Goal: Task Accomplishment & Management: Use online tool/utility

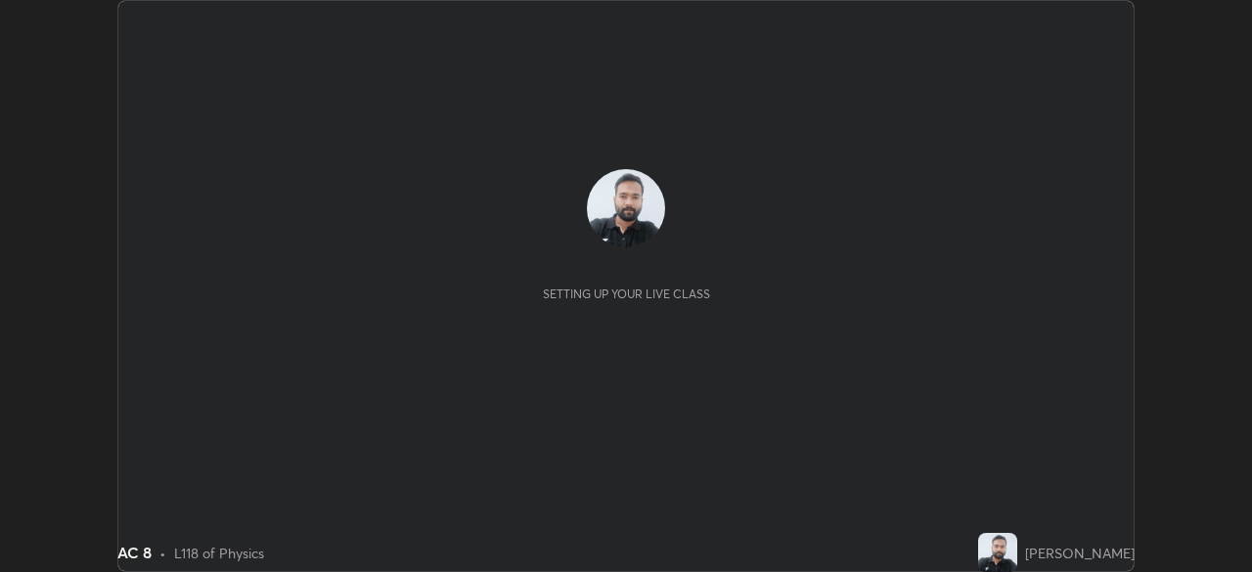
scroll to position [572, 1251]
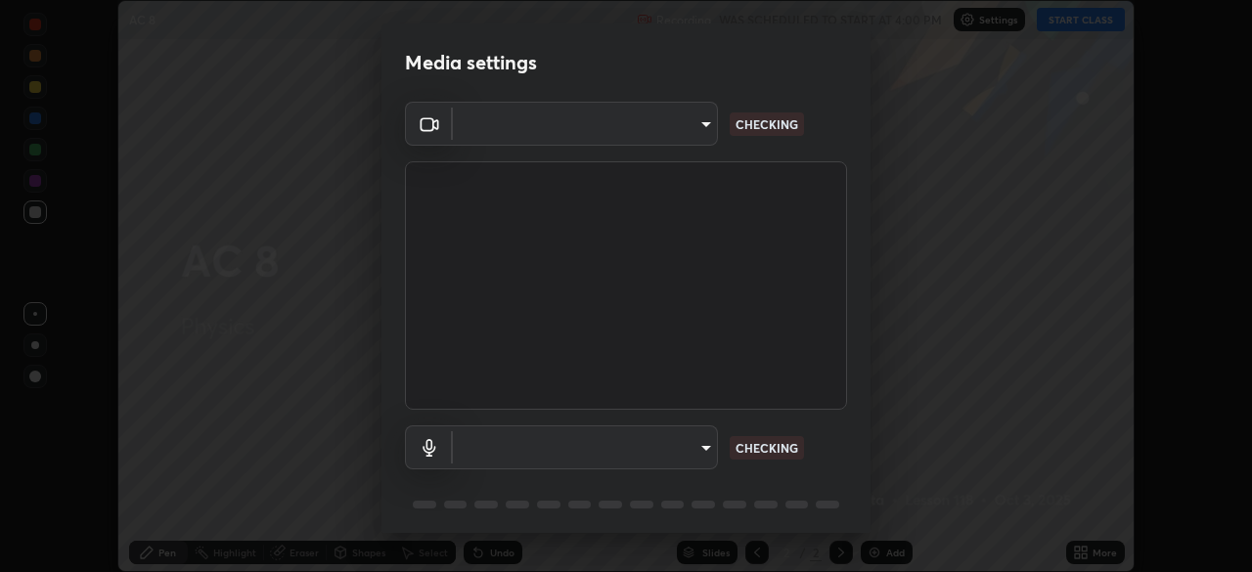
type input "51d019597c161c0694d5583d1f2c643560fde39fe8f4b4da8ea140d4d4830f4c"
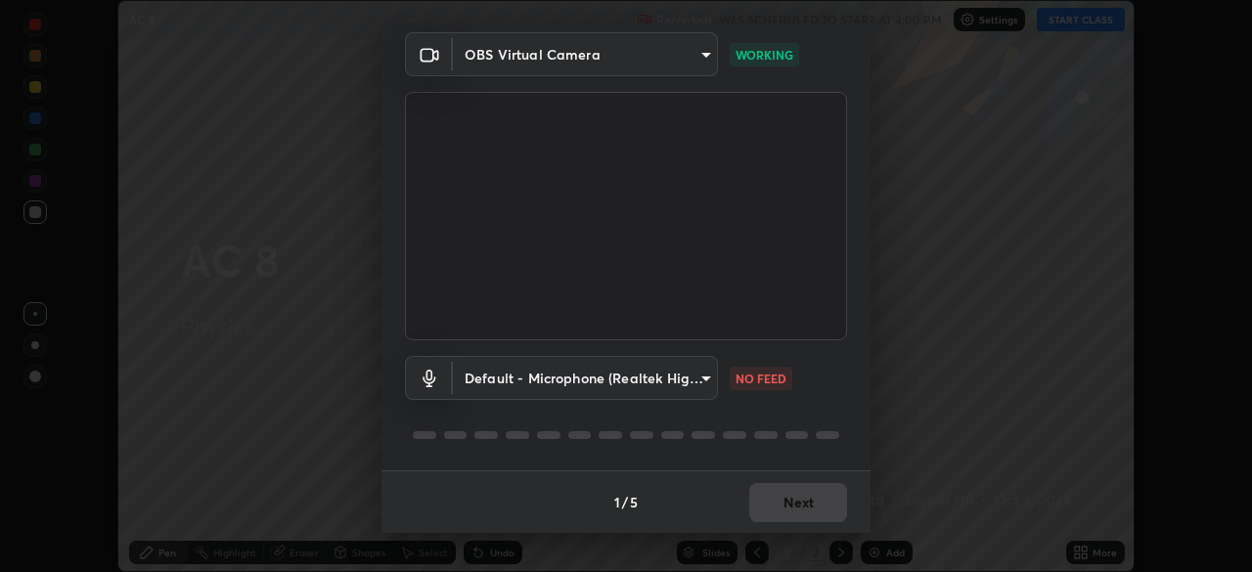
click at [695, 376] on body "Erase all AC 8 Recording WAS SCHEDULED TO START AT 4:00 PM Settings START CLASS…" at bounding box center [626, 286] width 1252 height 572
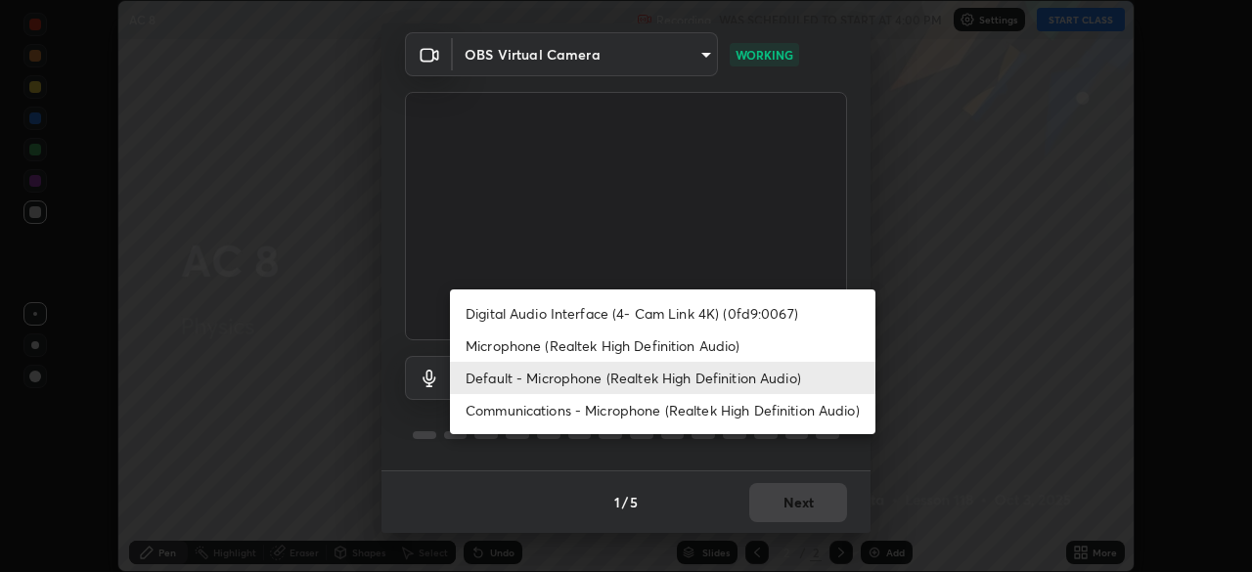
click at [703, 344] on li "Microphone (Realtek High Definition Audio)" at bounding box center [663, 346] width 426 height 32
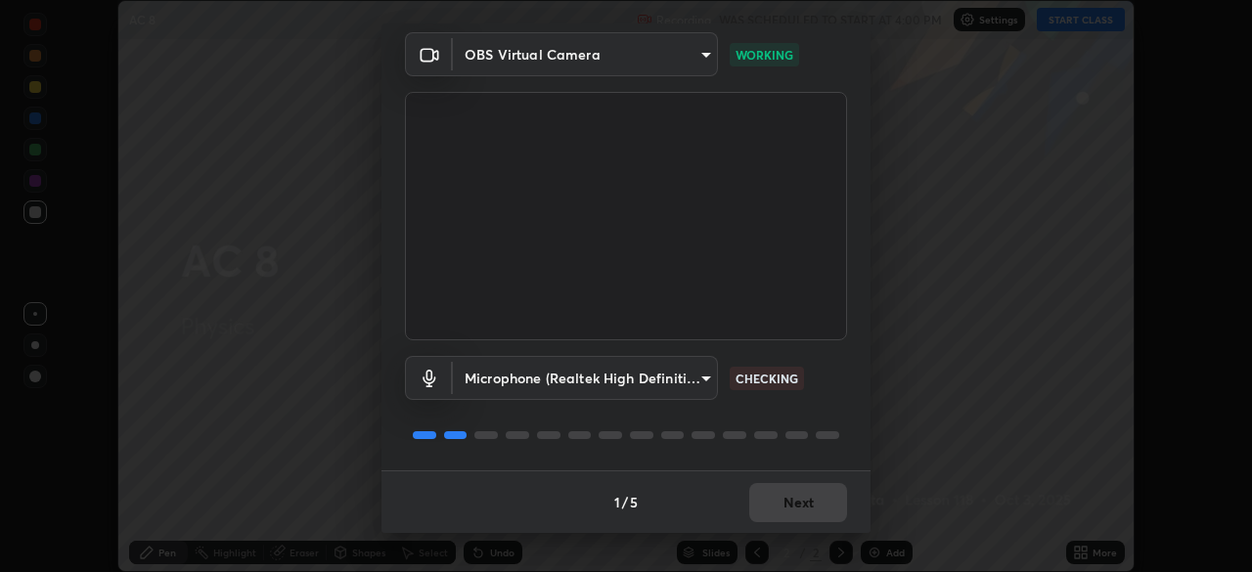
click at [683, 378] on body "Erase all AC 8 Recording WAS SCHEDULED TO START AT 4:00 PM Settings START CLASS…" at bounding box center [626, 286] width 1252 height 572
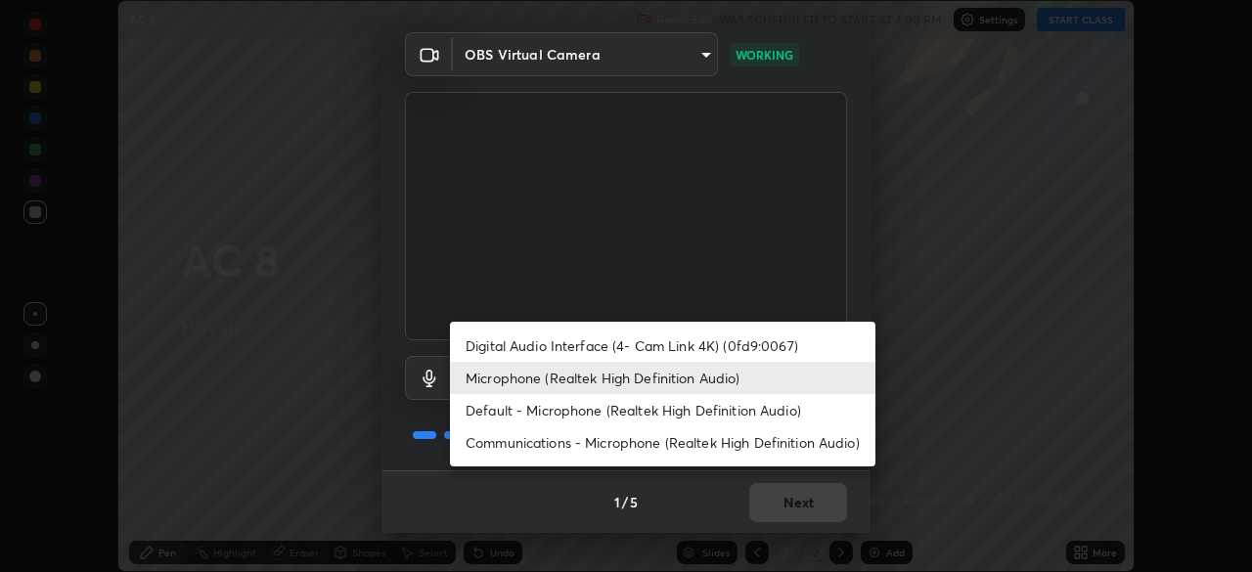
click at [687, 407] on li "Default - Microphone (Realtek High Definition Audio)" at bounding box center [663, 410] width 426 height 32
type input "default"
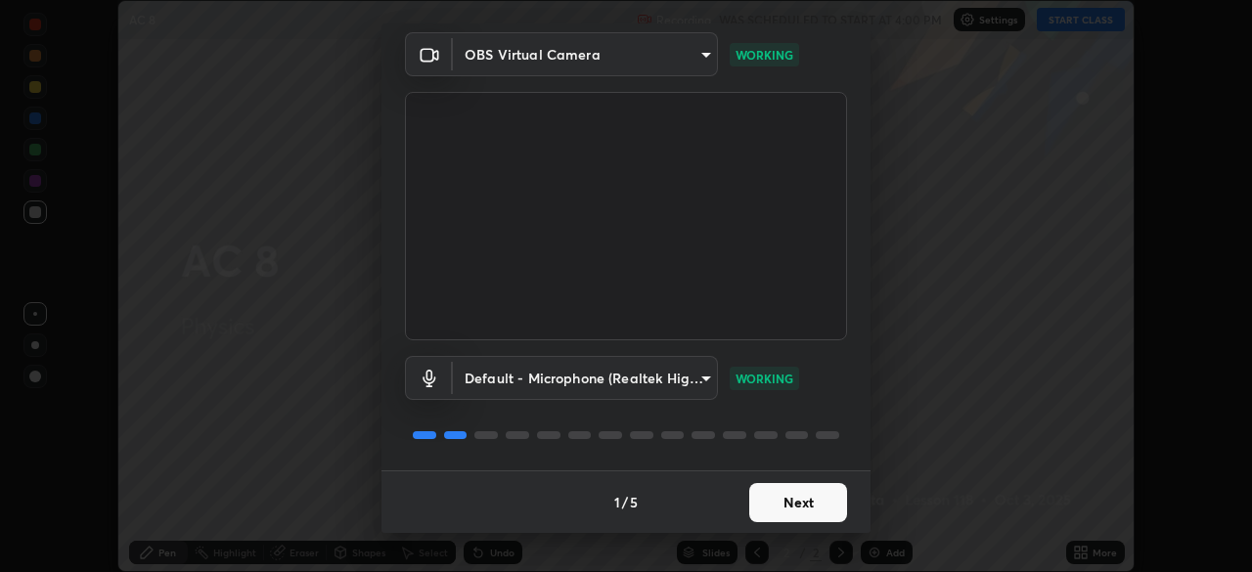
click at [819, 502] on button "Next" at bounding box center [798, 502] width 98 height 39
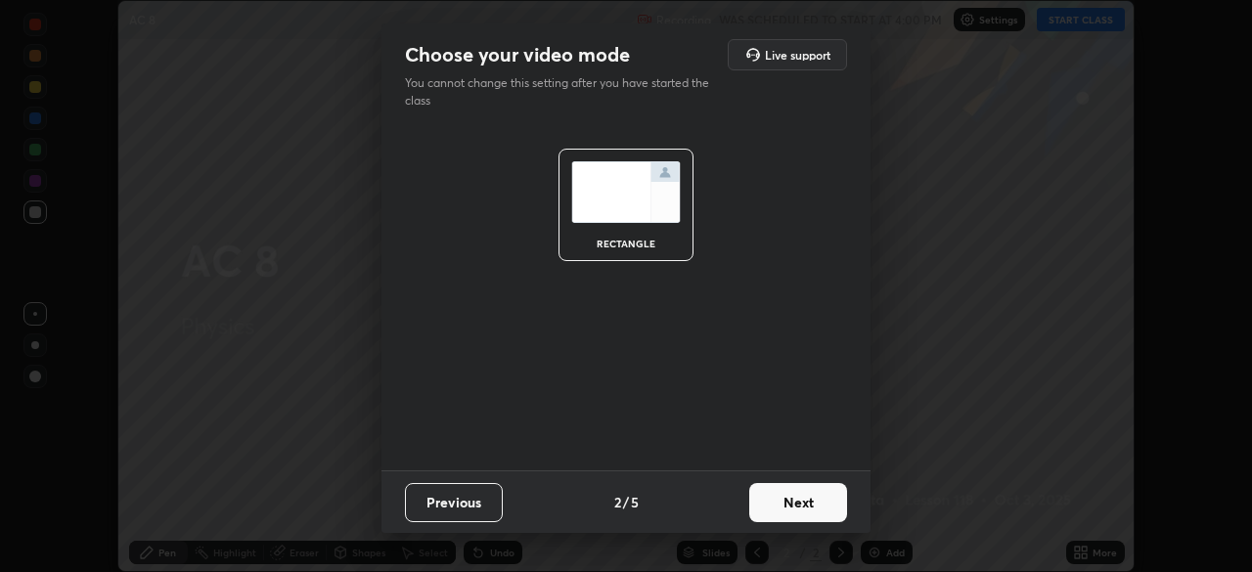
scroll to position [0, 0]
click at [824, 512] on button "Next" at bounding box center [798, 502] width 98 height 39
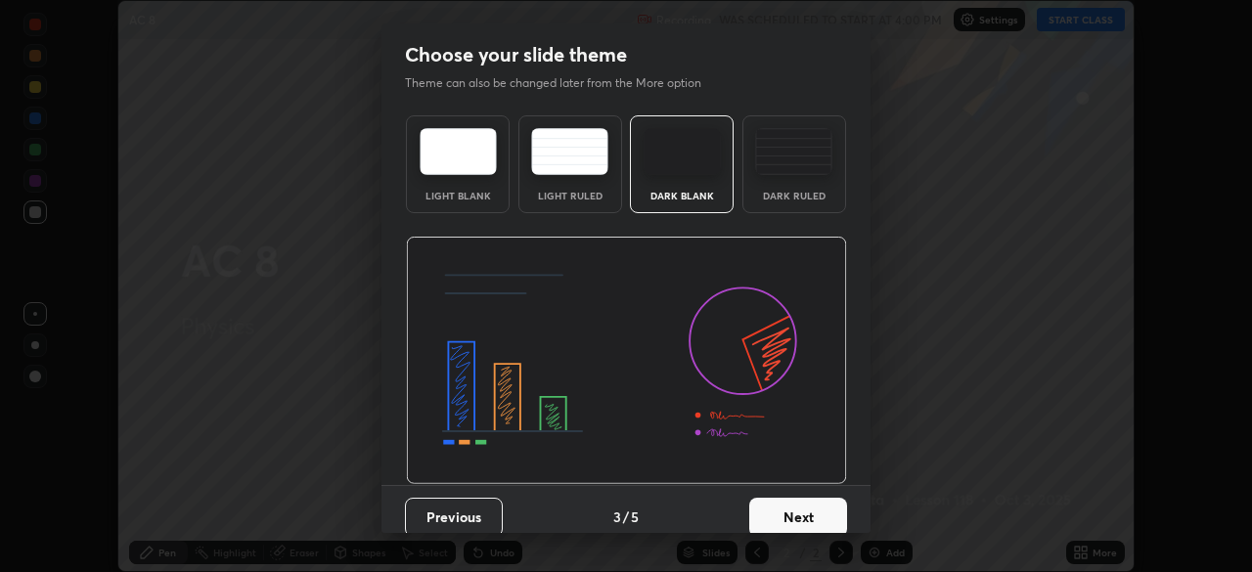
click at [831, 512] on button "Next" at bounding box center [798, 517] width 98 height 39
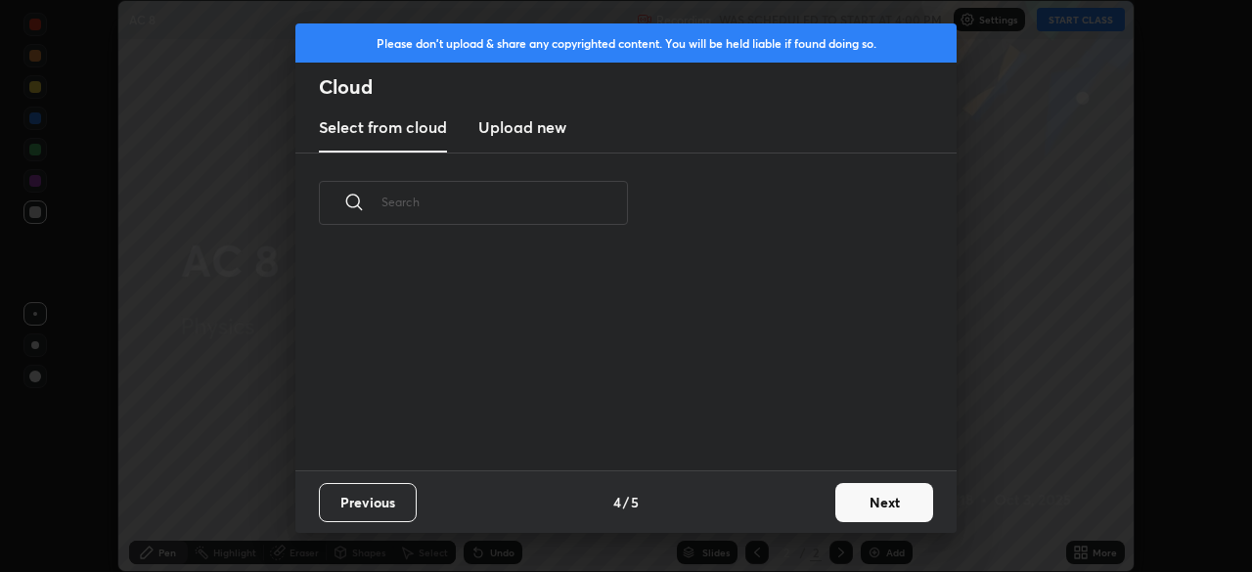
click at [870, 501] on button "Next" at bounding box center [885, 502] width 98 height 39
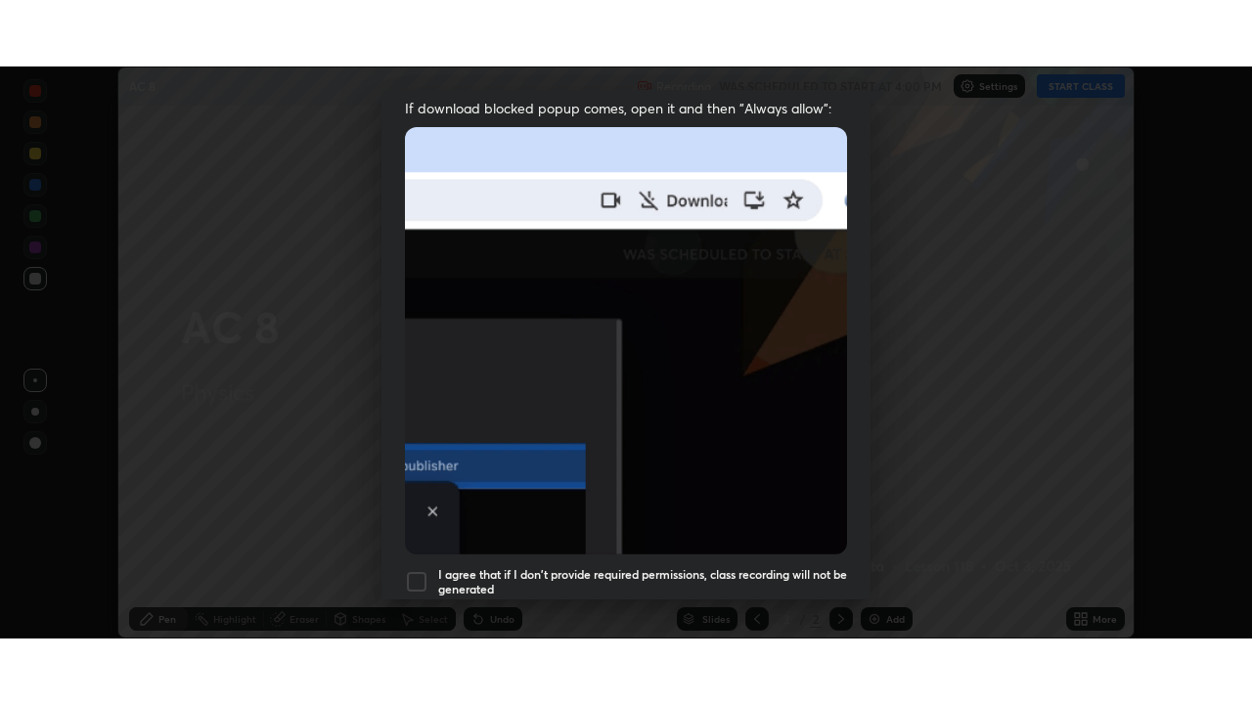
scroll to position [469, 0]
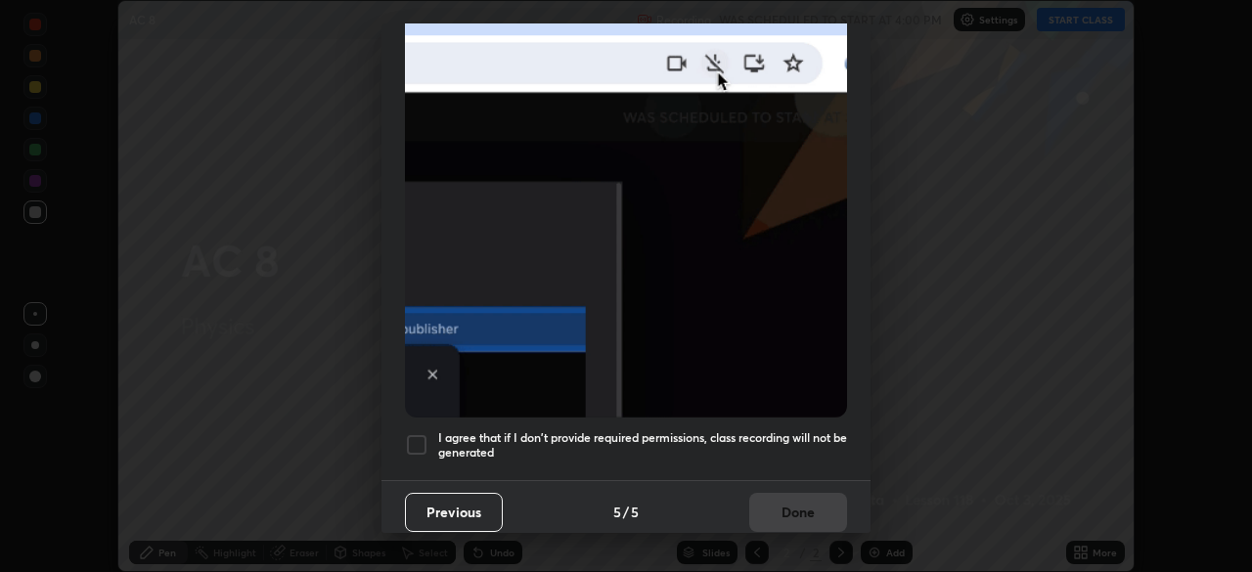
click at [776, 446] on h5 "I agree that if I don't provide required permissions, class recording will not …" at bounding box center [642, 445] width 409 height 30
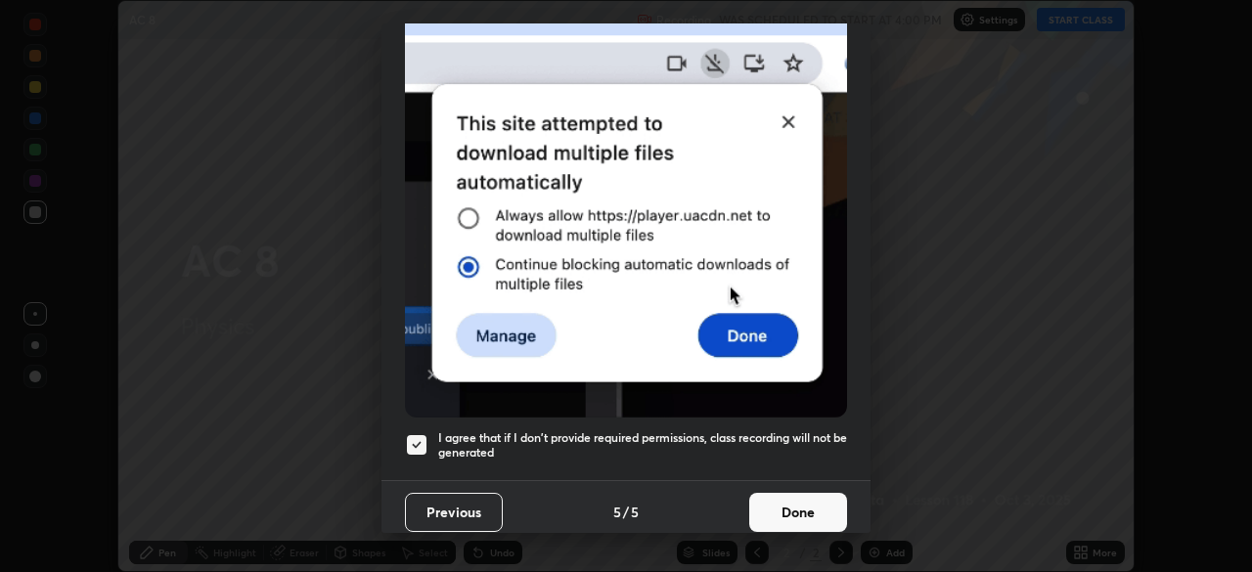
click at [792, 508] on button "Done" at bounding box center [798, 512] width 98 height 39
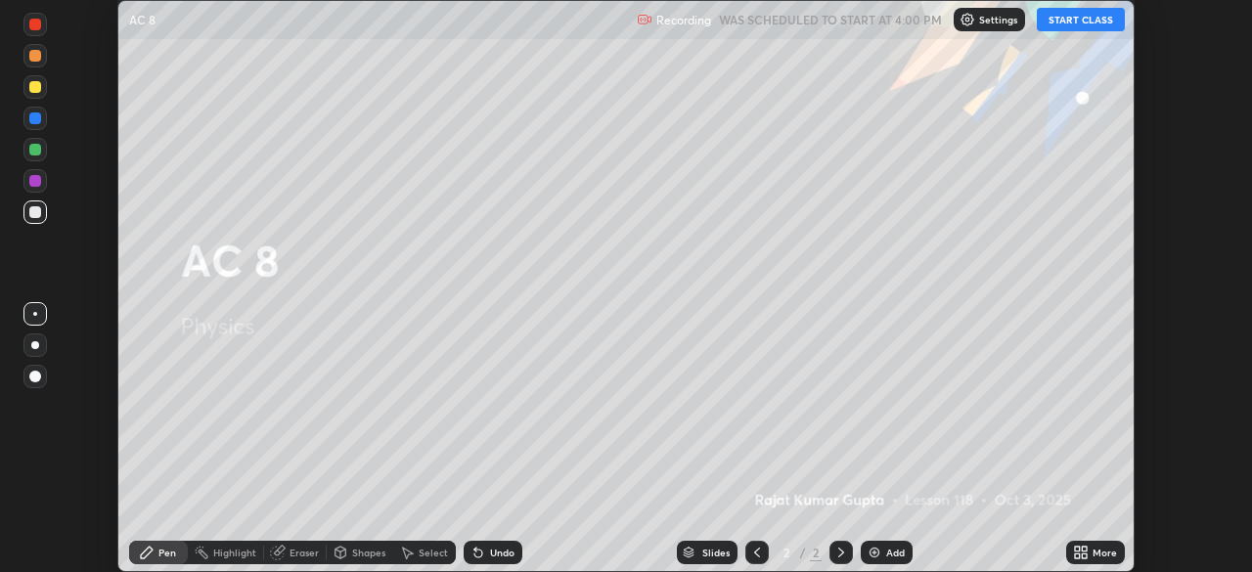
click at [1092, 23] on button "START CLASS" at bounding box center [1081, 19] width 88 height 23
click at [1091, 551] on div "More" at bounding box center [1095, 552] width 59 height 23
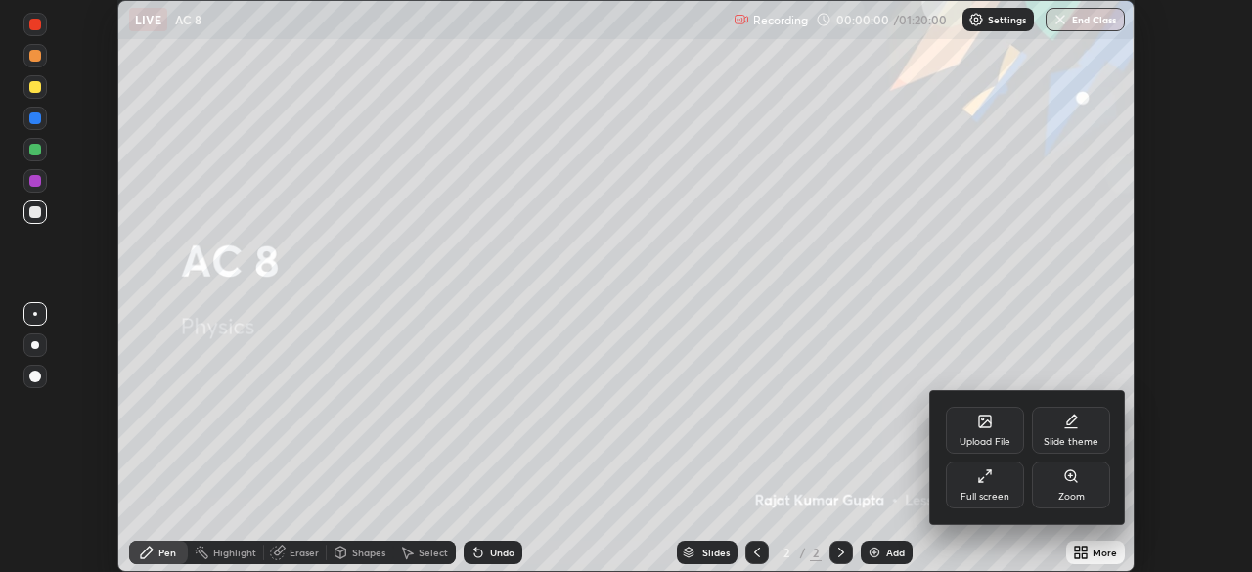
click at [997, 484] on div "Full screen" at bounding box center [985, 485] width 78 height 47
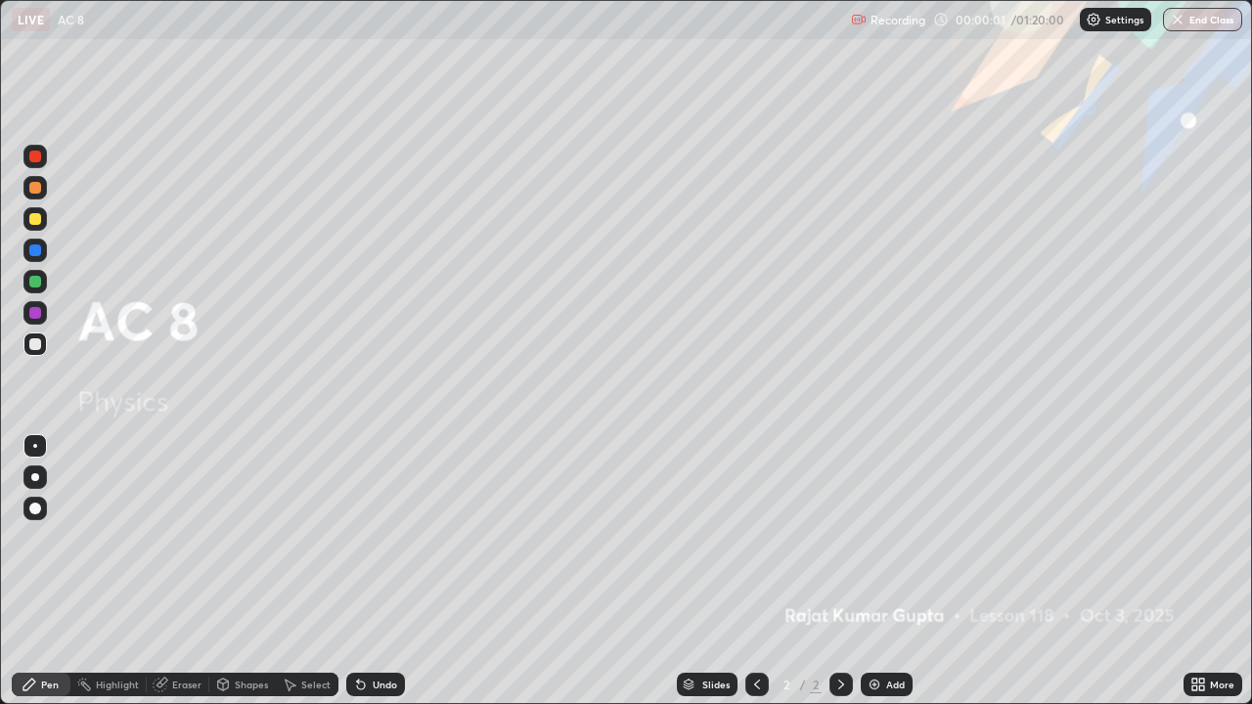
scroll to position [704, 1252]
click at [900, 571] on div "Add" at bounding box center [895, 685] width 19 height 10
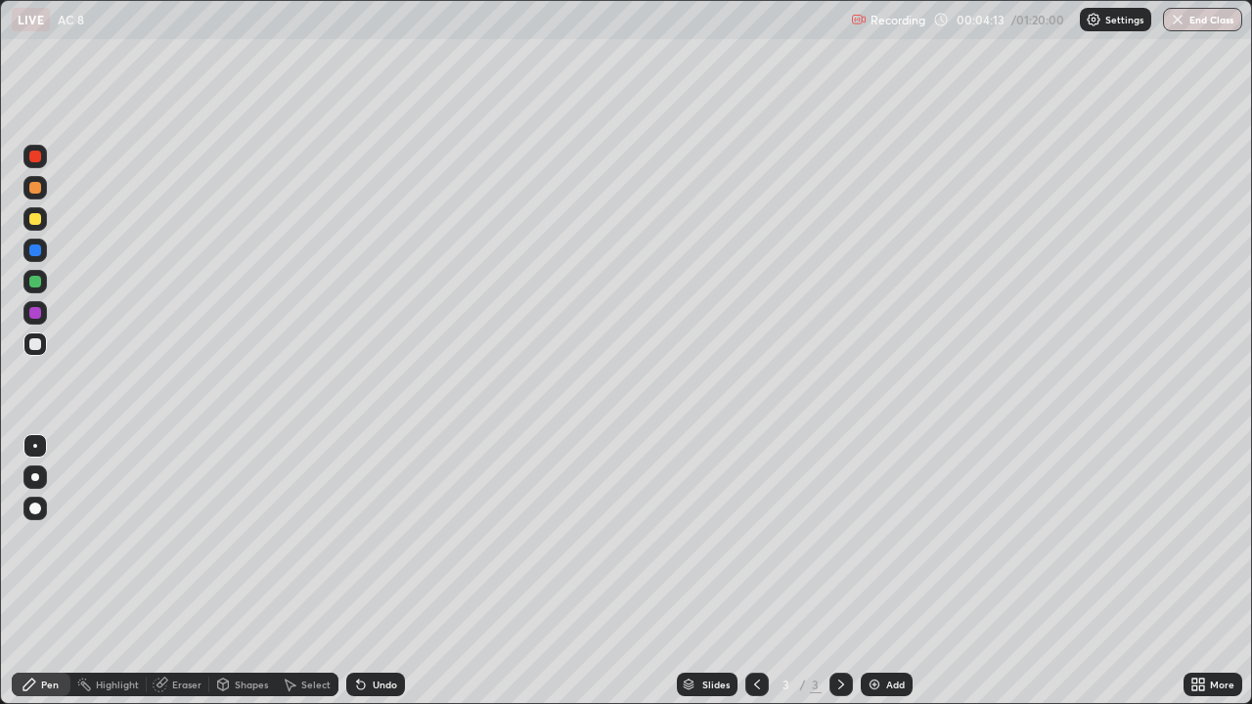
click at [32, 284] on div at bounding box center [35, 282] width 12 height 12
click at [319, 571] on div "Select" at bounding box center [315, 685] width 29 height 10
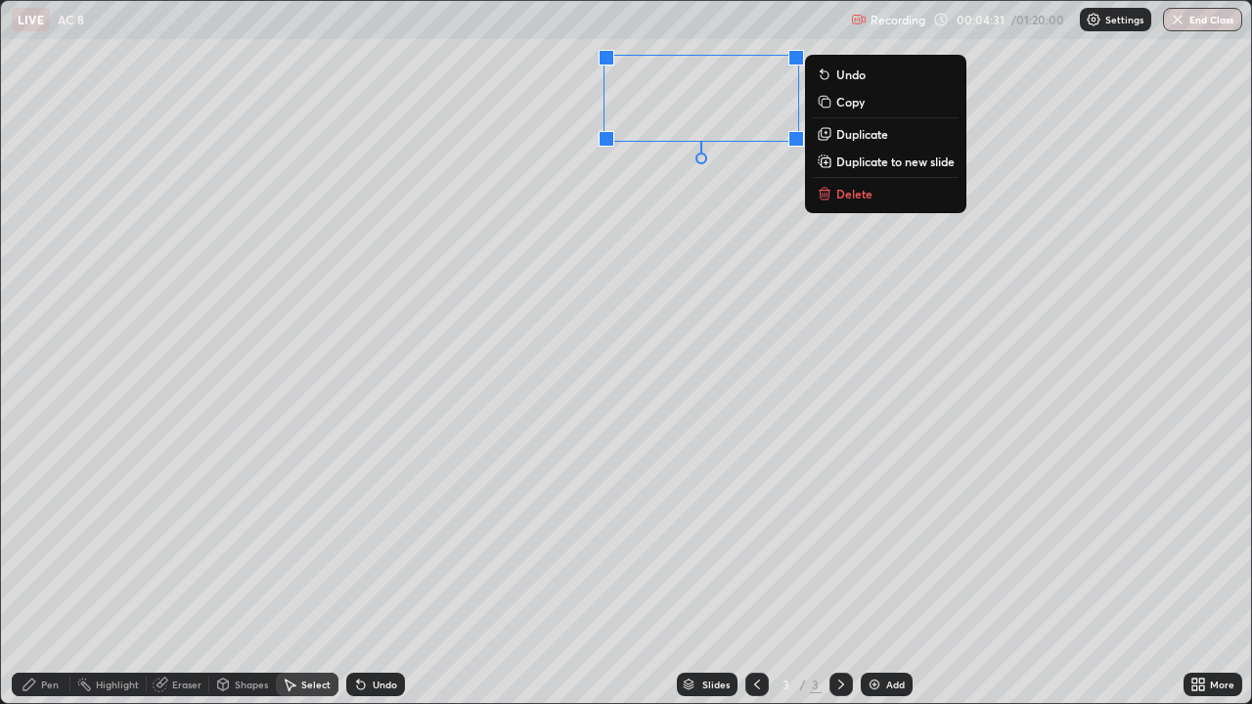
click at [844, 193] on p "Delete" at bounding box center [855, 194] width 36 height 16
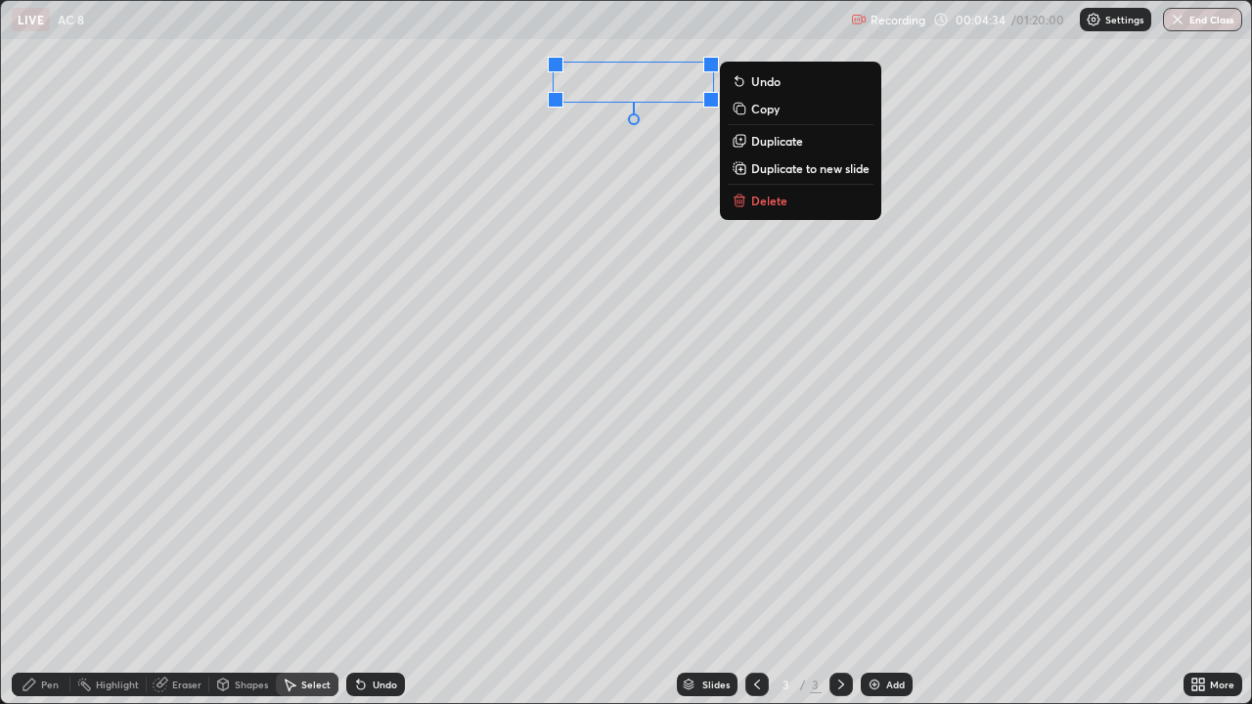
click at [776, 203] on p "Delete" at bounding box center [769, 201] width 36 height 16
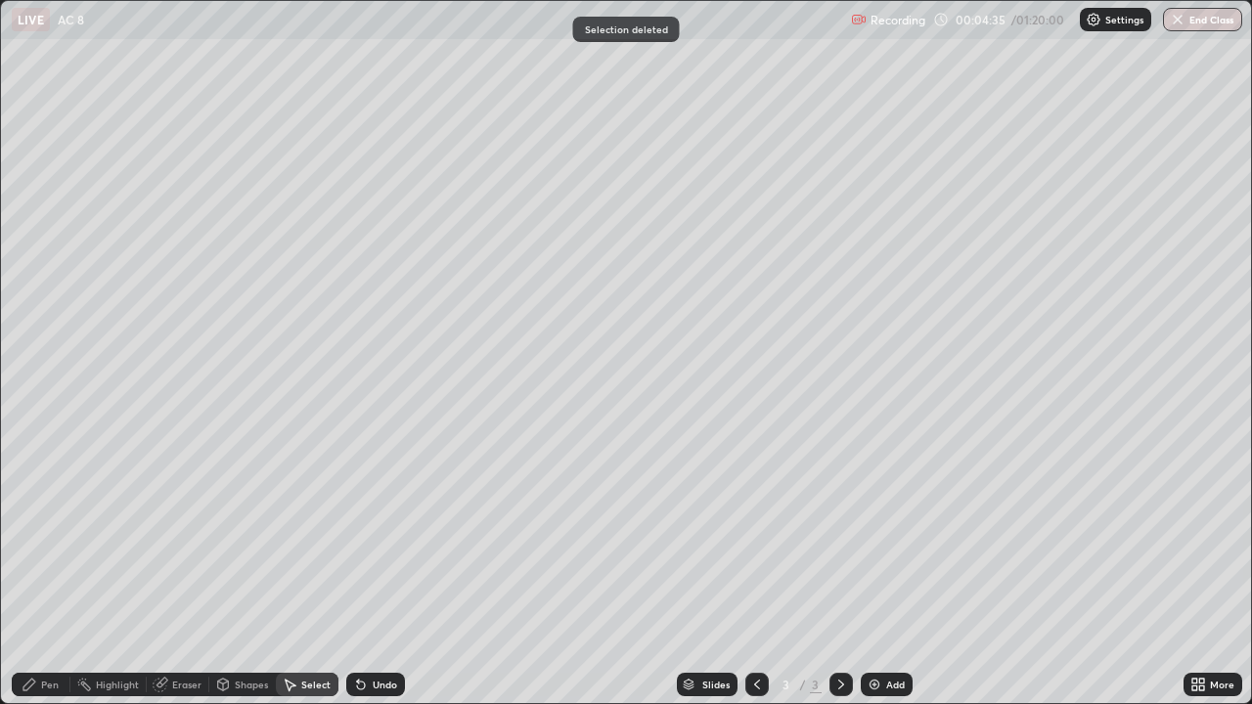
click at [41, 571] on div "Pen" at bounding box center [50, 685] width 18 height 10
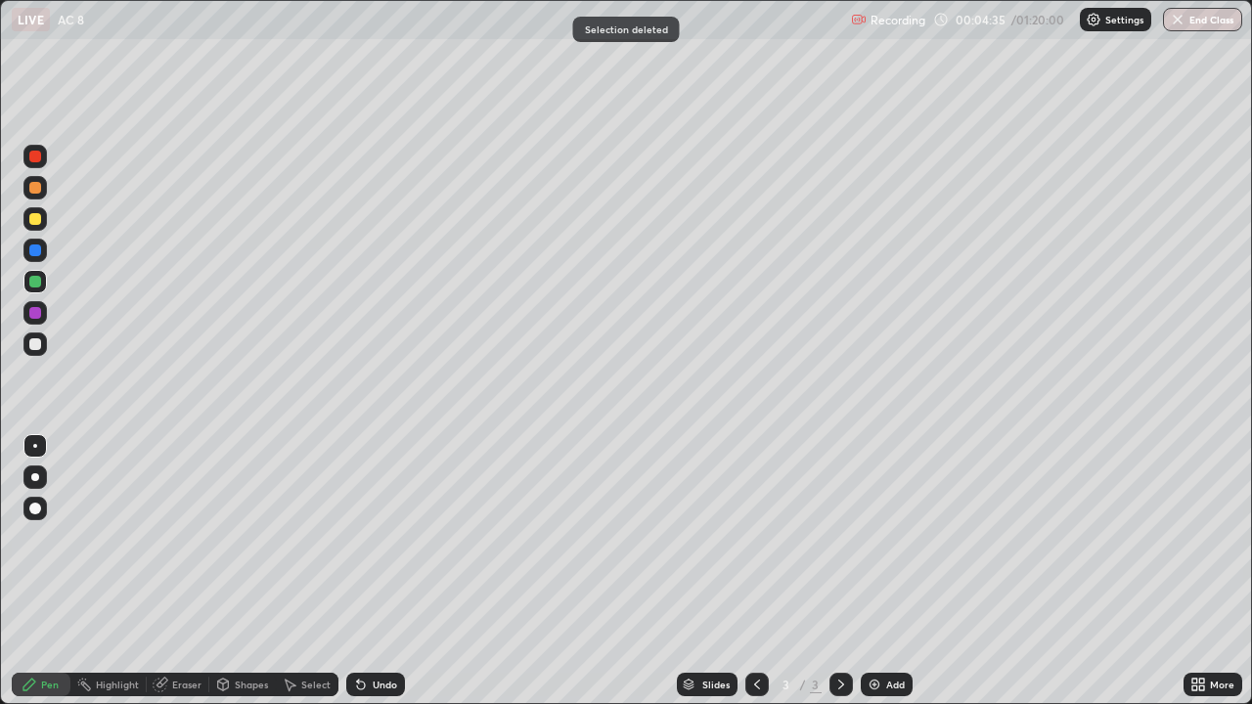
click at [41, 571] on div "Pen" at bounding box center [50, 685] width 18 height 10
click at [40, 514] on div at bounding box center [34, 508] width 23 height 23
click at [34, 345] on div at bounding box center [35, 345] width 12 height 12
click at [373, 571] on div "Undo" at bounding box center [385, 685] width 24 height 10
click at [365, 571] on icon at bounding box center [361, 685] width 16 height 16
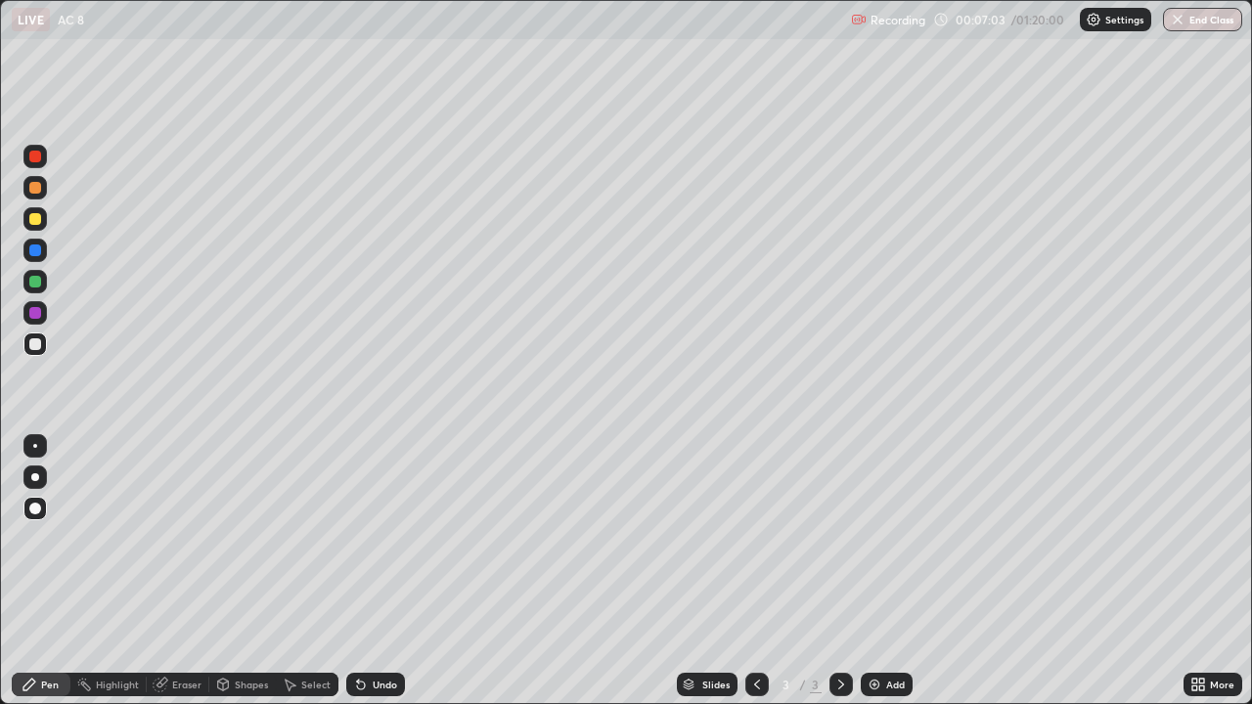
click at [36, 317] on div at bounding box center [35, 313] width 12 height 12
click at [37, 289] on div at bounding box center [34, 281] width 23 height 23
click at [558, 571] on div "Slides 3 / 3 Add" at bounding box center [794, 684] width 779 height 39
click at [839, 571] on icon at bounding box center [842, 685] width 16 height 16
click at [882, 571] on div "Add" at bounding box center [887, 684] width 52 height 23
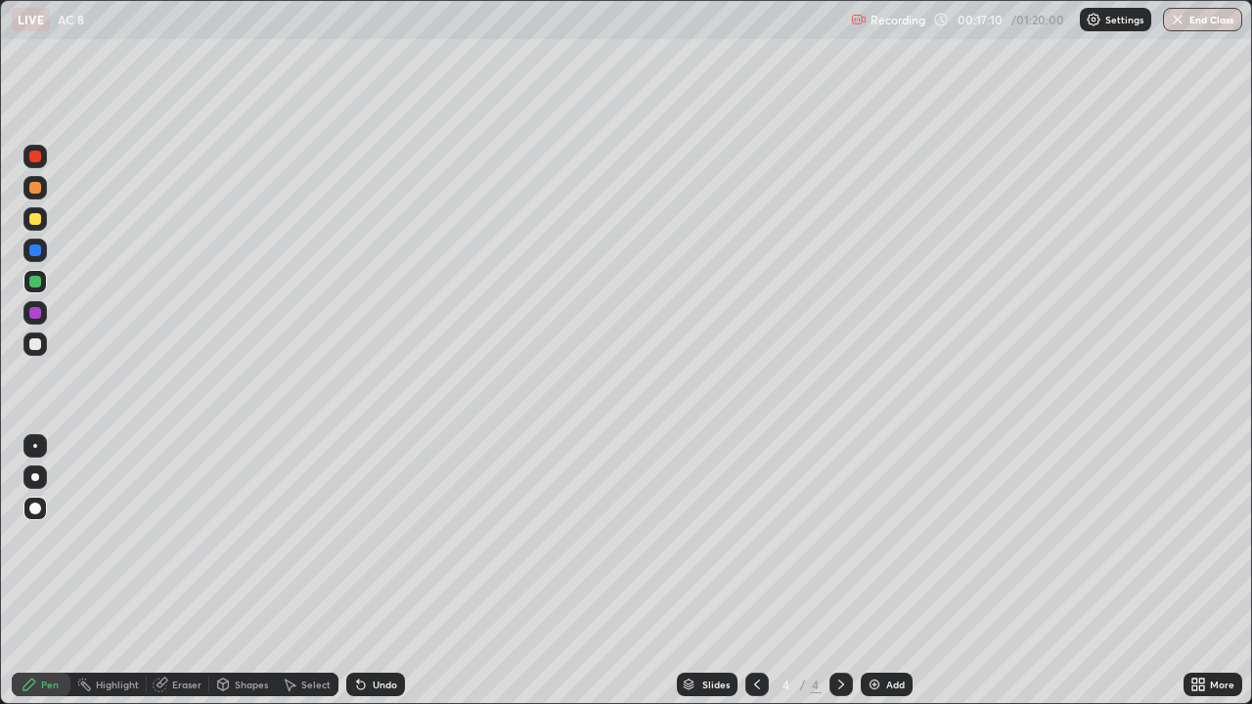
click at [34, 344] on div at bounding box center [35, 345] width 12 height 12
click at [370, 571] on div "Undo" at bounding box center [375, 684] width 59 height 23
click at [385, 571] on div "Undo" at bounding box center [375, 684] width 59 height 23
click at [380, 571] on div "Undo" at bounding box center [375, 684] width 59 height 23
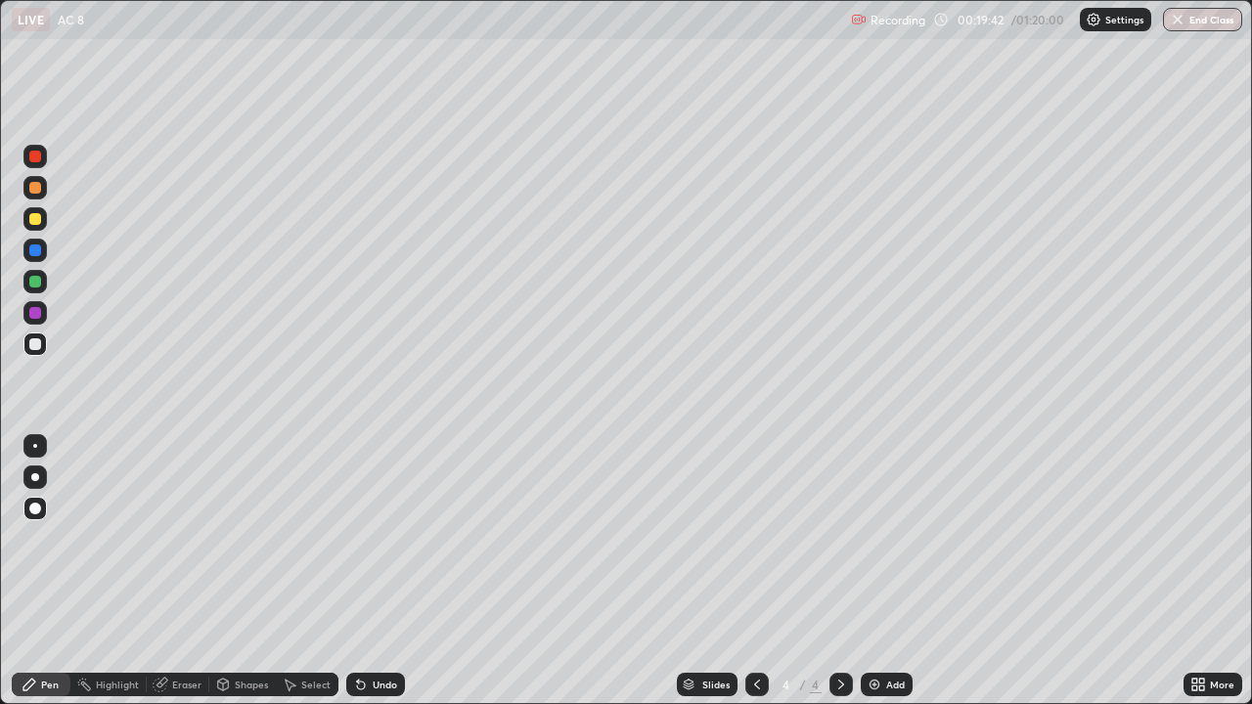
click at [375, 571] on div "Undo" at bounding box center [385, 685] width 24 height 10
click at [384, 571] on div "Undo" at bounding box center [385, 685] width 24 height 10
click at [31, 159] on div at bounding box center [35, 157] width 12 height 12
click at [185, 571] on div "Eraser" at bounding box center [186, 685] width 29 height 10
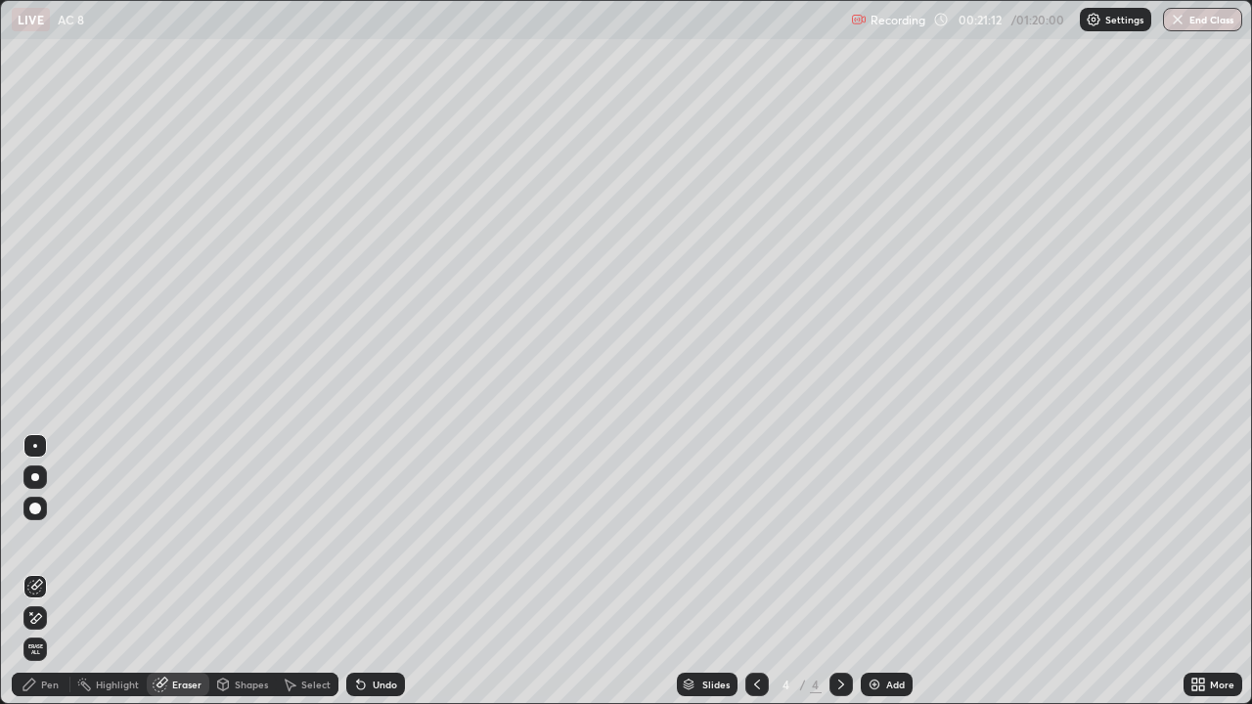
click at [50, 571] on div "Pen" at bounding box center [50, 685] width 18 height 10
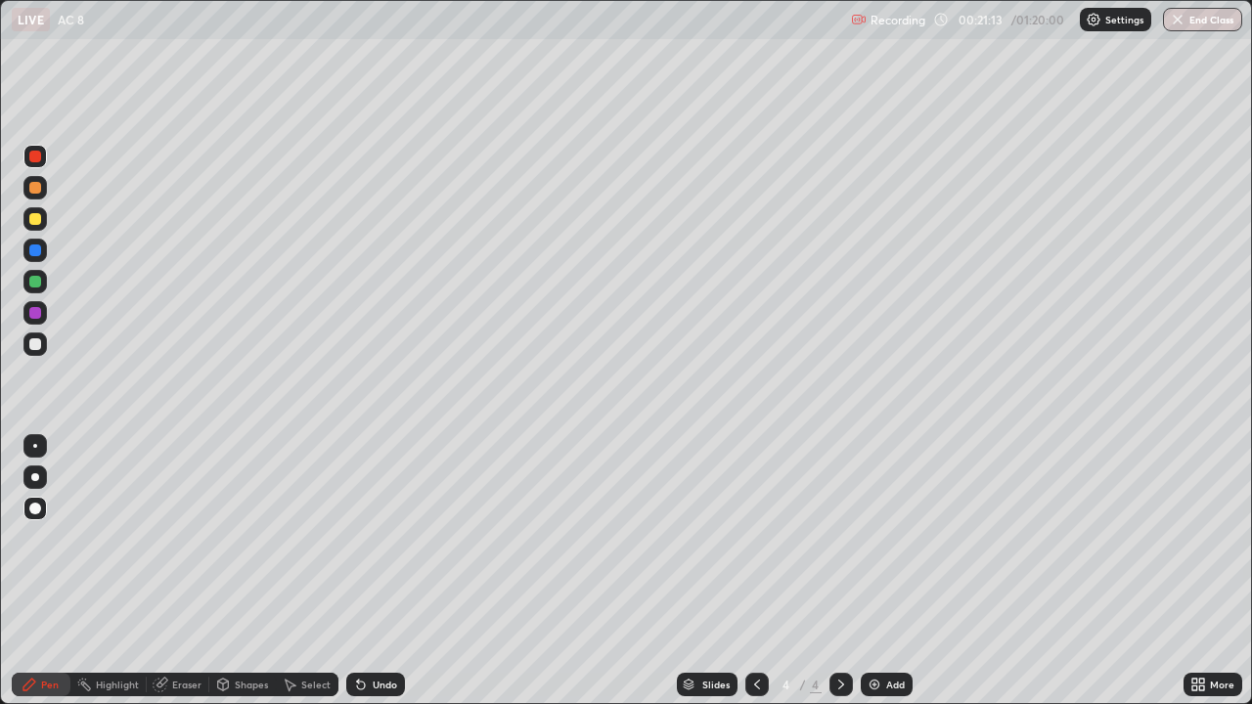
click at [36, 317] on div at bounding box center [35, 313] width 12 height 12
click at [26, 571] on icon at bounding box center [29, 685] width 12 height 12
click at [35, 344] on div at bounding box center [35, 345] width 12 height 12
click at [838, 571] on icon at bounding box center [841, 685] width 6 height 10
click at [888, 571] on div "Add" at bounding box center [895, 685] width 19 height 10
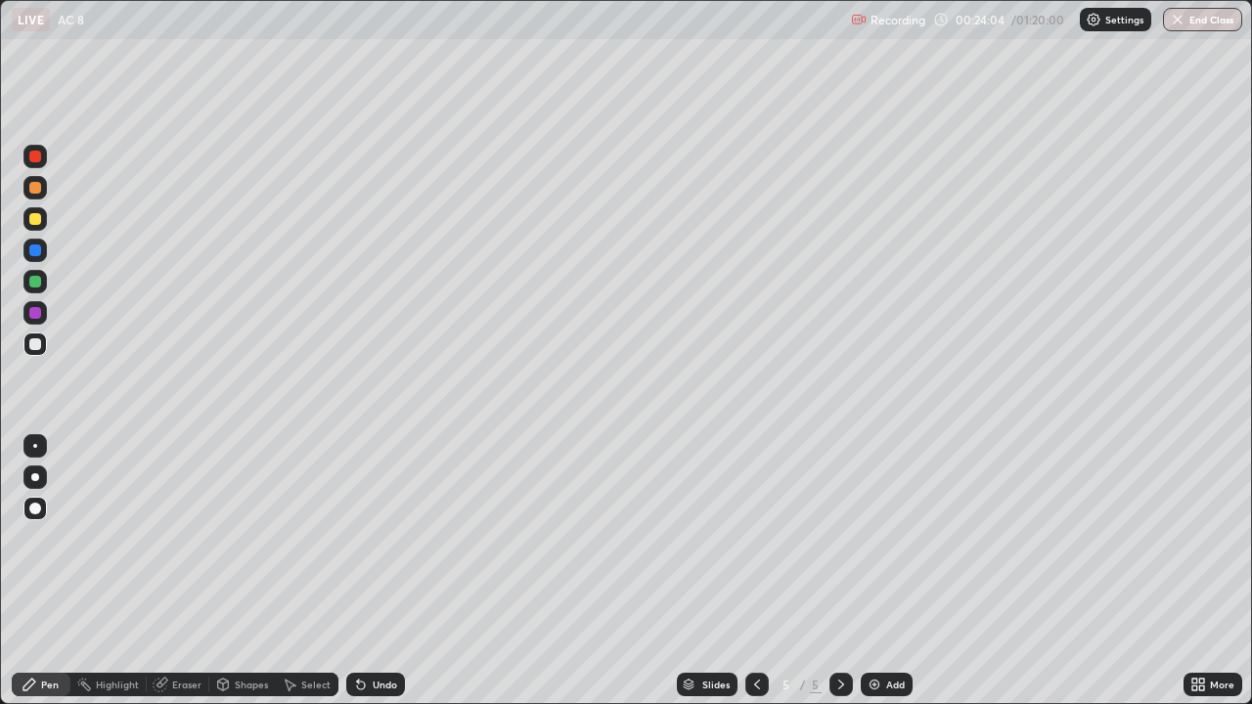
click at [32, 318] on div at bounding box center [35, 313] width 12 height 12
click at [37, 349] on div at bounding box center [35, 345] width 12 height 12
click at [380, 571] on div "Undo" at bounding box center [385, 685] width 24 height 10
click at [374, 571] on div "Undo" at bounding box center [385, 685] width 24 height 10
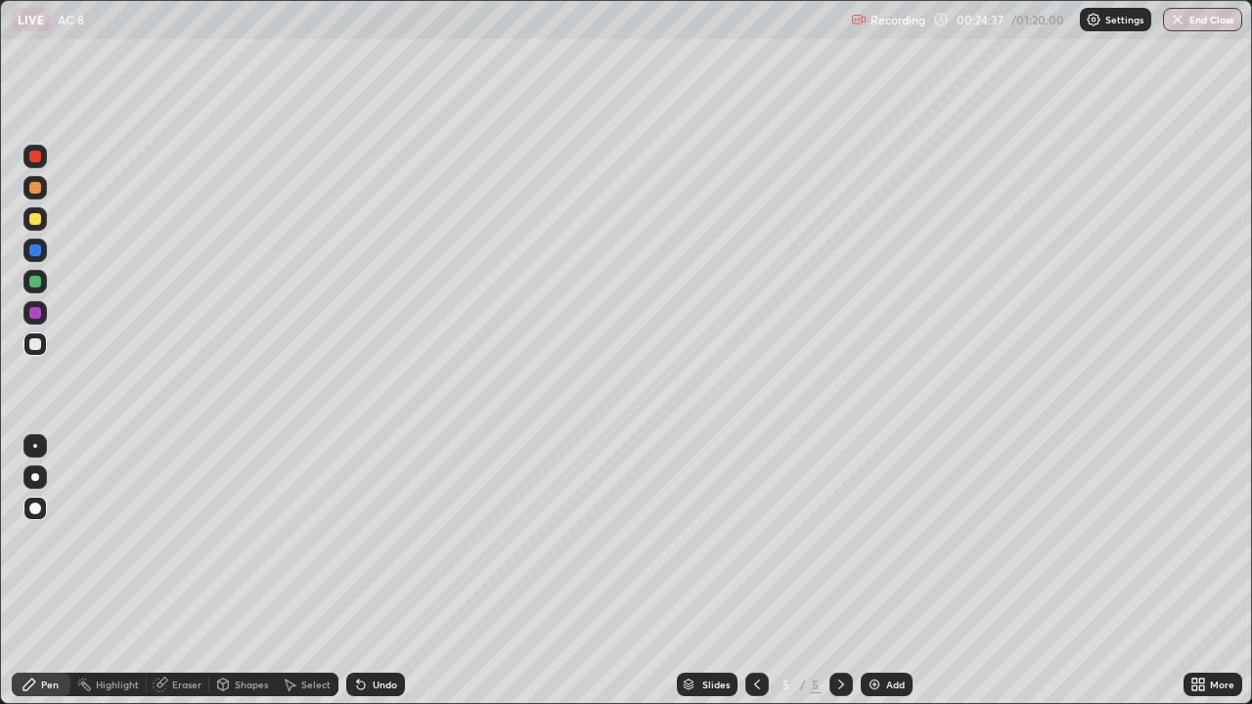
click at [374, 571] on div "Undo" at bounding box center [385, 685] width 24 height 10
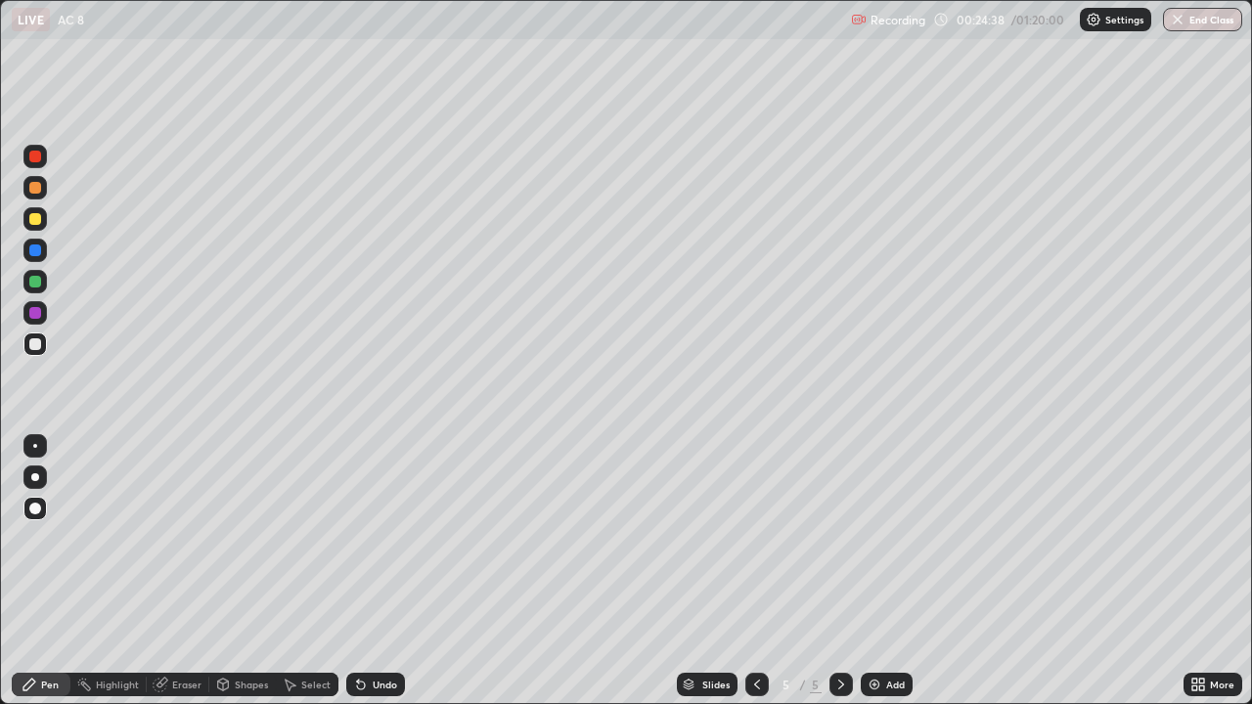
click at [369, 571] on div "Undo" at bounding box center [375, 684] width 59 height 23
click at [37, 341] on div at bounding box center [35, 345] width 12 height 12
click at [382, 571] on div "Undo" at bounding box center [385, 685] width 24 height 10
click at [33, 221] on div at bounding box center [35, 219] width 12 height 12
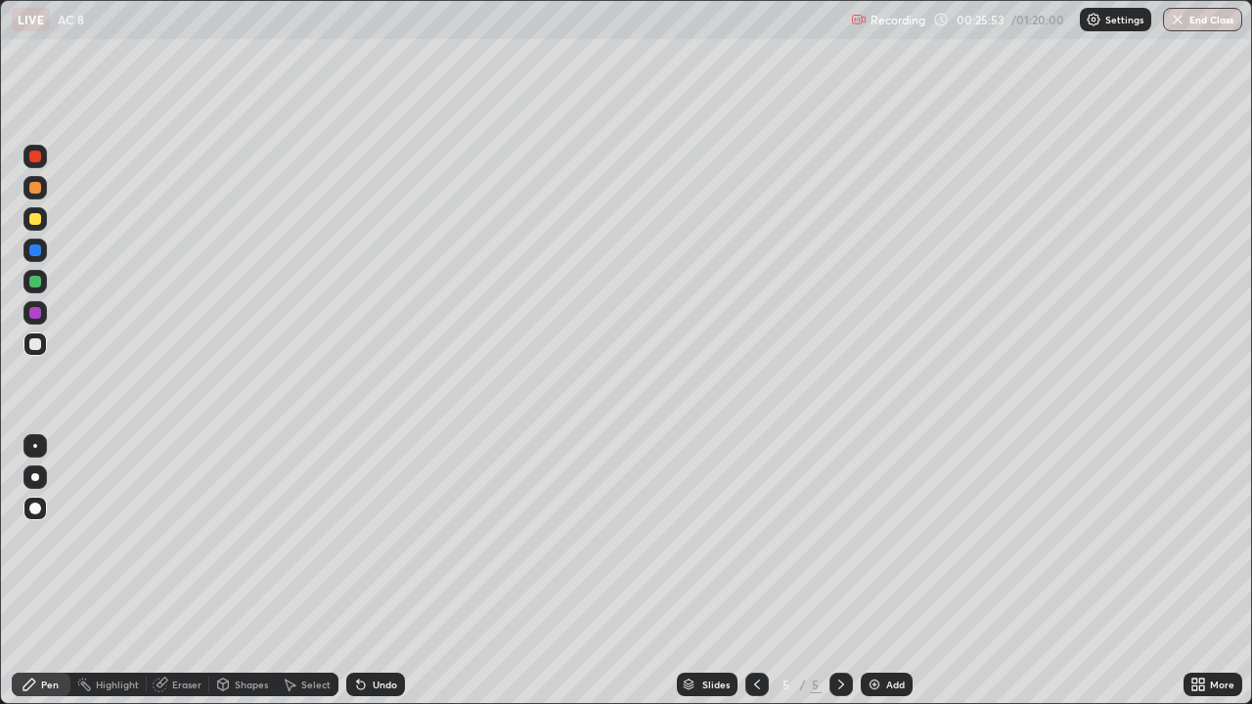
click at [33, 221] on div at bounding box center [35, 219] width 12 height 12
click at [33, 156] on div at bounding box center [35, 157] width 12 height 12
click at [306, 571] on div "Select" at bounding box center [307, 684] width 63 height 23
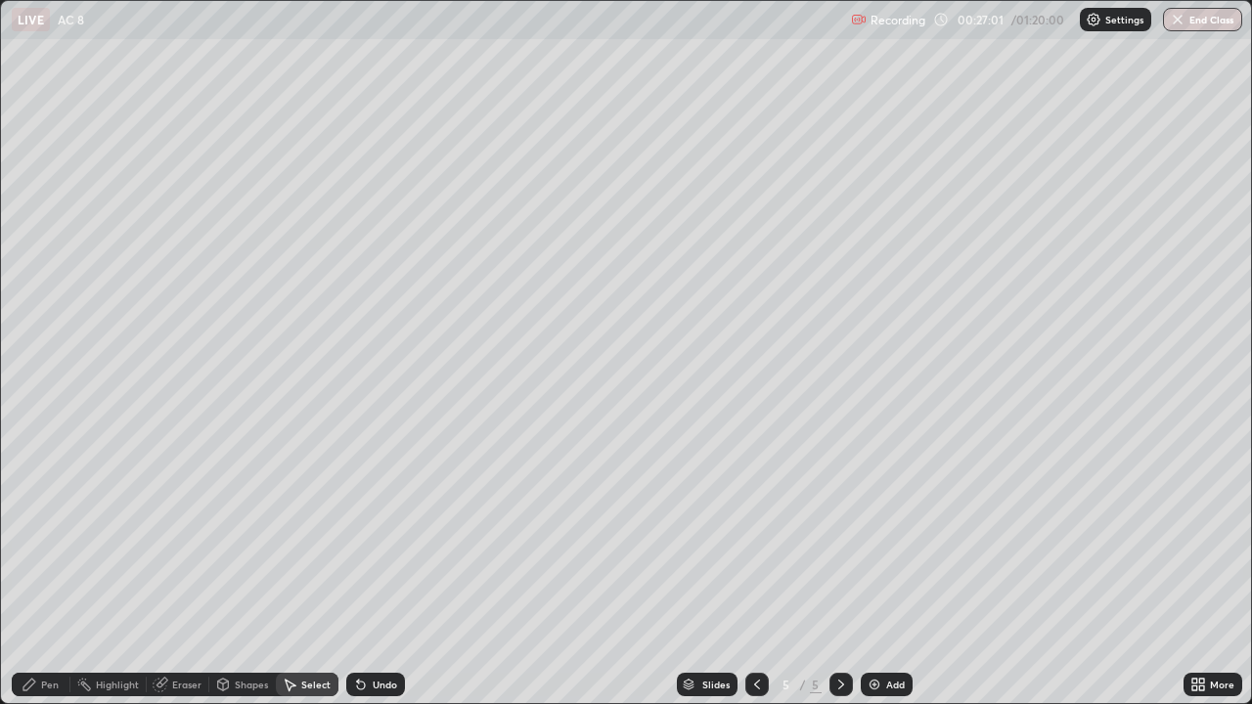
click at [239, 571] on div "Shapes" at bounding box center [251, 685] width 33 height 10
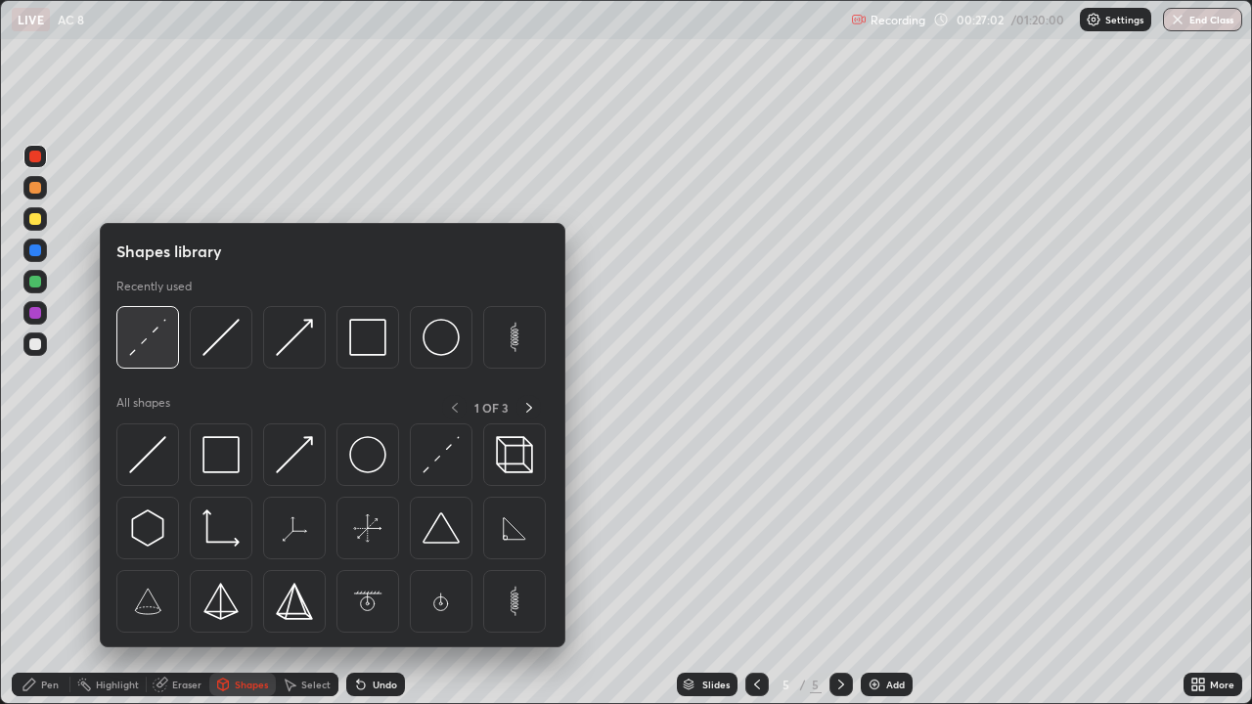
click at [155, 337] on img at bounding box center [147, 337] width 37 height 37
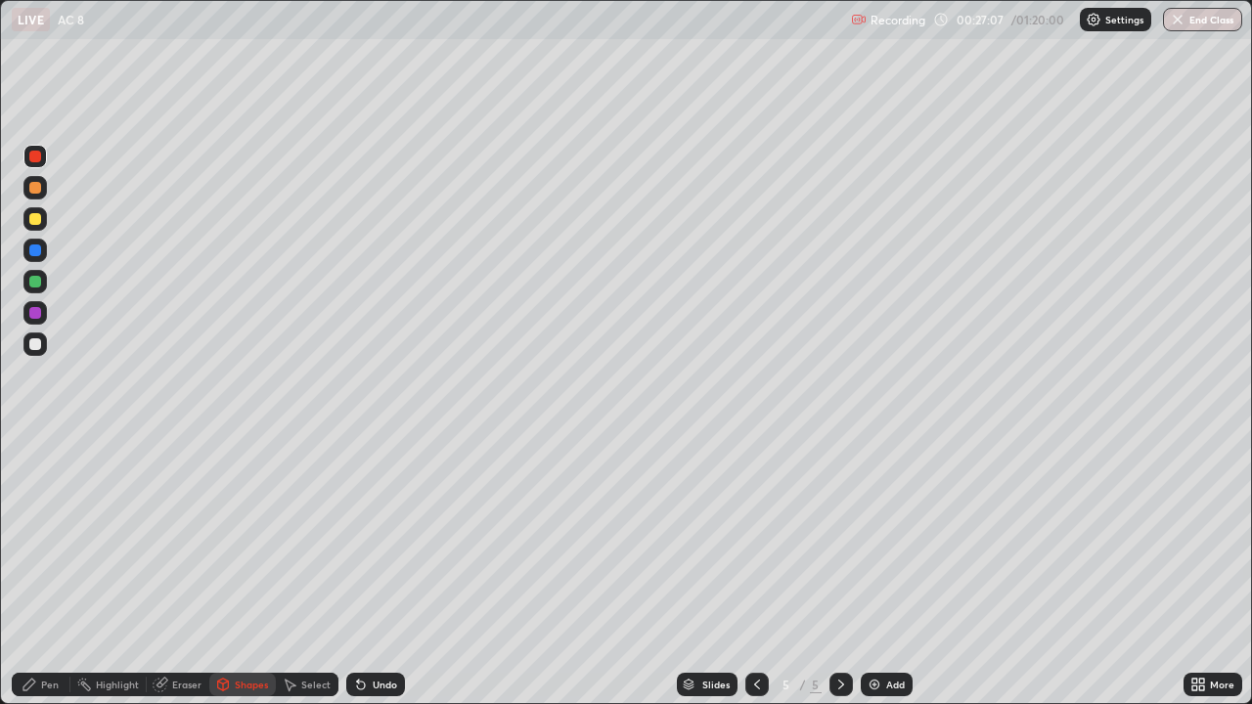
click at [382, 571] on div "Undo" at bounding box center [385, 685] width 24 height 10
click at [55, 571] on div "Pen" at bounding box center [50, 685] width 18 height 10
click at [34, 348] on div at bounding box center [35, 345] width 12 height 12
click at [32, 313] on div at bounding box center [35, 313] width 12 height 12
click at [35, 287] on div at bounding box center [35, 282] width 12 height 12
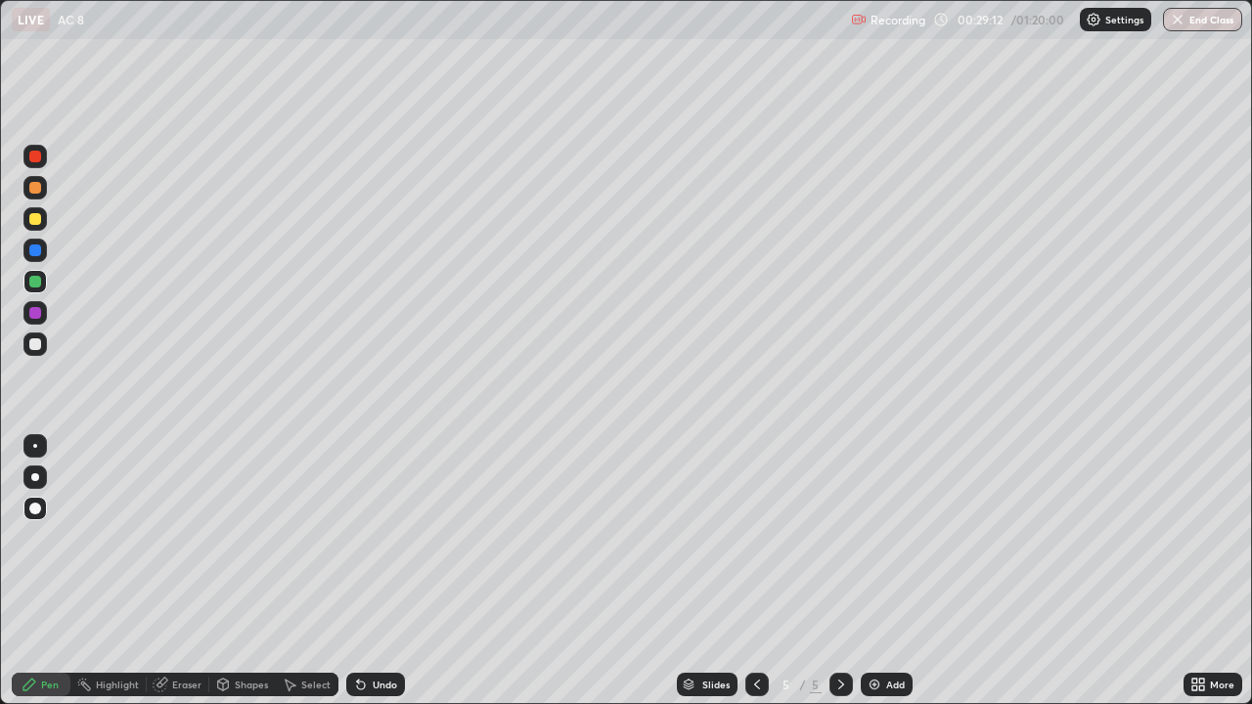
click at [374, 571] on div "Undo" at bounding box center [375, 684] width 59 height 23
click at [362, 571] on div "Undo" at bounding box center [375, 684] width 59 height 23
click at [32, 164] on div at bounding box center [34, 156] width 23 height 23
click at [35, 343] on div at bounding box center [35, 345] width 12 height 12
click at [368, 571] on div "Undo" at bounding box center [375, 684] width 59 height 23
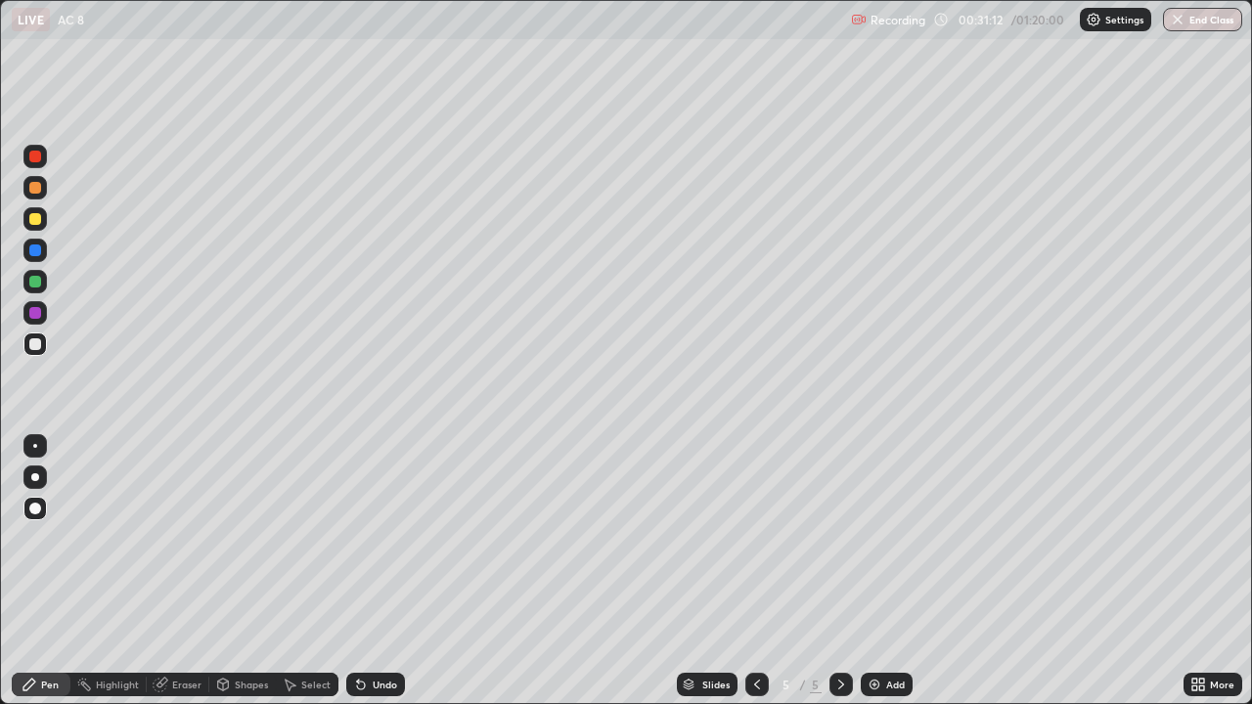
click at [34, 251] on div at bounding box center [35, 251] width 12 height 12
click at [252, 571] on div "Shapes" at bounding box center [251, 685] width 33 height 10
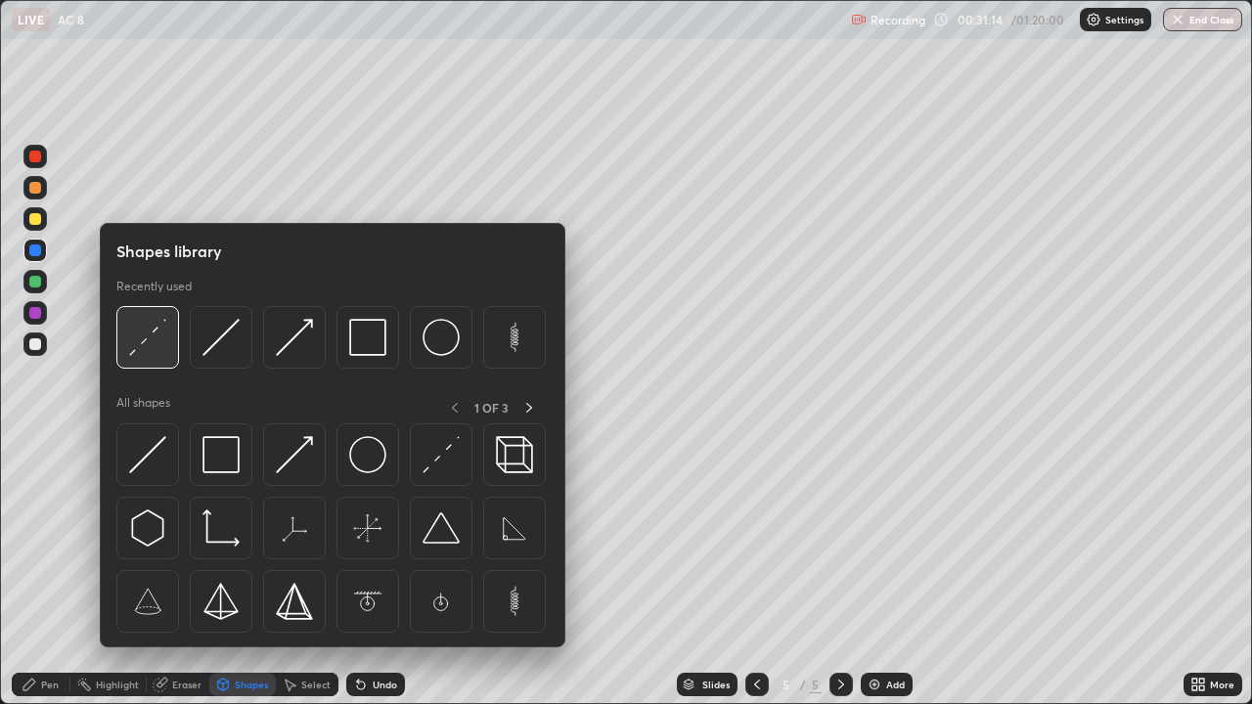
click at [153, 337] on img at bounding box center [147, 337] width 37 height 37
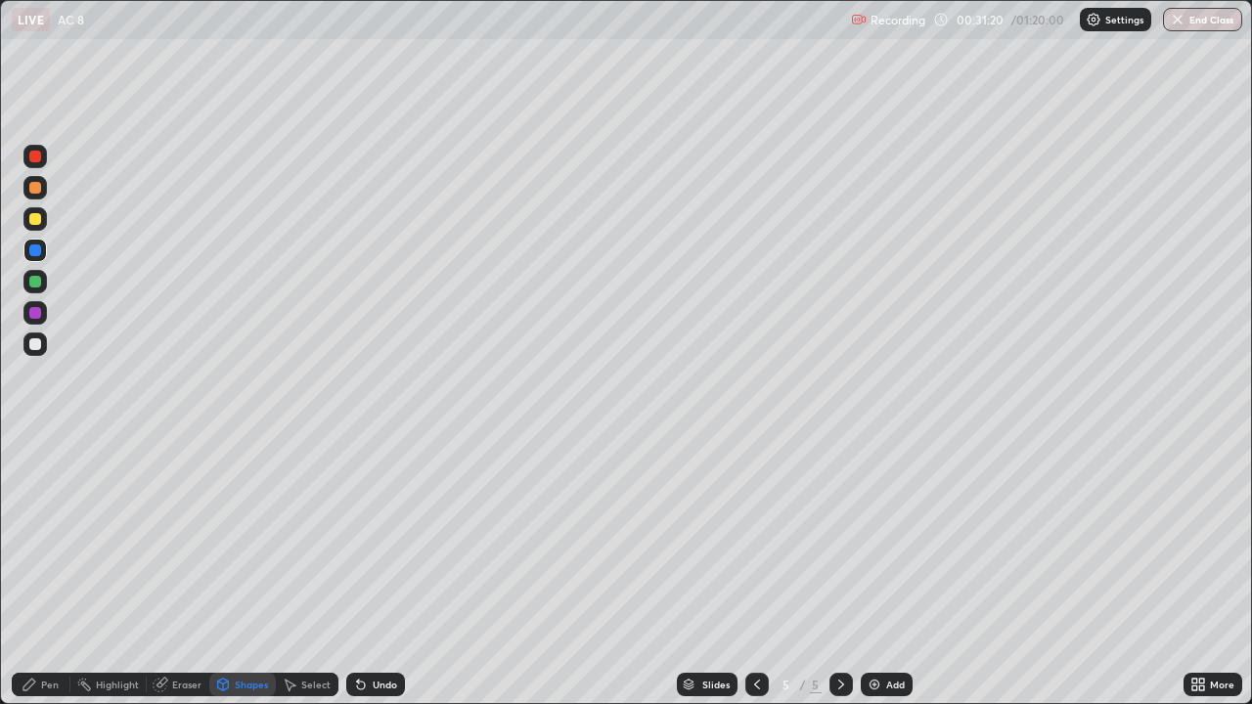
click at [62, 571] on div "Pen" at bounding box center [41, 684] width 59 height 23
click at [42, 342] on div at bounding box center [34, 344] width 23 height 23
click at [30, 161] on div at bounding box center [35, 157] width 12 height 12
click at [247, 571] on div "Shapes" at bounding box center [251, 685] width 33 height 10
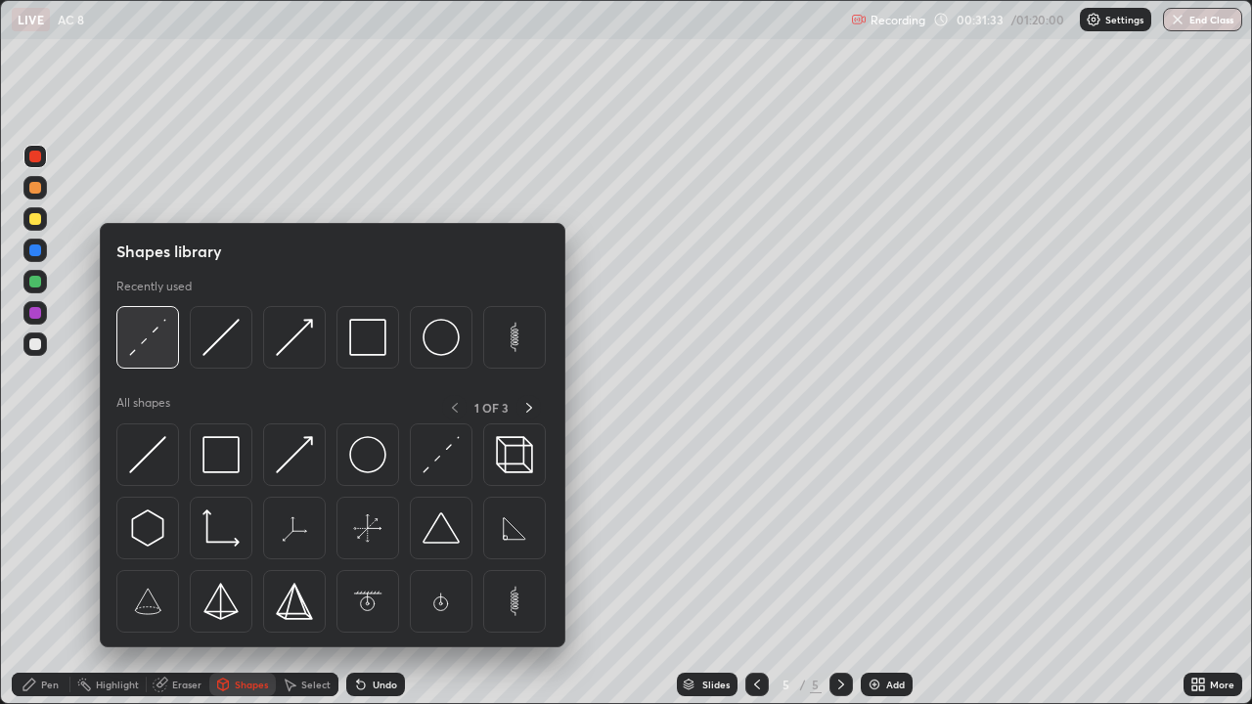
click at [146, 347] on img at bounding box center [147, 337] width 37 height 37
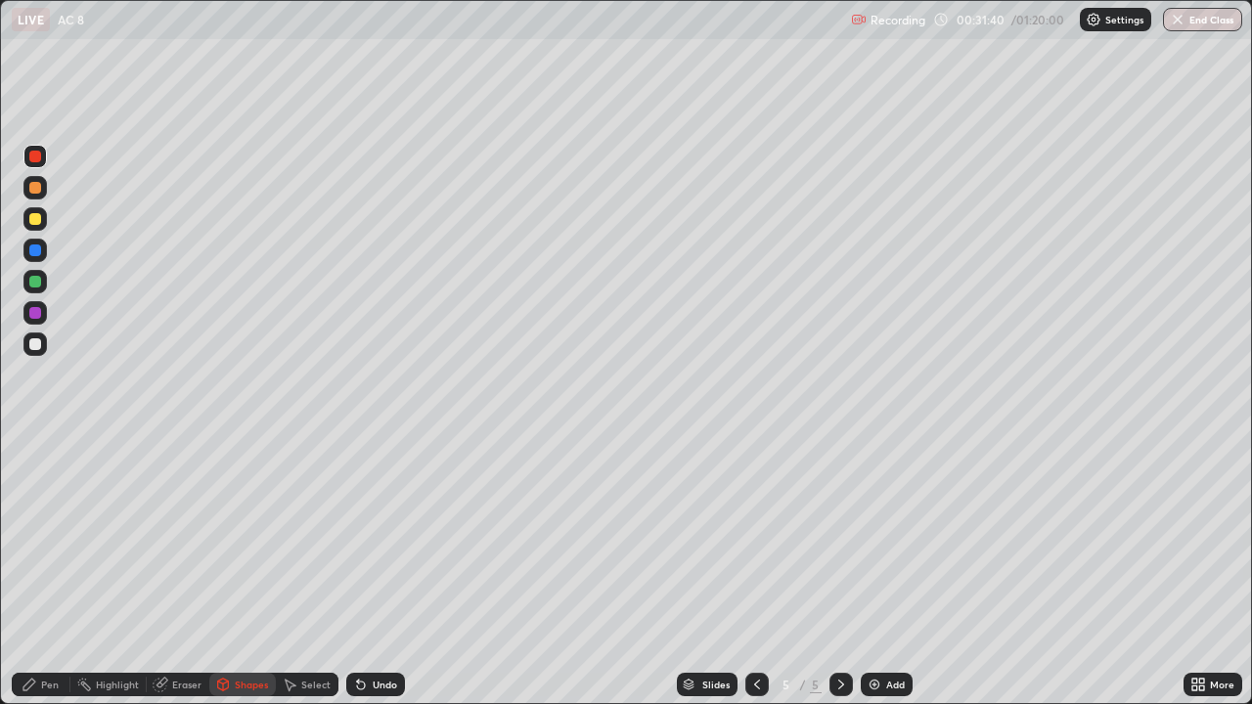
click at [40, 571] on div "Pen" at bounding box center [41, 684] width 59 height 23
click at [37, 287] on div at bounding box center [35, 282] width 12 height 12
click at [30, 254] on div at bounding box center [35, 251] width 12 height 12
click at [36, 278] on div at bounding box center [35, 282] width 12 height 12
click at [839, 571] on icon at bounding box center [842, 685] width 16 height 16
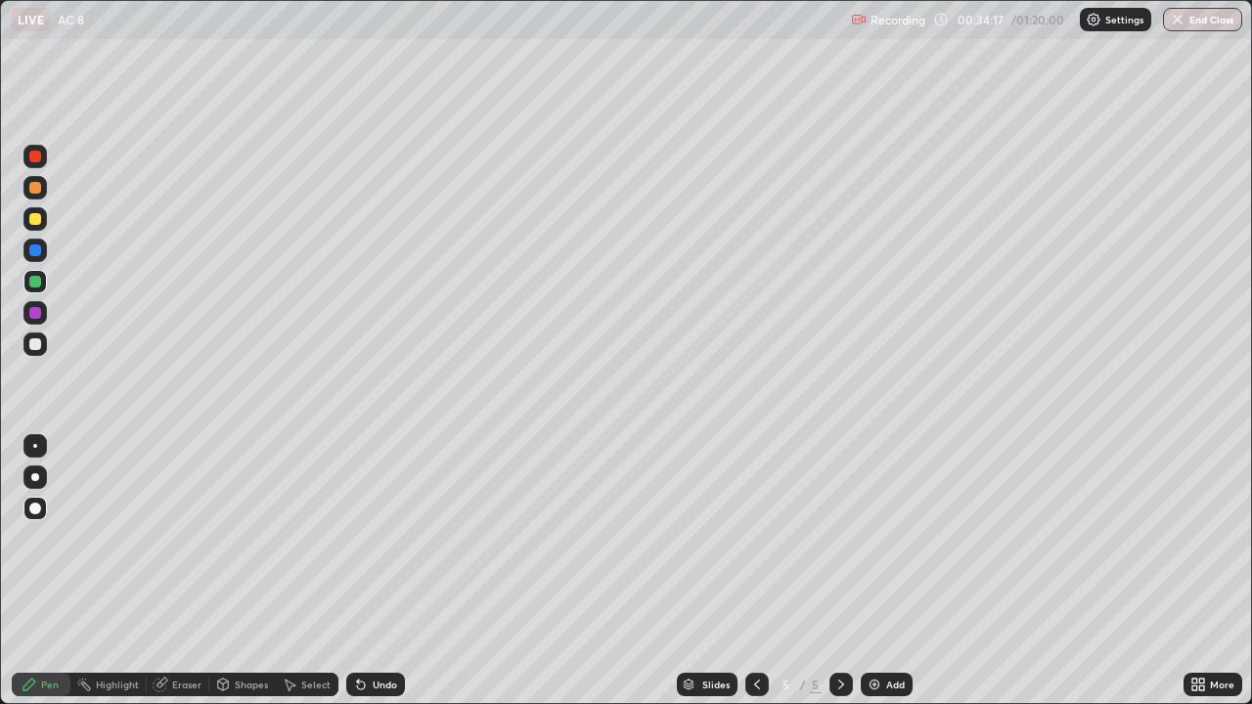
click at [882, 571] on div "Add" at bounding box center [887, 684] width 52 height 23
click at [36, 341] on div at bounding box center [35, 345] width 12 height 12
click at [755, 571] on div at bounding box center [757, 684] width 23 height 23
click at [839, 571] on icon at bounding box center [842, 685] width 16 height 16
click at [847, 571] on div at bounding box center [841, 684] width 23 height 23
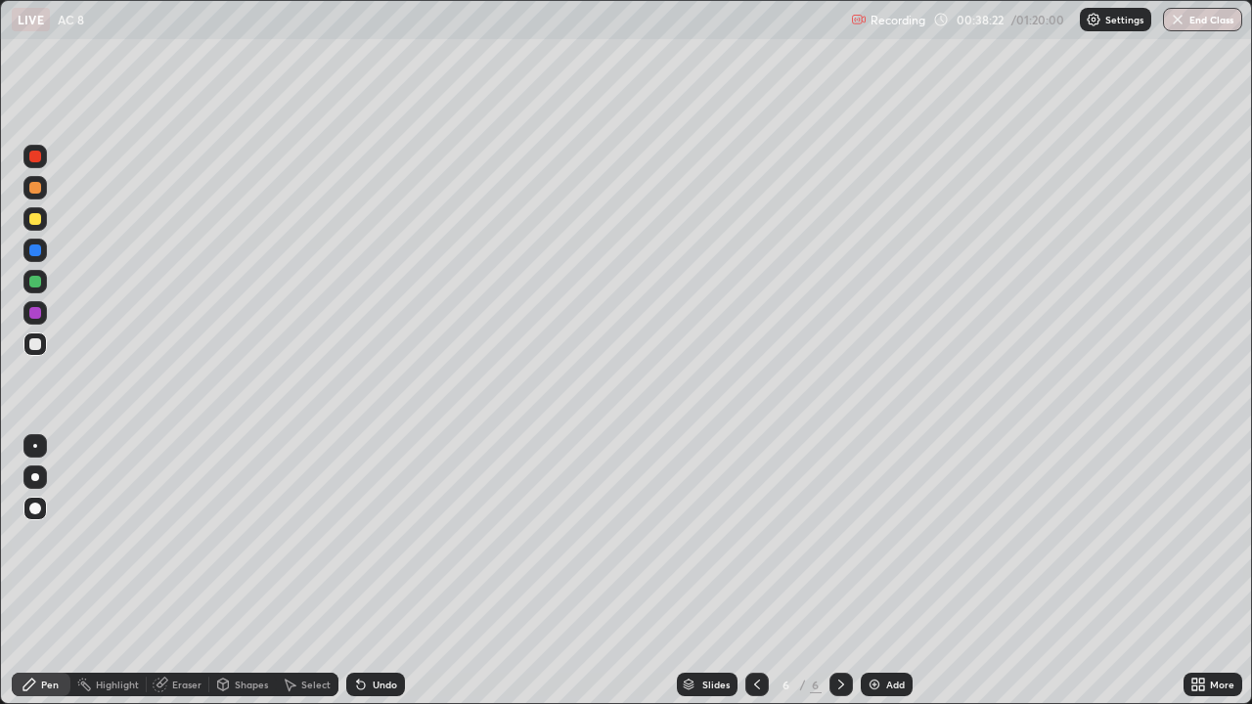
click at [888, 571] on div "Add" at bounding box center [887, 684] width 52 height 23
click at [40, 221] on div at bounding box center [35, 219] width 12 height 12
click at [32, 344] on div at bounding box center [35, 345] width 12 height 12
click at [379, 571] on div "Undo" at bounding box center [385, 685] width 24 height 10
click at [383, 571] on div "Undo" at bounding box center [385, 685] width 24 height 10
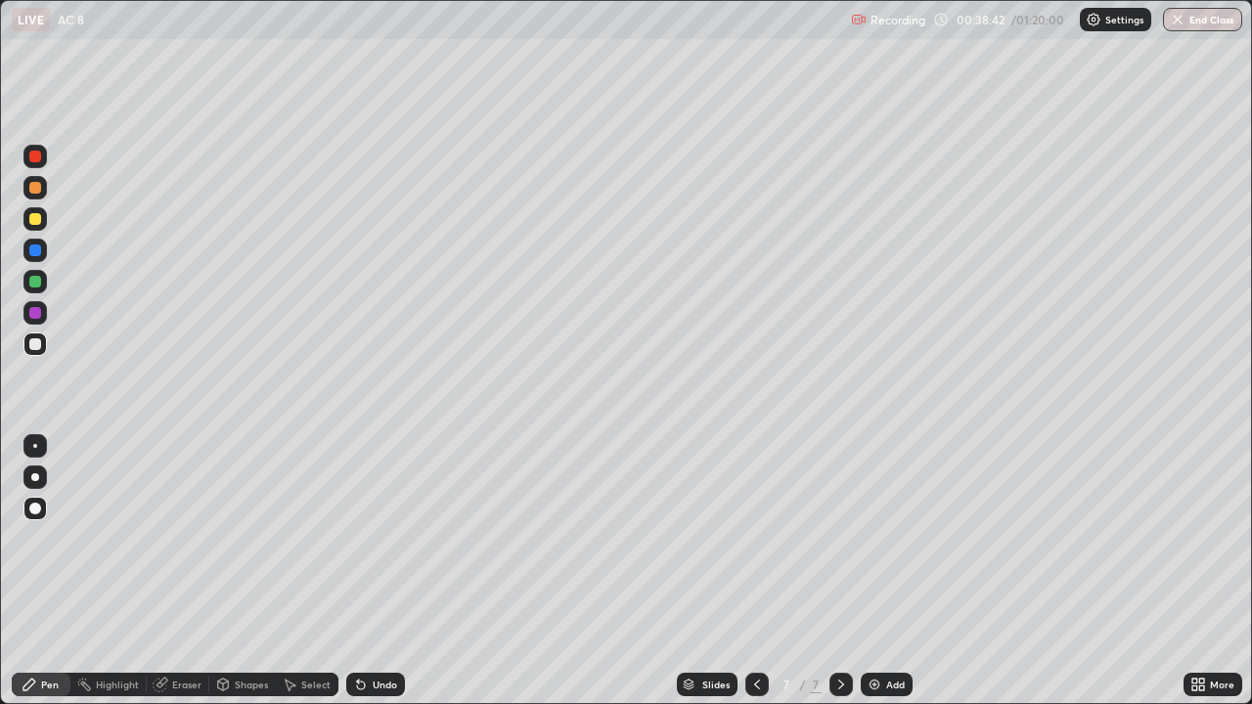
click at [249, 571] on div "Shapes" at bounding box center [251, 685] width 33 height 10
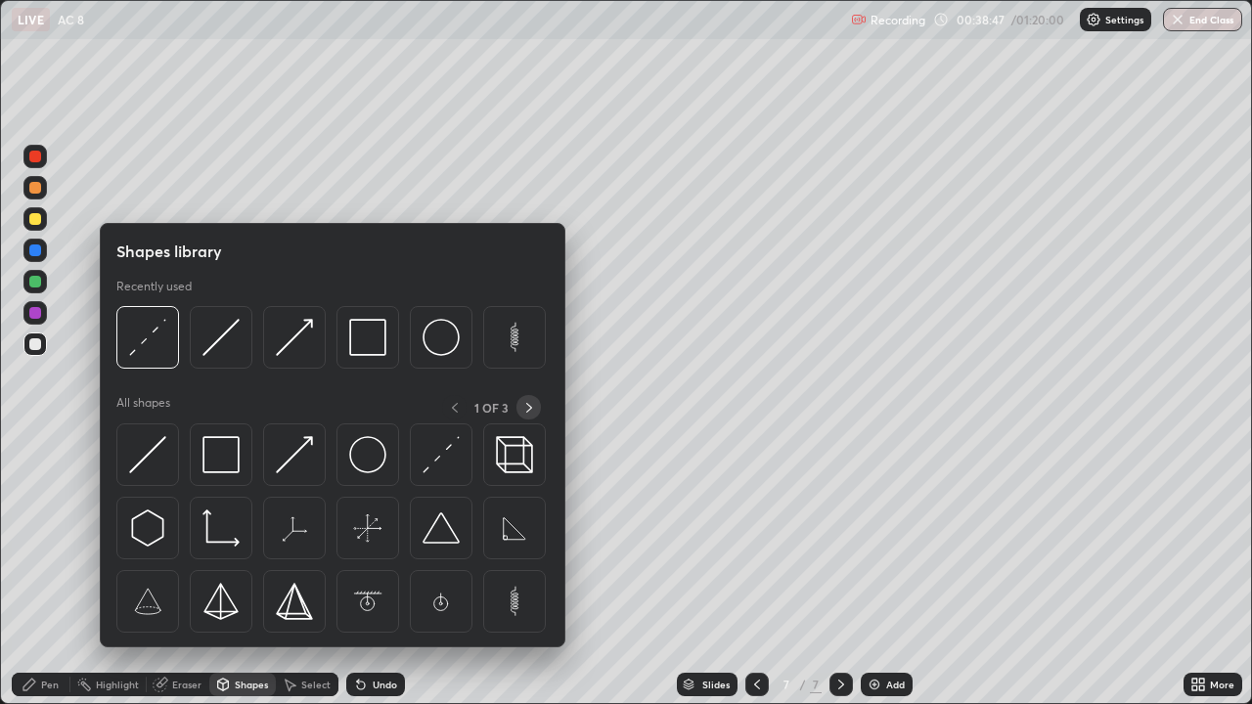
click at [524, 406] on icon at bounding box center [529, 408] width 16 height 16
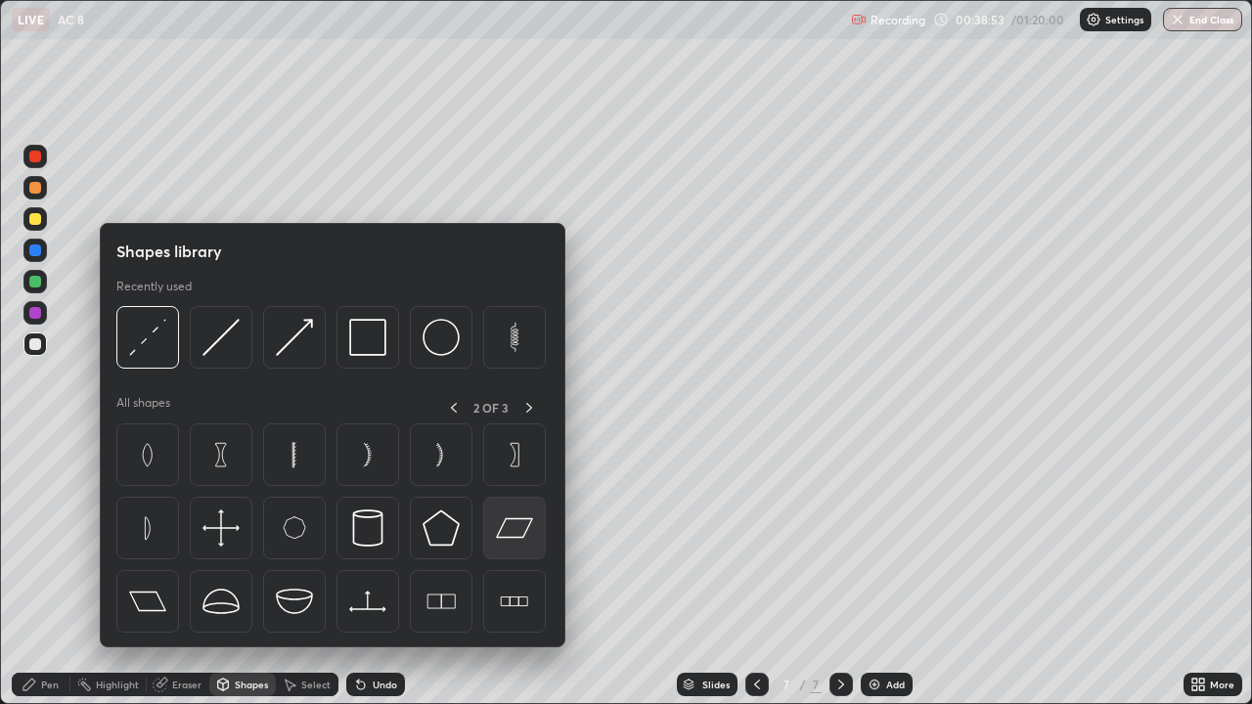
click at [507, 534] on img at bounding box center [514, 528] width 37 height 37
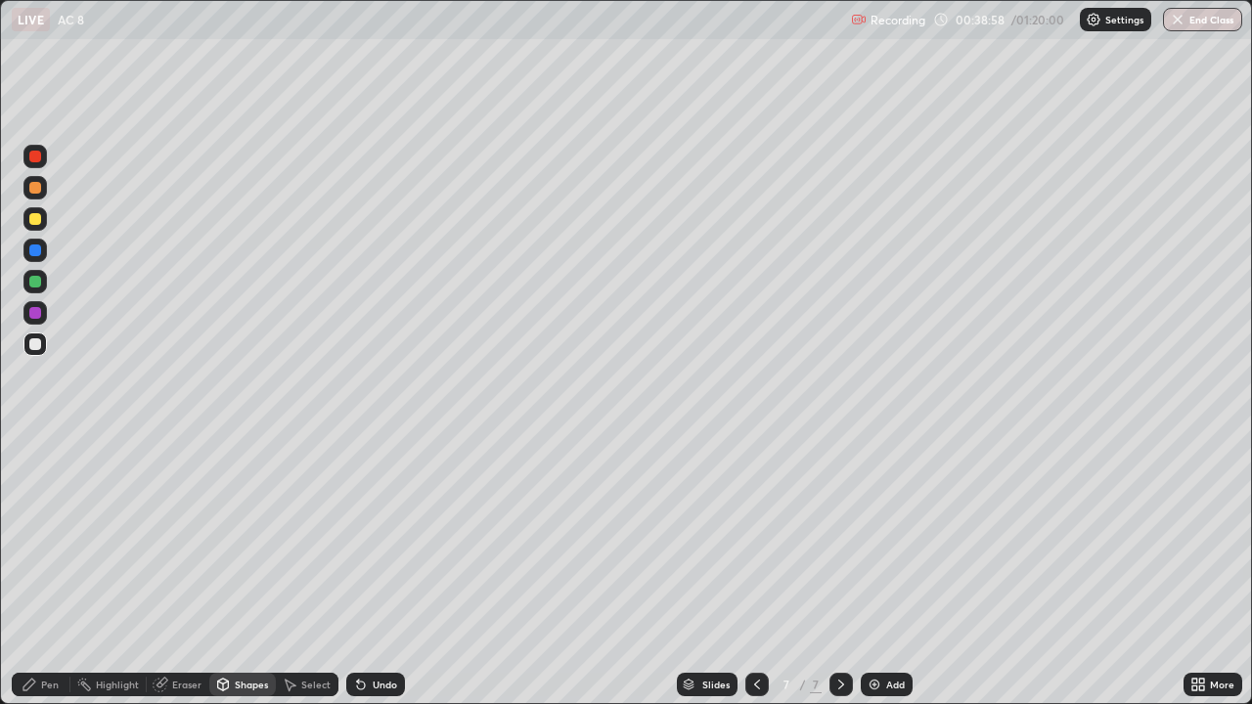
click at [332, 571] on div "Select" at bounding box center [307, 684] width 63 height 23
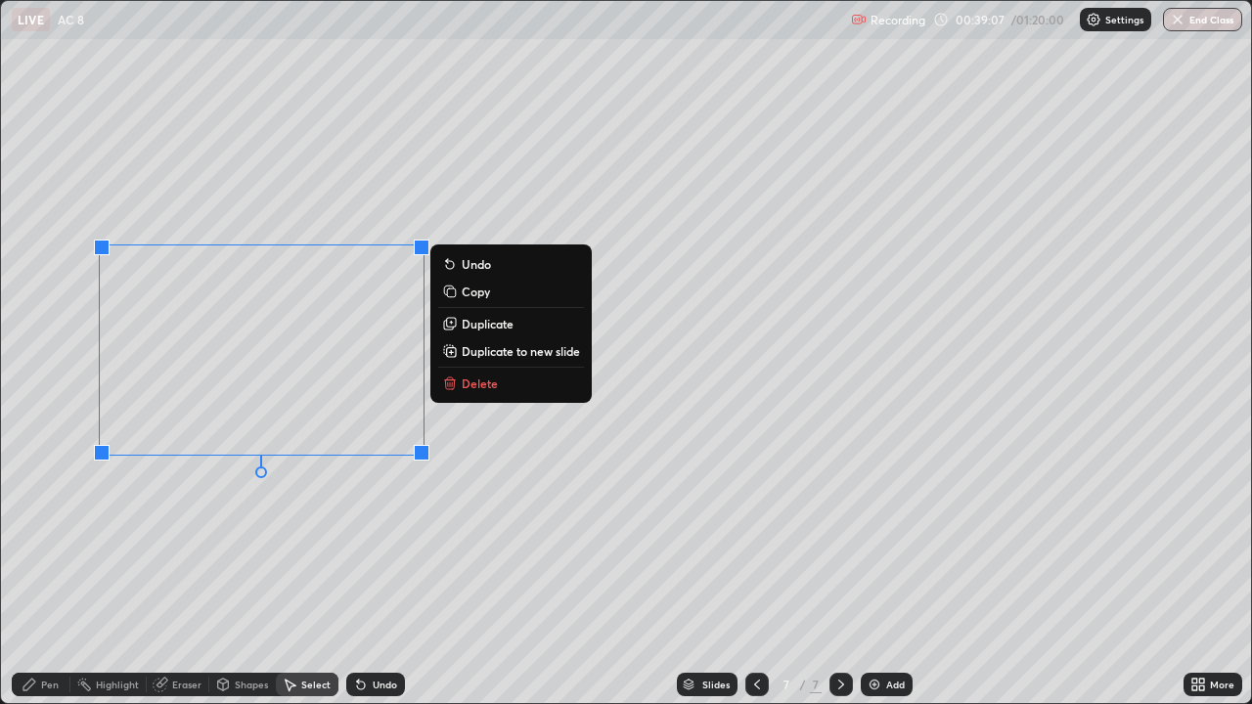
click at [161, 531] on div "0 ° Undo Copy Duplicate Duplicate to new slide Delete" at bounding box center [626, 352] width 1250 height 702
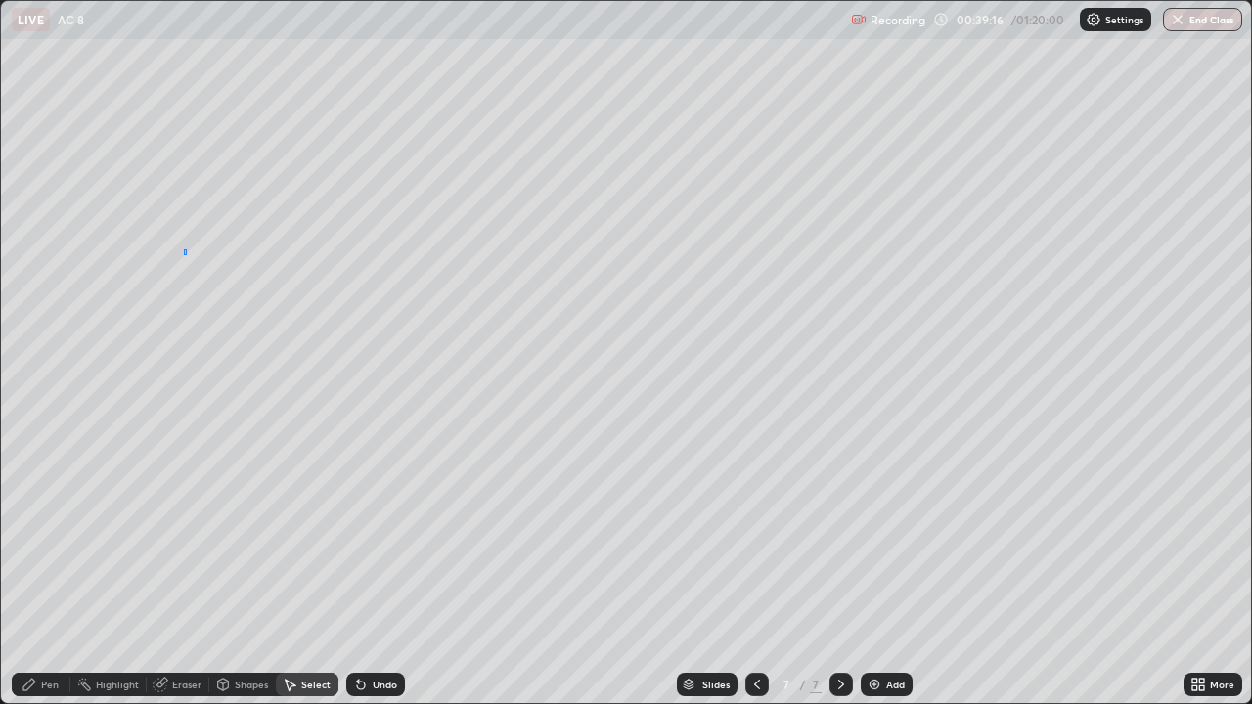
click at [187, 257] on div "0 ° Undo Copy Duplicate Duplicate to new slide Delete" at bounding box center [626, 352] width 1250 height 702
click at [48, 571] on div "Pen" at bounding box center [41, 684] width 59 height 23
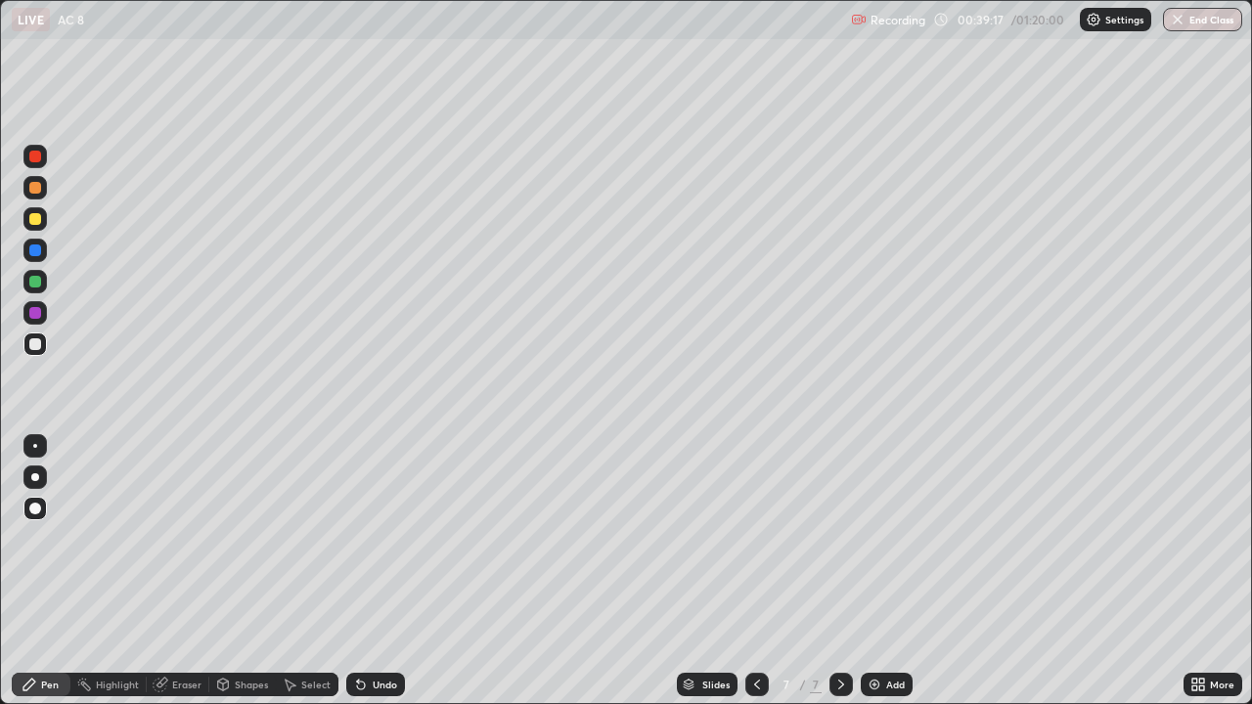
click at [48, 571] on div "Pen" at bounding box center [41, 684] width 59 height 23
click at [257, 571] on div "Shapes" at bounding box center [251, 685] width 33 height 10
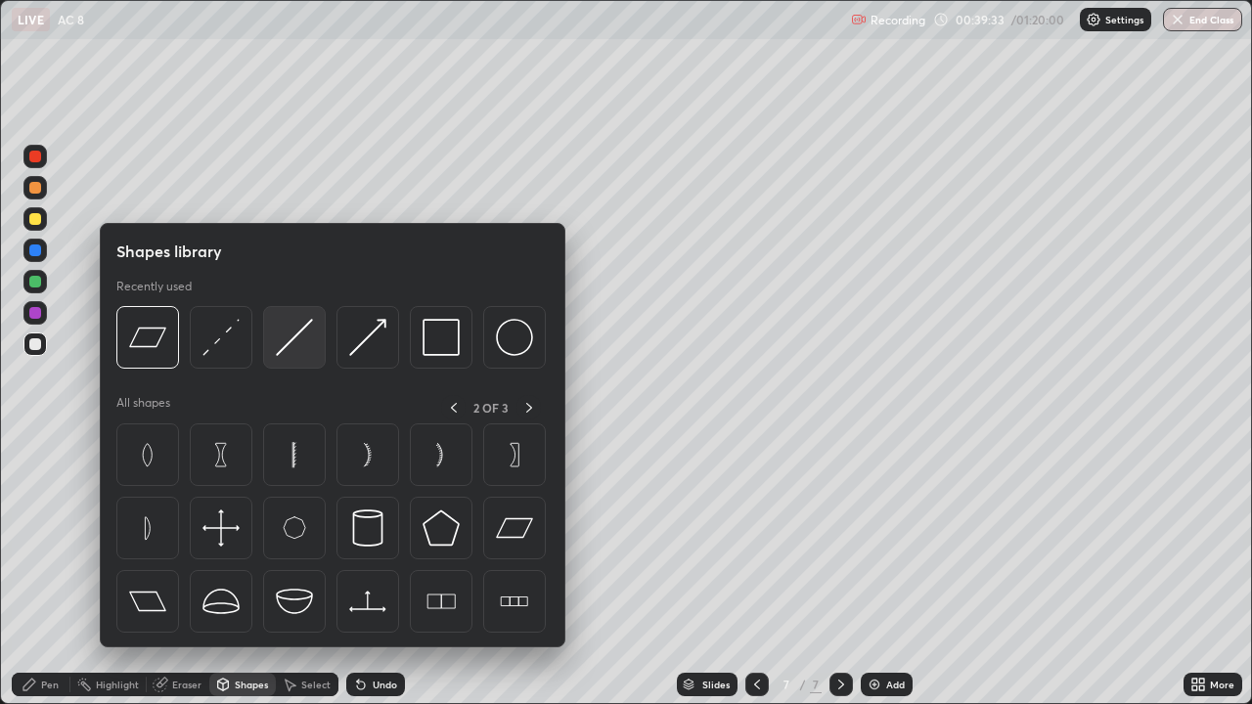
click at [302, 344] on img at bounding box center [294, 337] width 37 height 37
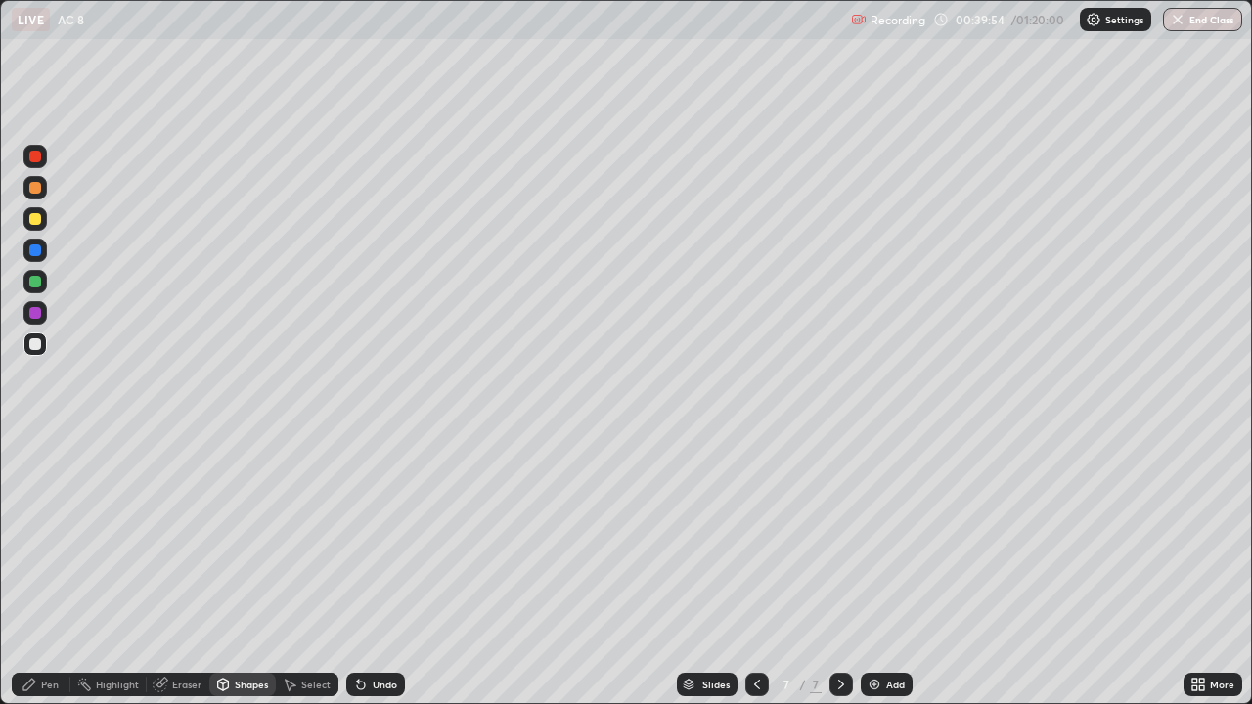
click at [383, 571] on div "Undo" at bounding box center [385, 685] width 24 height 10
click at [35, 193] on div at bounding box center [35, 188] width 12 height 12
click at [380, 571] on div "Undo" at bounding box center [385, 685] width 24 height 10
click at [0, 170] on div "Setting up your live class" at bounding box center [626, 352] width 1252 height 704
click at [49, 571] on div "Pen" at bounding box center [50, 685] width 18 height 10
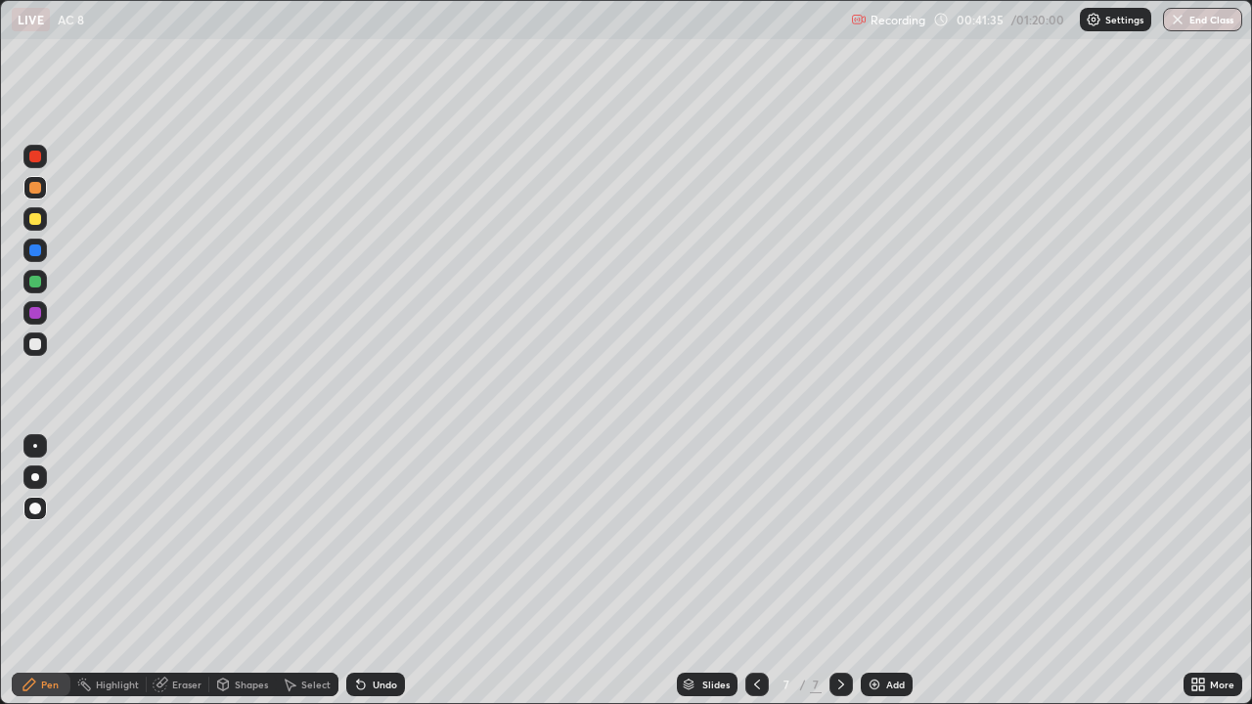
click at [38, 345] on div at bounding box center [35, 345] width 12 height 12
click at [36, 249] on div at bounding box center [35, 251] width 12 height 12
click at [260, 571] on div "Shapes" at bounding box center [251, 685] width 33 height 10
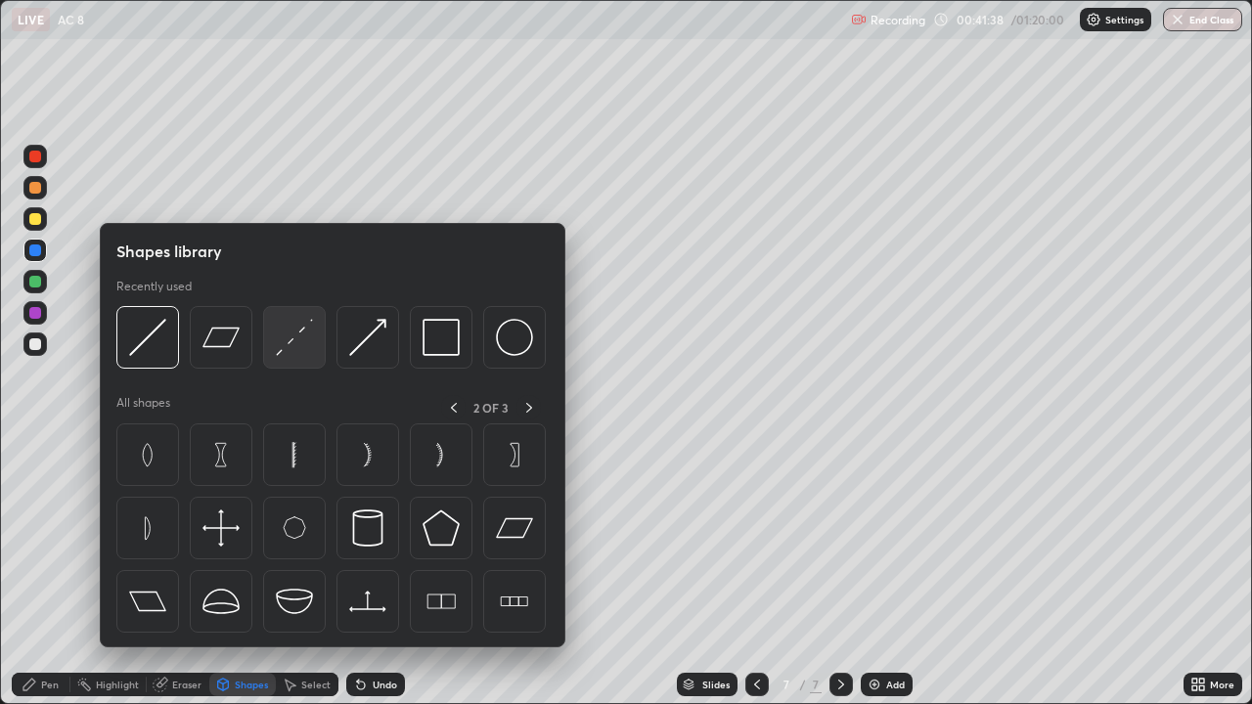
click at [291, 339] on img at bounding box center [294, 337] width 37 height 37
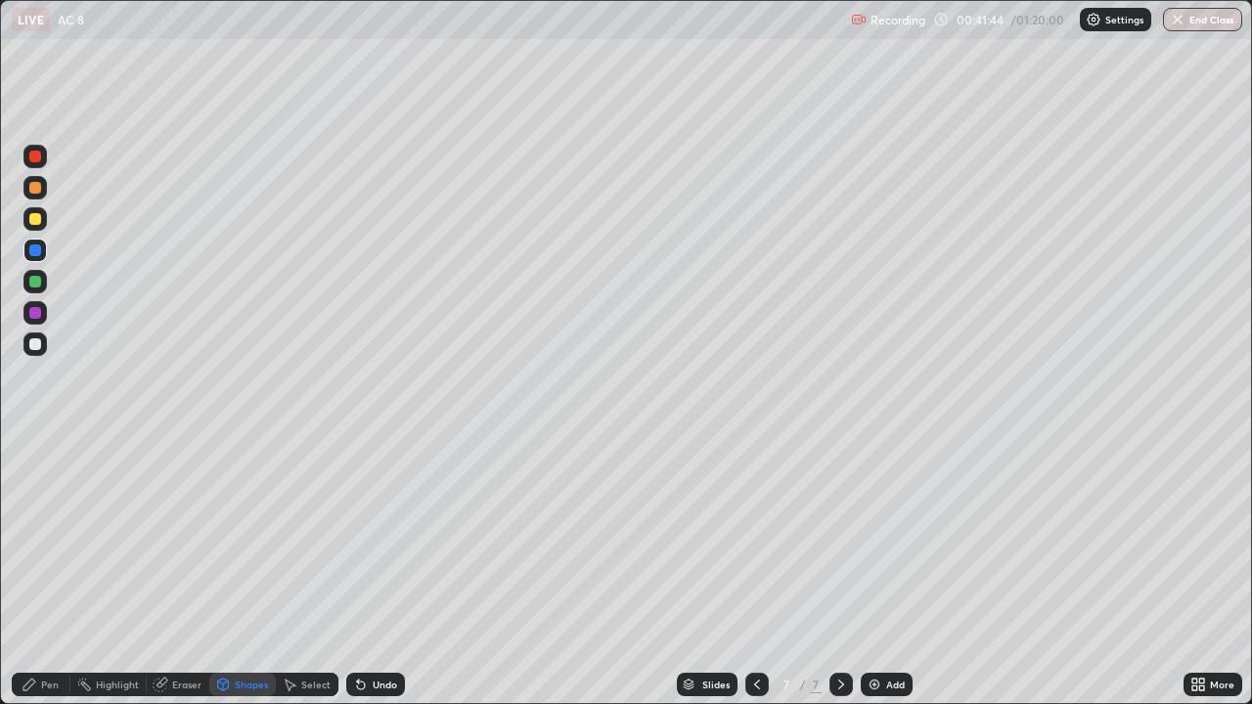
click at [381, 571] on div "Undo" at bounding box center [385, 685] width 24 height 10
click at [324, 571] on div "Select" at bounding box center [315, 685] width 29 height 10
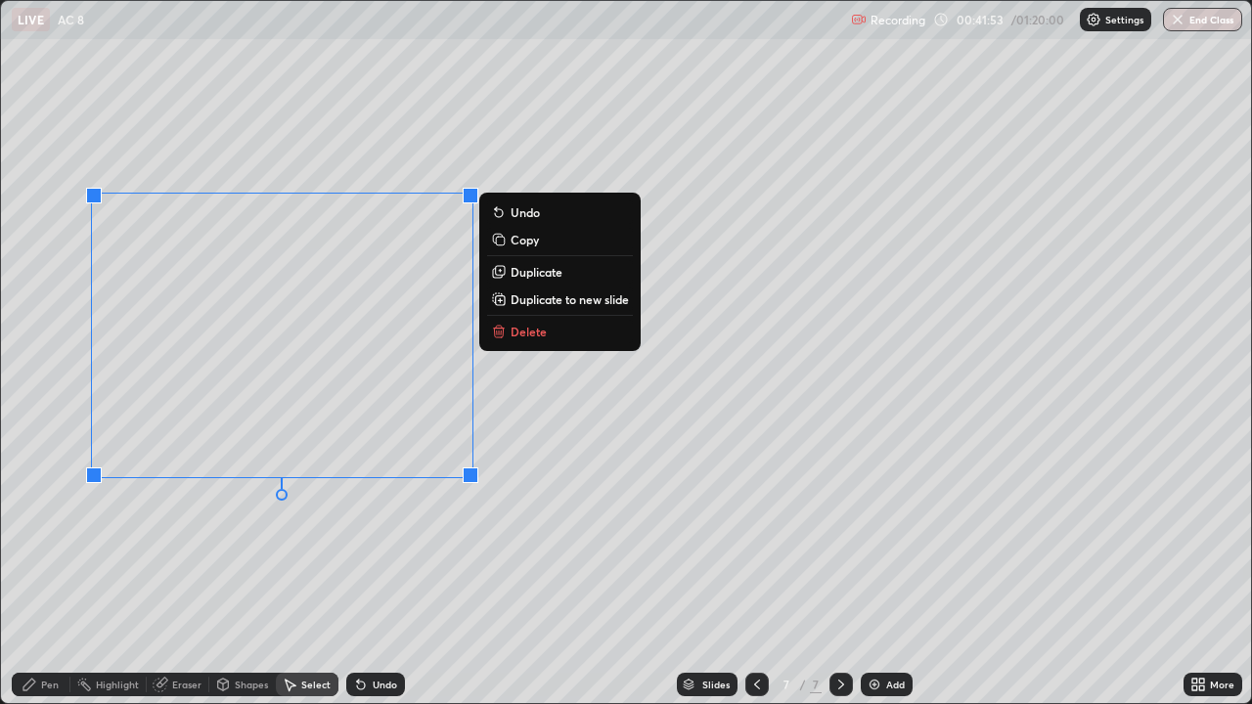
click at [530, 328] on p "Delete" at bounding box center [529, 332] width 36 height 16
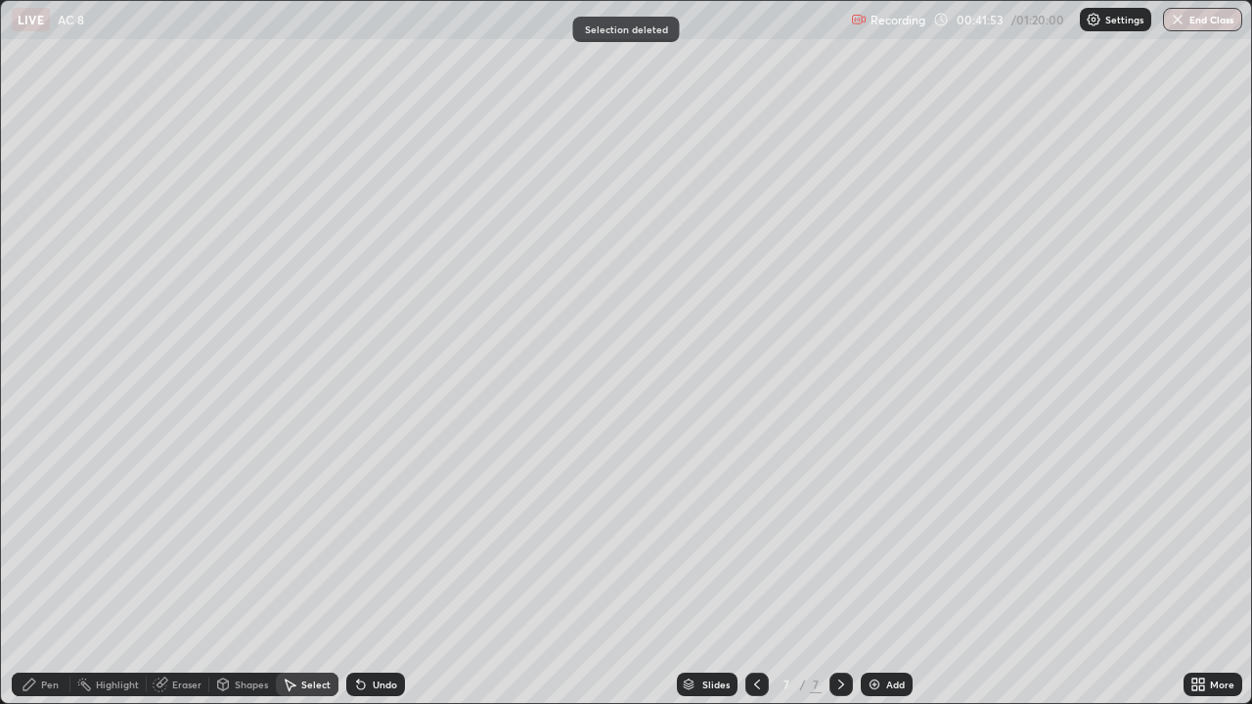
click at [46, 571] on div "Pen" at bounding box center [50, 685] width 18 height 10
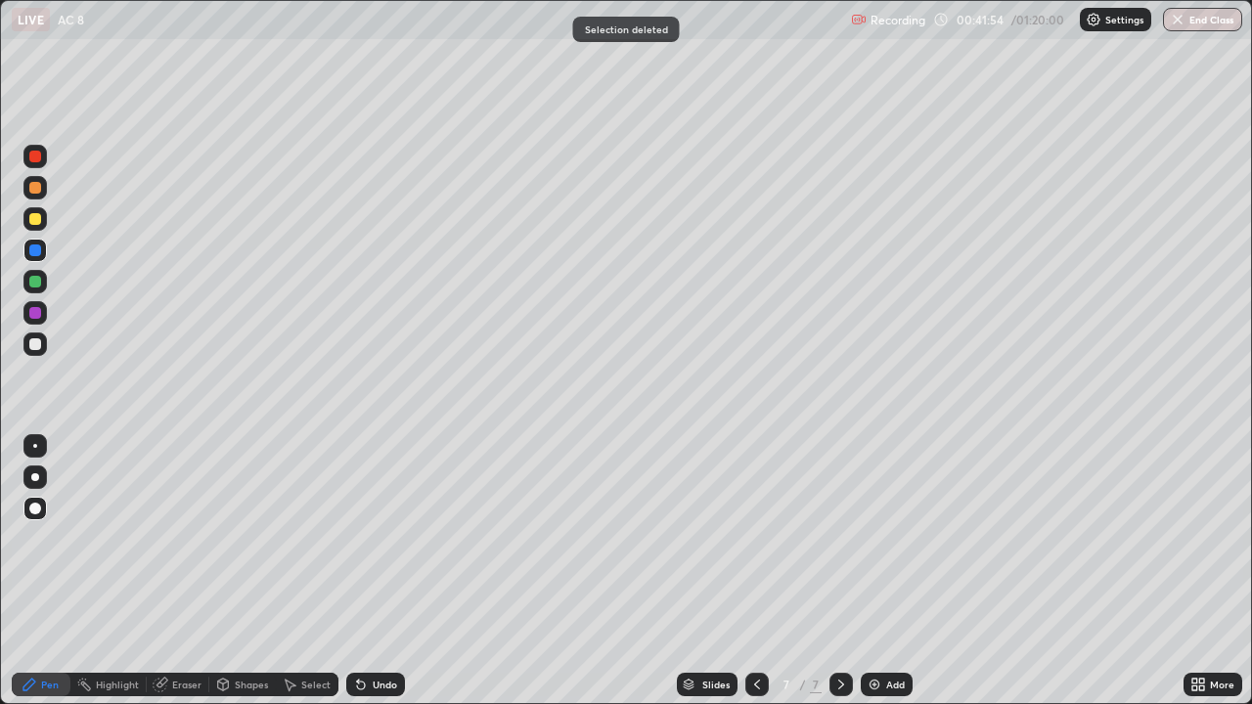
click at [46, 571] on div "Pen" at bounding box center [50, 685] width 18 height 10
click at [32, 349] on div at bounding box center [35, 345] width 12 height 12
click at [35, 287] on div at bounding box center [35, 282] width 12 height 12
click at [749, 571] on div at bounding box center [757, 684] width 23 height 23
click at [746, 571] on div at bounding box center [757, 684] width 23 height 23
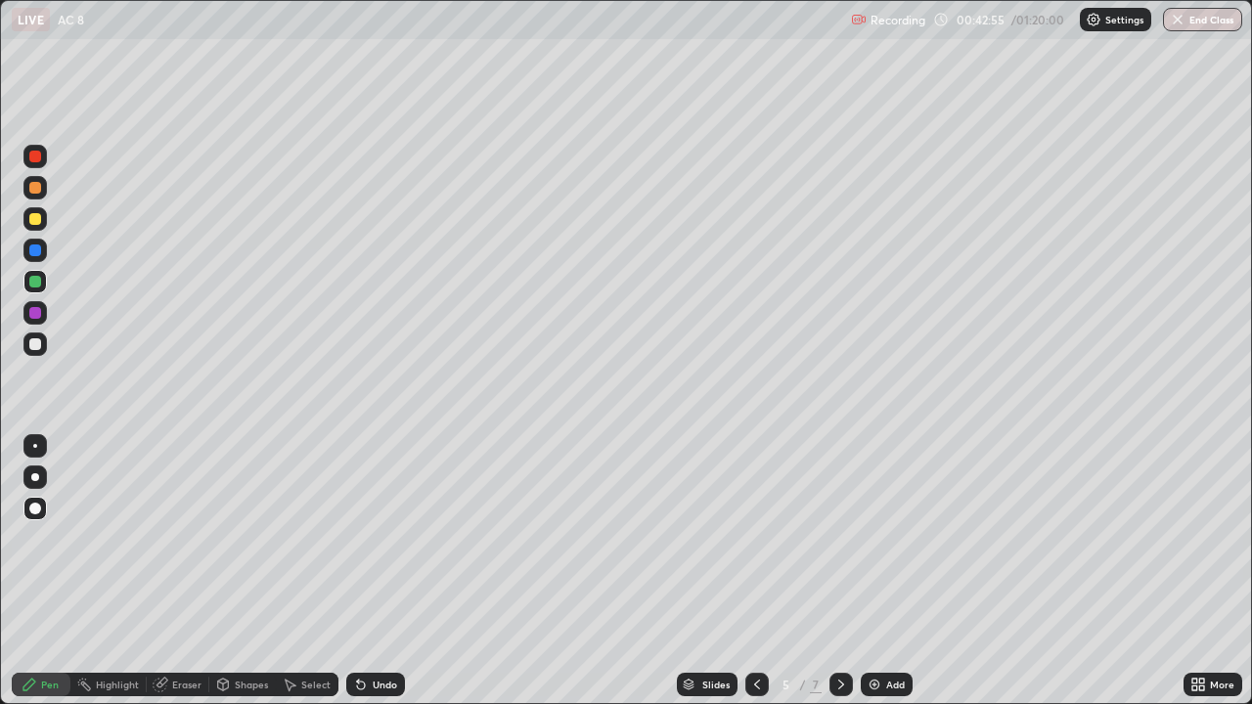
click at [838, 571] on icon at bounding box center [841, 685] width 6 height 10
click at [380, 571] on div "Undo" at bounding box center [385, 685] width 24 height 10
click at [385, 571] on div "Undo" at bounding box center [385, 685] width 24 height 10
click at [383, 571] on div "Undo" at bounding box center [375, 684] width 59 height 23
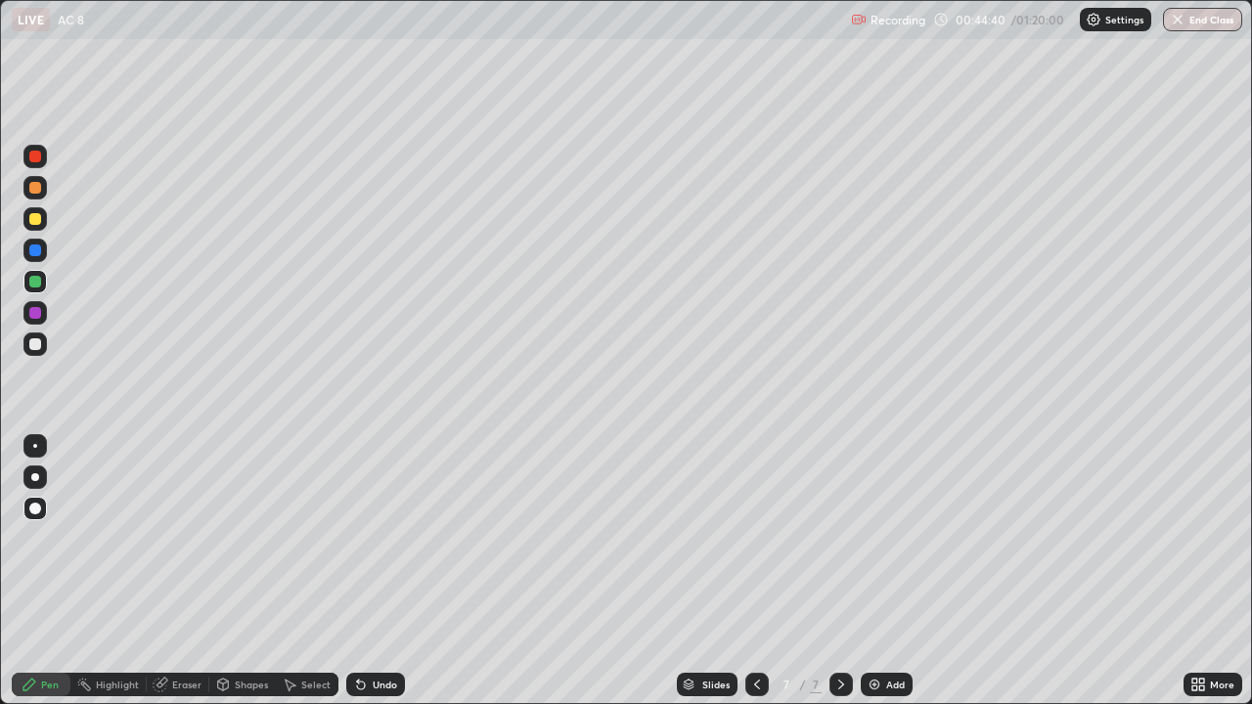
click at [380, 571] on div "Undo" at bounding box center [375, 684] width 59 height 23
click at [386, 571] on div "Undo" at bounding box center [385, 685] width 24 height 10
click at [385, 571] on div "Undo" at bounding box center [385, 685] width 24 height 10
click at [383, 571] on div "Undo" at bounding box center [375, 684] width 59 height 23
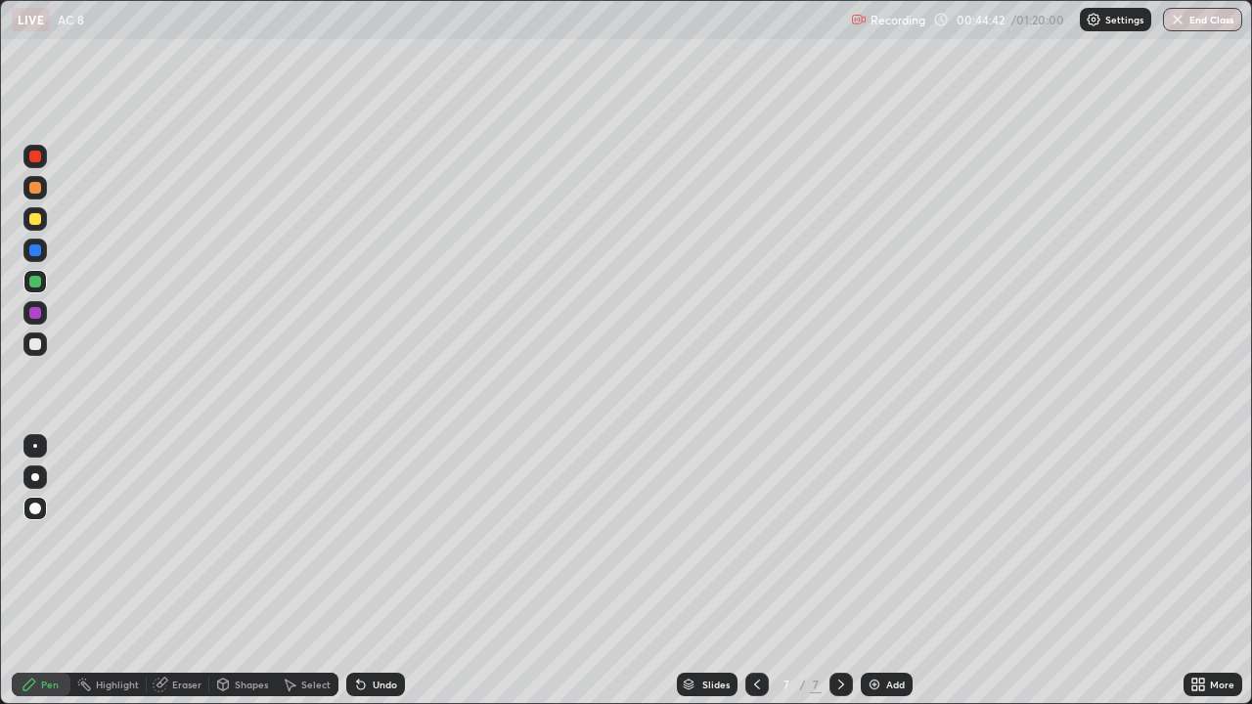
click at [383, 571] on div "Undo" at bounding box center [375, 684] width 59 height 23
click at [385, 571] on div "Undo" at bounding box center [385, 685] width 24 height 10
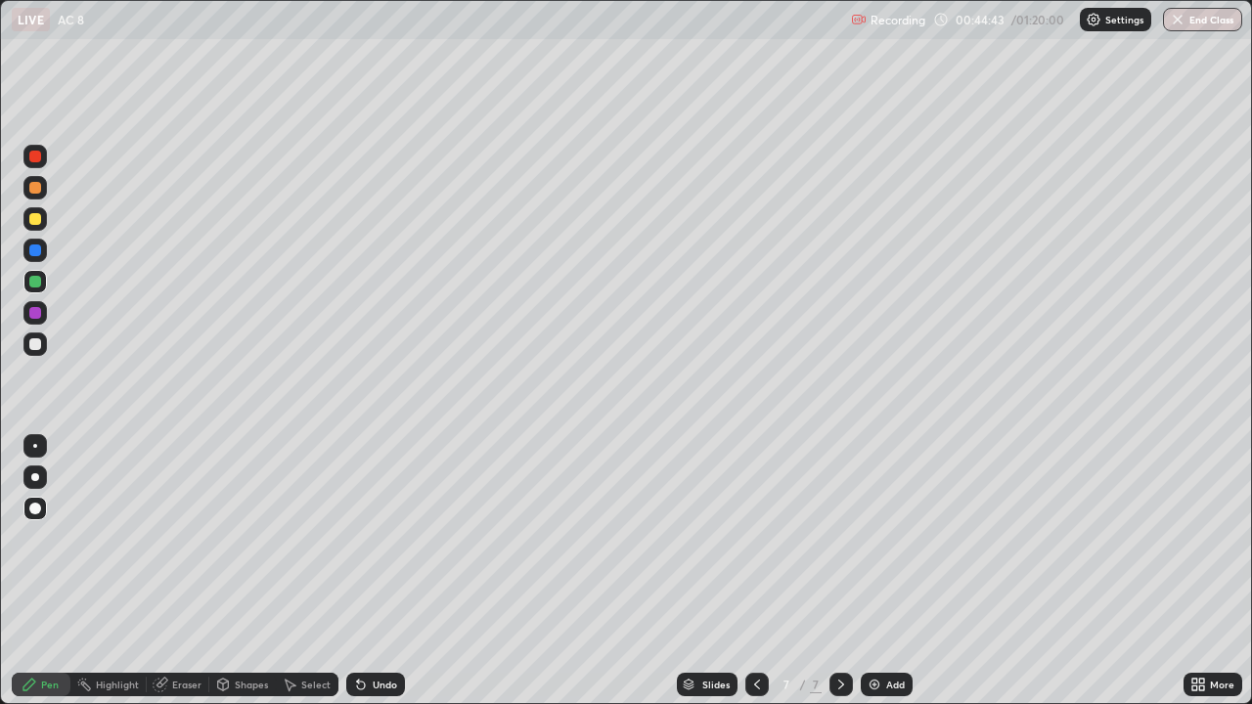
click at [385, 571] on div "Undo" at bounding box center [385, 685] width 24 height 10
click at [31, 247] on div at bounding box center [35, 251] width 12 height 12
click at [34, 345] on div at bounding box center [35, 345] width 12 height 12
click at [34, 221] on div at bounding box center [35, 219] width 12 height 12
click at [27, 342] on div at bounding box center [34, 344] width 23 height 23
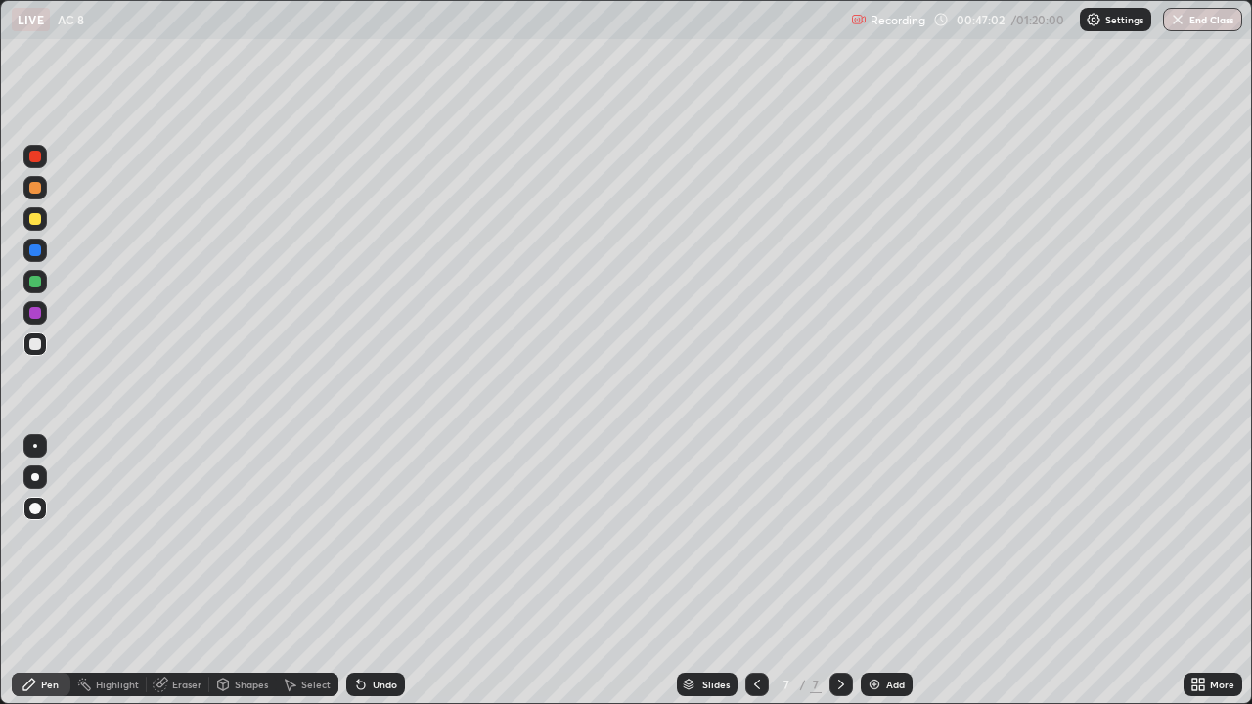
click at [38, 165] on div at bounding box center [34, 156] width 23 height 23
click at [39, 341] on div at bounding box center [35, 345] width 12 height 12
click at [37, 321] on div at bounding box center [34, 312] width 23 height 23
click at [32, 159] on div at bounding box center [35, 157] width 12 height 12
click at [36, 343] on div at bounding box center [35, 345] width 12 height 12
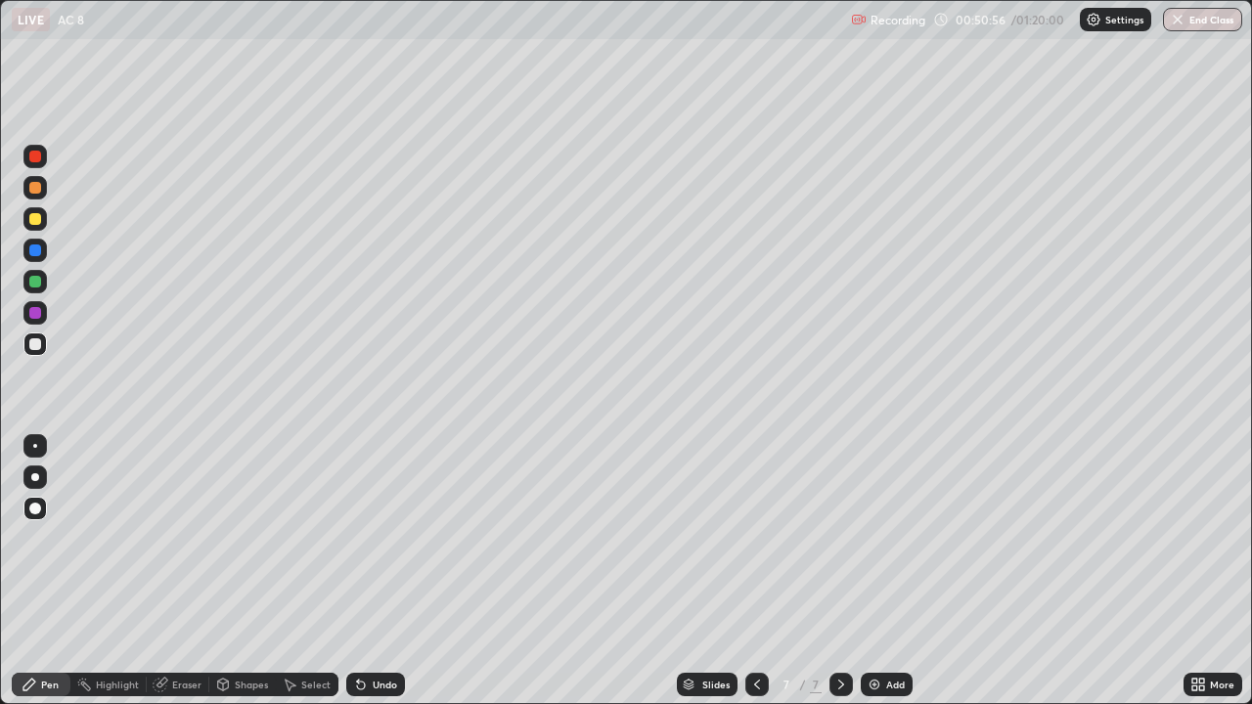
click at [243, 571] on div "Shapes" at bounding box center [242, 684] width 67 height 39
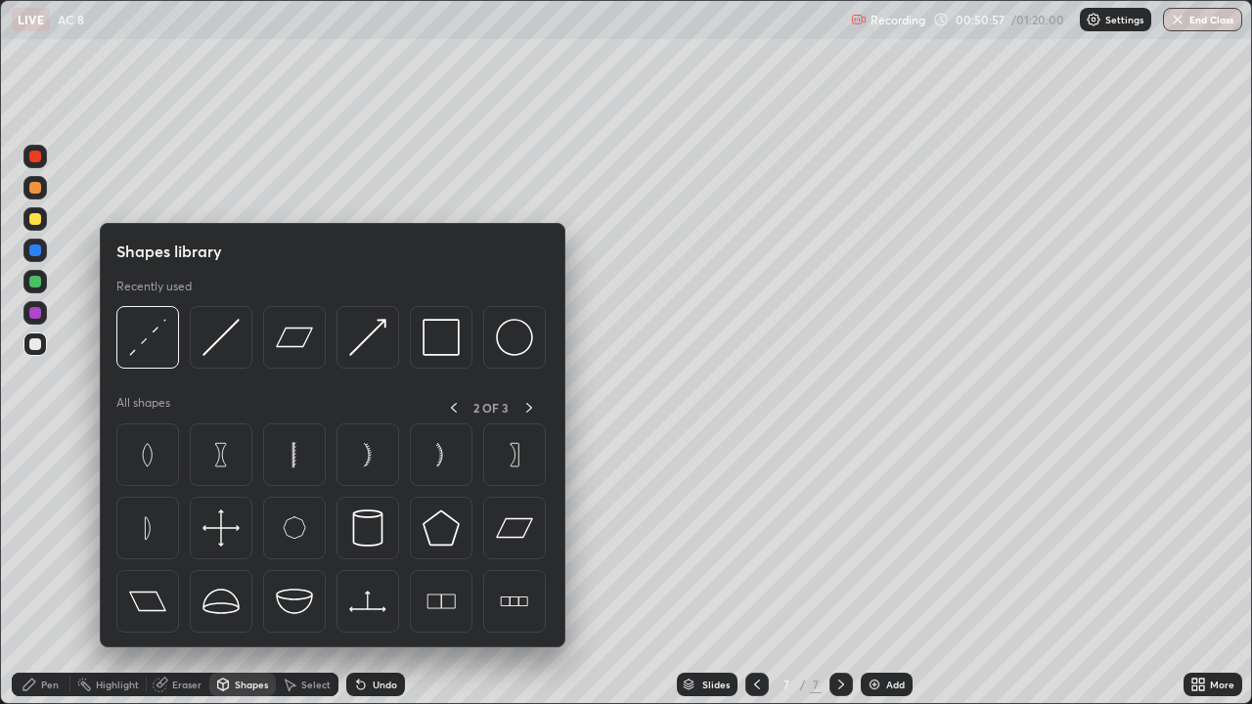
click at [231, 571] on div at bounding box center [332, 534] width 432 height 220
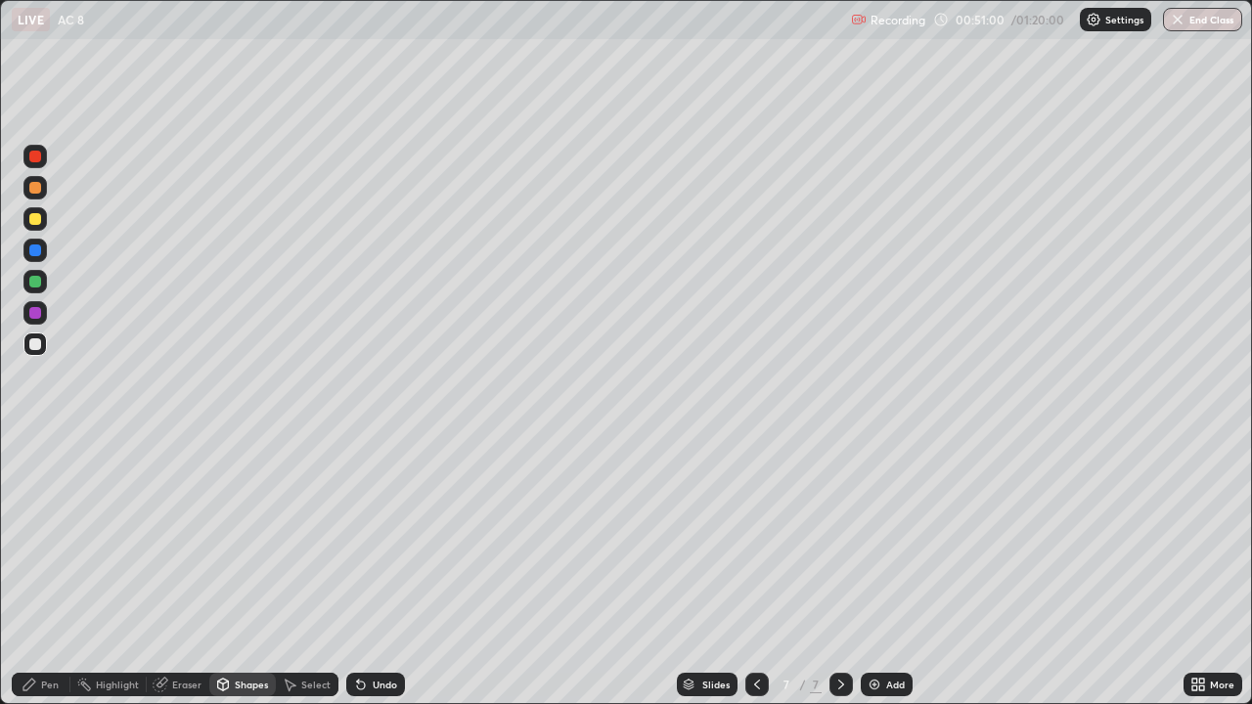
click at [33, 571] on icon at bounding box center [29, 685] width 12 height 12
click at [34, 192] on div at bounding box center [35, 188] width 12 height 12
click at [837, 571] on icon at bounding box center [842, 685] width 16 height 16
click at [890, 571] on div "Add" at bounding box center [895, 685] width 19 height 10
click at [763, 571] on div at bounding box center [757, 684] width 23 height 23
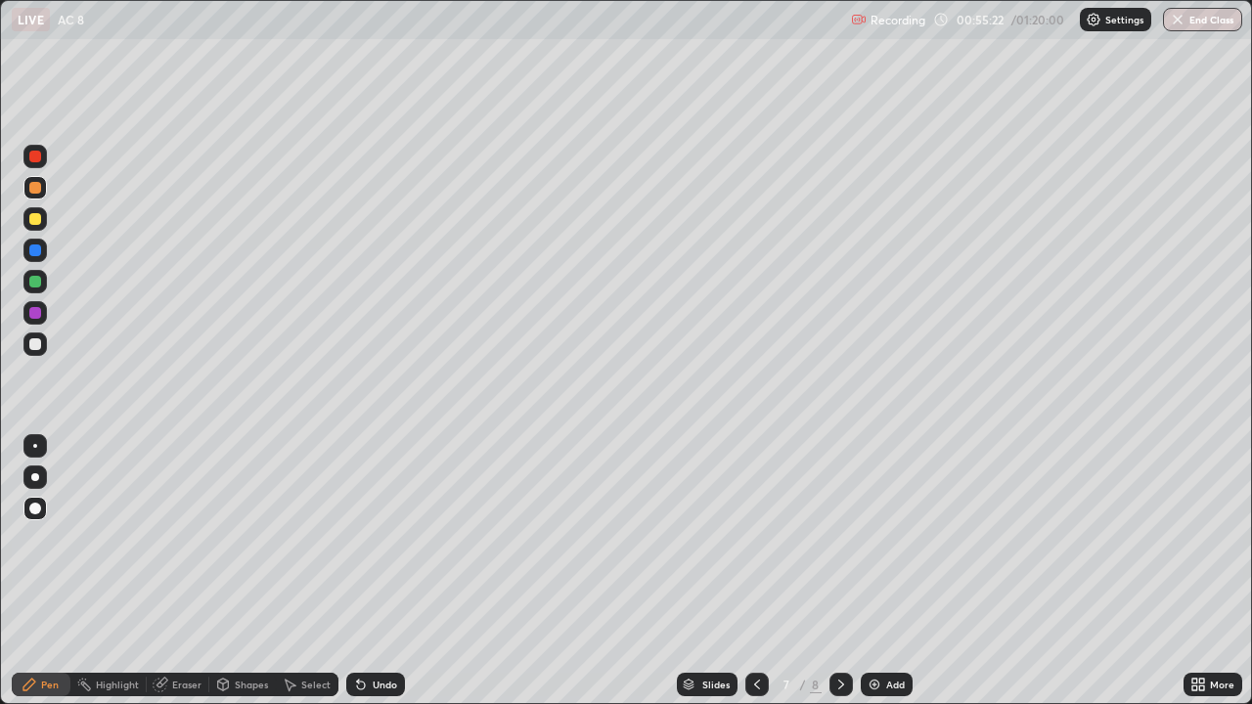
click at [851, 571] on div at bounding box center [841, 684] width 23 height 39
click at [843, 571] on icon at bounding box center [842, 685] width 16 height 16
click at [30, 346] on div at bounding box center [35, 345] width 12 height 12
click at [193, 571] on div "Eraser" at bounding box center [186, 685] width 29 height 10
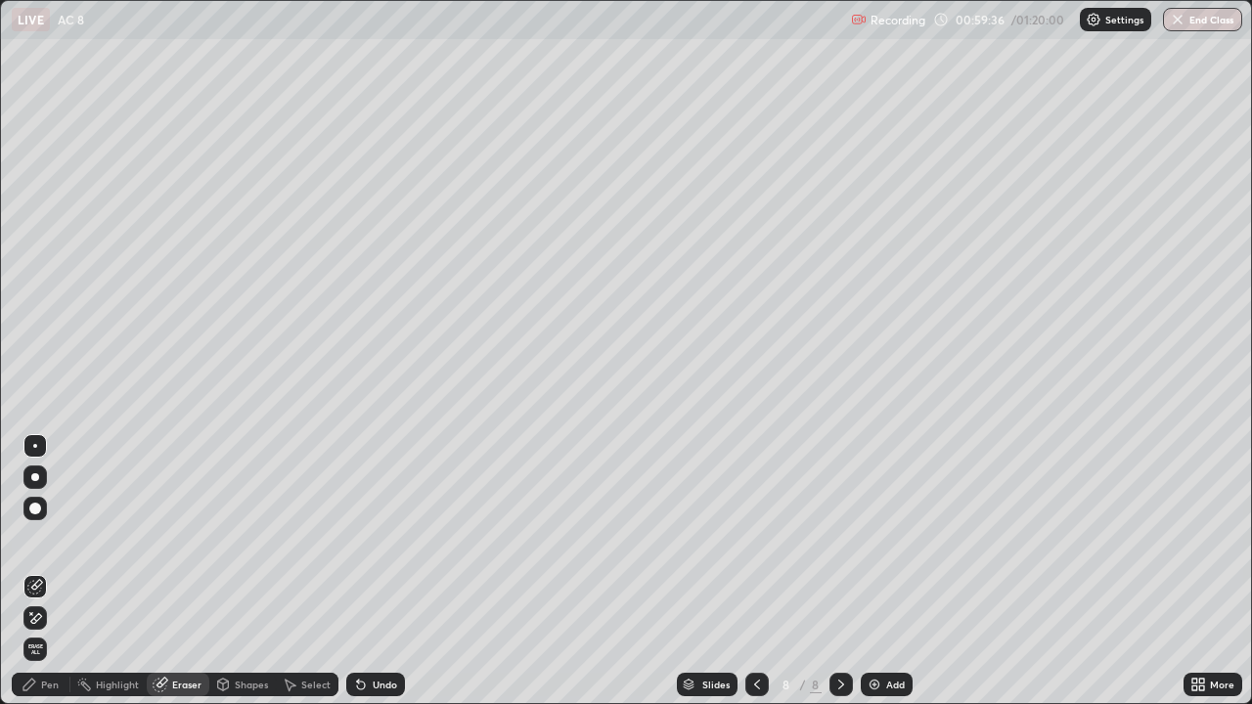
click at [54, 571] on div "Pen" at bounding box center [50, 685] width 18 height 10
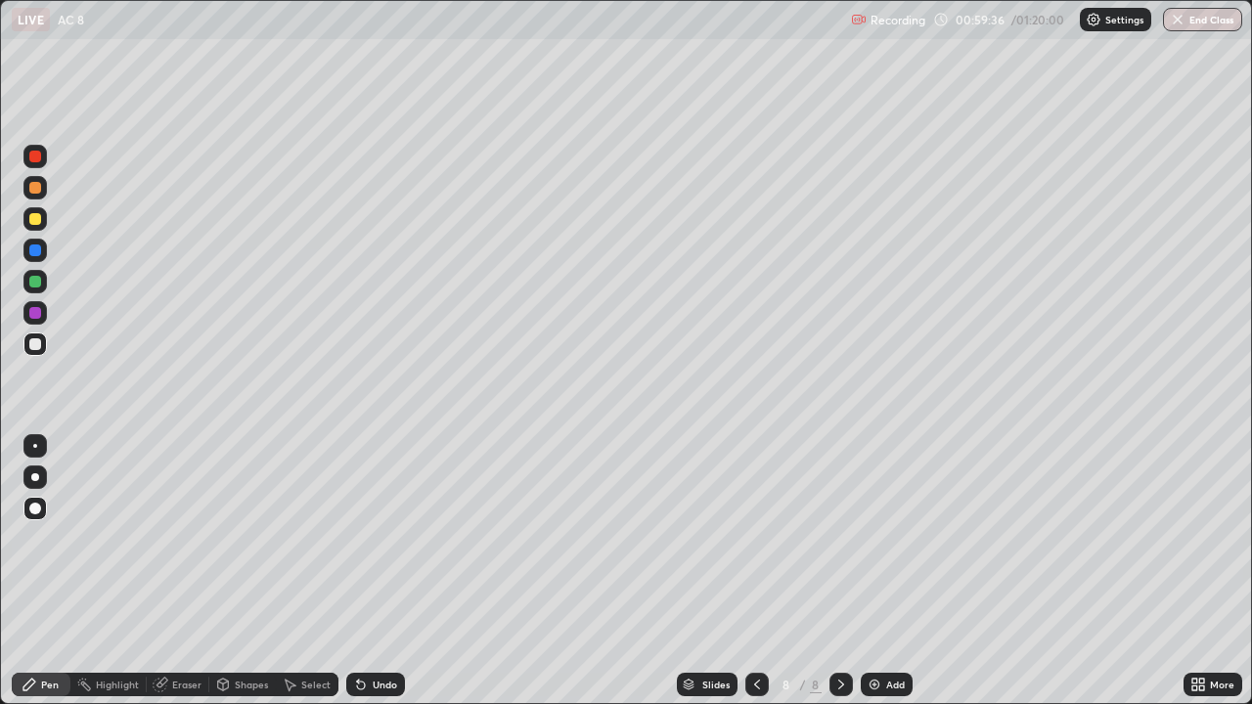
click at [48, 571] on div "Pen" at bounding box center [50, 685] width 18 height 10
click at [755, 571] on icon at bounding box center [757, 685] width 16 height 16
click at [838, 571] on icon at bounding box center [842, 685] width 16 height 16
click at [37, 286] on div at bounding box center [35, 282] width 12 height 12
click at [38, 221] on div at bounding box center [35, 219] width 12 height 12
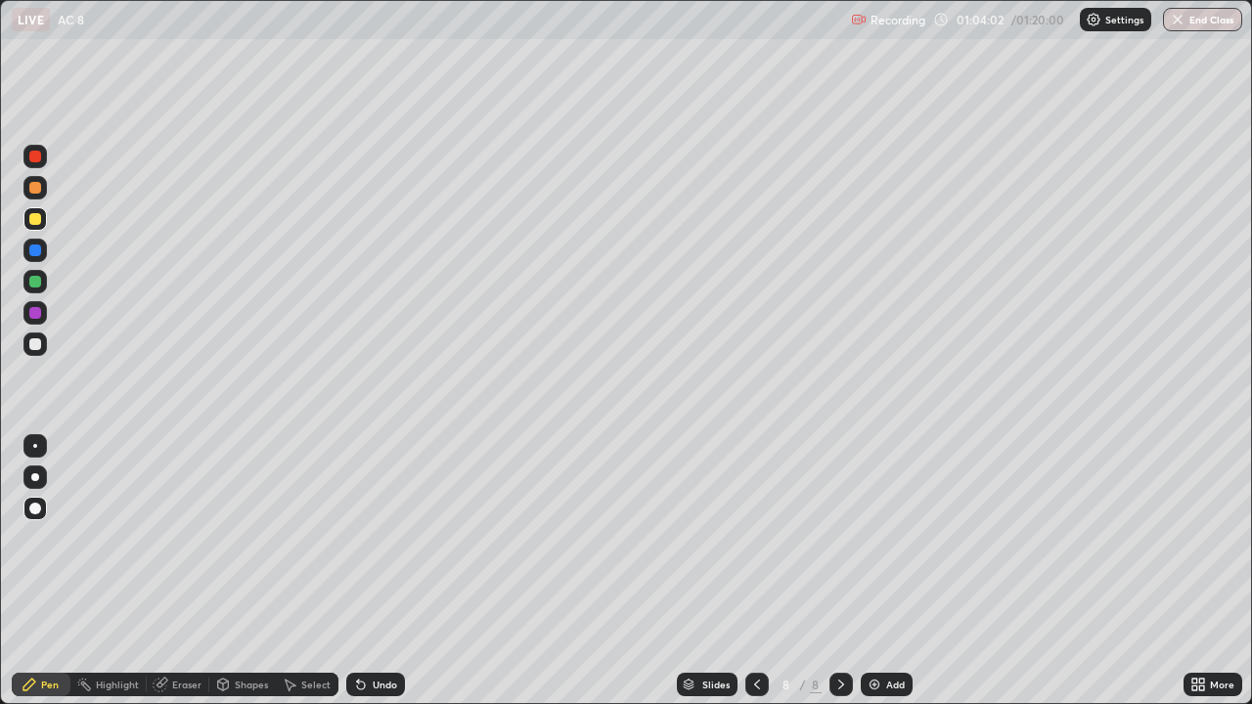
click at [371, 571] on div "Undo" at bounding box center [375, 684] width 59 height 23
click at [358, 571] on icon at bounding box center [361, 686] width 8 height 8
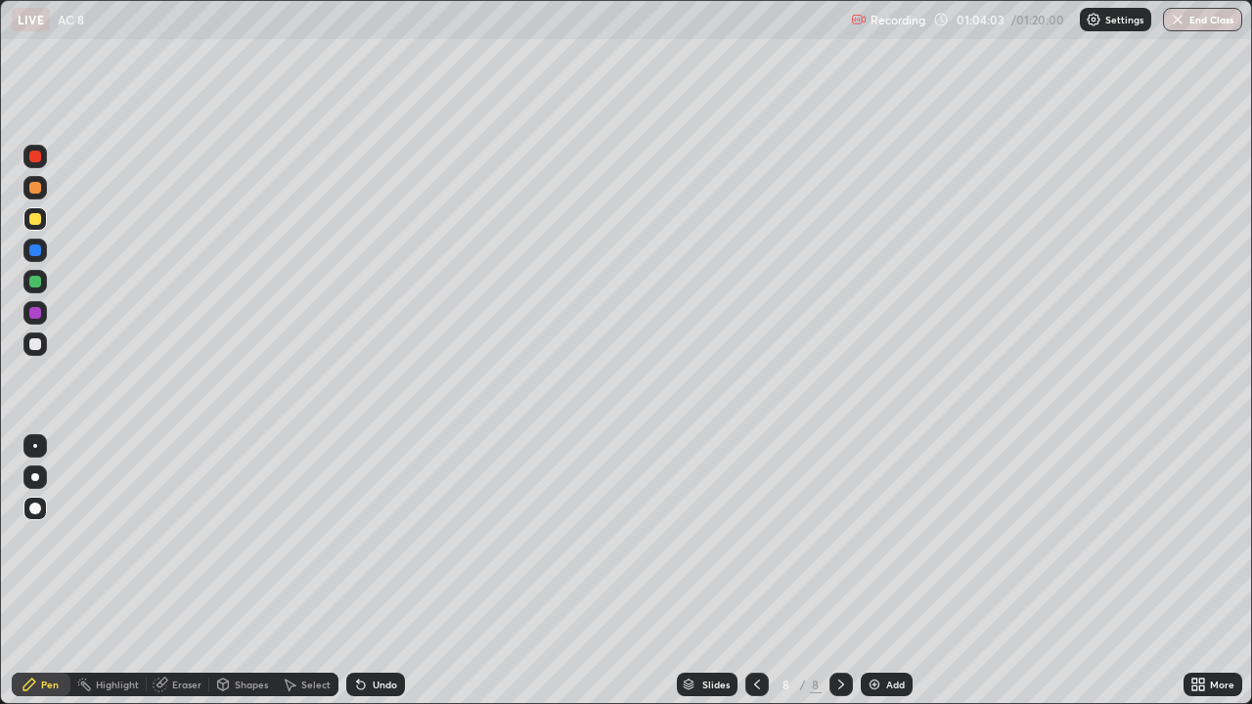
click at [364, 571] on icon at bounding box center [361, 685] width 16 height 16
click at [367, 571] on div "Undo" at bounding box center [375, 684] width 59 height 23
click at [373, 571] on div "Undo" at bounding box center [385, 685] width 24 height 10
click at [374, 571] on div "Undo" at bounding box center [375, 684] width 59 height 23
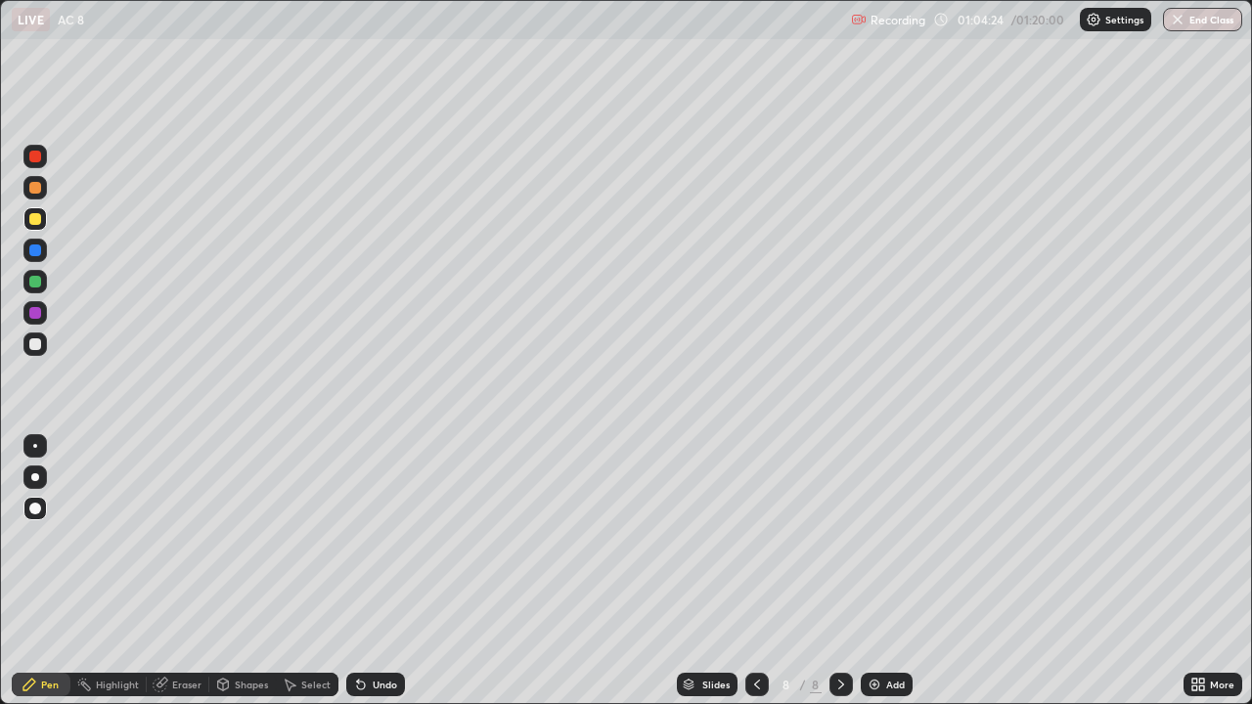
click at [385, 571] on div "Undo" at bounding box center [375, 684] width 59 height 23
click at [390, 571] on div "Undo" at bounding box center [375, 684] width 59 height 23
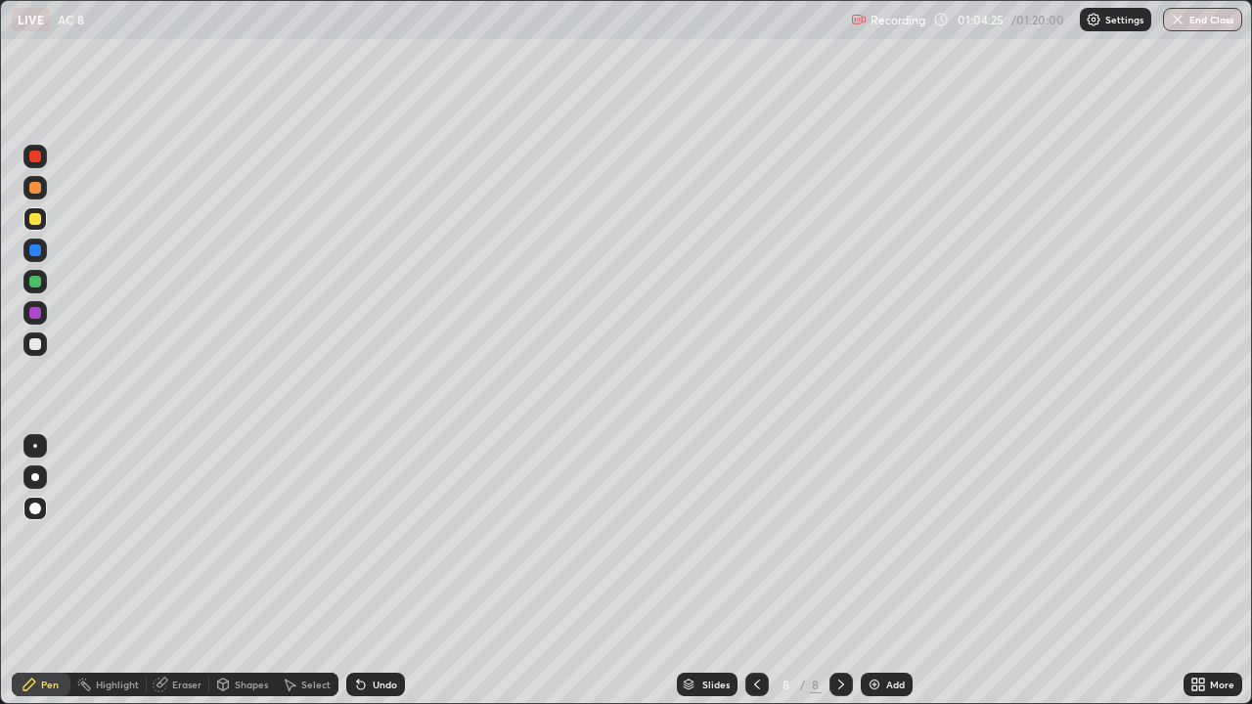
click at [384, 571] on div "Undo" at bounding box center [375, 684] width 59 height 23
click at [389, 571] on div "Undo" at bounding box center [375, 684] width 59 height 23
click at [47, 571] on div "Pen" at bounding box center [50, 685] width 18 height 10
click at [37, 284] on div at bounding box center [35, 282] width 12 height 12
click at [380, 571] on div "Undo" at bounding box center [385, 685] width 24 height 10
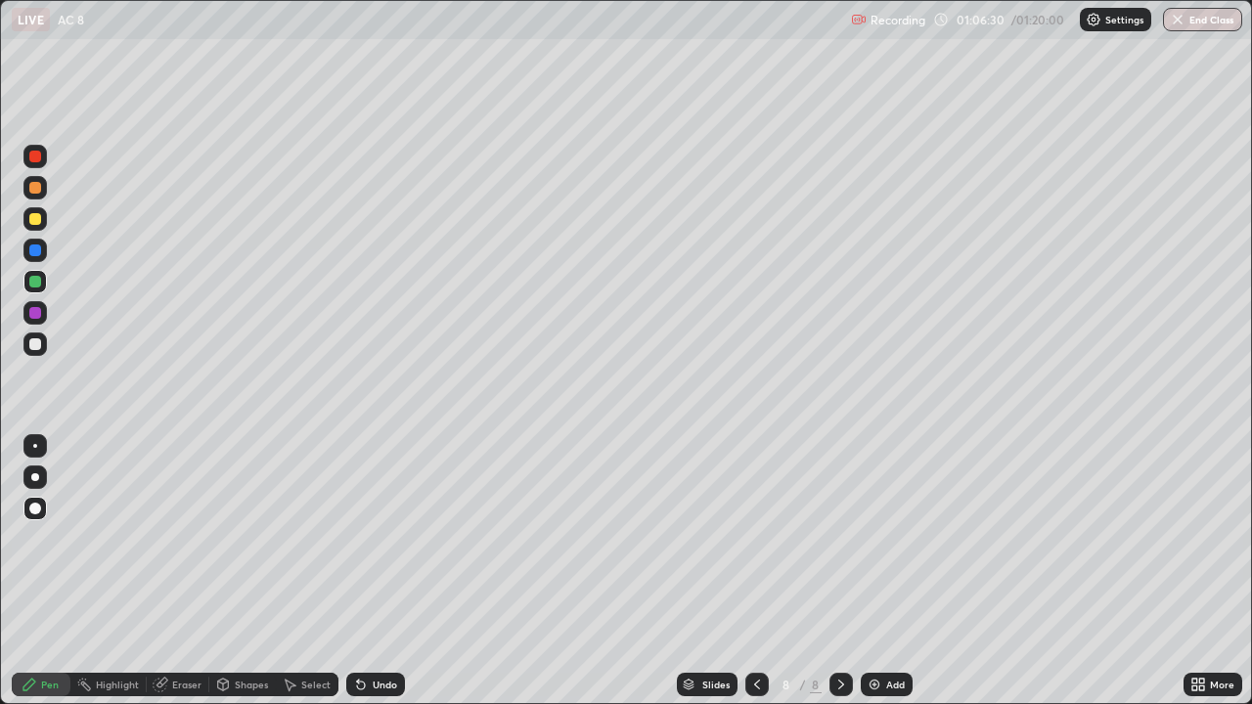
click at [379, 571] on div "Undo" at bounding box center [385, 685] width 24 height 10
click at [874, 571] on img at bounding box center [875, 685] width 16 height 16
click at [36, 341] on div at bounding box center [35, 345] width 12 height 12
click at [380, 571] on div "Undo" at bounding box center [385, 685] width 24 height 10
click at [172, 571] on div "Eraser" at bounding box center [186, 685] width 29 height 10
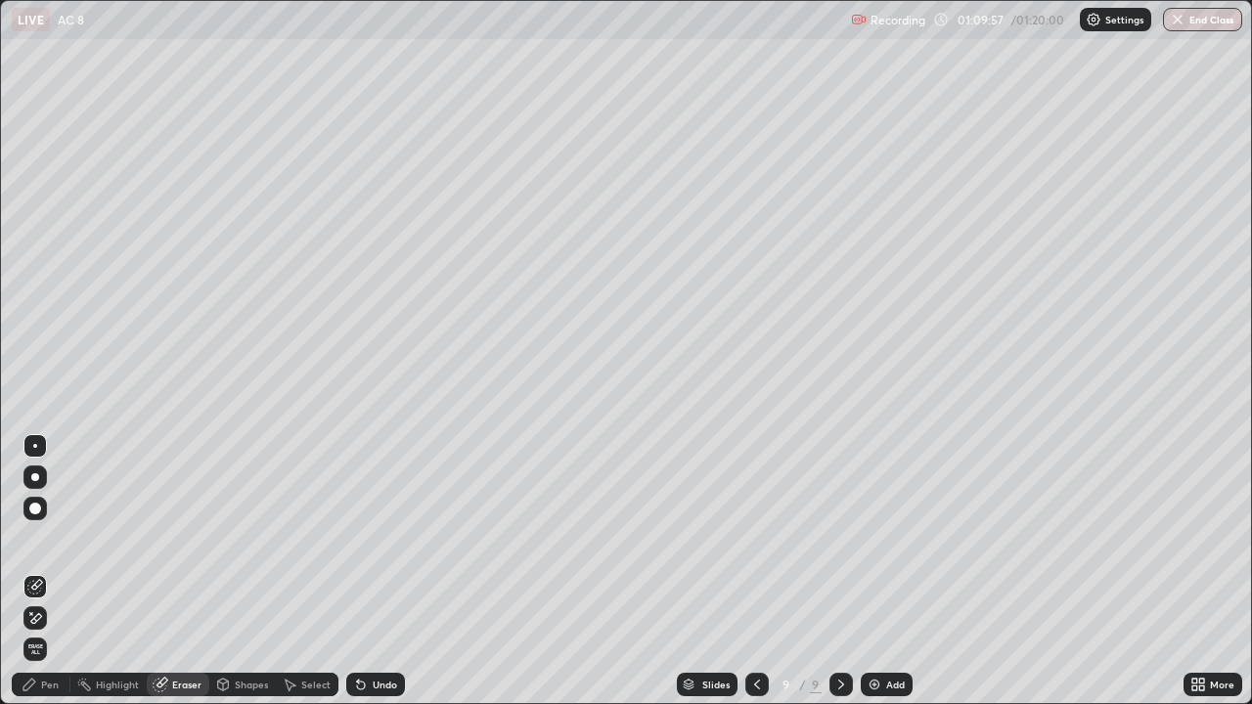
click at [42, 571] on div "Pen" at bounding box center [50, 685] width 18 height 10
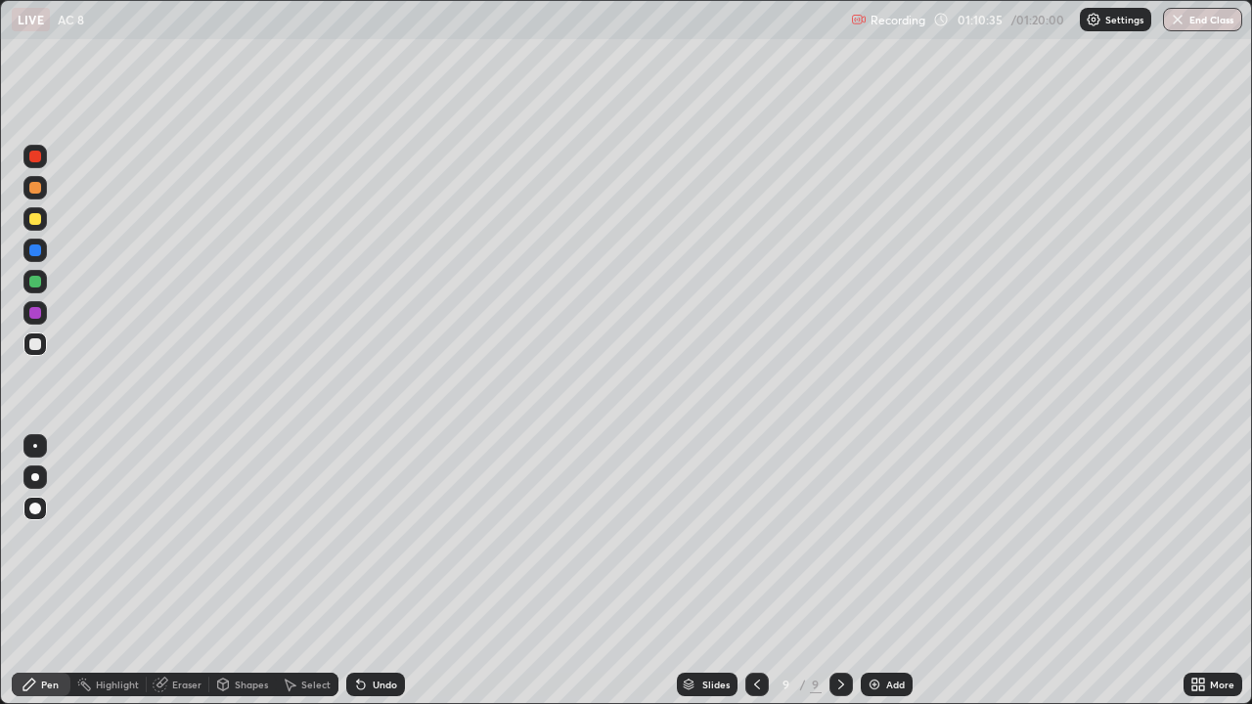
click at [758, 571] on icon at bounding box center [757, 685] width 16 height 16
click at [838, 571] on icon at bounding box center [841, 685] width 6 height 10
click at [42, 248] on div at bounding box center [34, 250] width 23 height 23
click at [1188, 23] on button "End Class" at bounding box center [1203, 19] width 77 height 23
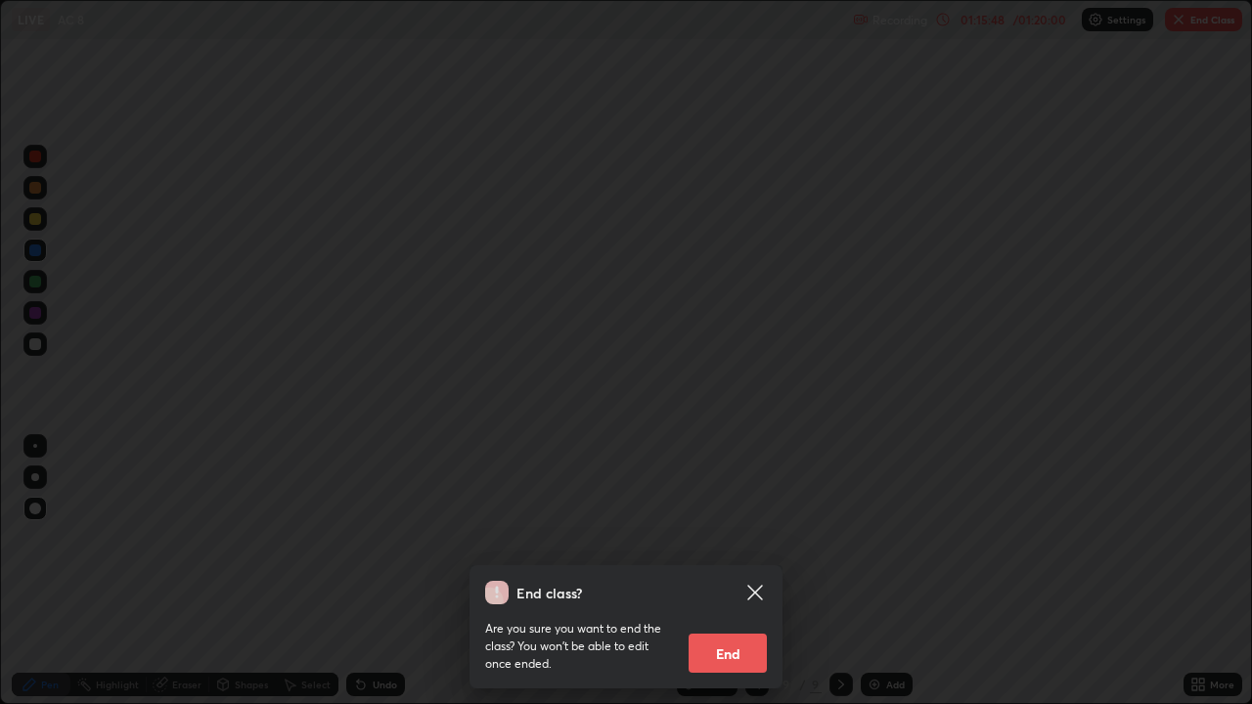
click at [741, 571] on button "End" at bounding box center [728, 653] width 78 height 39
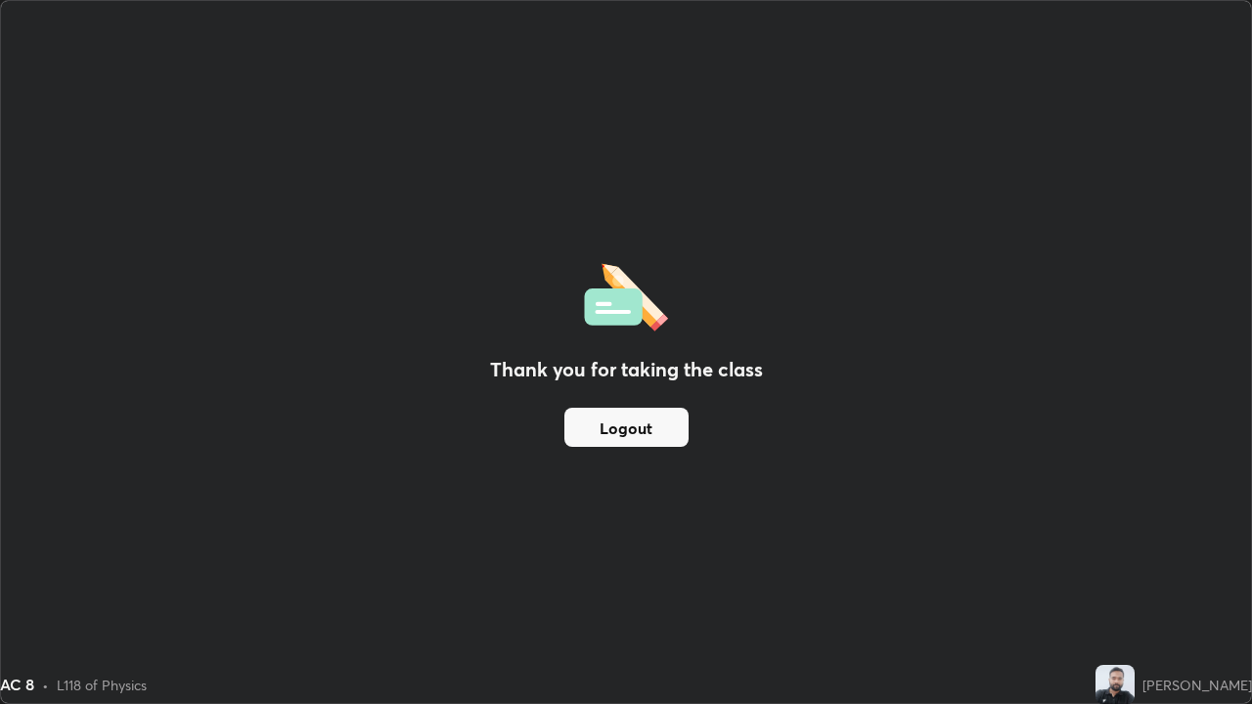
click at [650, 430] on button "Logout" at bounding box center [627, 427] width 124 height 39
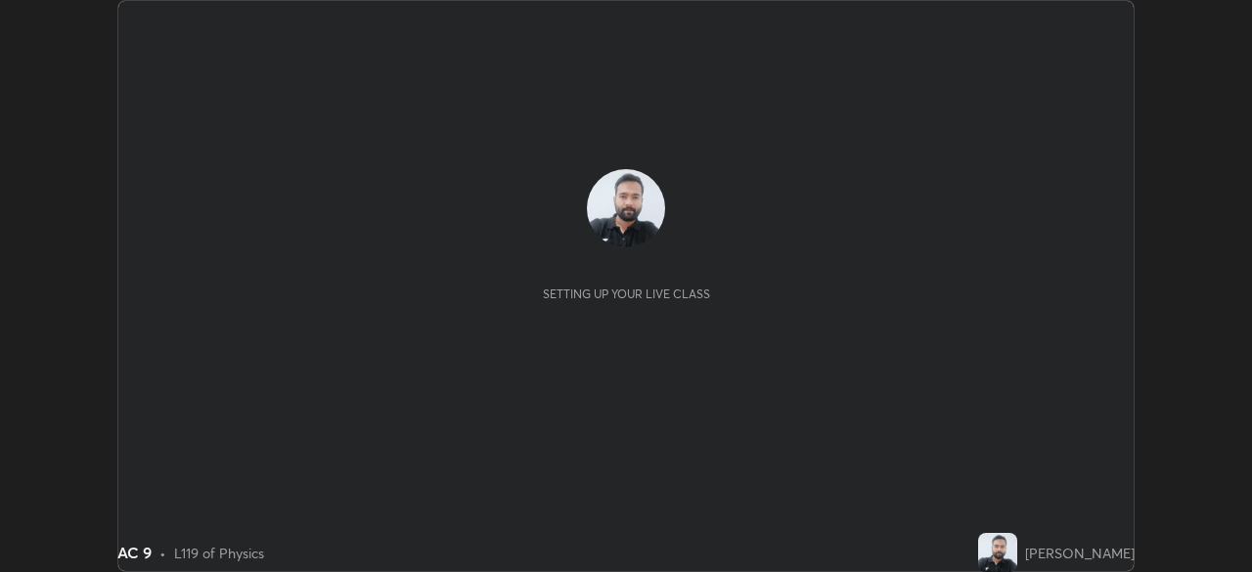
scroll to position [572, 1251]
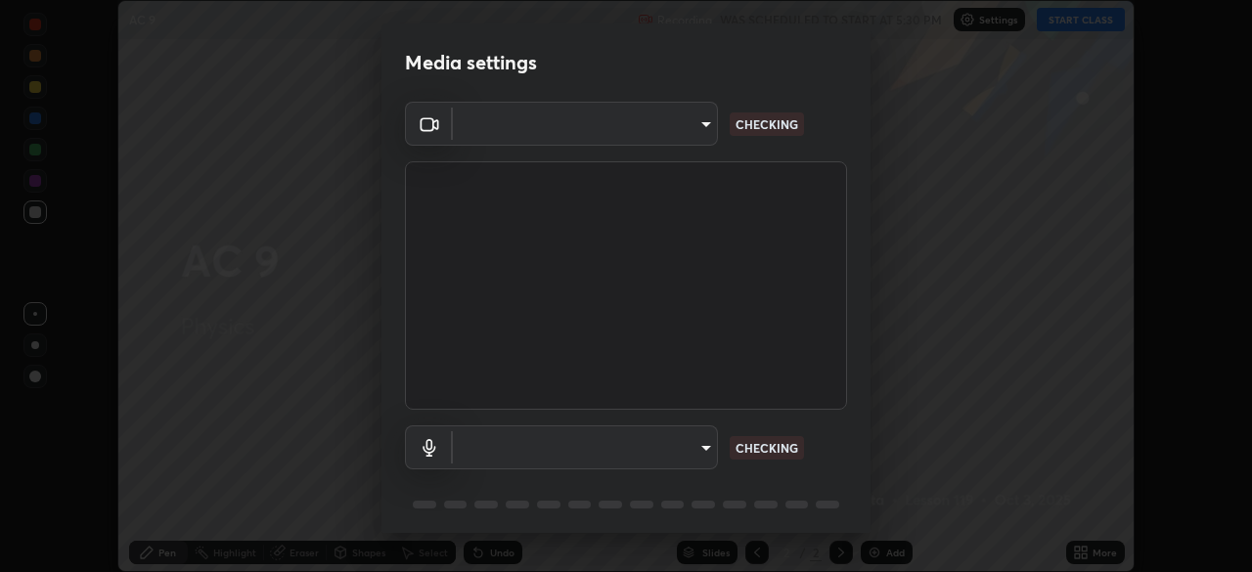
type input "51d019597c161c0694d5583d1f2c643560fde39fe8f4b4da8ea140d4d4830f4c"
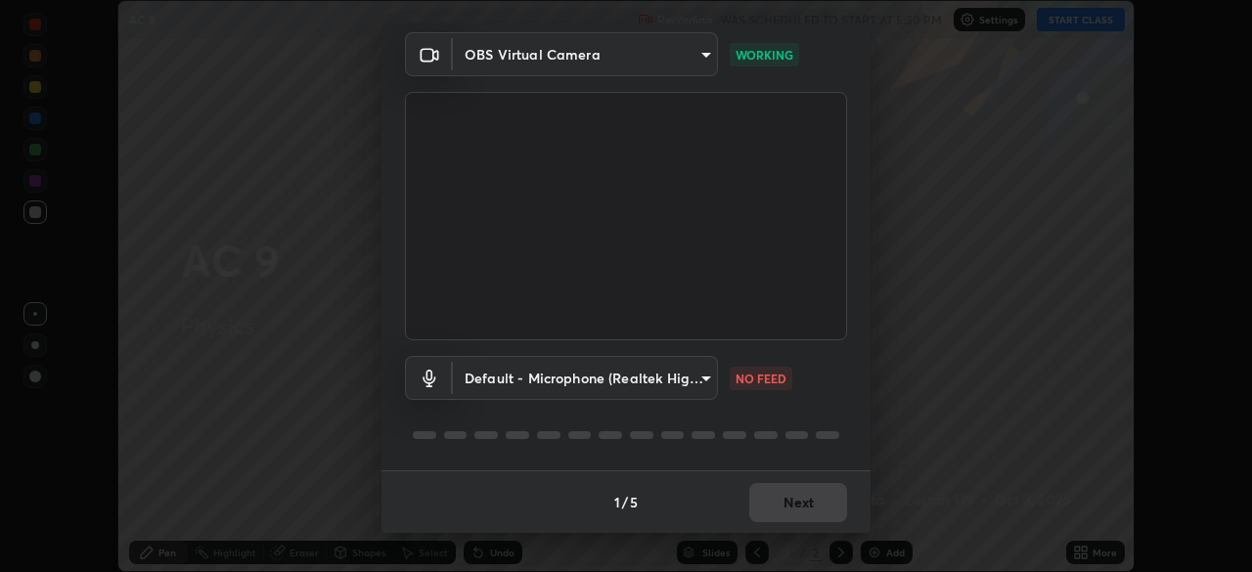
click at [701, 376] on body "Erase all AC 9 Recording WAS SCHEDULED TO START AT 5:30 PM Settings START CLASS…" at bounding box center [626, 286] width 1252 height 572
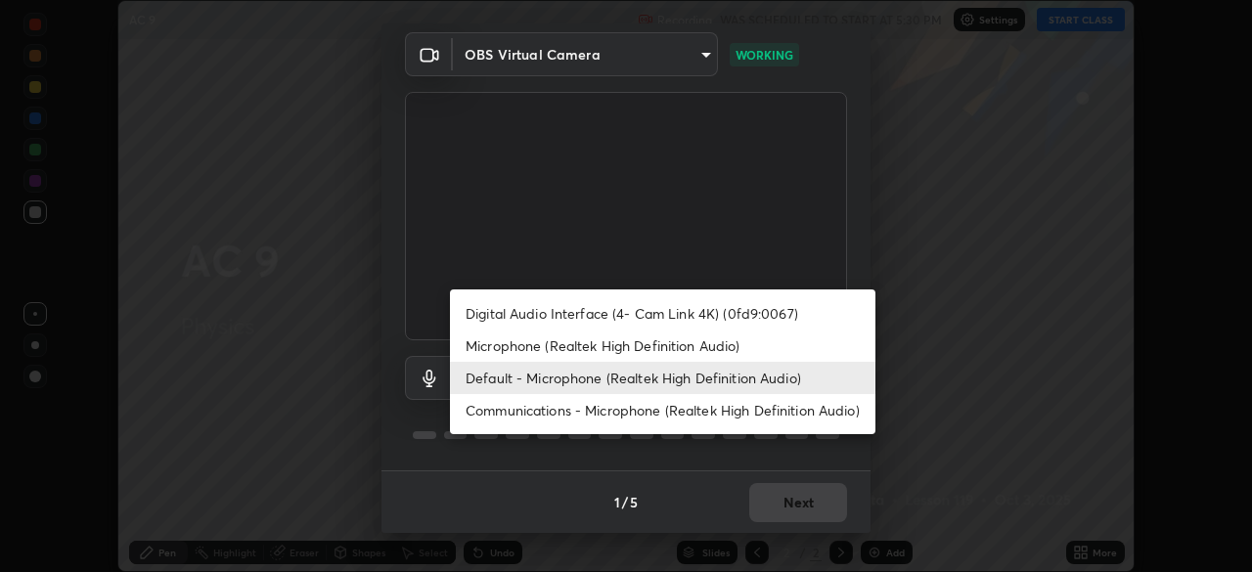
click at [676, 419] on li "Communications - Microphone (Realtek High Definition Audio)" at bounding box center [663, 410] width 426 height 32
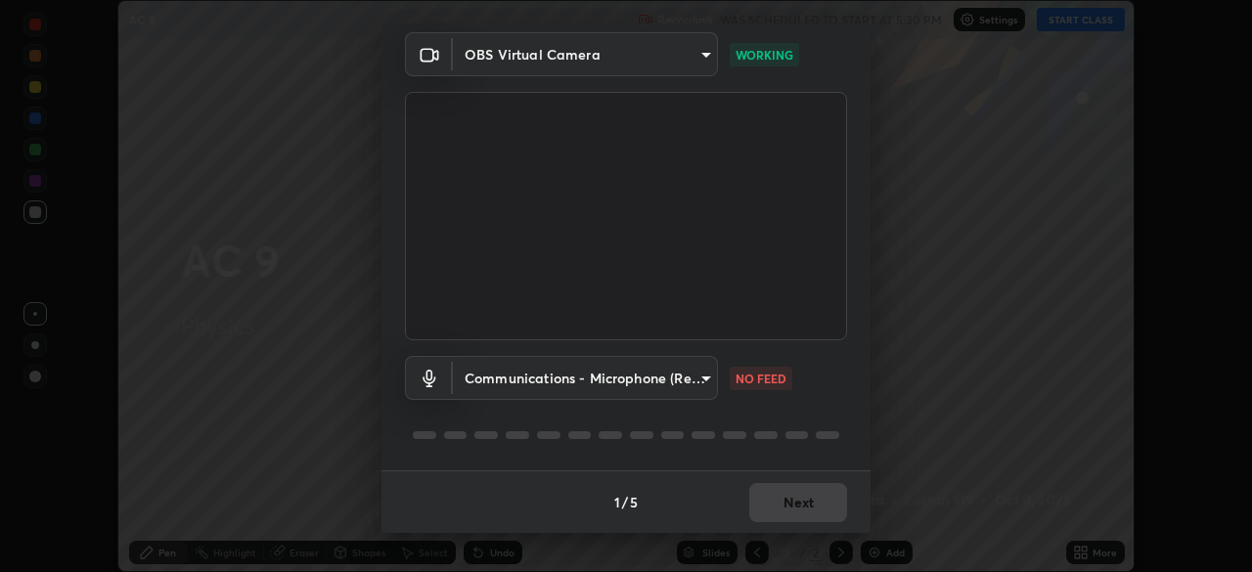
click at [682, 394] on body "Erase all AC 9 Recording WAS SCHEDULED TO START AT 5:30 PM Settings START CLASS…" at bounding box center [626, 286] width 1252 height 572
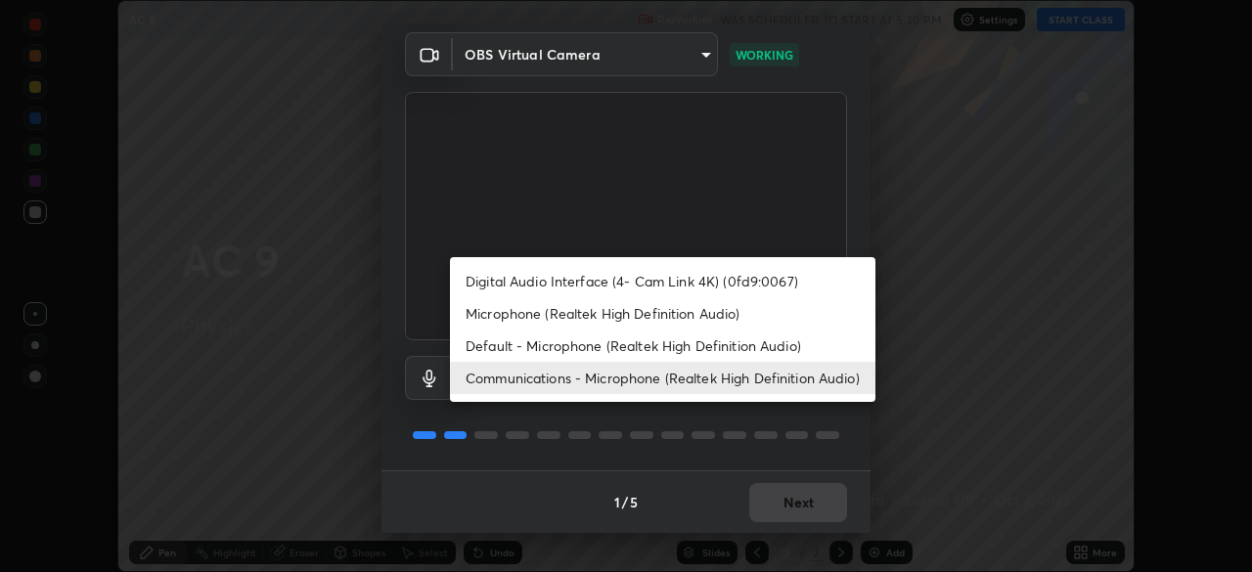
click at [685, 349] on li "Default - Microphone (Realtek High Definition Audio)" at bounding box center [663, 346] width 426 height 32
type input "default"
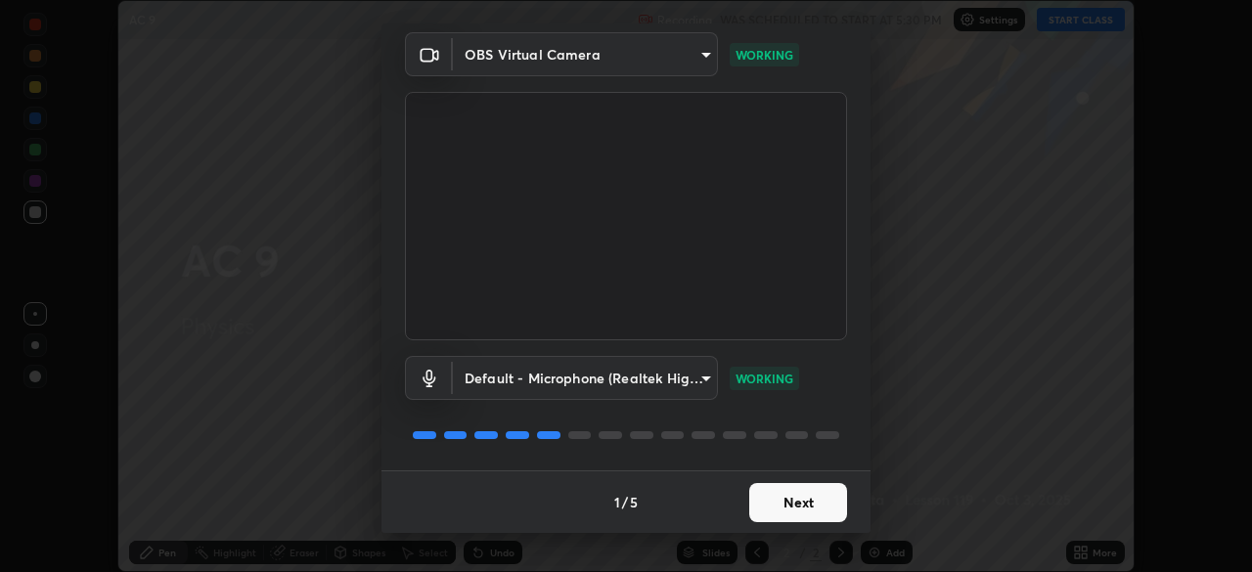
click at [821, 500] on button "Next" at bounding box center [798, 502] width 98 height 39
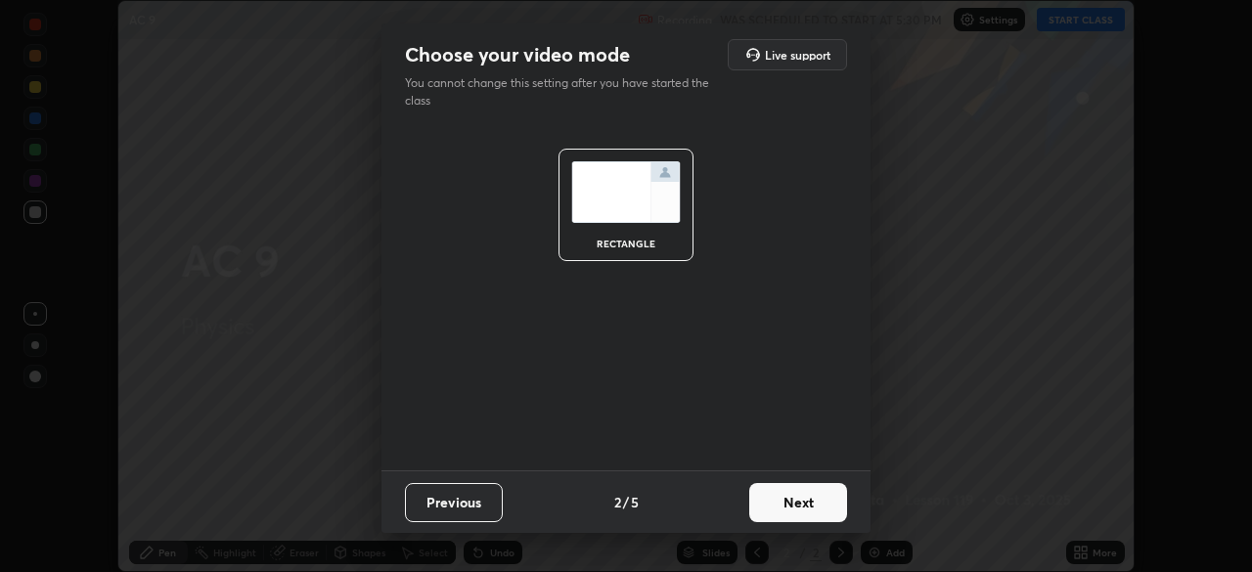
click at [827, 501] on button "Next" at bounding box center [798, 502] width 98 height 39
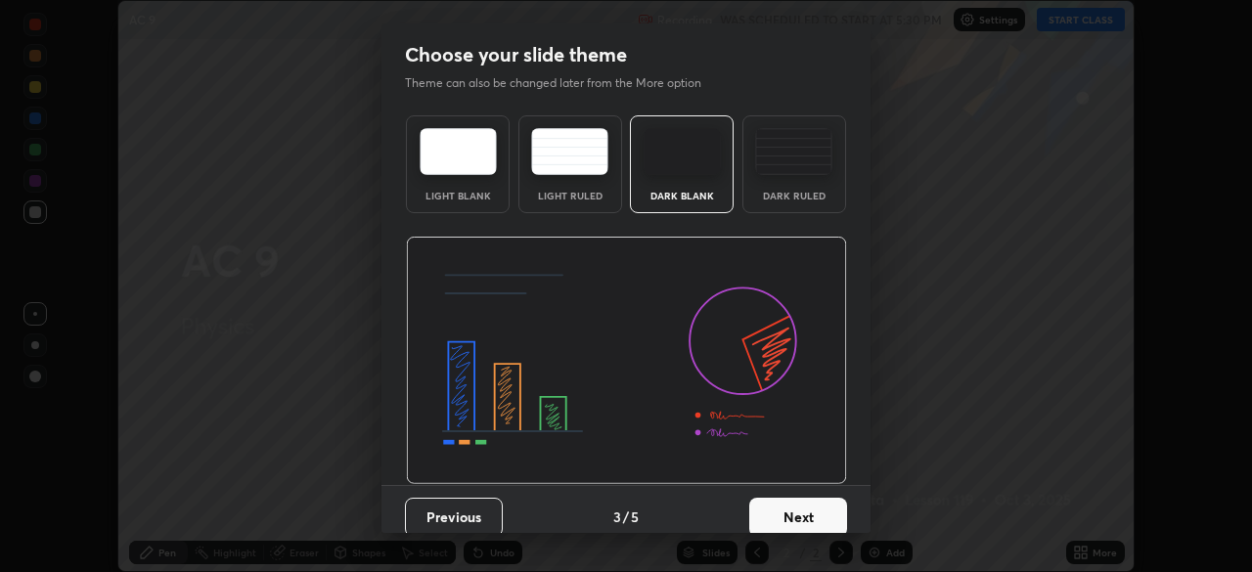
click at [837, 509] on button "Next" at bounding box center [798, 517] width 98 height 39
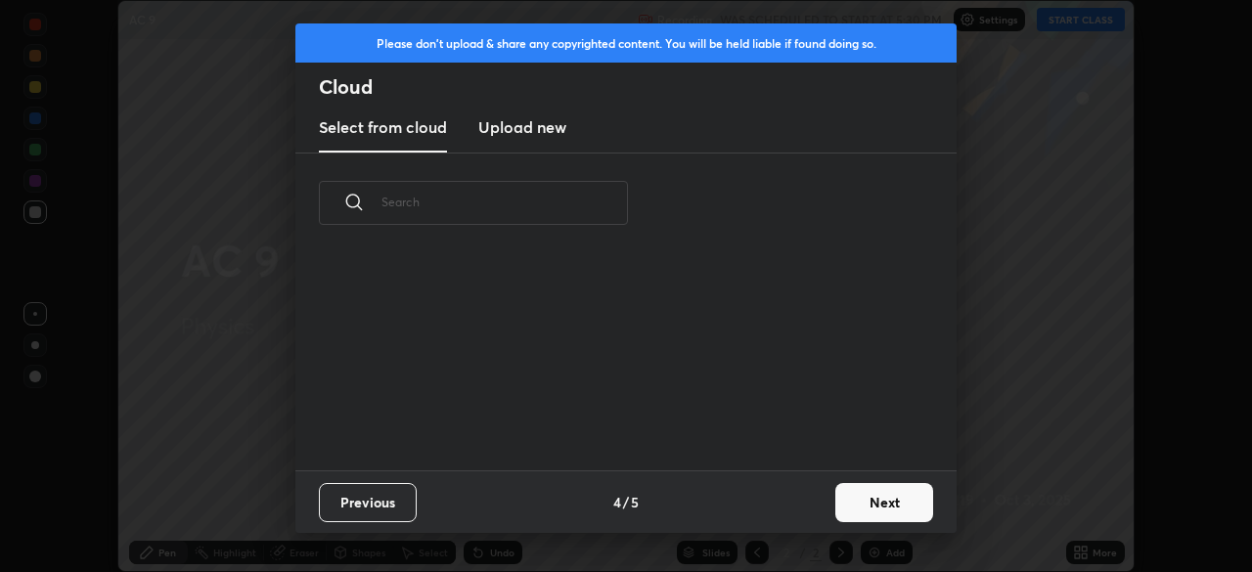
scroll to position [217, 628]
click at [864, 504] on button "Next" at bounding box center [885, 502] width 98 height 39
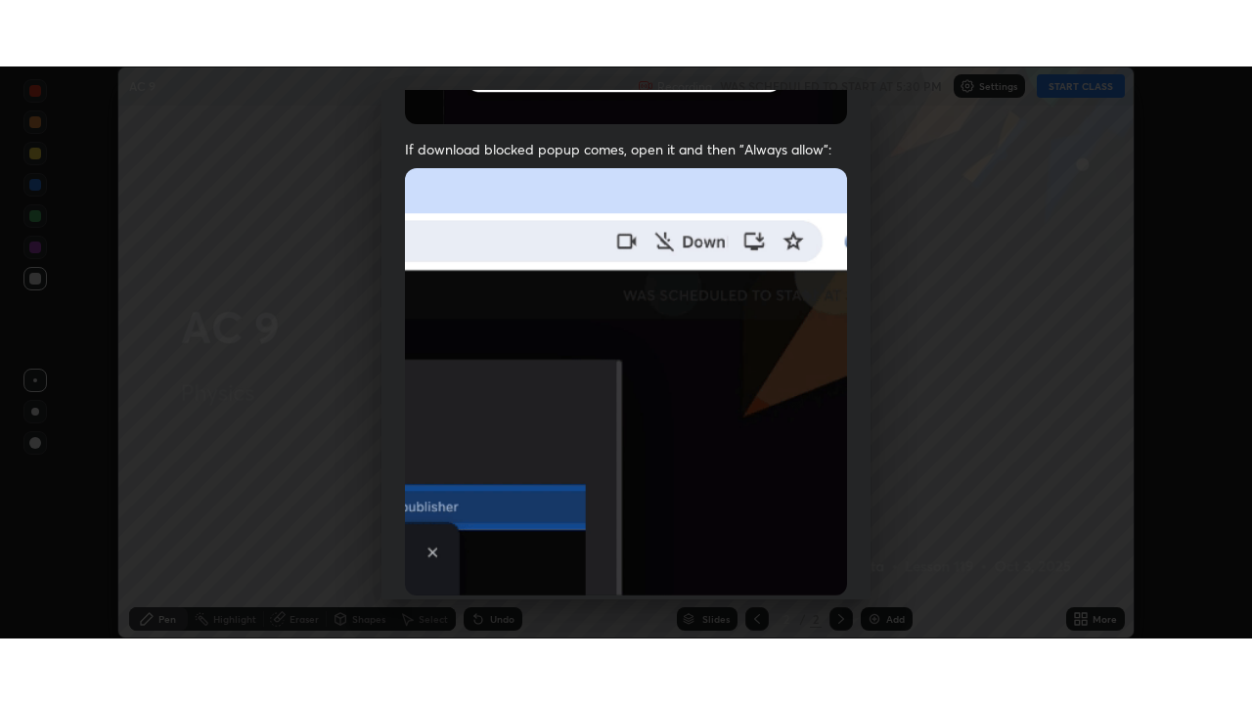
scroll to position [469, 0]
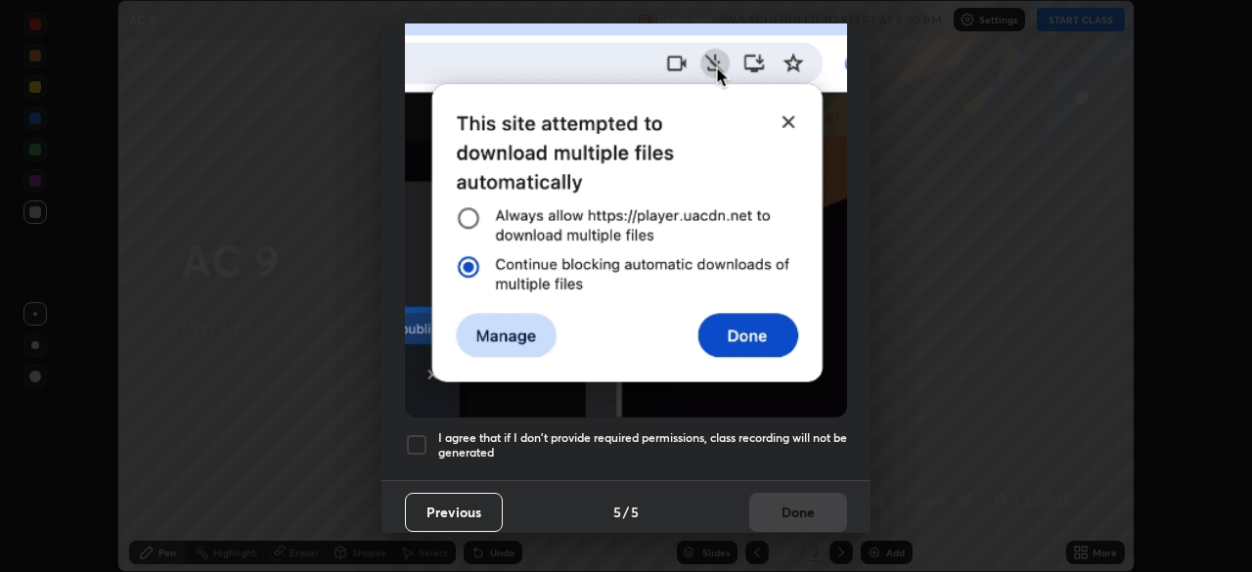
click at [778, 436] on h5 "I agree that if I don't provide required permissions, class recording will not …" at bounding box center [642, 445] width 409 height 30
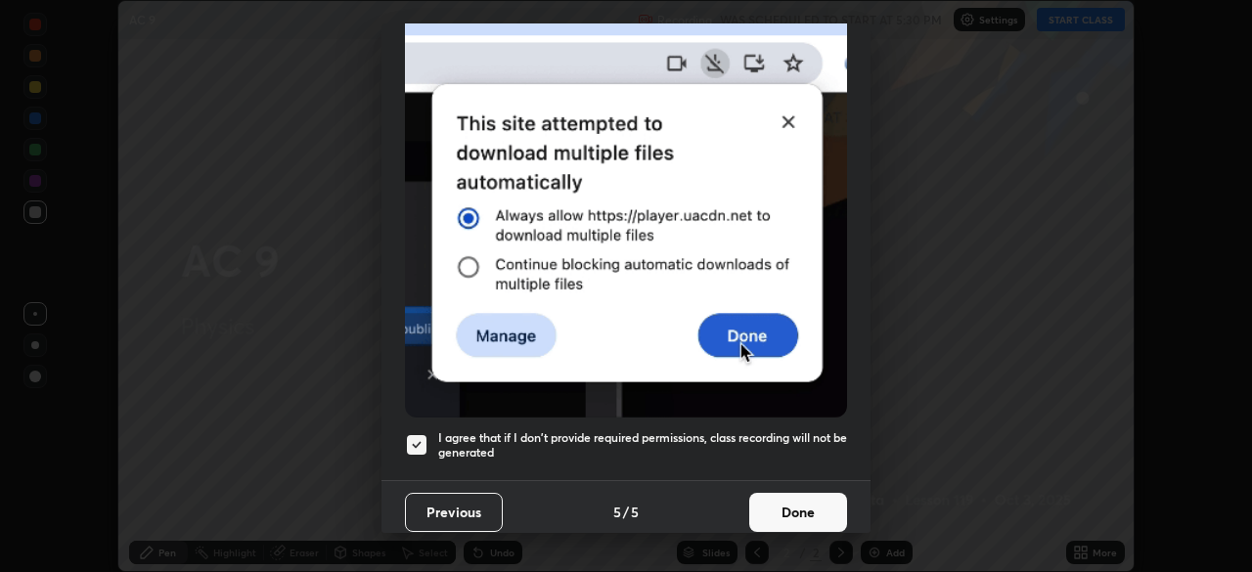
click at [808, 504] on button "Done" at bounding box center [798, 512] width 98 height 39
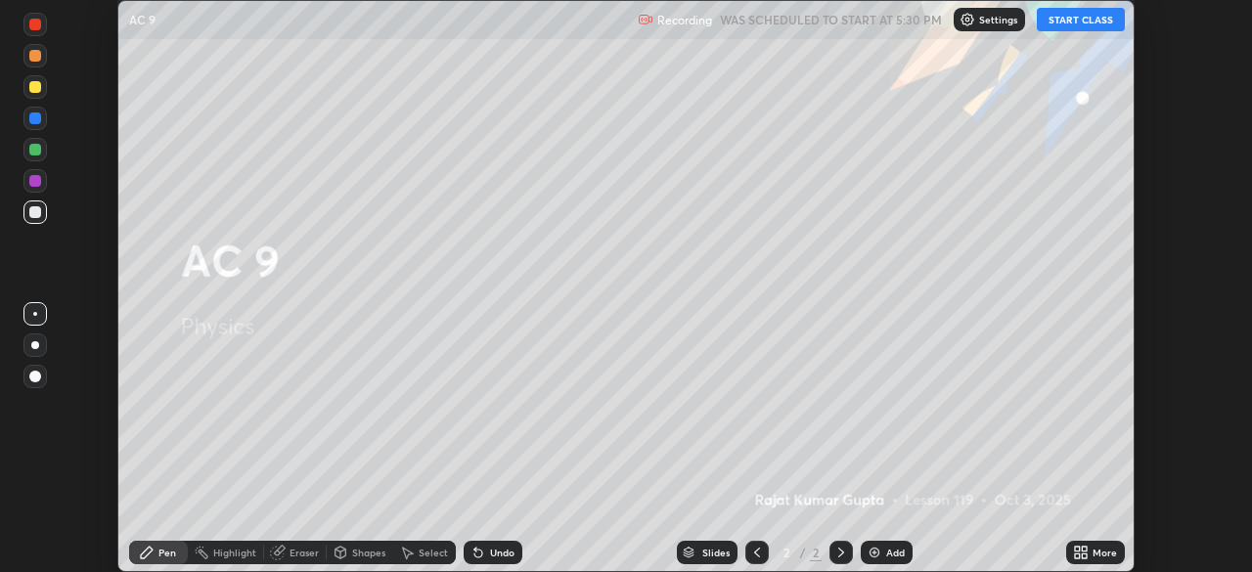
click at [1081, 20] on button "START CLASS" at bounding box center [1081, 19] width 88 height 23
click at [1105, 556] on div "More" at bounding box center [1105, 553] width 24 height 10
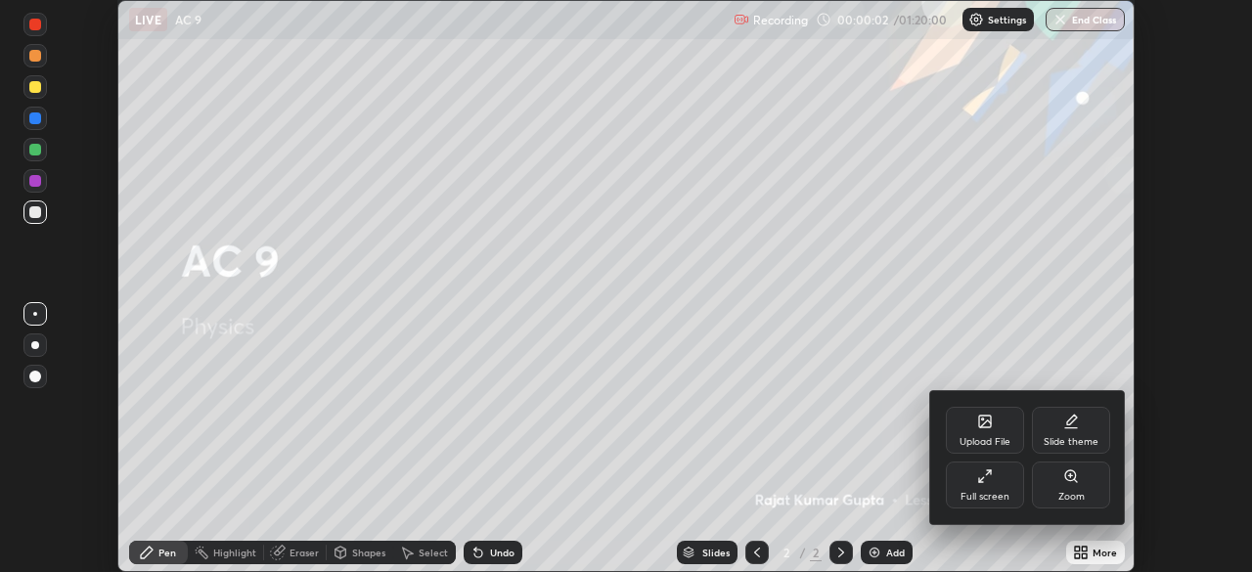
click at [995, 494] on div "Full screen" at bounding box center [985, 497] width 49 height 10
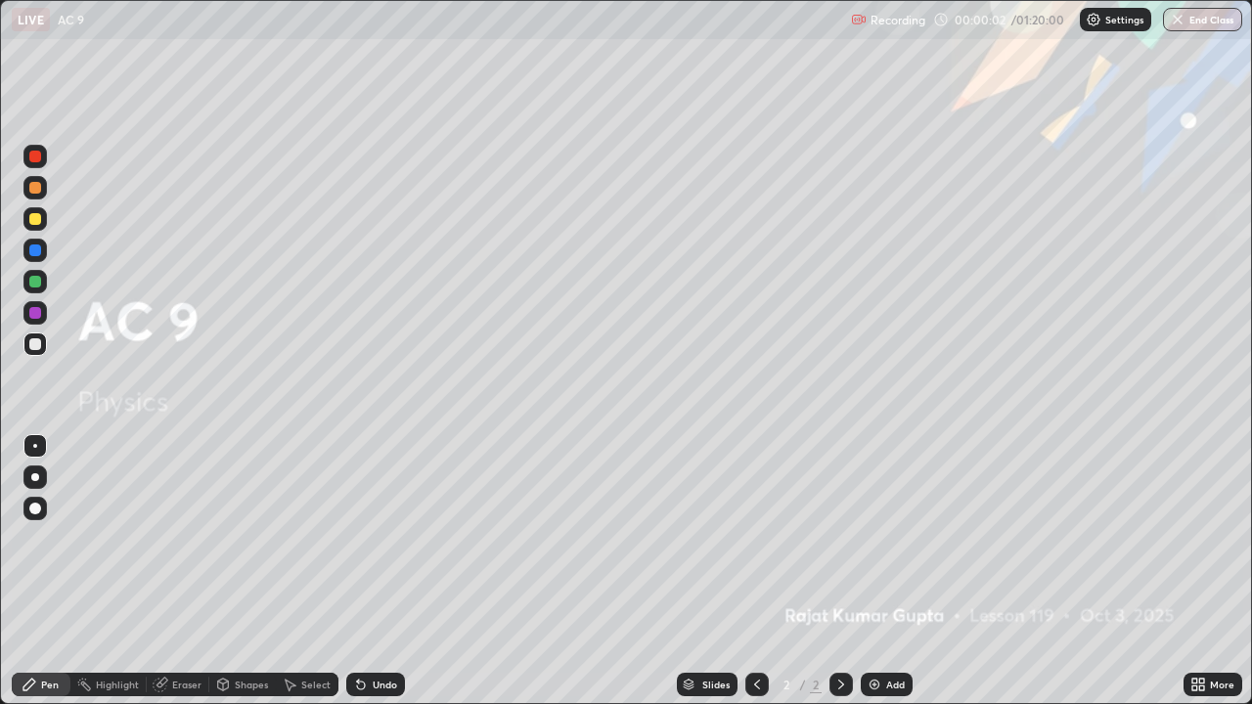
scroll to position [704, 1252]
click at [895, 571] on div "Add" at bounding box center [895, 685] width 19 height 10
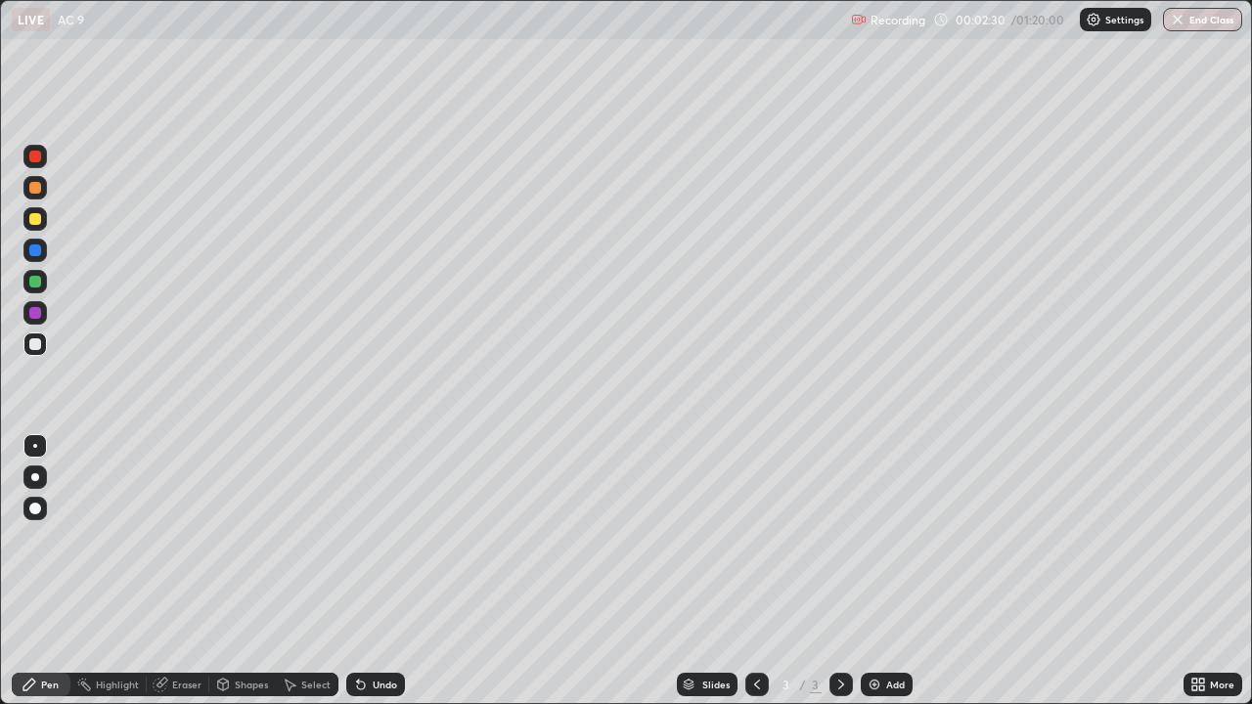
click at [42, 511] on div at bounding box center [34, 508] width 23 height 23
click at [40, 512] on div at bounding box center [34, 508] width 23 height 23
click at [37, 346] on div at bounding box center [35, 345] width 12 height 12
click at [374, 571] on div "Undo" at bounding box center [375, 684] width 59 height 23
click at [244, 571] on div "Shapes" at bounding box center [251, 685] width 33 height 10
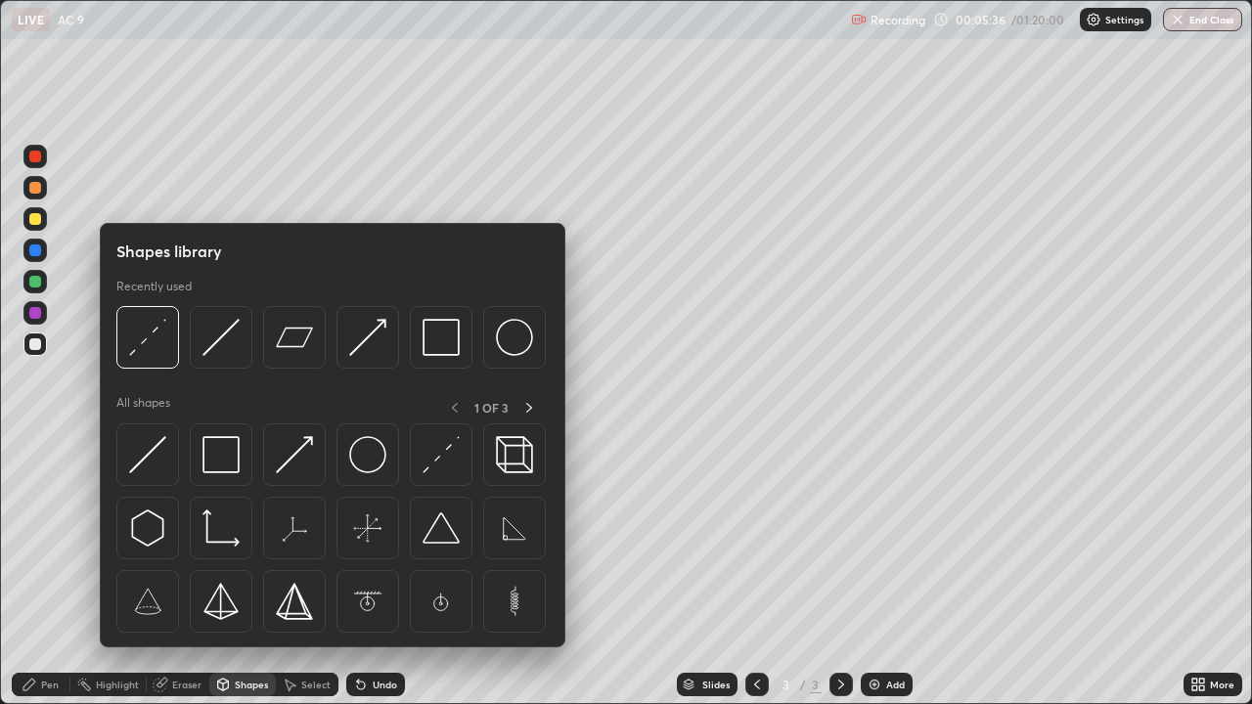
click at [187, 571] on div "Eraser" at bounding box center [186, 685] width 29 height 10
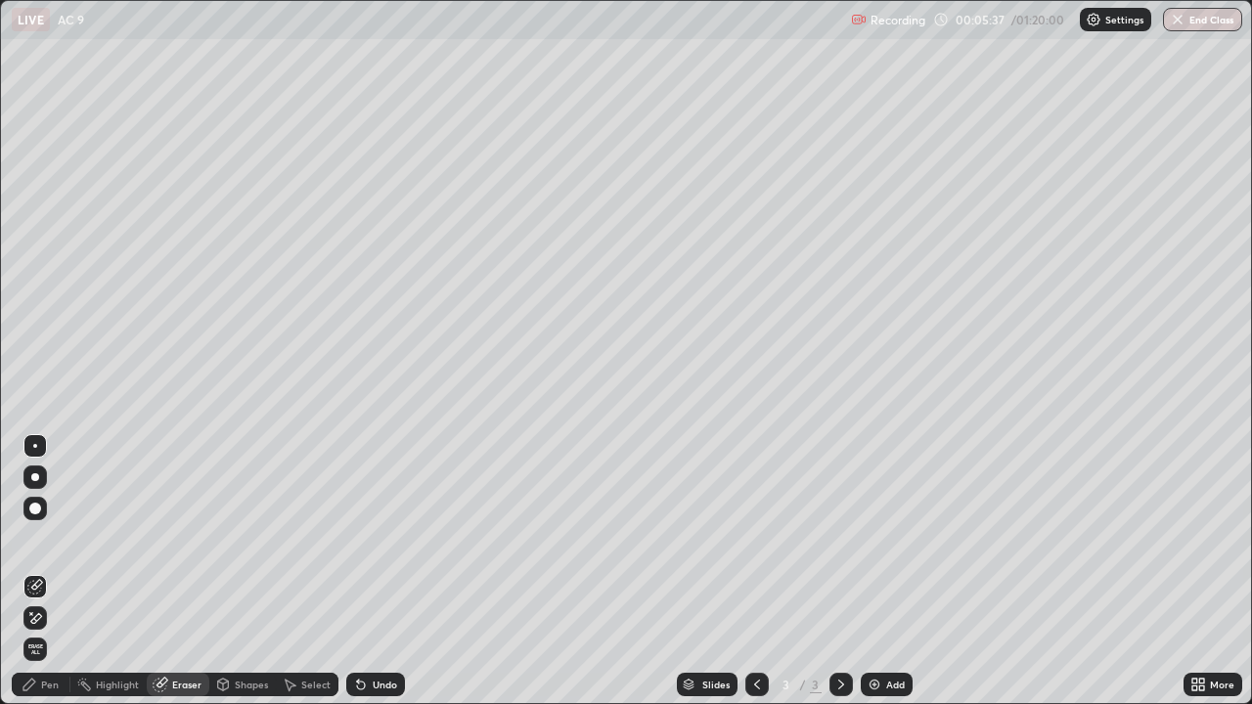
click at [316, 571] on div "Select" at bounding box center [315, 685] width 29 height 10
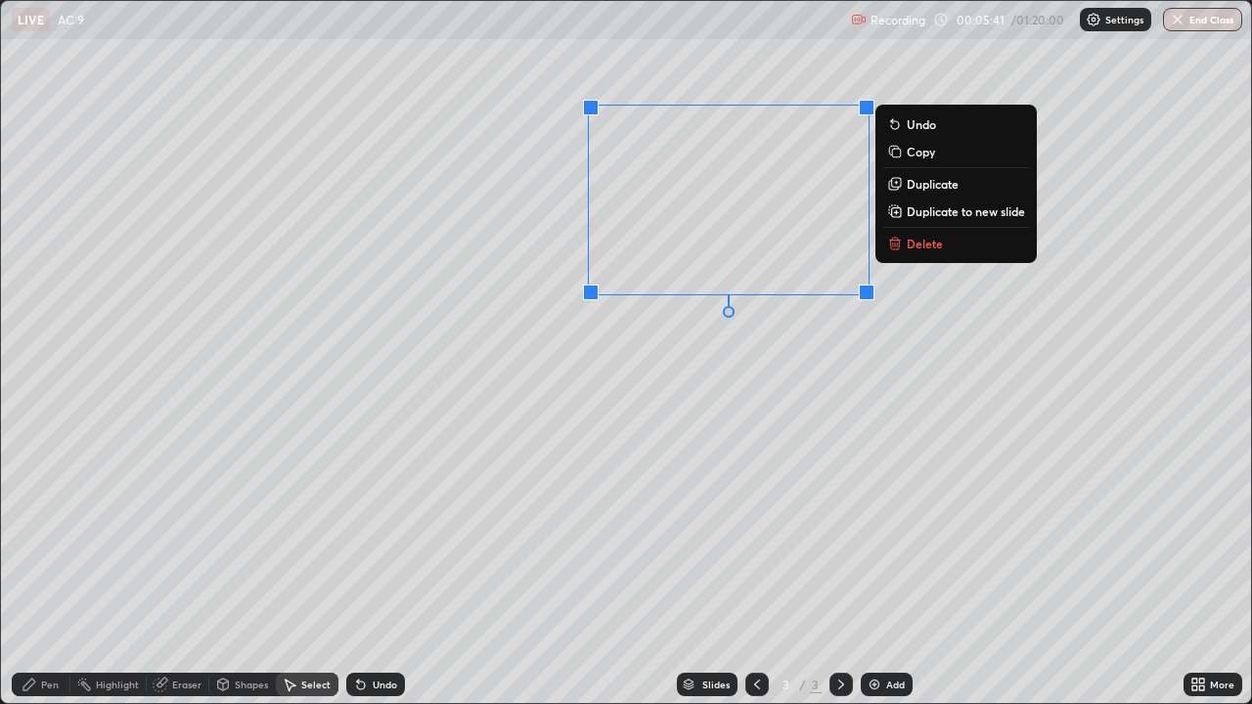
click at [912, 245] on p "Delete" at bounding box center [925, 244] width 36 height 16
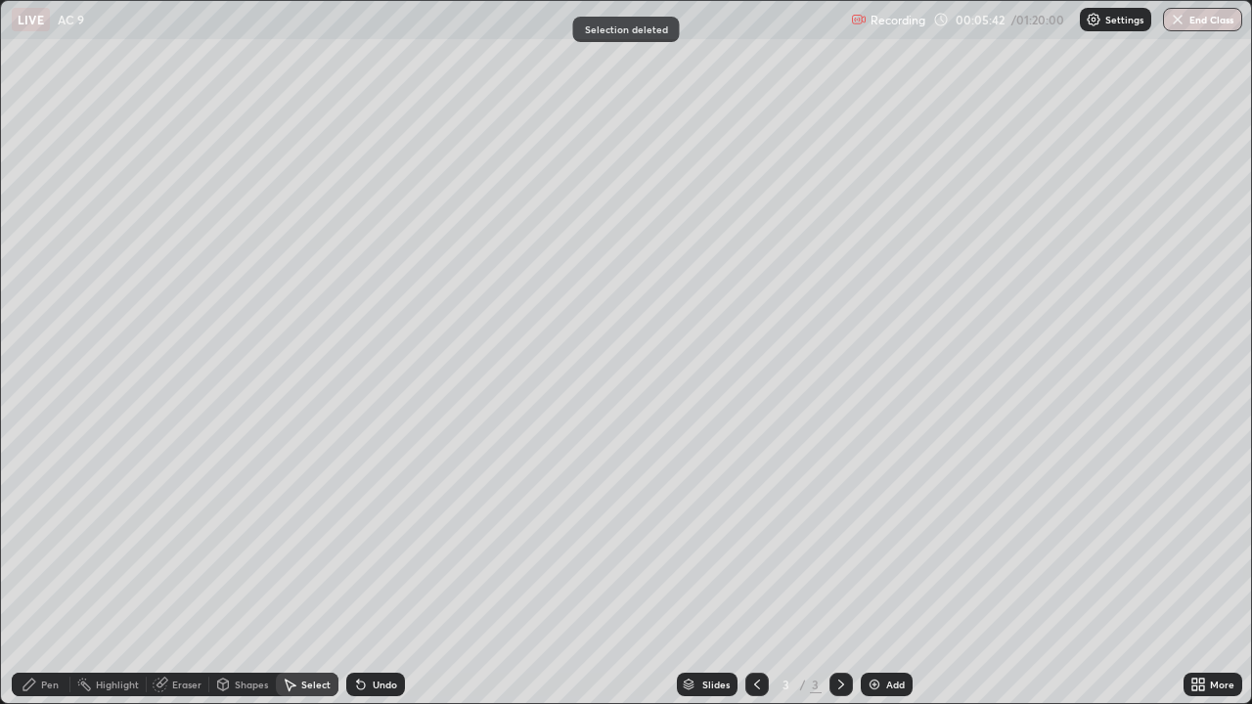
click at [60, 571] on div "Pen" at bounding box center [41, 684] width 59 height 23
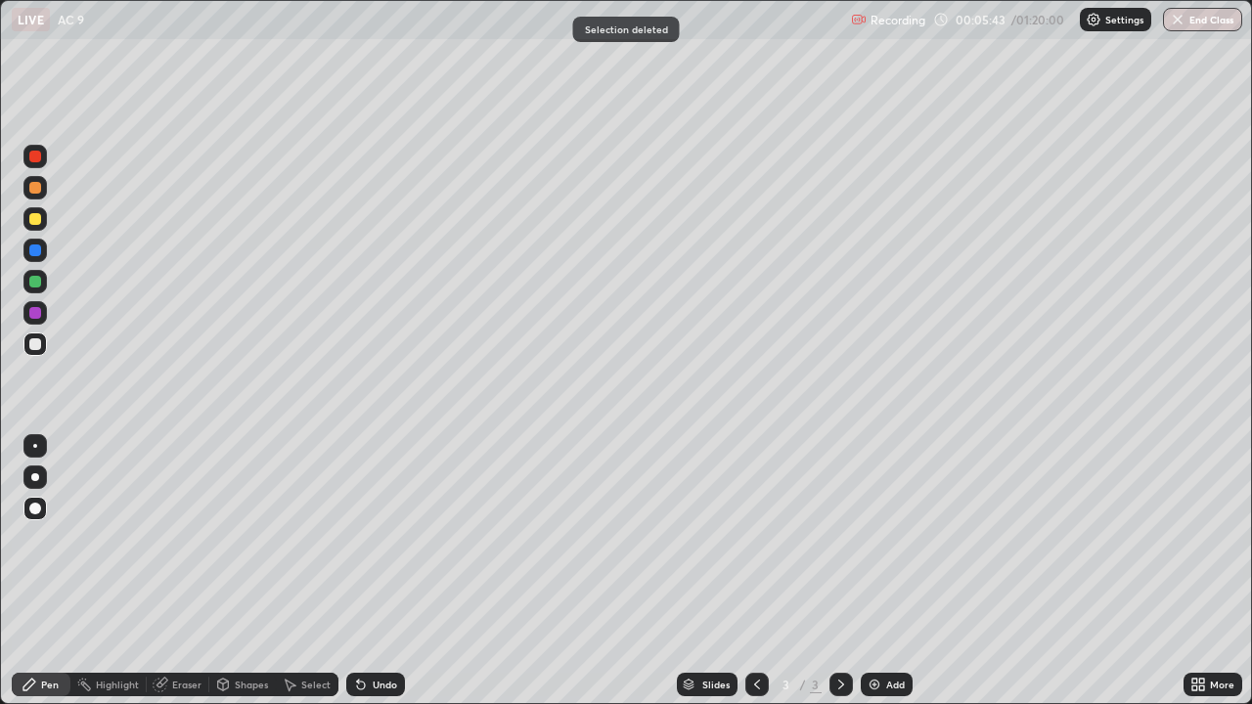
click at [35, 347] on div at bounding box center [35, 345] width 12 height 12
click at [842, 571] on icon at bounding box center [842, 685] width 16 height 16
click at [875, 571] on img at bounding box center [875, 685] width 16 height 16
click at [37, 341] on div at bounding box center [35, 345] width 12 height 12
click at [38, 282] on div at bounding box center [35, 282] width 12 height 12
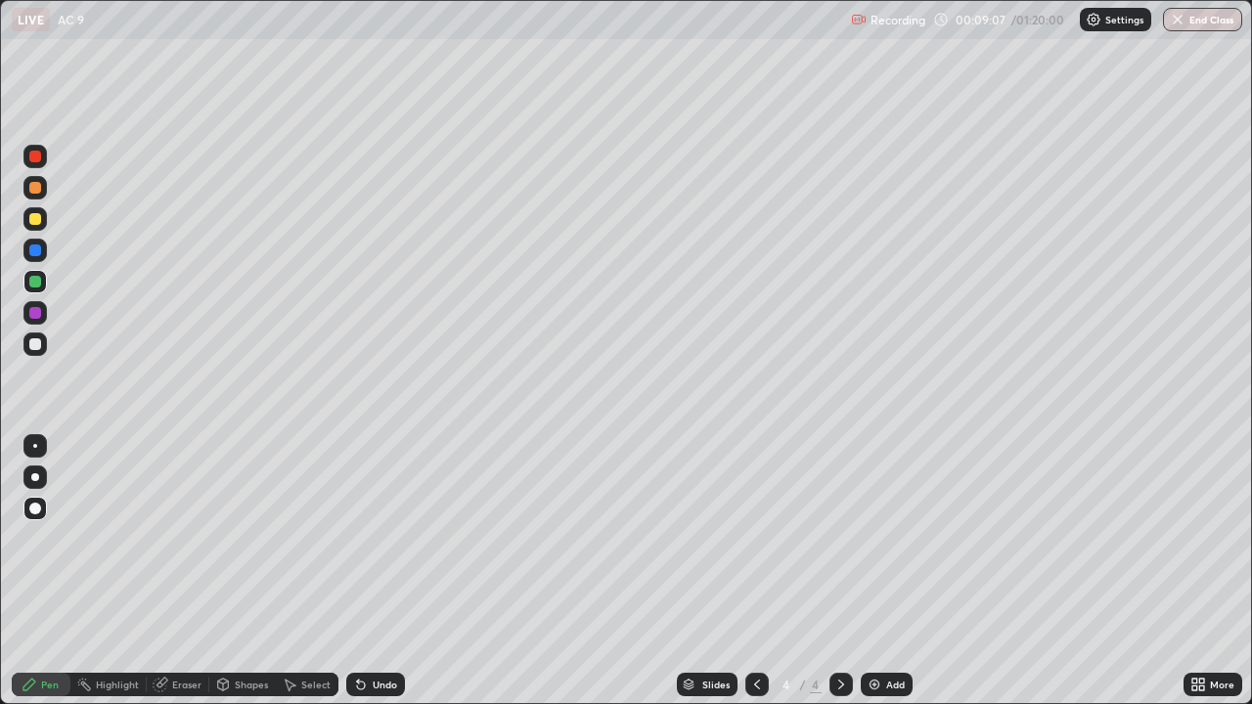
click at [28, 348] on div at bounding box center [34, 344] width 23 height 23
click at [30, 349] on div at bounding box center [34, 344] width 23 height 23
click at [37, 341] on div at bounding box center [35, 345] width 12 height 12
click at [0, 187] on div "Setting up your live class" at bounding box center [626, 352] width 1252 height 704
click at [30, 160] on div at bounding box center [35, 157] width 12 height 12
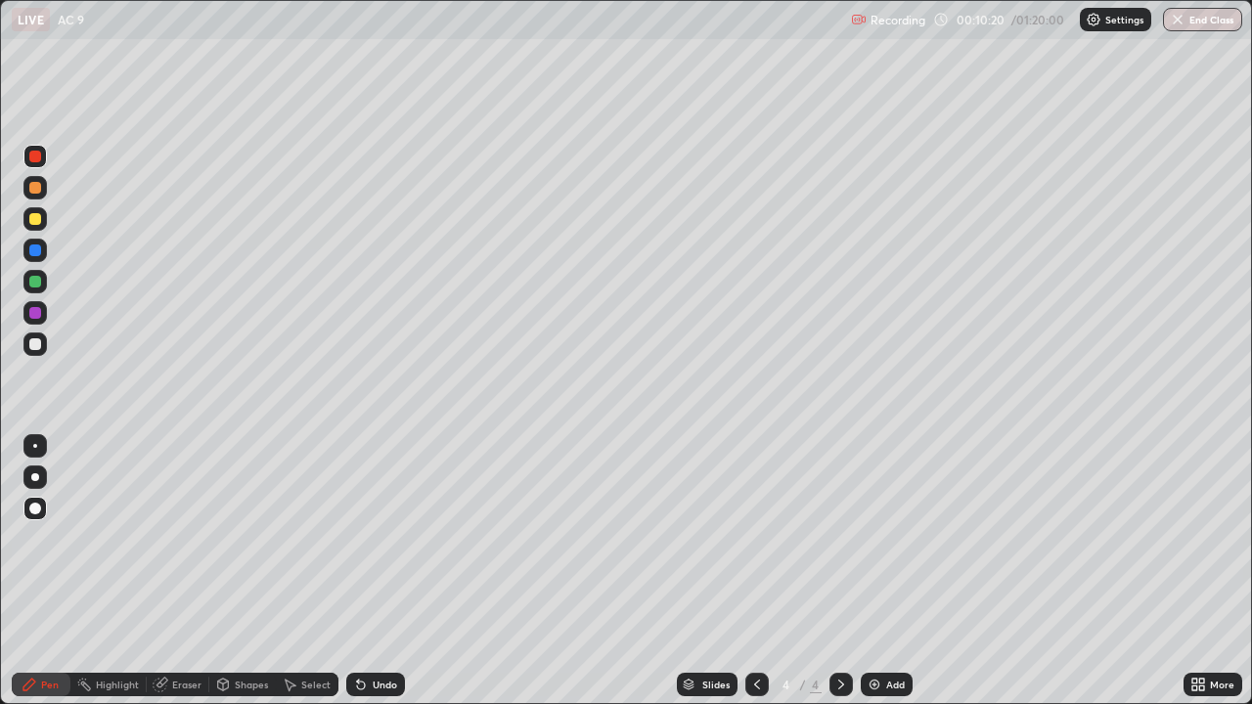
click at [34, 196] on div at bounding box center [34, 187] width 23 height 23
click at [42, 317] on div at bounding box center [34, 312] width 23 height 23
click at [32, 193] on div at bounding box center [35, 188] width 12 height 12
click at [34, 283] on div at bounding box center [35, 282] width 12 height 12
click at [377, 571] on div "Undo" at bounding box center [385, 685] width 24 height 10
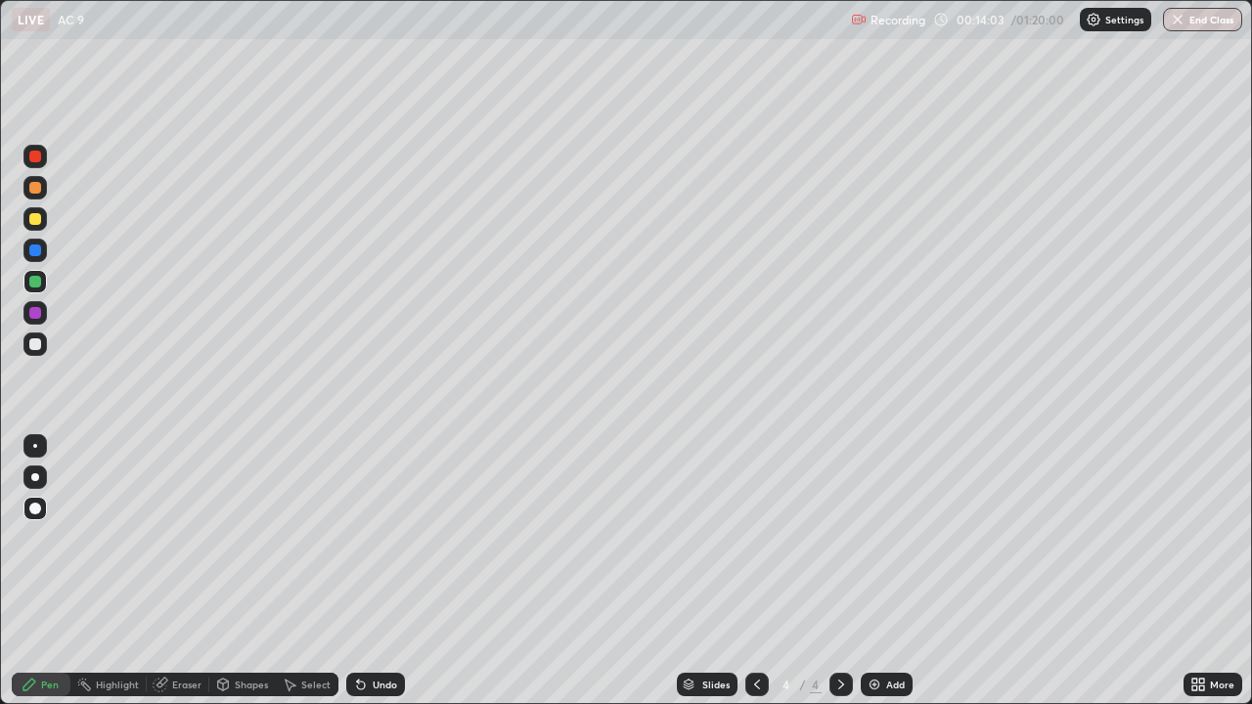
click at [881, 571] on div "Add" at bounding box center [887, 684] width 52 height 23
click at [34, 347] on div at bounding box center [35, 345] width 12 height 12
click at [379, 571] on div "Undo" at bounding box center [385, 685] width 24 height 10
click at [366, 571] on div "Undo" at bounding box center [375, 684] width 59 height 23
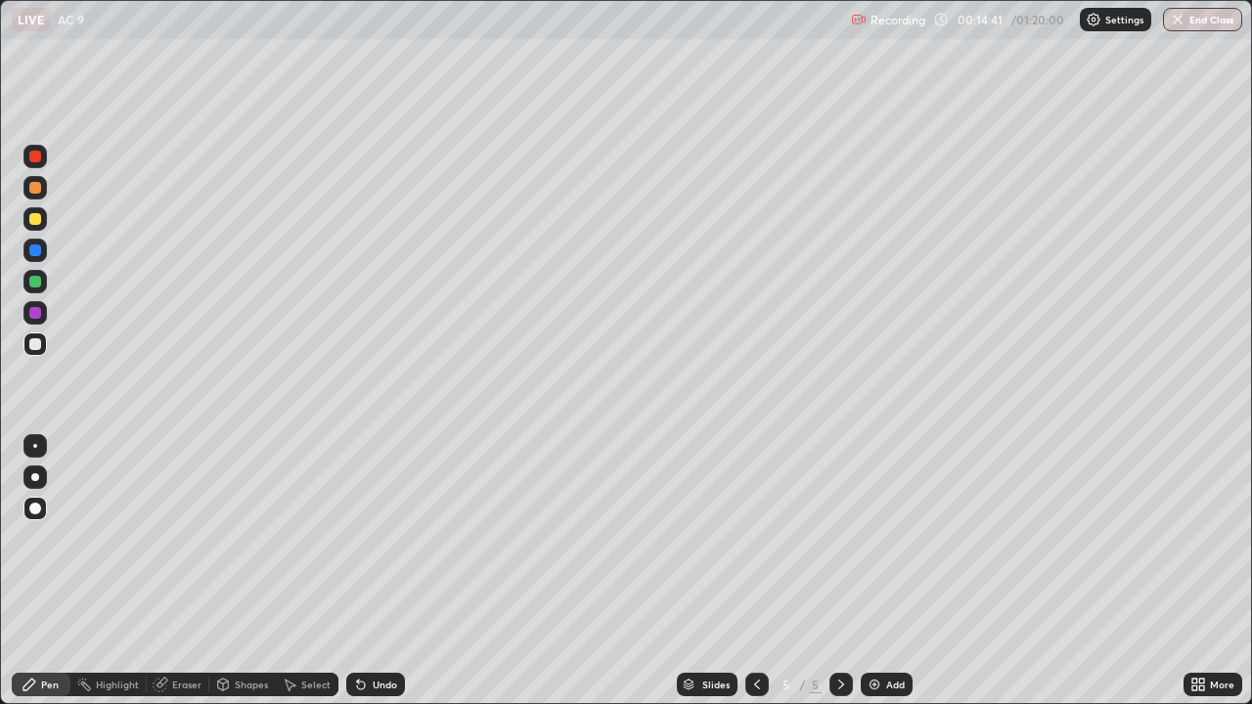
click at [28, 148] on div at bounding box center [34, 156] width 23 height 23
click at [381, 571] on div "Undo" at bounding box center [375, 684] width 59 height 23
click at [756, 571] on icon at bounding box center [757, 685] width 6 height 10
click at [839, 571] on icon at bounding box center [842, 685] width 16 height 16
click at [39, 348] on div at bounding box center [35, 345] width 12 height 12
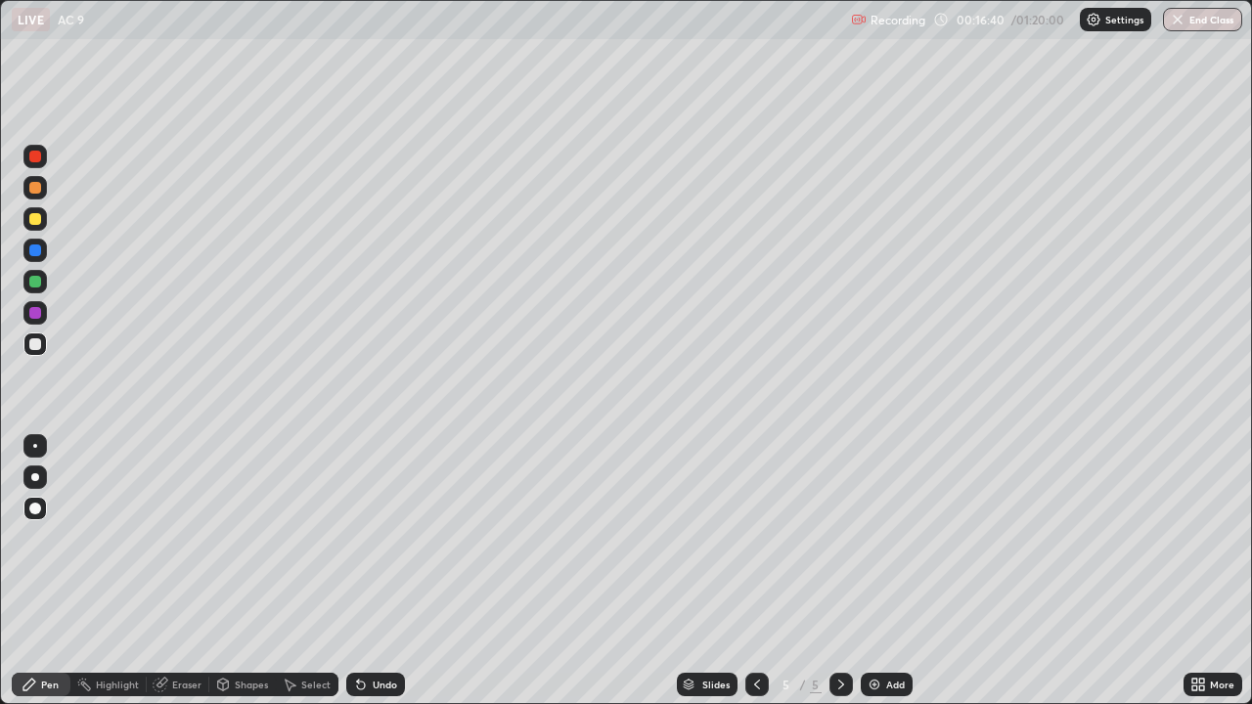
click at [31, 342] on div at bounding box center [35, 345] width 12 height 12
click at [44, 196] on div at bounding box center [34, 187] width 23 height 23
click at [45, 571] on div "Pen" at bounding box center [41, 684] width 59 height 23
click at [34, 345] on div at bounding box center [35, 345] width 12 height 12
click at [382, 571] on div "Undo" at bounding box center [375, 684] width 59 height 23
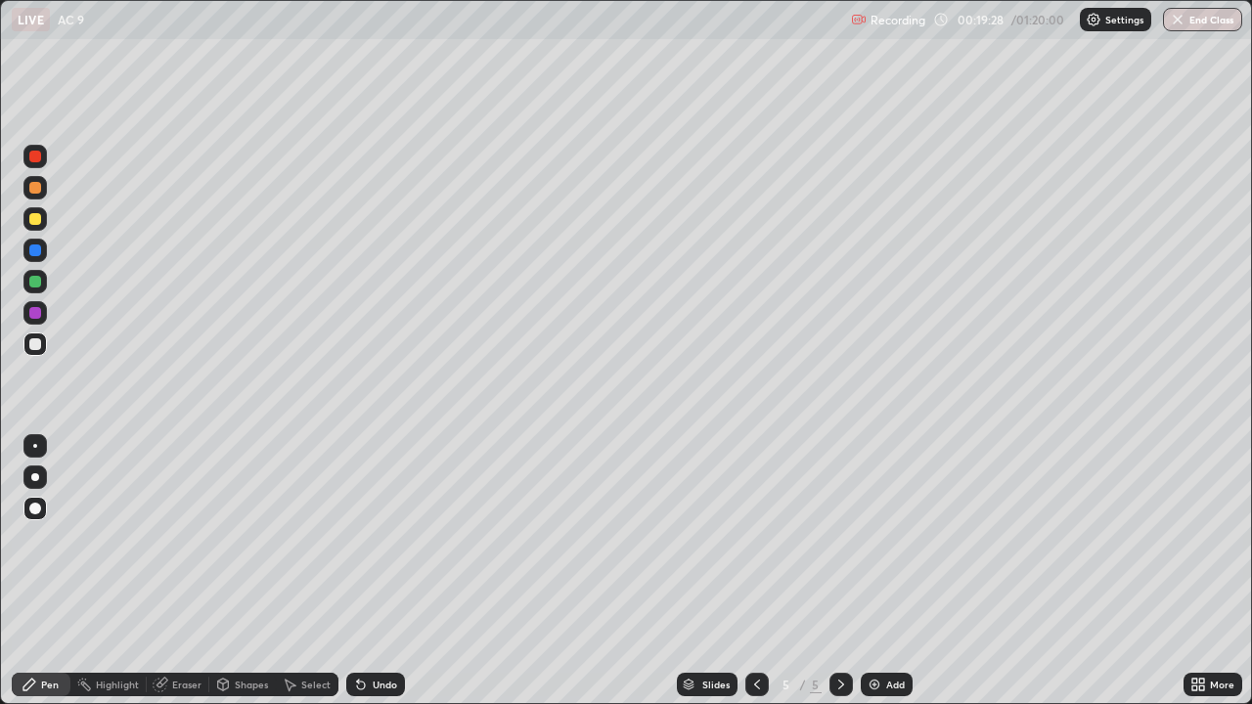
click at [879, 571] on img at bounding box center [875, 685] width 16 height 16
click at [373, 571] on div "Undo" at bounding box center [385, 685] width 24 height 10
click at [250, 571] on div "Shapes" at bounding box center [242, 684] width 67 height 23
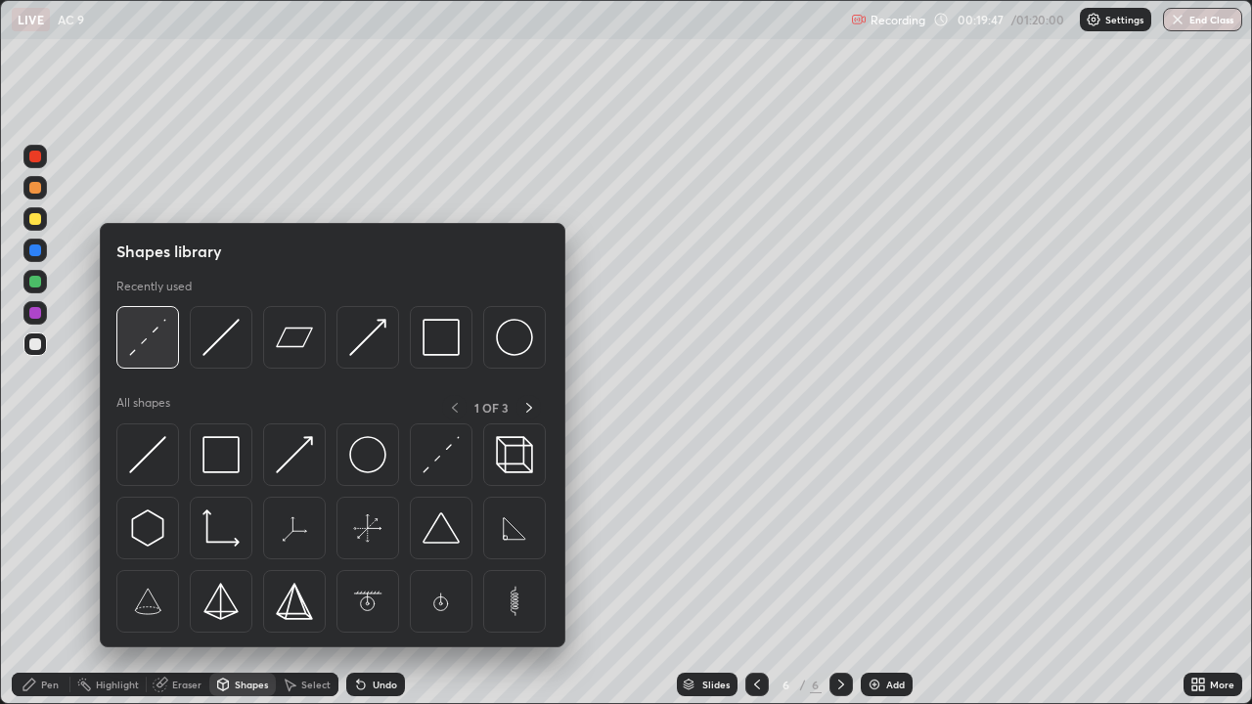
click at [161, 339] on img at bounding box center [147, 337] width 37 height 37
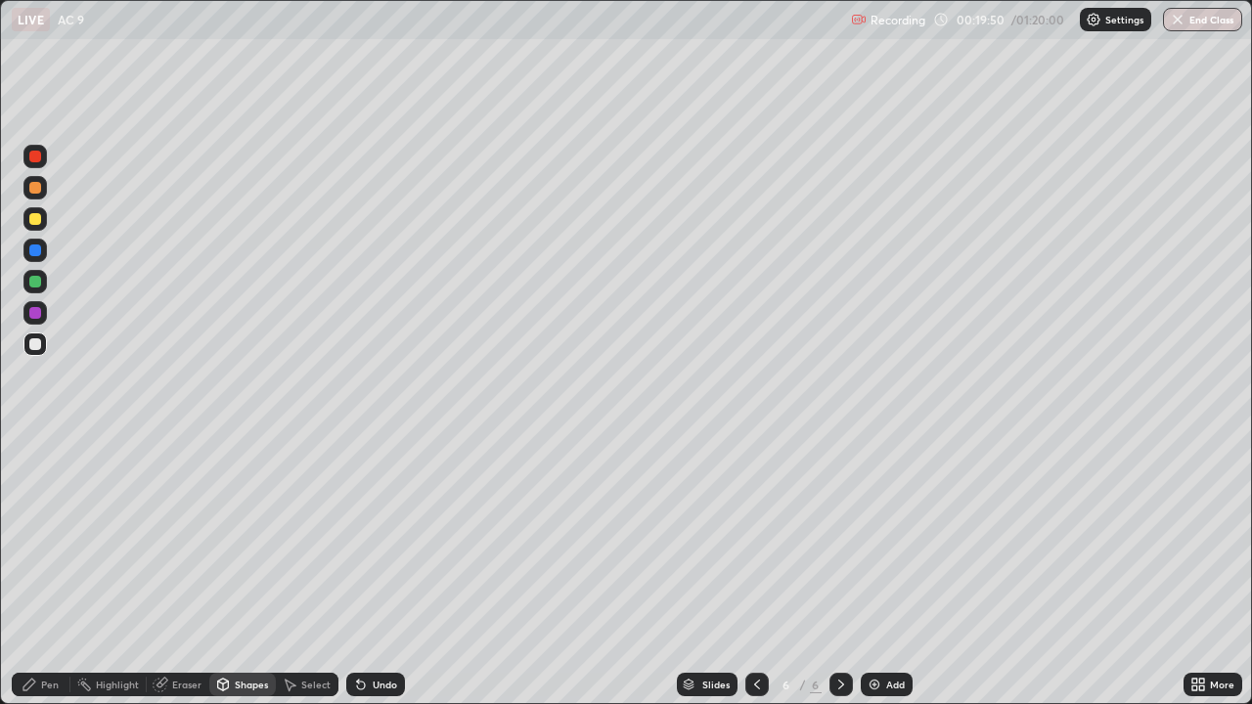
click at [254, 571] on div "Shapes" at bounding box center [251, 685] width 33 height 10
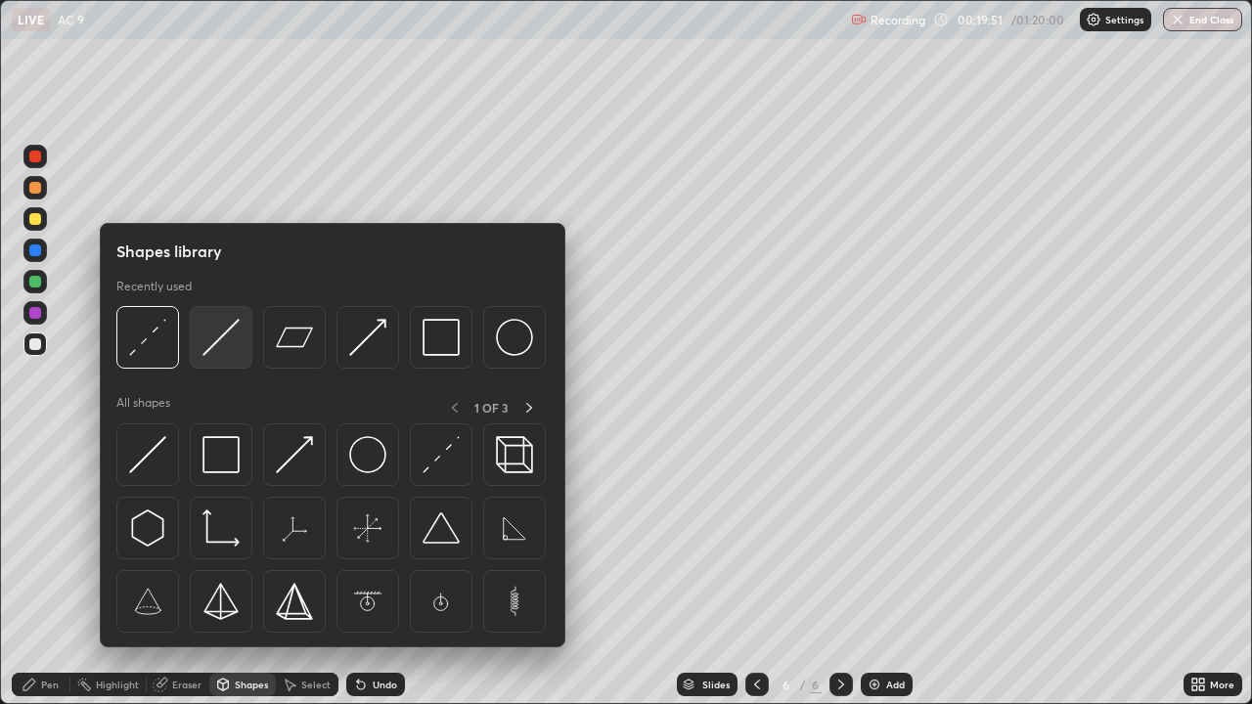
click at [227, 332] on img at bounding box center [221, 337] width 37 height 37
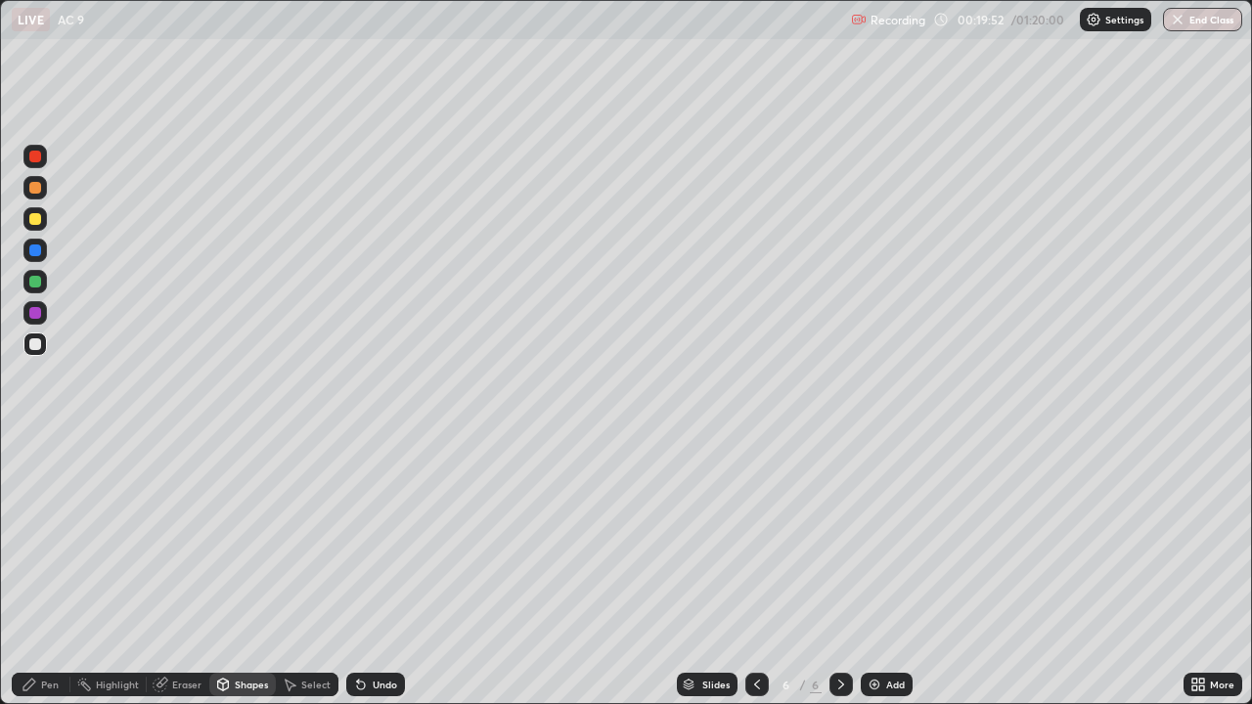
click at [34, 188] on div at bounding box center [35, 188] width 12 height 12
click at [27, 336] on div at bounding box center [34, 344] width 23 height 23
click at [47, 571] on div "Pen" at bounding box center [41, 684] width 59 height 23
click at [34, 156] on div at bounding box center [35, 157] width 12 height 12
click at [36, 284] on div at bounding box center [35, 282] width 12 height 12
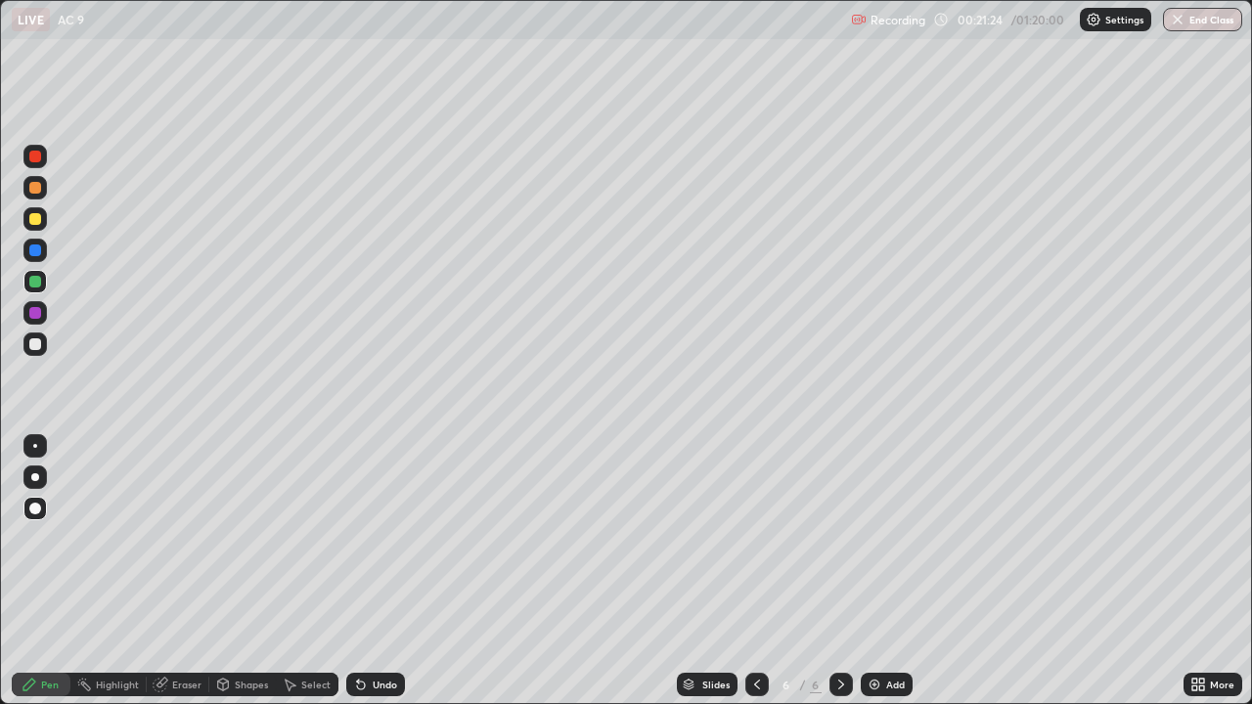
click at [36, 344] on div at bounding box center [35, 345] width 12 height 12
click at [251, 571] on div "Shapes" at bounding box center [251, 685] width 33 height 10
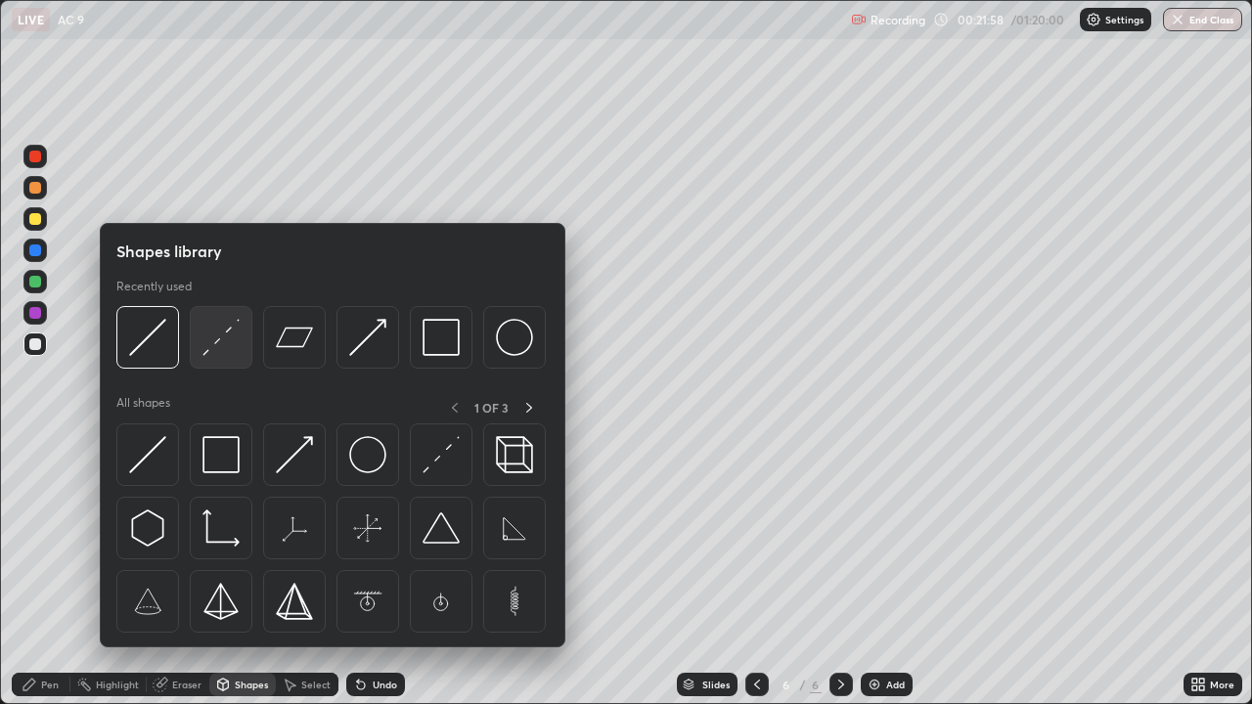
click at [215, 346] on img at bounding box center [221, 337] width 37 height 37
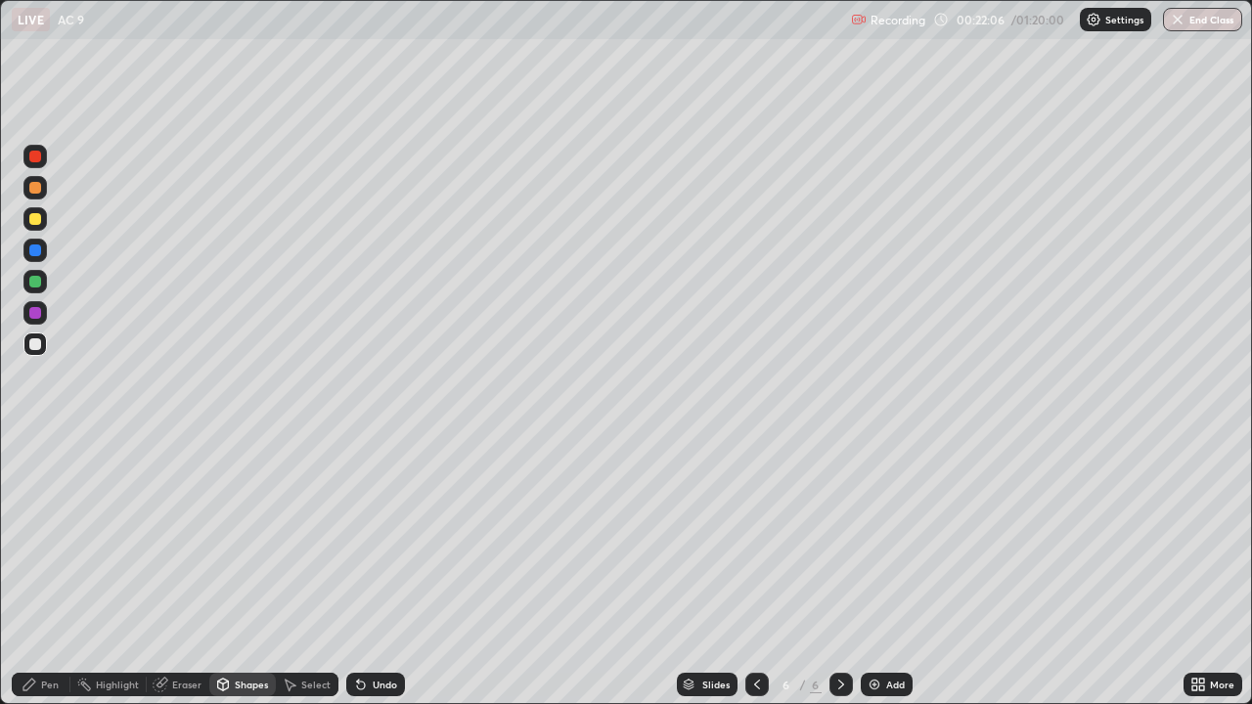
click at [36, 282] on div at bounding box center [35, 282] width 12 height 12
click at [375, 571] on div "Undo" at bounding box center [385, 685] width 24 height 10
click at [373, 571] on div "Undo" at bounding box center [385, 685] width 24 height 10
click at [56, 571] on div "Pen" at bounding box center [41, 684] width 59 height 23
click at [31, 283] on div at bounding box center [35, 282] width 12 height 12
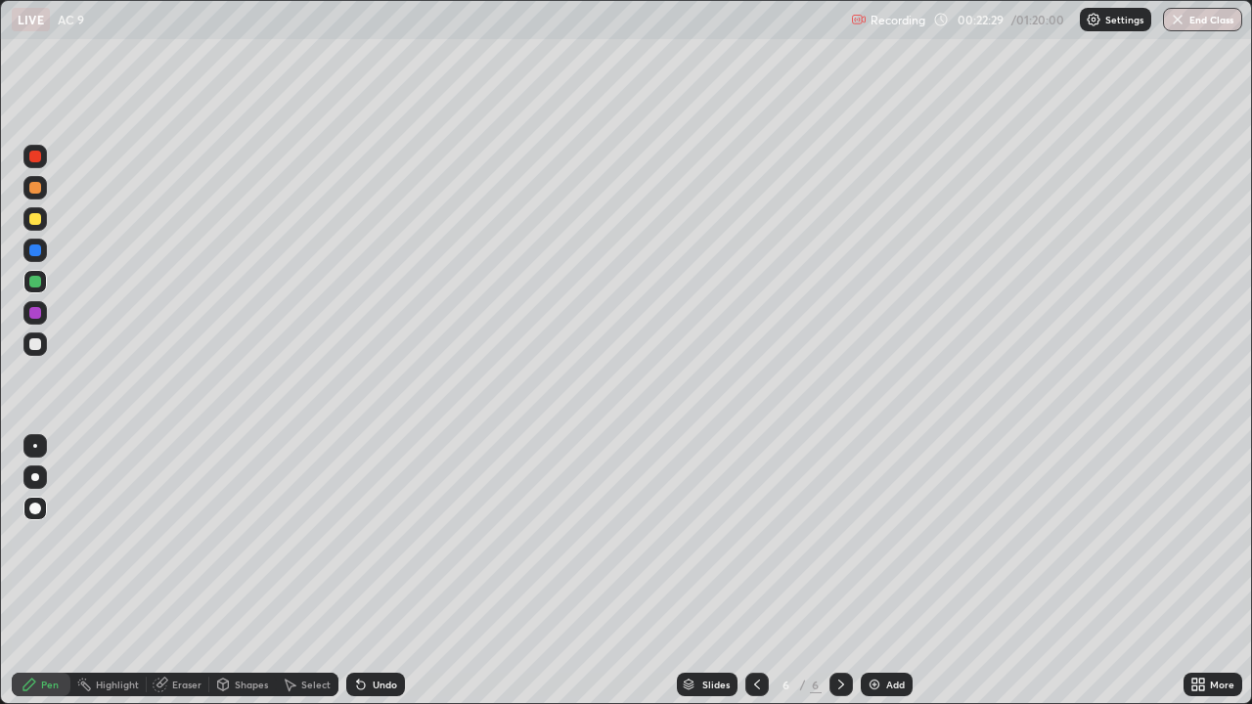
click at [33, 343] on div at bounding box center [35, 345] width 12 height 12
click at [32, 221] on div at bounding box center [35, 219] width 12 height 12
click at [749, 571] on icon at bounding box center [757, 685] width 16 height 16
click at [842, 571] on div at bounding box center [841, 684] width 23 height 23
click at [39, 280] on div at bounding box center [35, 282] width 12 height 12
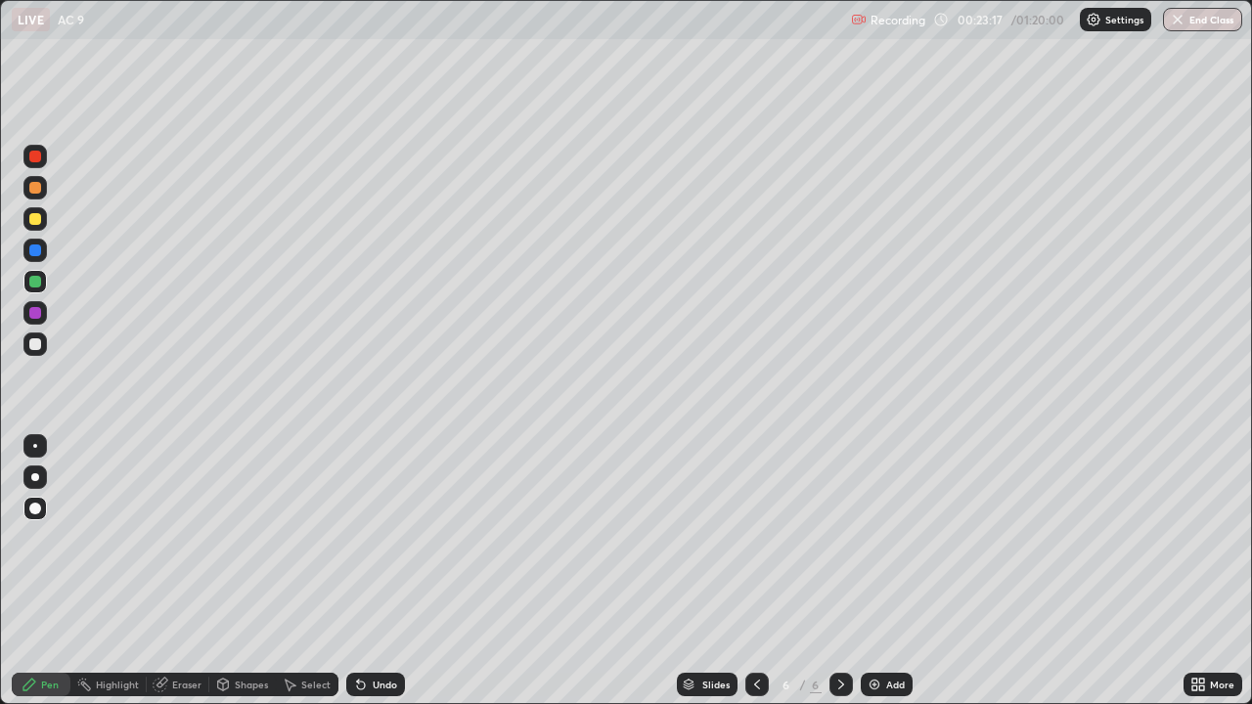
click at [34, 314] on div at bounding box center [35, 313] width 12 height 12
click at [27, 343] on div at bounding box center [34, 344] width 23 height 23
click at [839, 571] on icon at bounding box center [842, 685] width 16 height 16
click at [883, 571] on div "Add" at bounding box center [887, 684] width 52 height 23
click at [38, 345] on div at bounding box center [35, 345] width 12 height 12
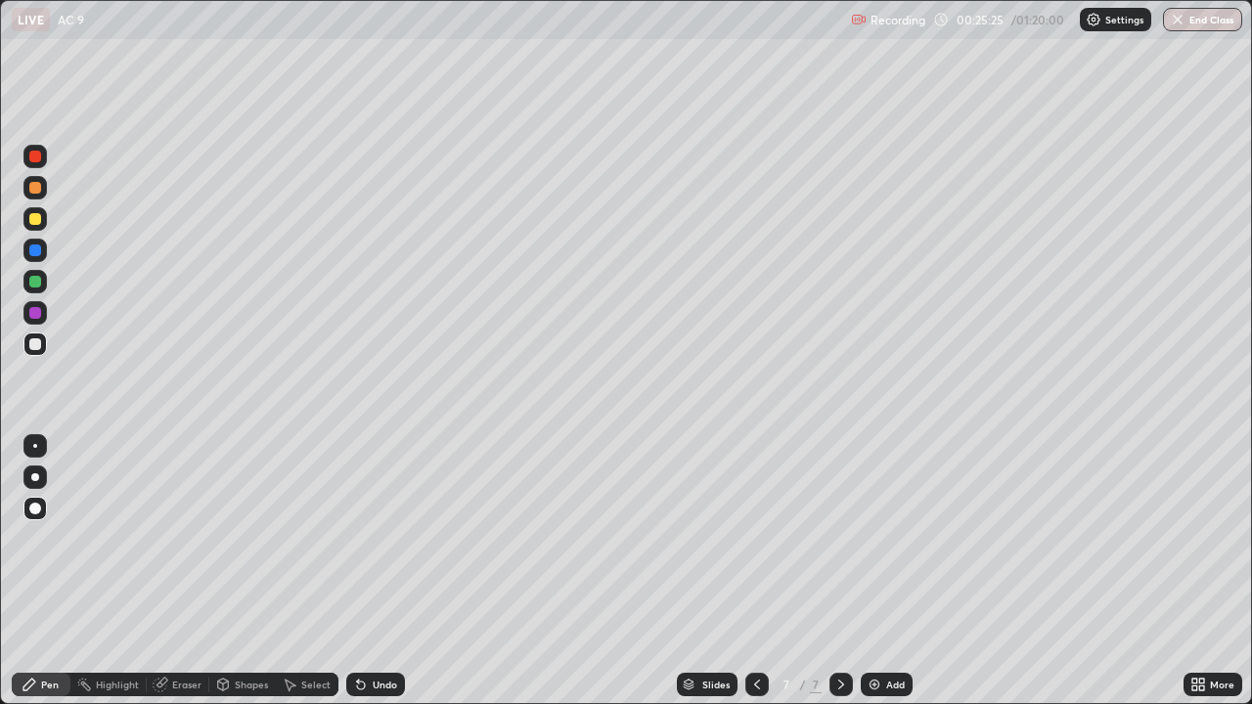
click at [32, 218] on div at bounding box center [35, 219] width 12 height 12
click at [37, 345] on div at bounding box center [35, 345] width 12 height 12
click at [35, 223] on div at bounding box center [35, 219] width 12 height 12
click at [34, 250] on div at bounding box center [35, 251] width 12 height 12
click at [35, 284] on div at bounding box center [35, 282] width 12 height 12
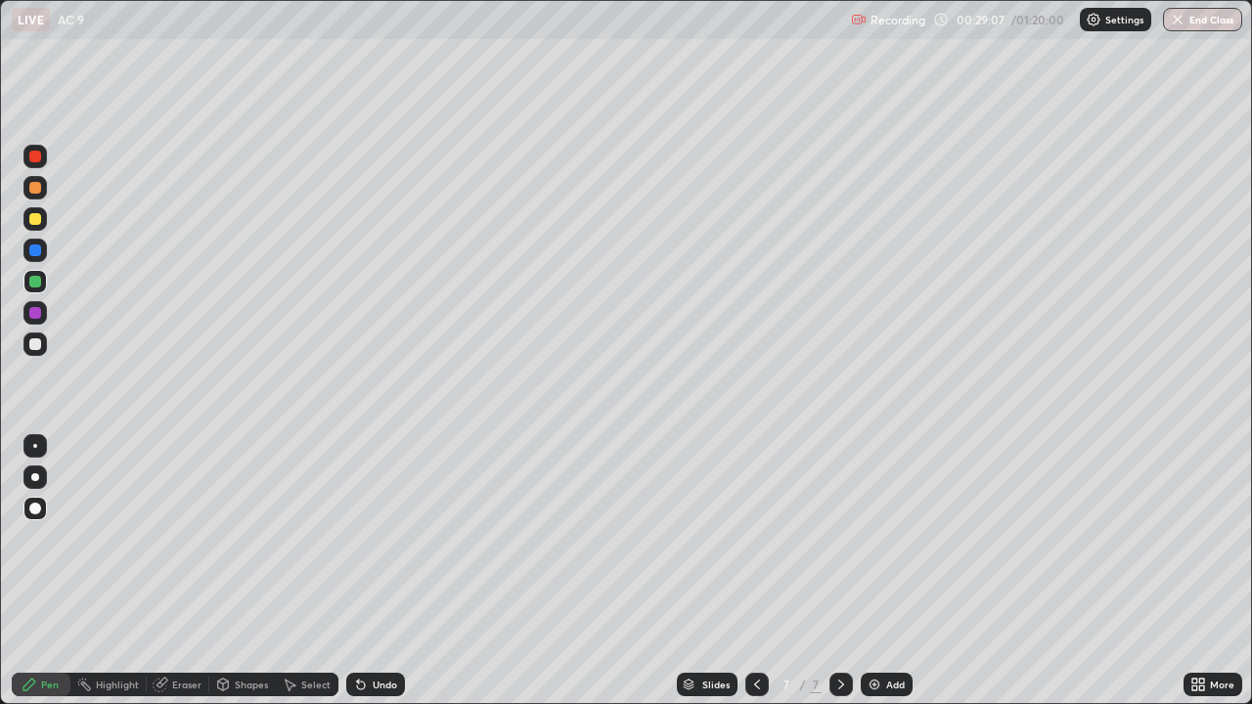
click at [373, 571] on div "Undo" at bounding box center [385, 685] width 24 height 10
click at [36, 336] on div at bounding box center [34, 344] width 23 height 23
click at [376, 571] on div "Undo" at bounding box center [385, 685] width 24 height 10
click at [30, 189] on div at bounding box center [35, 188] width 12 height 12
click at [0, 237] on div "Setting up your live class" at bounding box center [626, 352] width 1252 height 704
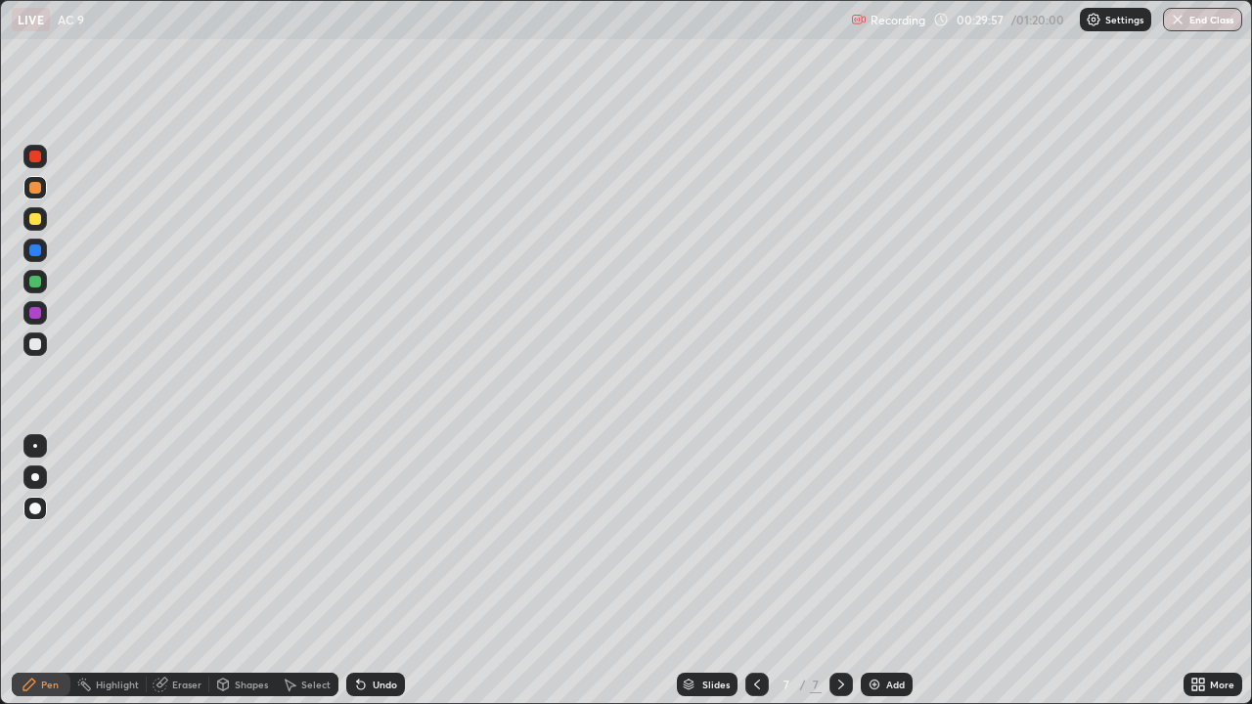
click at [33, 283] on div at bounding box center [35, 282] width 12 height 12
click at [383, 571] on div "Undo" at bounding box center [385, 685] width 24 height 10
click at [375, 571] on div "Undo" at bounding box center [385, 685] width 24 height 10
click at [31, 254] on div at bounding box center [35, 251] width 12 height 12
click at [378, 571] on div "Undo" at bounding box center [385, 685] width 24 height 10
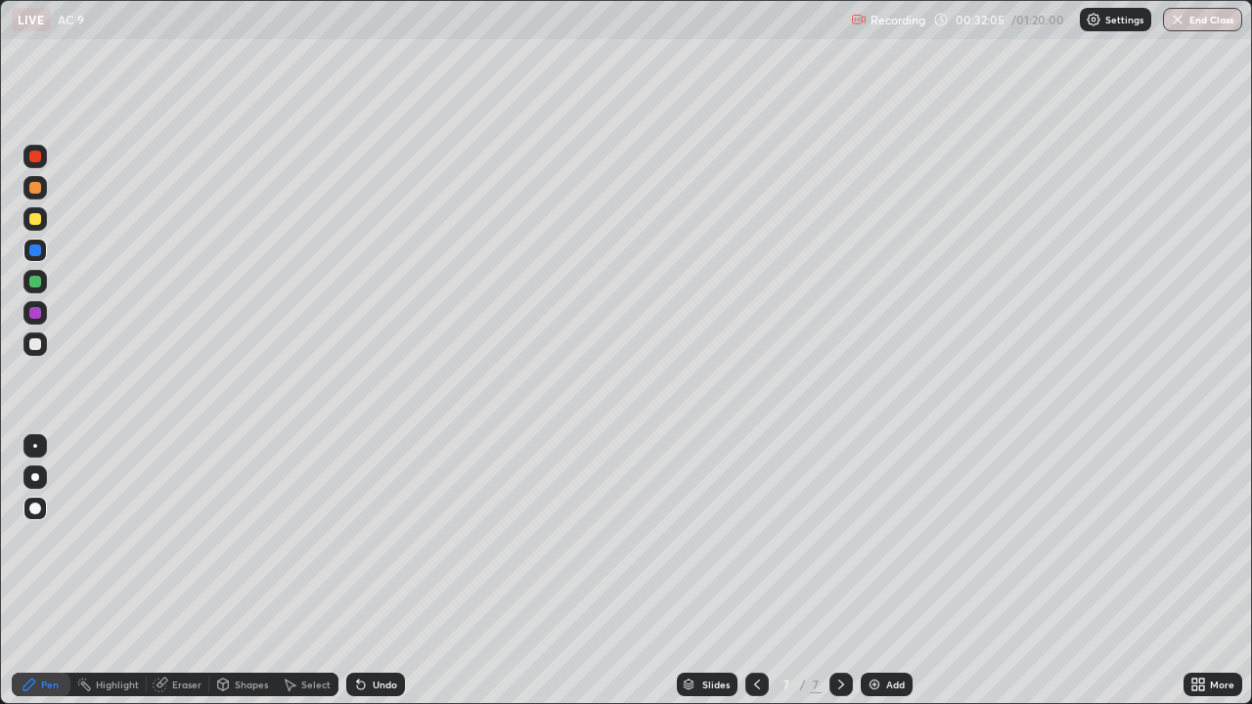
click at [378, 571] on div "Undo" at bounding box center [385, 685] width 24 height 10
click at [374, 571] on div "Undo" at bounding box center [375, 684] width 59 height 23
click at [373, 571] on div "Undo" at bounding box center [385, 685] width 24 height 10
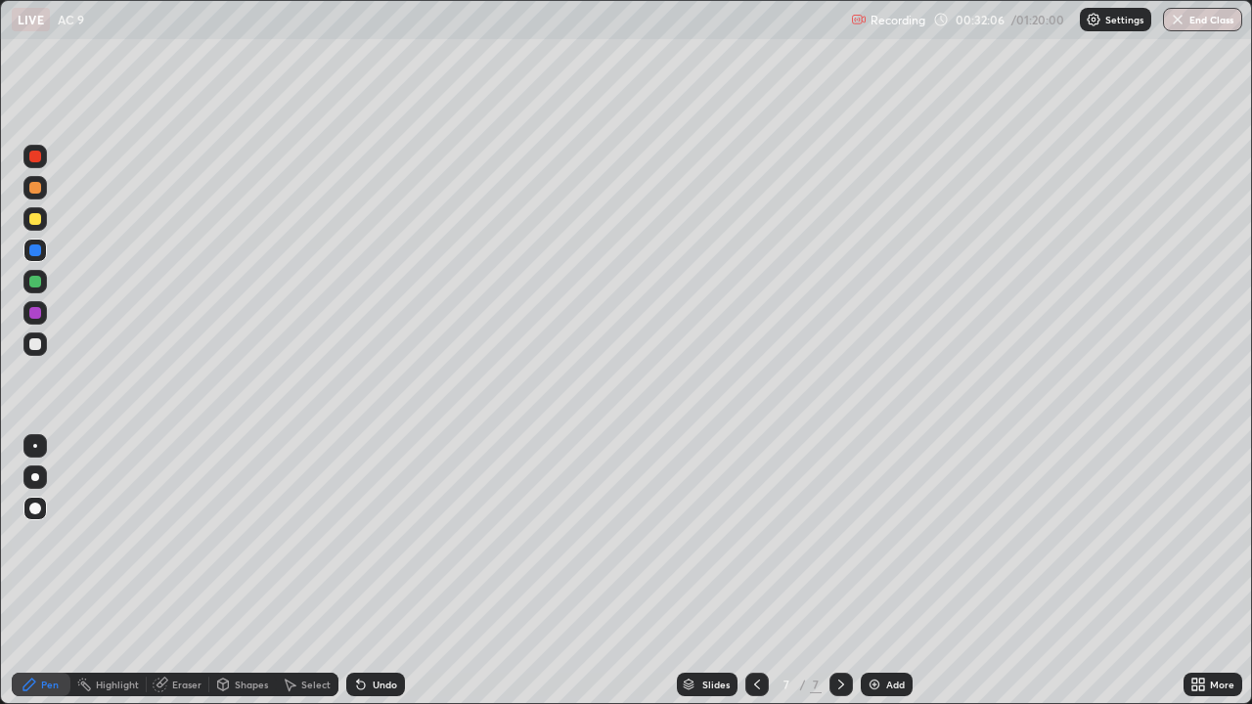
click at [373, 571] on div "Undo" at bounding box center [385, 685] width 24 height 10
click at [375, 571] on div "Undo" at bounding box center [375, 684] width 59 height 23
click at [381, 571] on div "Undo" at bounding box center [375, 684] width 59 height 23
click at [33, 287] on div at bounding box center [35, 282] width 12 height 12
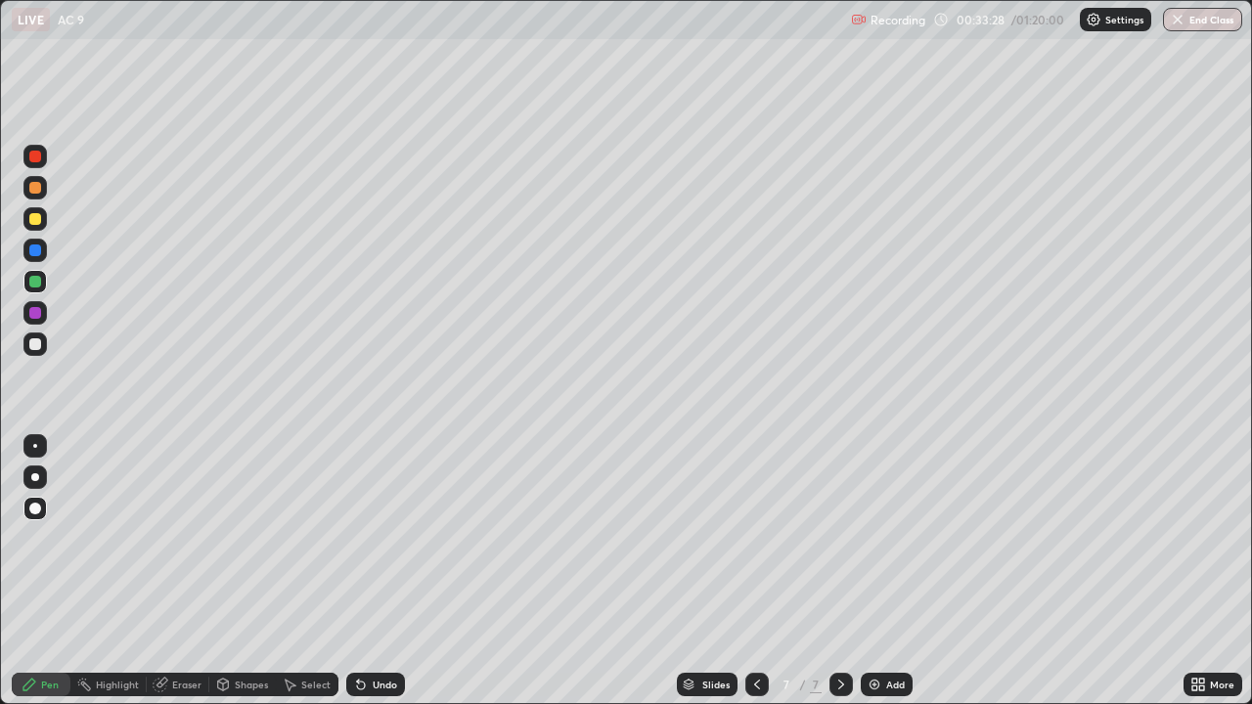
click at [310, 571] on div "Select" at bounding box center [315, 685] width 29 height 10
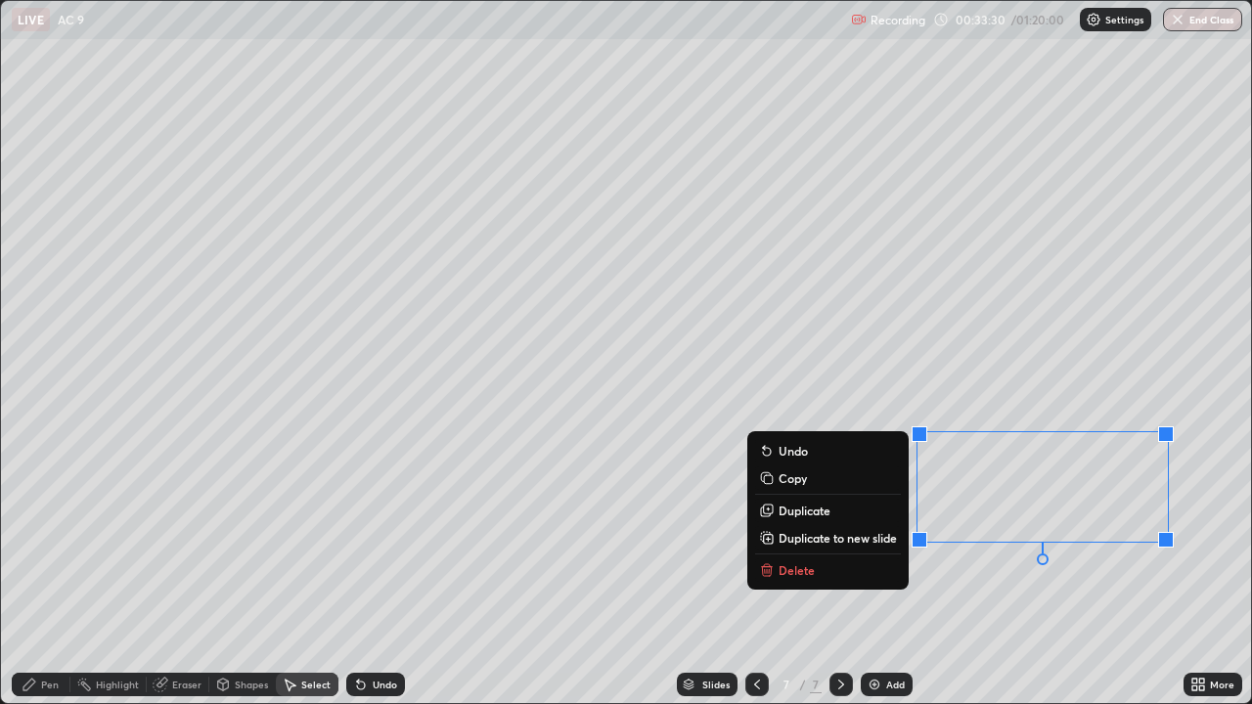
click at [780, 566] on p "Delete" at bounding box center [797, 571] width 36 height 16
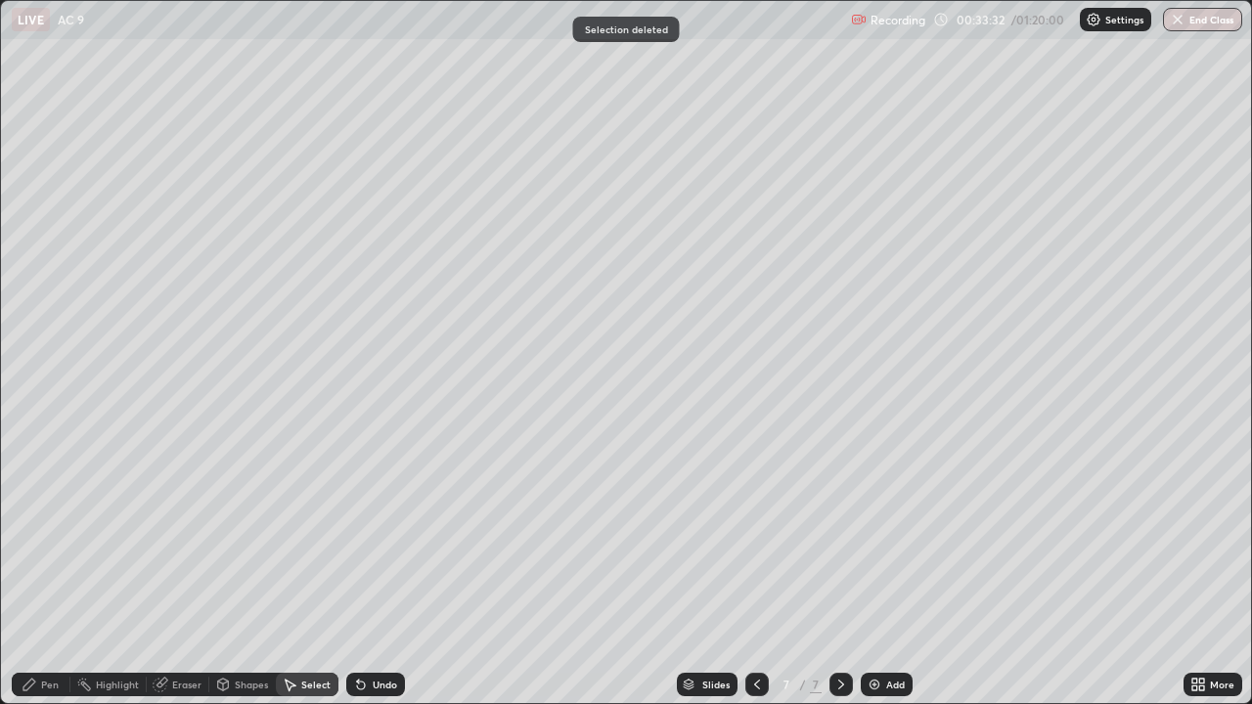
click at [58, 571] on div "Pen" at bounding box center [50, 685] width 18 height 10
click at [52, 571] on div "Pen" at bounding box center [50, 685] width 18 height 10
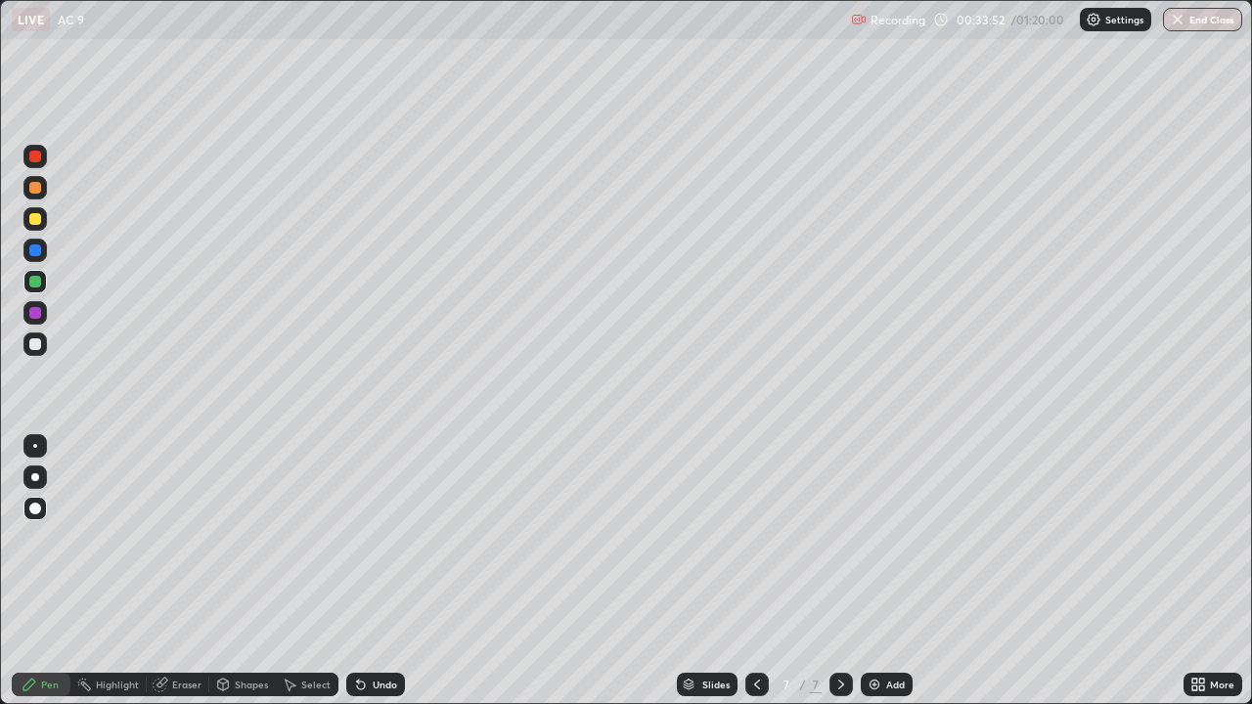
click at [34, 316] on div at bounding box center [35, 313] width 12 height 12
click at [187, 571] on div "Eraser" at bounding box center [186, 685] width 29 height 10
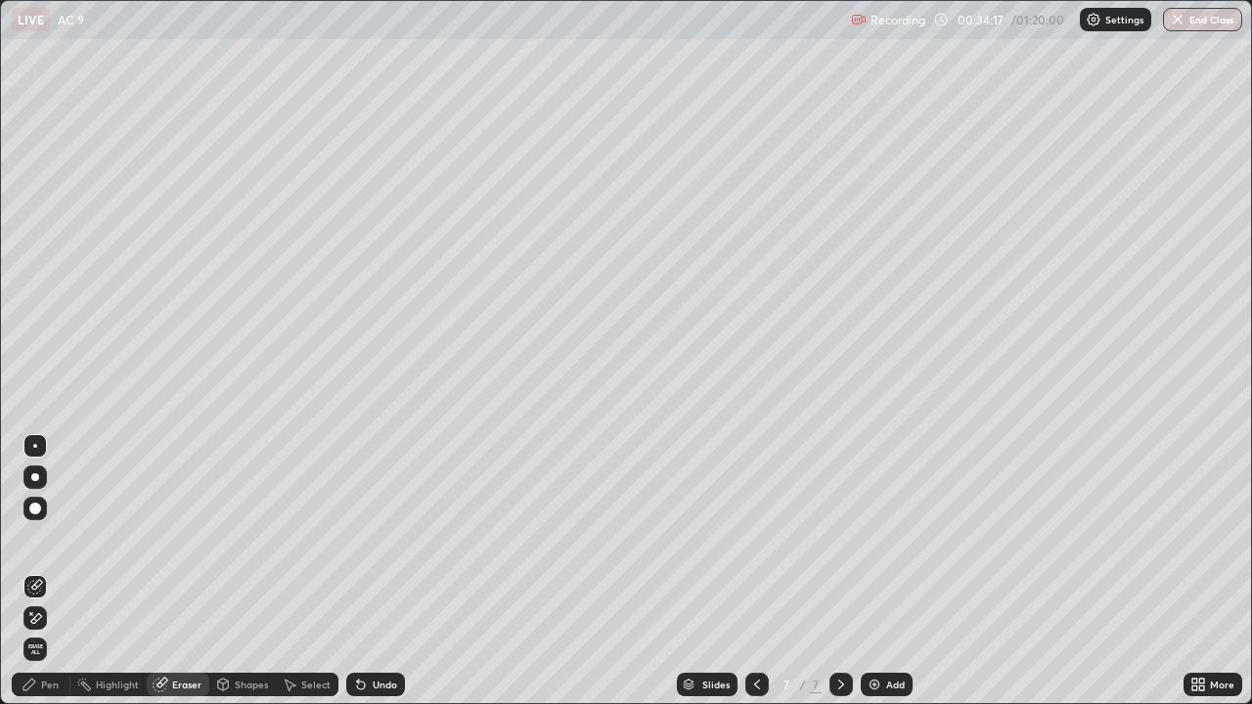
click at [46, 571] on div "Pen" at bounding box center [41, 684] width 59 height 23
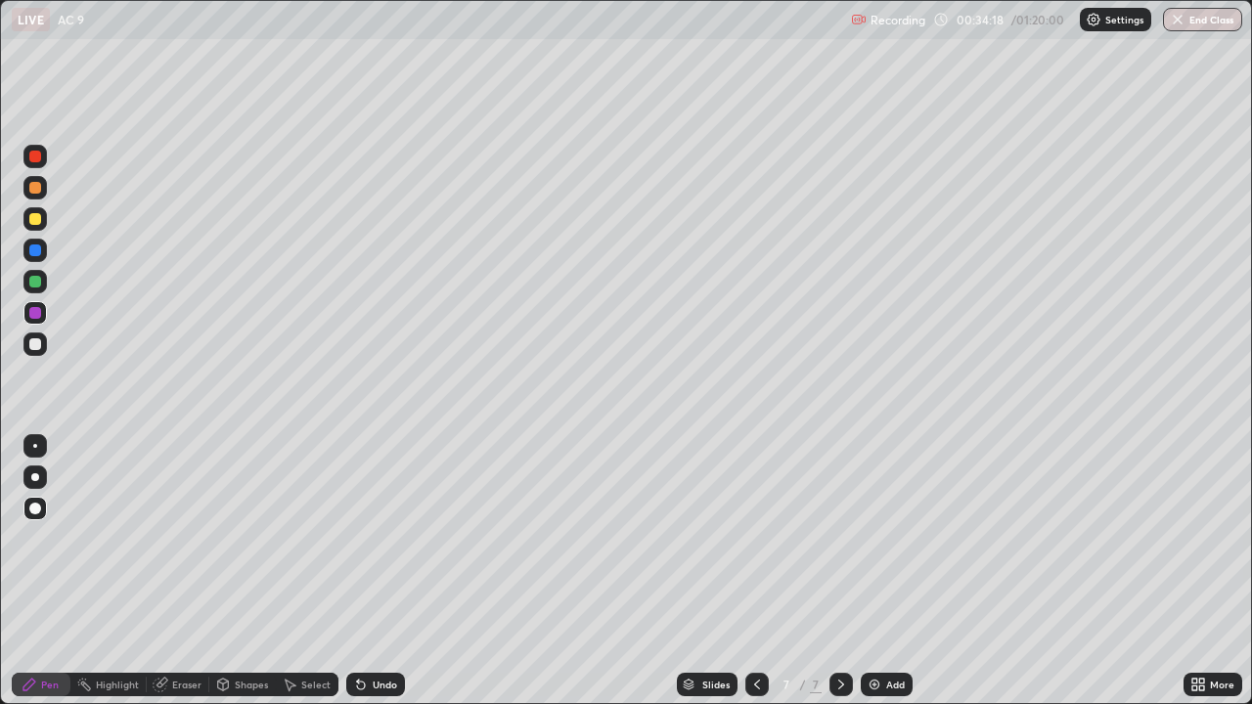
click at [36, 571] on icon at bounding box center [30, 685] width 16 height 16
click at [889, 571] on div "Add" at bounding box center [895, 685] width 19 height 10
click at [37, 347] on div at bounding box center [35, 345] width 12 height 12
click at [377, 571] on div "Undo" at bounding box center [385, 685] width 24 height 10
click at [37, 214] on div at bounding box center [35, 219] width 12 height 12
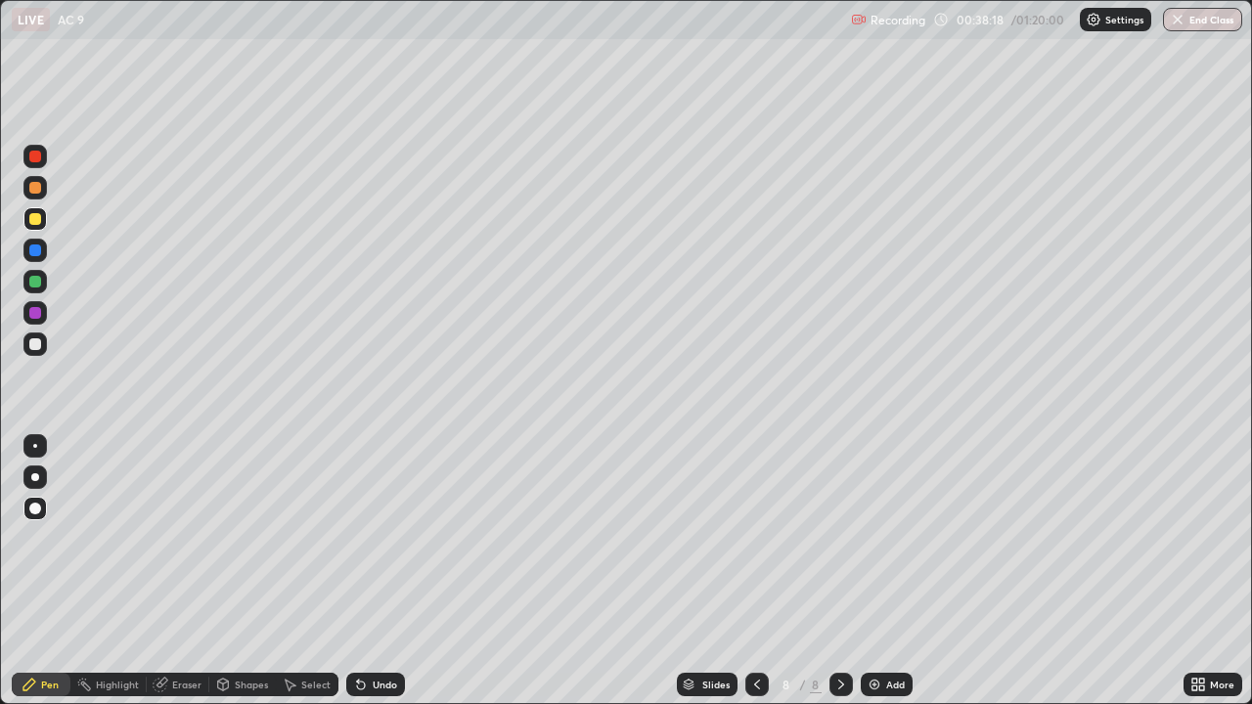
click at [35, 310] on div at bounding box center [35, 313] width 12 height 12
click at [379, 571] on div "Undo" at bounding box center [385, 685] width 24 height 10
click at [381, 571] on div "Undo" at bounding box center [385, 685] width 24 height 10
click at [32, 346] on div at bounding box center [35, 345] width 12 height 12
click at [32, 155] on div at bounding box center [35, 157] width 12 height 12
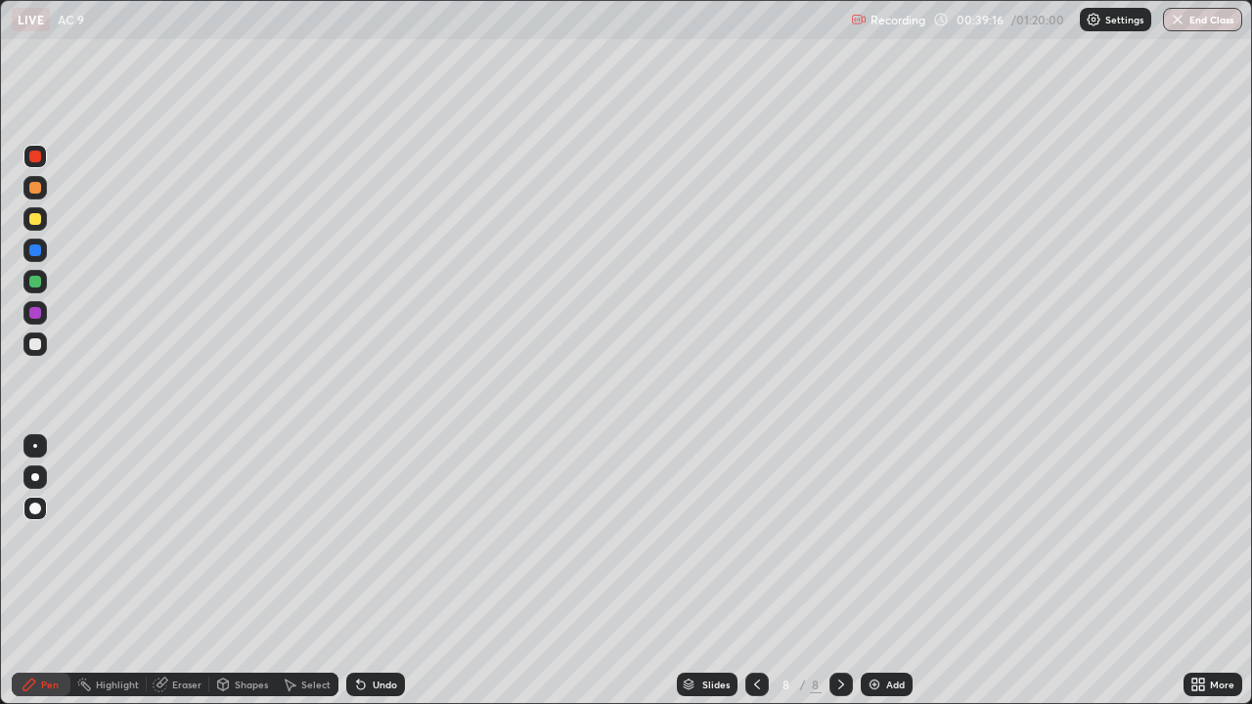
click at [30, 196] on div at bounding box center [34, 187] width 23 height 23
click at [370, 571] on div "Undo" at bounding box center [375, 684] width 59 height 23
click at [375, 571] on div "Undo" at bounding box center [375, 684] width 59 height 23
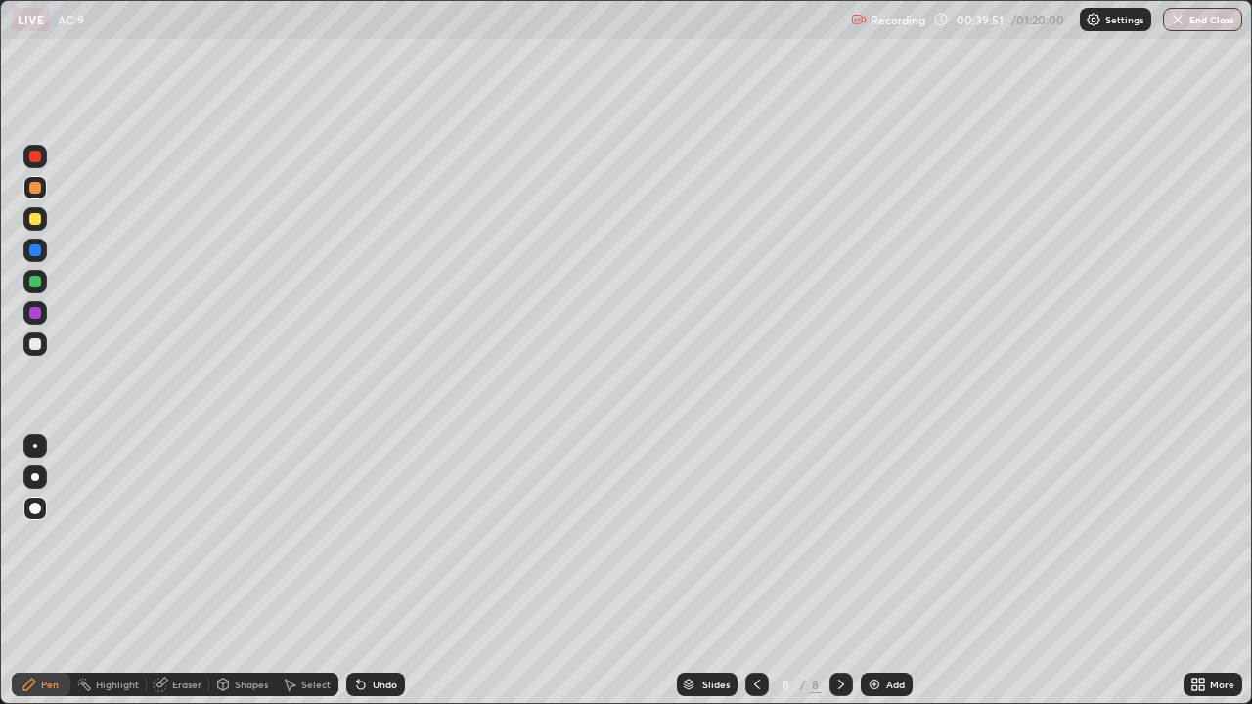
click at [35, 221] on div at bounding box center [35, 219] width 12 height 12
click at [33, 250] on div at bounding box center [35, 251] width 12 height 12
click at [357, 571] on icon at bounding box center [358, 681] width 2 height 2
click at [33, 190] on div at bounding box center [35, 188] width 12 height 12
click at [29, 344] on div at bounding box center [35, 345] width 12 height 12
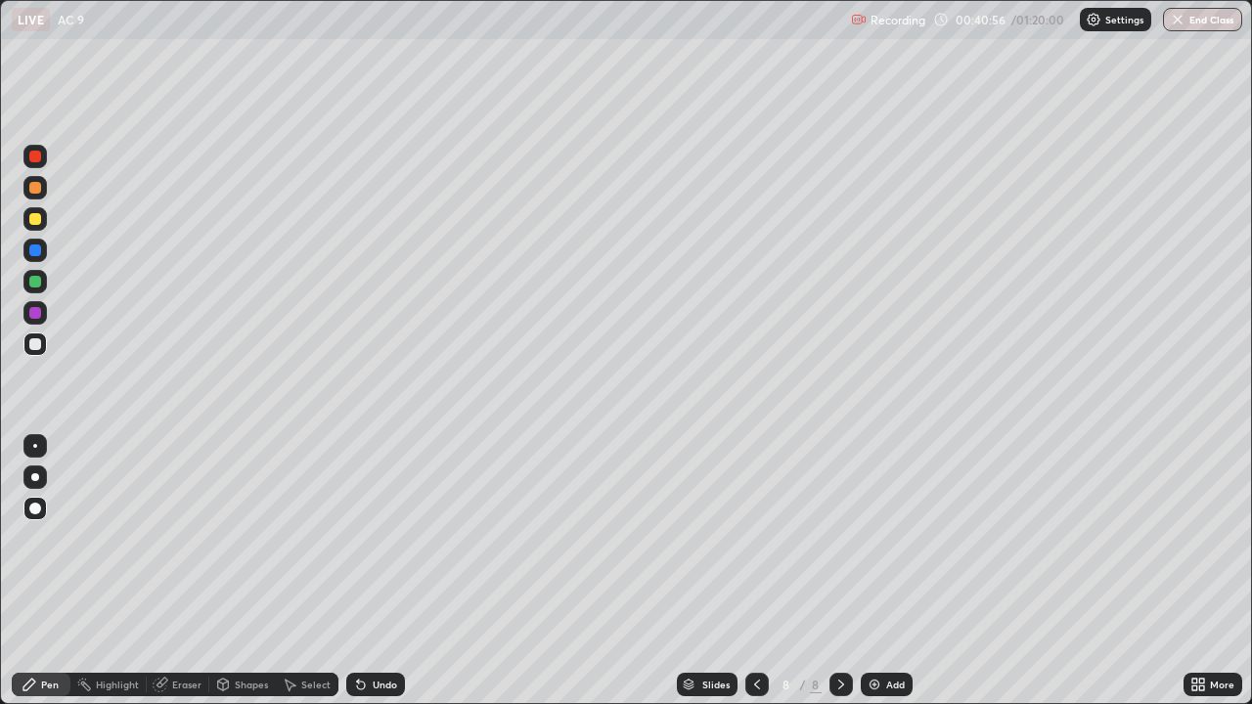
click at [37, 186] on div at bounding box center [35, 188] width 12 height 12
click at [29, 160] on div at bounding box center [34, 156] width 23 height 23
click at [753, 571] on icon at bounding box center [757, 685] width 16 height 16
click at [839, 571] on icon at bounding box center [842, 685] width 16 height 16
click at [838, 571] on icon at bounding box center [842, 685] width 16 height 16
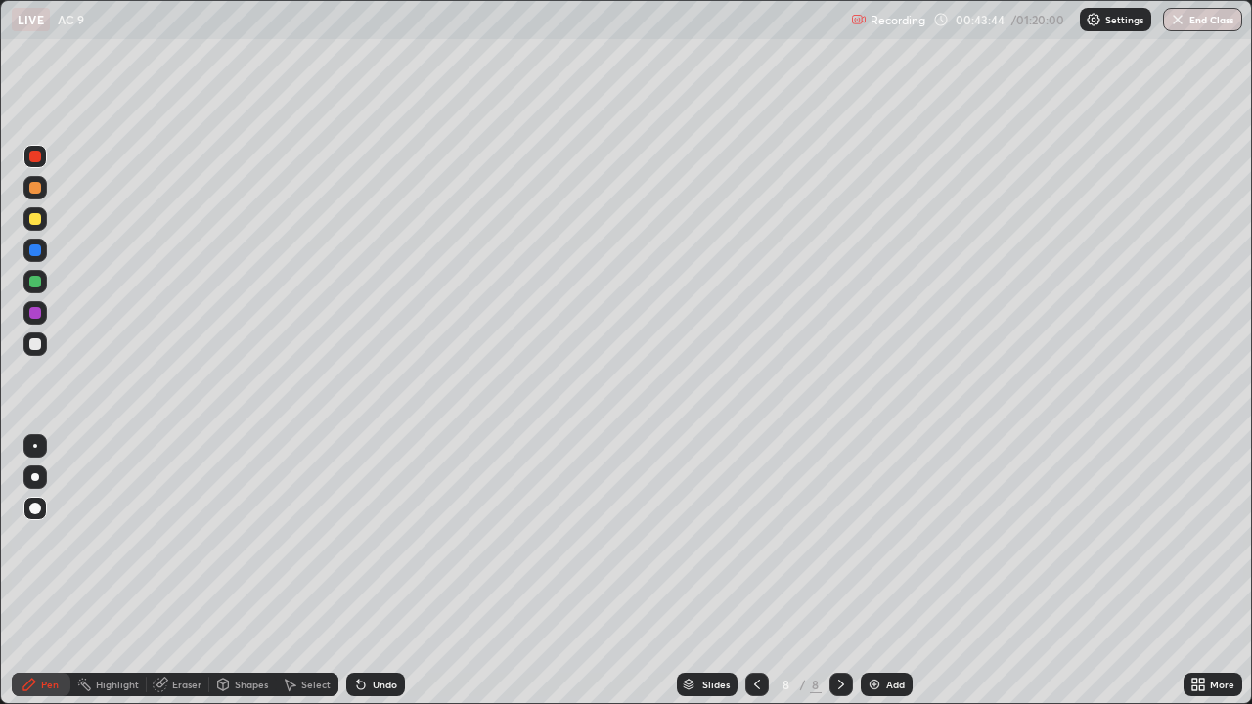
click at [877, 571] on img at bounding box center [875, 685] width 16 height 16
click at [34, 348] on div at bounding box center [35, 345] width 12 height 12
click at [373, 571] on div "Undo" at bounding box center [385, 685] width 24 height 10
click at [369, 571] on div "Undo" at bounding box center [375, 684] width 59 height 23
click at [35, 158] on div at bounding box center [35, 157] width 12 height 12
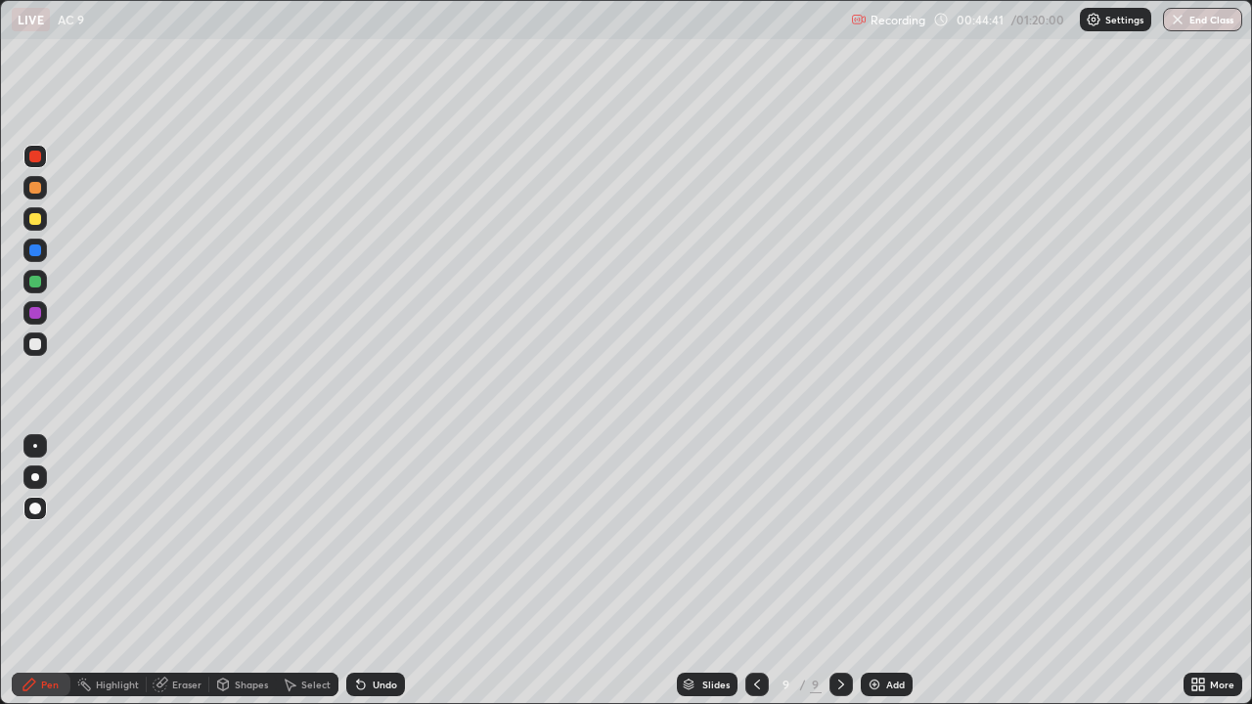
click at [35, 189] on div at bounding box center [35, 188] width 12 height 12
click at [30, 348] on div at bounding box center [35, 345] width 12 height 12
click at [34, 189] on div at bounding box center [35, 188] width 12 height 12
click at [34, 347] on div at bounding box center [35, 345] width 12 height 12
click at [32, 303] on div at bounding box center [34, 312] width 23 height 23
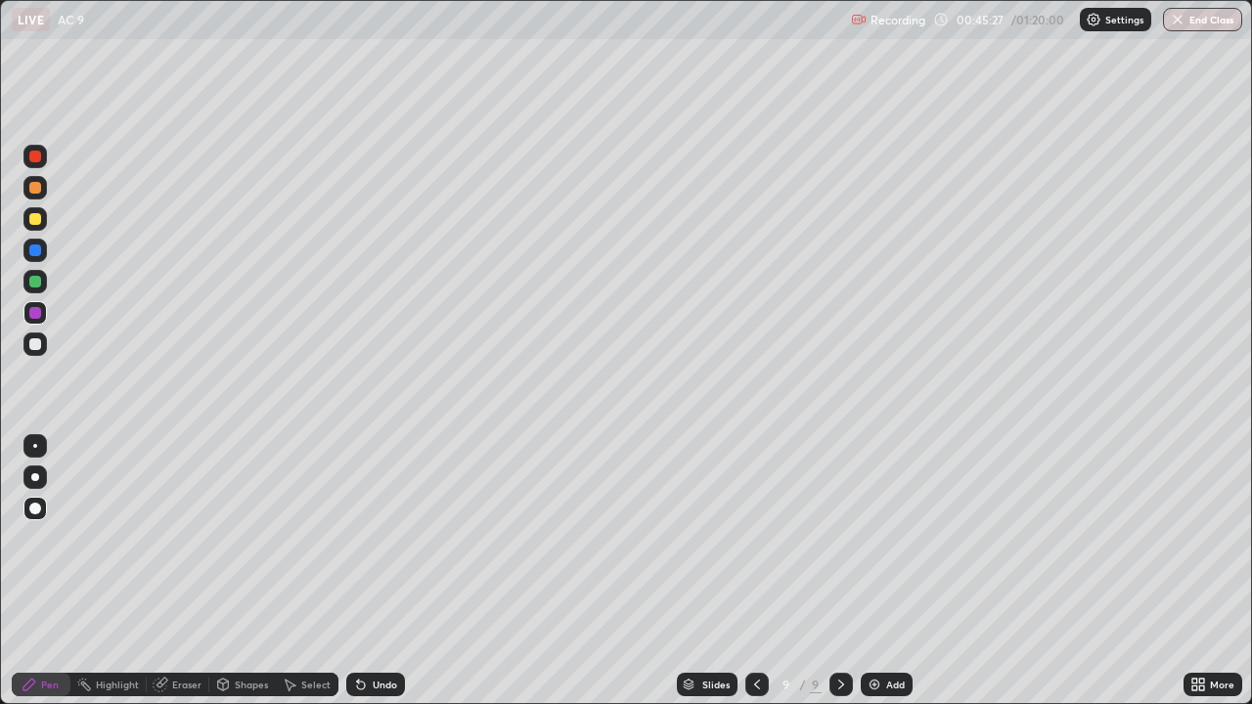
click at [32, 342] on div at bounding box center [35, 345] width 12 height 12
click at [35, 345] on div at bounding box center [35, 345] width 12 height 12
click at [34, 312] on div at bounding box center [35, 313] width 12 height 12
click at [31, 286] on div at bounding box center [35, 282] width 12 height 12
click at [291, 571] on icon at bounding box center [290, 685] width 16 height 16
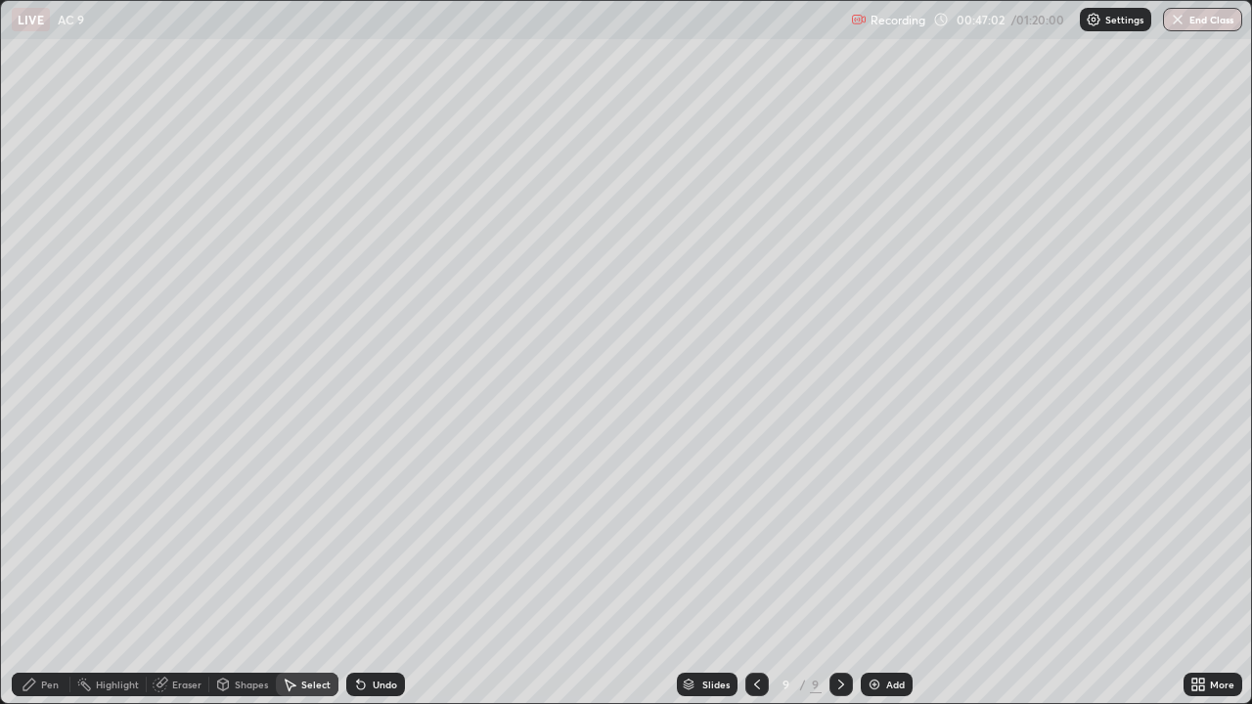
click at [252, 571] on div "Shapes" at bounding box center [251, 685] width 33 height 10
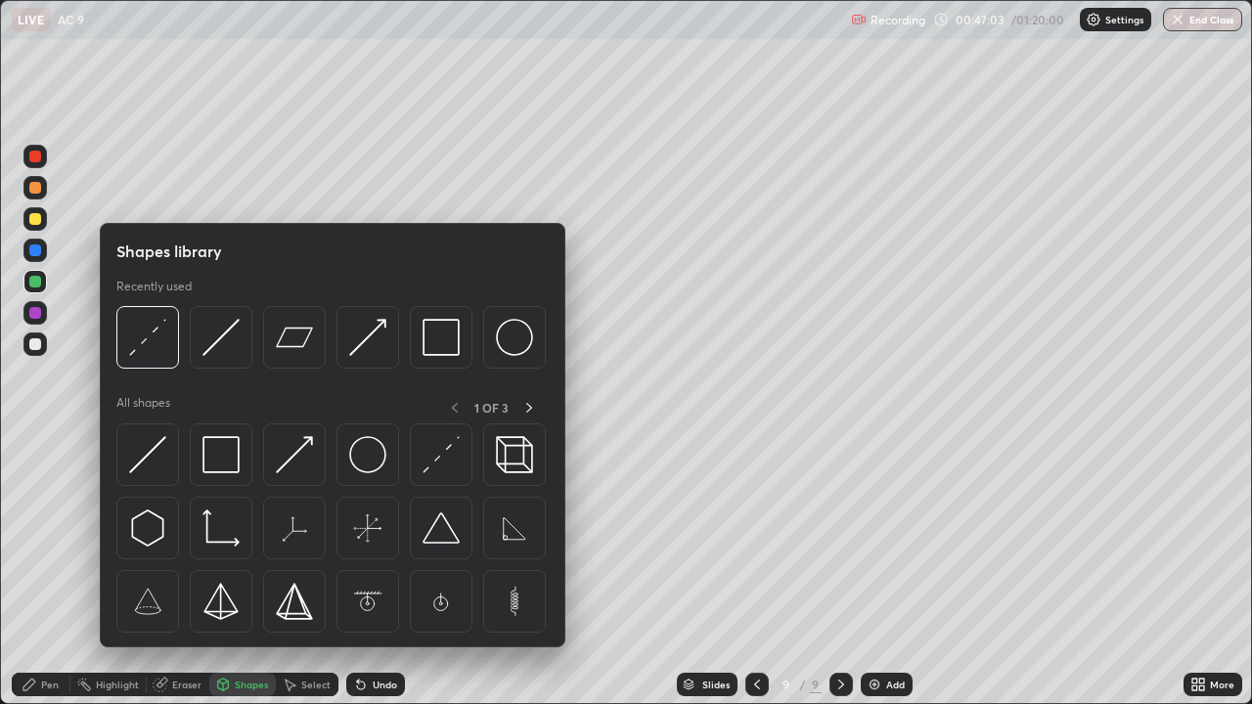
click at [248, 571] on div "Shapes" at bounding box center [251, 685] width 33 height 10
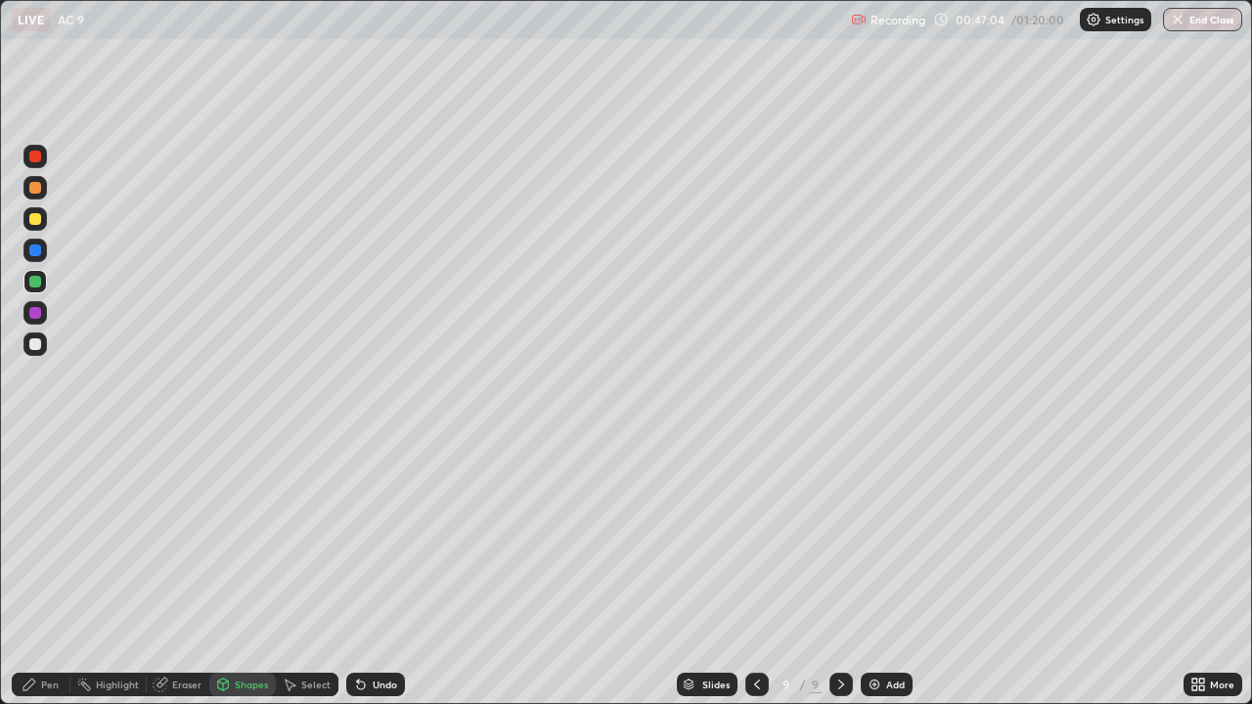
click at [261, 571] on div "Shapes" at bounding box center [251, 685] width 33 height 10
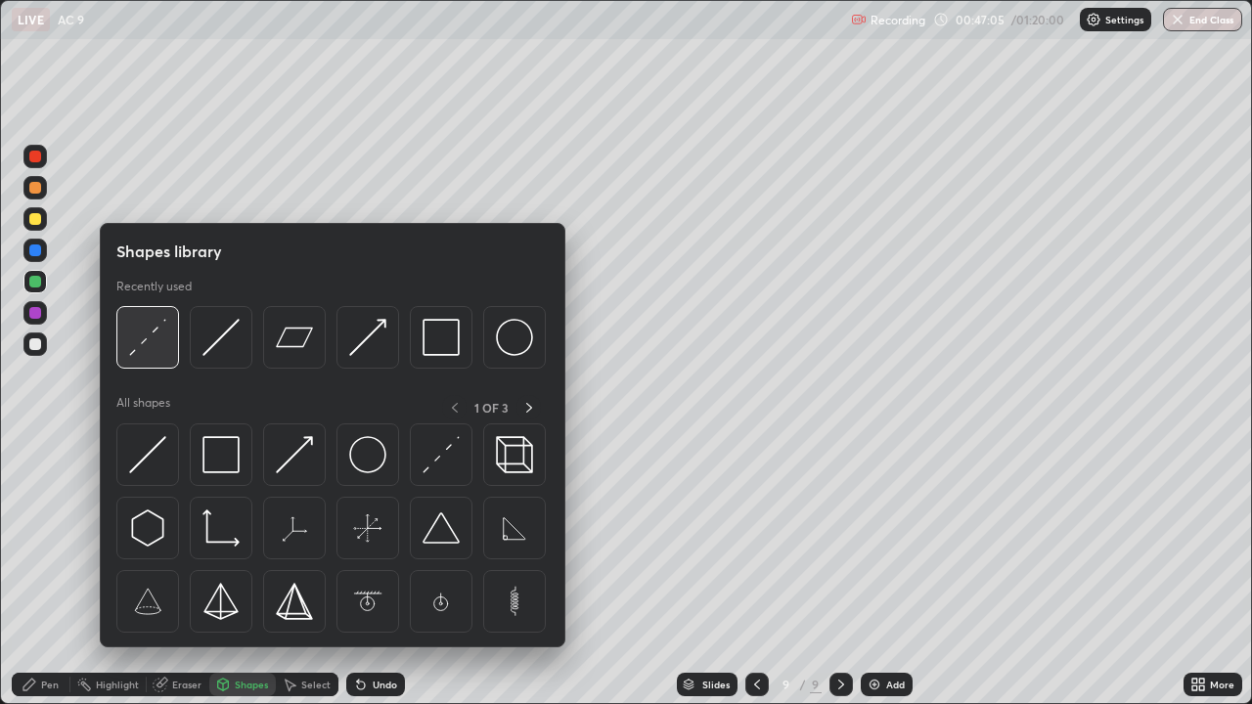
click at [157, 335] on img at bounding box center [147, 337] width 37 height 37
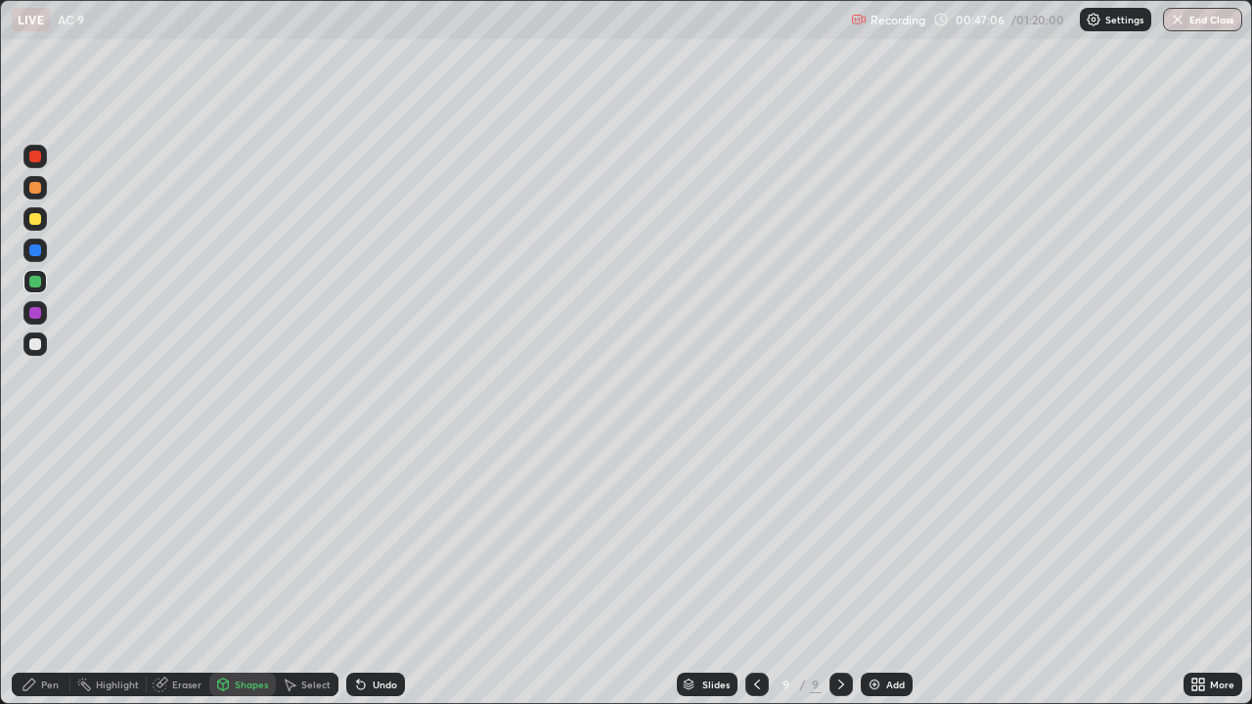
click at [36, 220] on div at bounding box center [35, 219] width 12 height 12
click at [378, 571] on div "Undo" at bounding box center [385, 685] width 24 height 10
click at [33, 190] on div at bounding box center [35, 188] width 12 height 12
click at [382, 571] on div "Undo" at bounding box center [375, 684] width 59 height 23
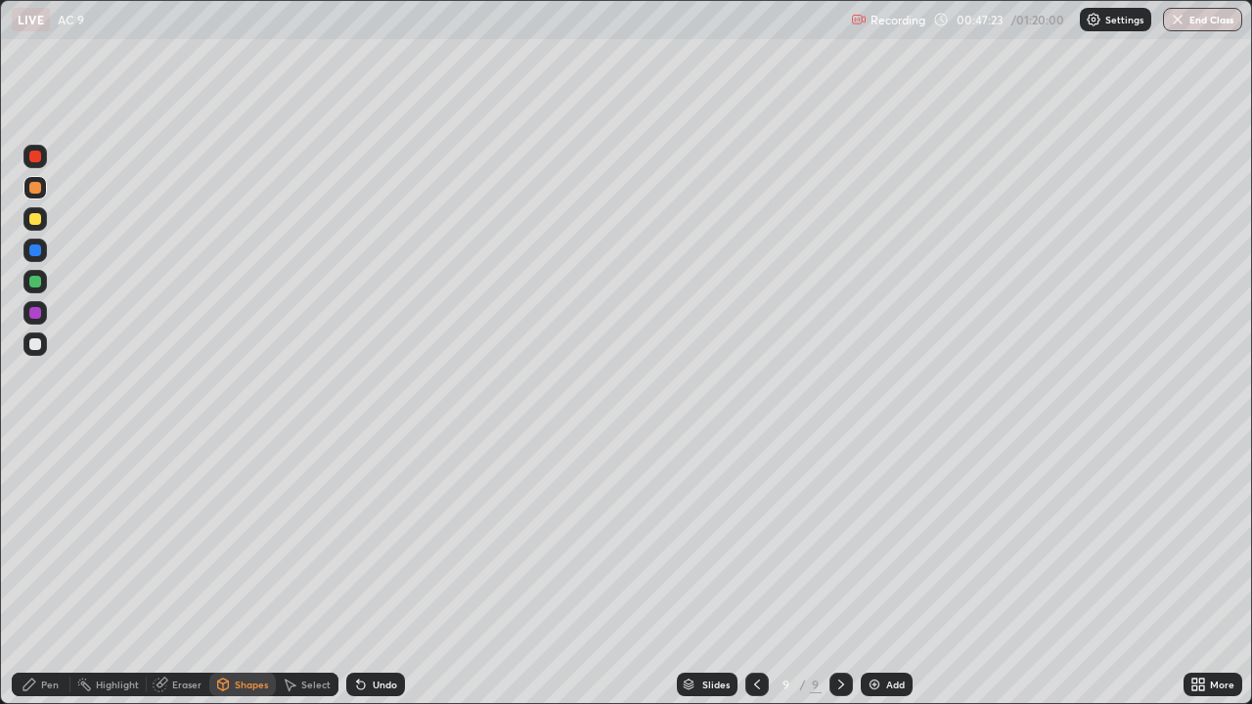
click at [36, 224] on div at bounding box center [35, 219] width 12 height 12
click at [33, 253] on div at bounding box center [35, 251] width 12 height 12
click at [378, 571] on div "Undo" at bounding box center [385, 685] width 24 height 10
click at [38, 283] on div at bounding box center [35, 282] width 12 height 12
click at [35, 571] on icon at bounding box center [30, 685] width 16 height 16
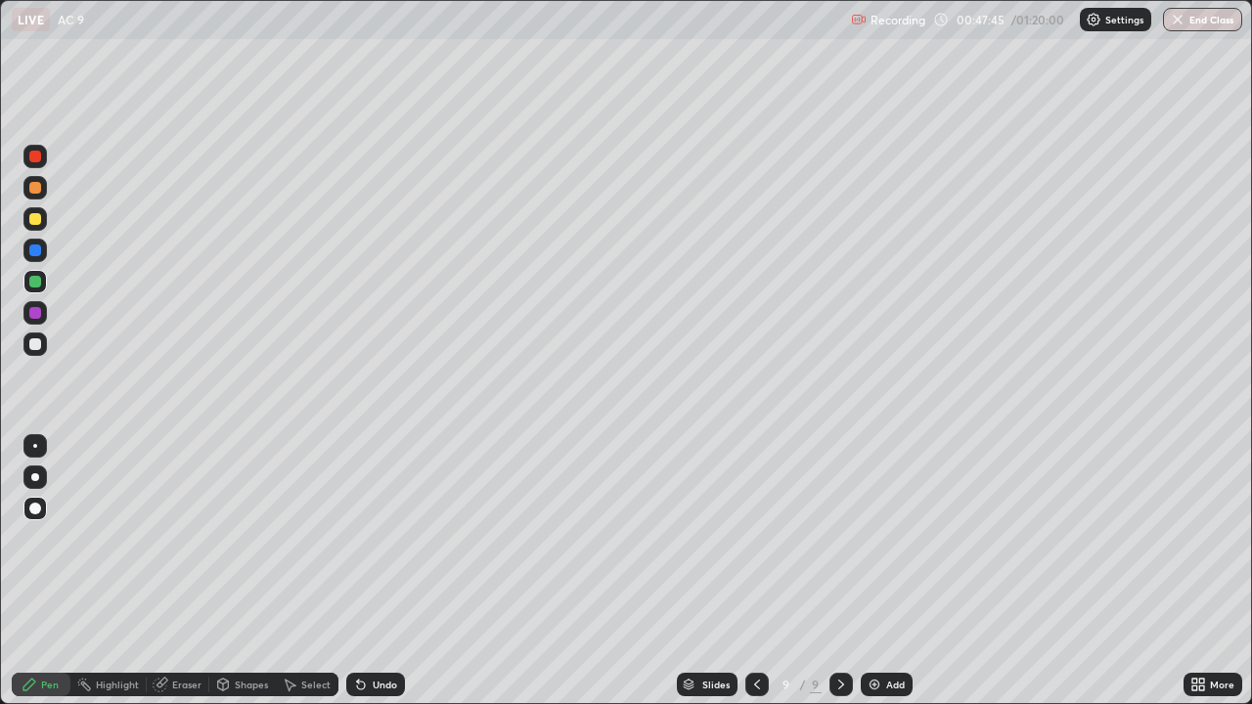
click at [34, 316] on div at bounding box center [35, 313] width 12 height 12
click at [31, 159] on div at bounding box center [35, 157] width 12 height 12
click at [34, 253] on div at bounding box center [35, 251] width 12 height 12
click at [37, 341] on div at bounding box center [35, 345] width 12 height 12
click at [32, 164] on div at bounding box center [34, 156] width 23 height 23
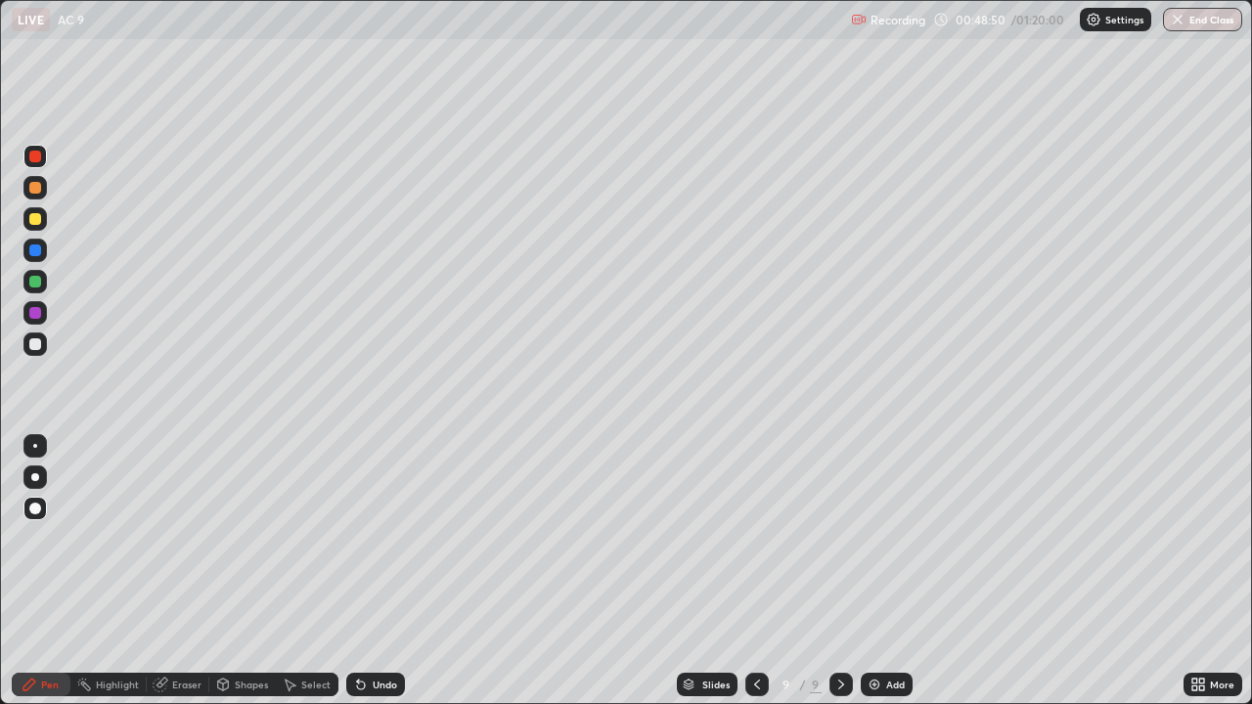
click at [36, 344] on div at bounding box center [35, 345] width 12 height 12
click at [848, 571] on div at bounding box center [841, 684] width 23 height 23
click at [883, 571] on div "Add" at bounding box center [887, 684] width 52 height 23
click at [33, 354] on div at bounding box center [34, 344] width 23 height 23
click at [367, 571] on div "Undo" at bounding box center [375, 684] width 59 height 23
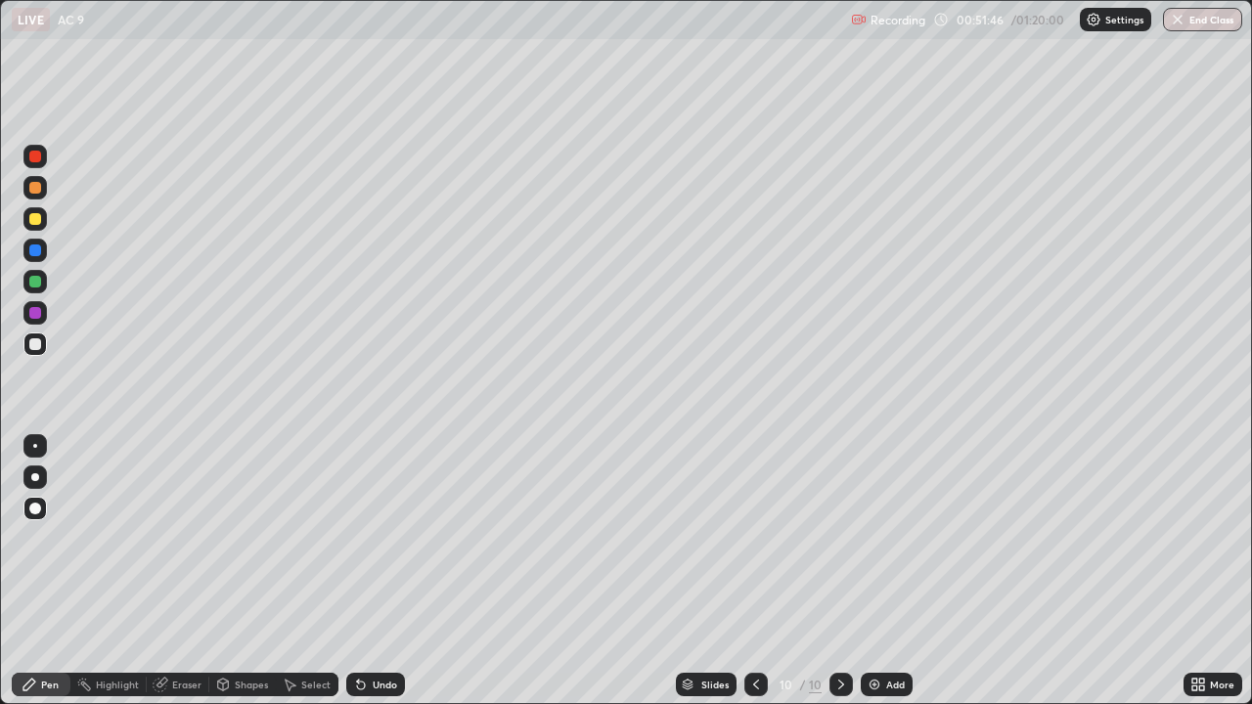
click at [373, 571] on div "Undo" at bounding box center [375, 684] width 59 height 23
click at [185, 571] on div "Eraser" at bounding box center [186, 685] width 29 height 10
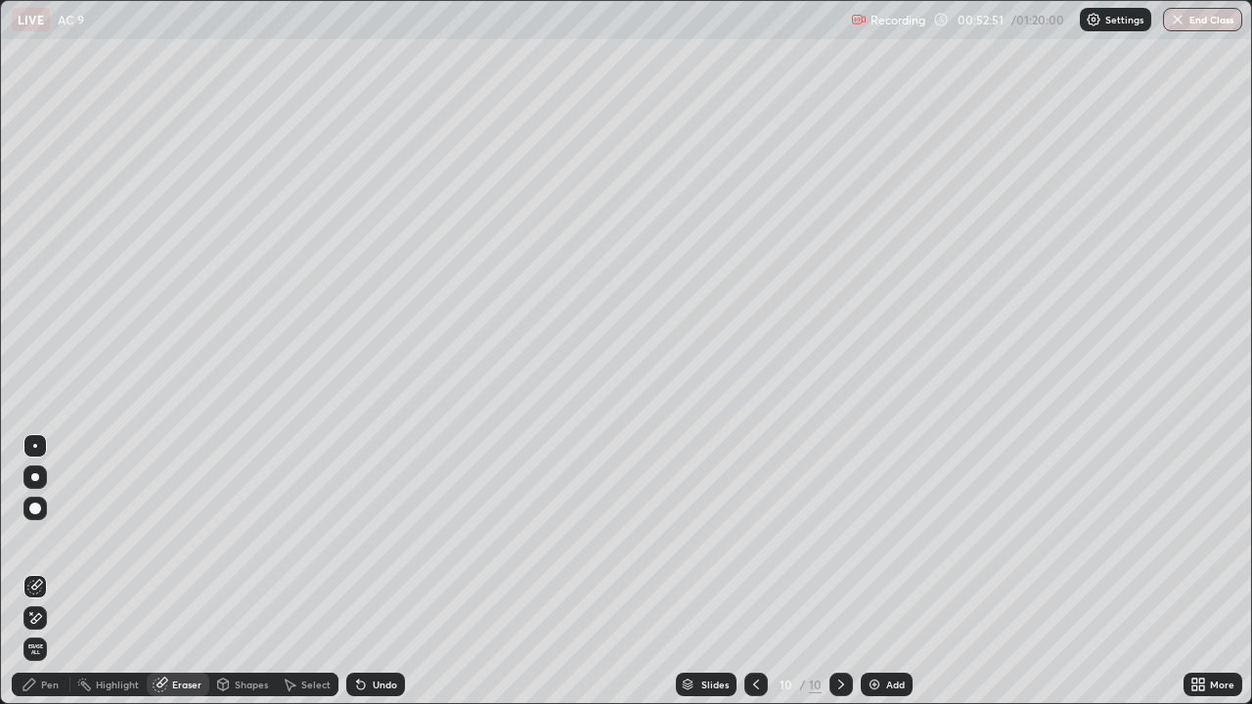
click at [50, 571] on div "Pen" at bounding box center [50, 685] width 18 height 10
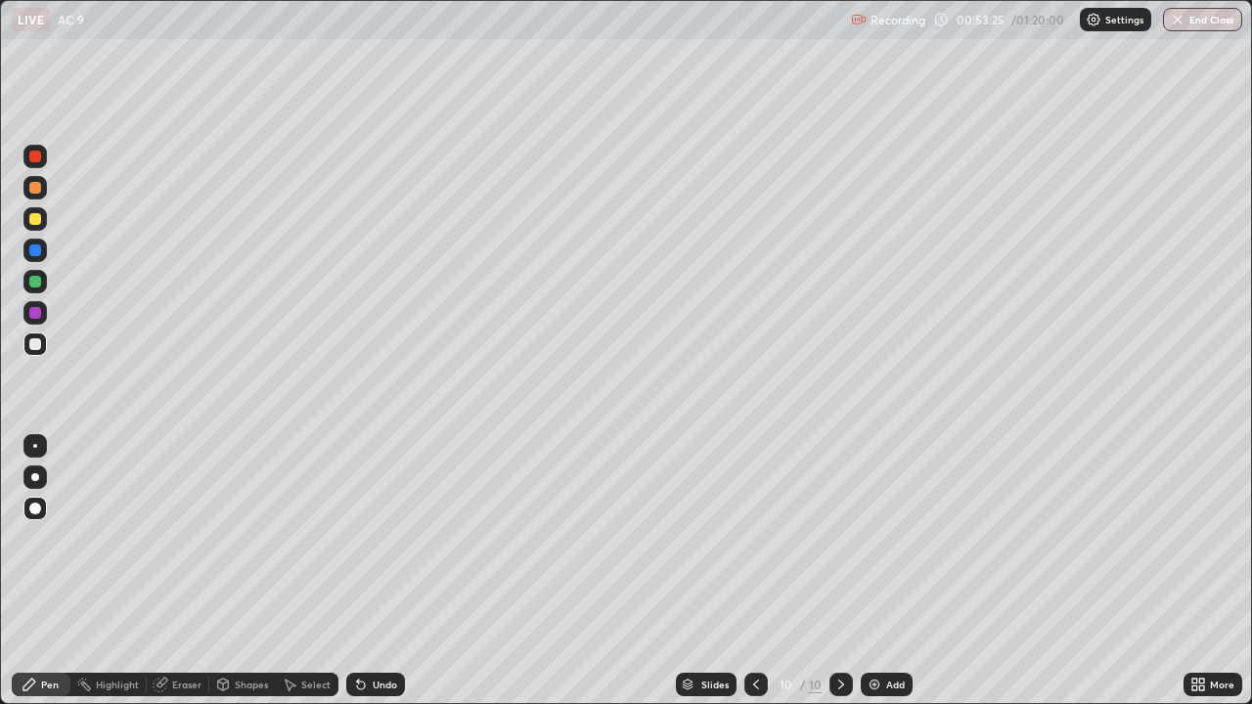
click at [0, 215] on div "Setting up your live class" at bounding box center [626, 352] width 1252 height 704
click at [37, 346] on div at bounding box center [35, 345] width 12 height 12
click at [34, 254] on div at bounding box center [35, 251] width 12 height 12
click at [185, 571] on div "Eraser" at bounding box center [186, 685] width 29 height 10
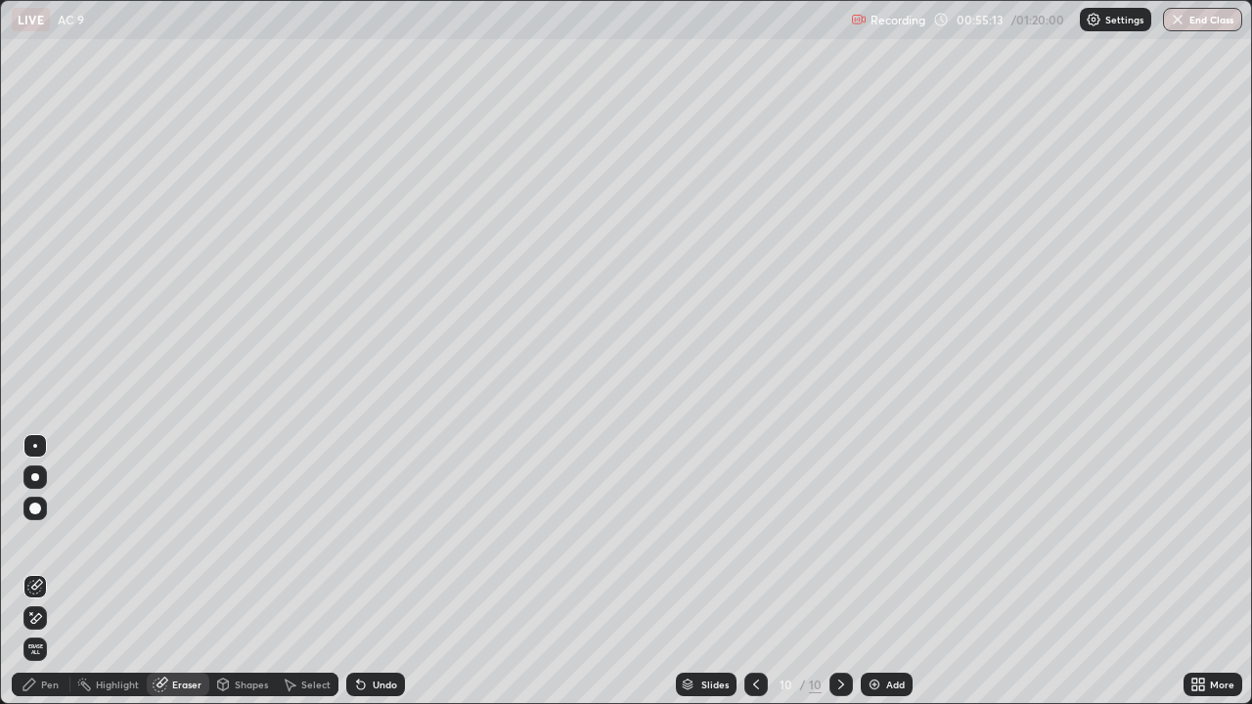
click at [57, 571] on div "Pen" at bounding box center [50, 685] width 18 height 10
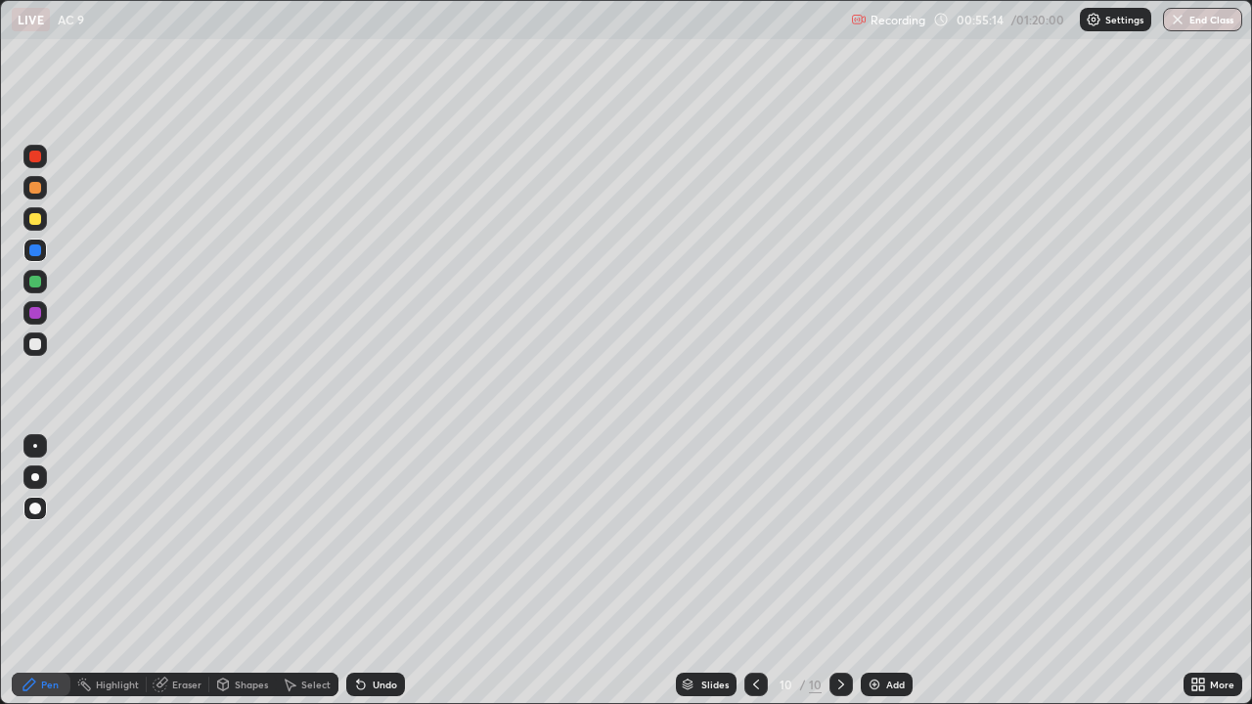
click at [35, 345] on div at bounding box center [35, 345] width 12 height 12
click at [177, 571] on div "Eraser" at bounding box center [186, 685] width 29 height 10
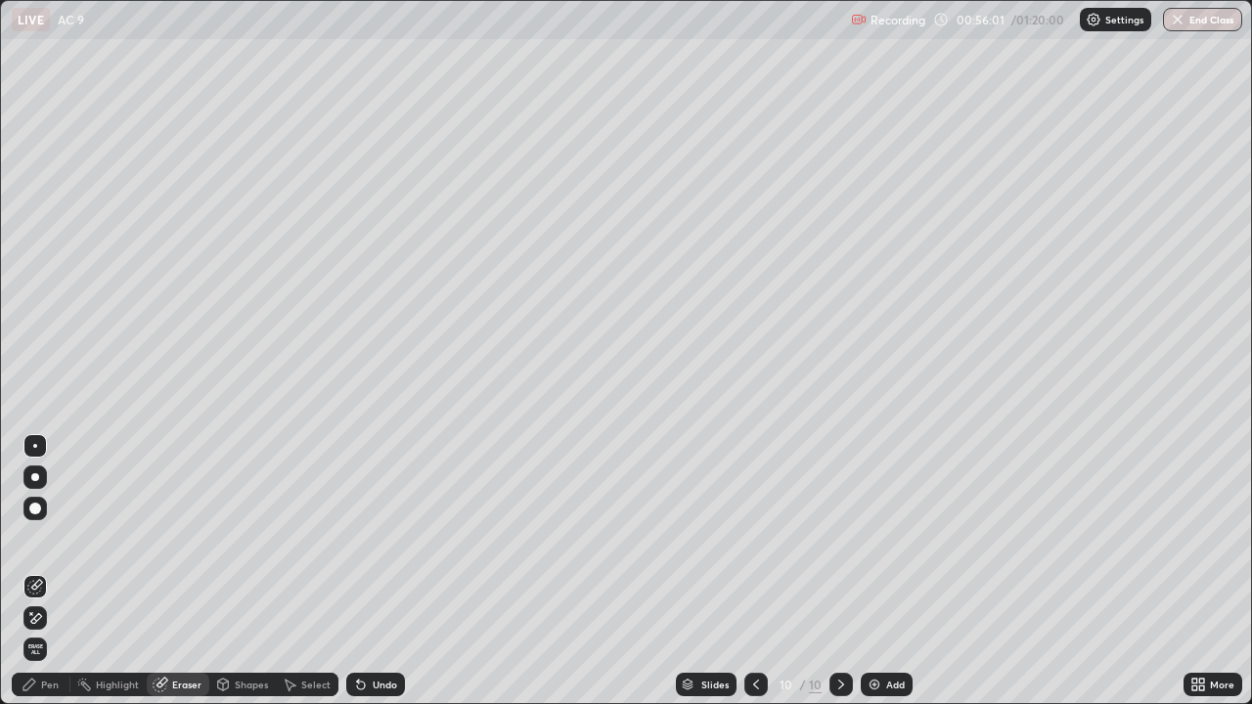
click at [391, 571] on div "Undo" at bounding box center [385, 685] width 24 height 10
click at [42, 571] on div "Pen" at bounding box center [50, 685] width 18 height 10
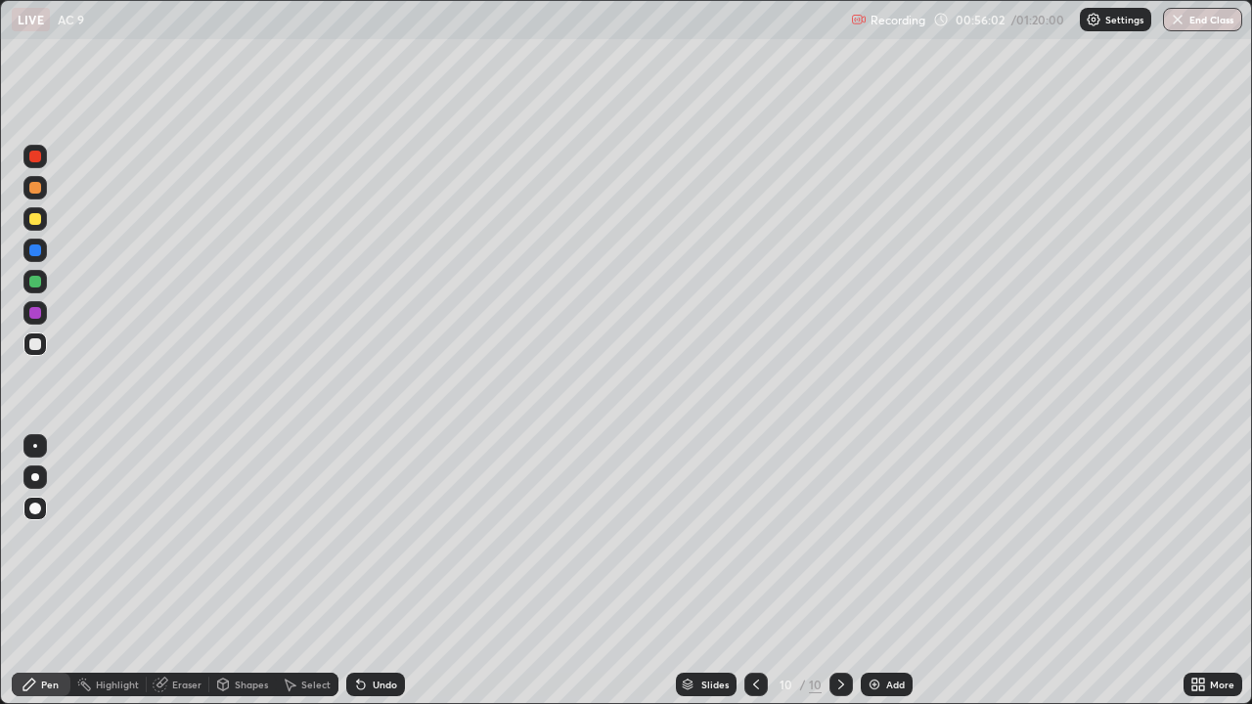
click at [35, 283] on div at bounding box center [35, 282] width 12 height 12
click at [380, 571] on div "Undo" at bounding box center [385, 685] width 24 height 10
click at [35, 220] on div at bounding box center [35, 219] width 12 height 12
click at [39, 308] on div at bounding box center [35, 313] width 12 height 12
click at [176, 571] on div "Eraser" at bounding box center [186, 685] width 29 height 10
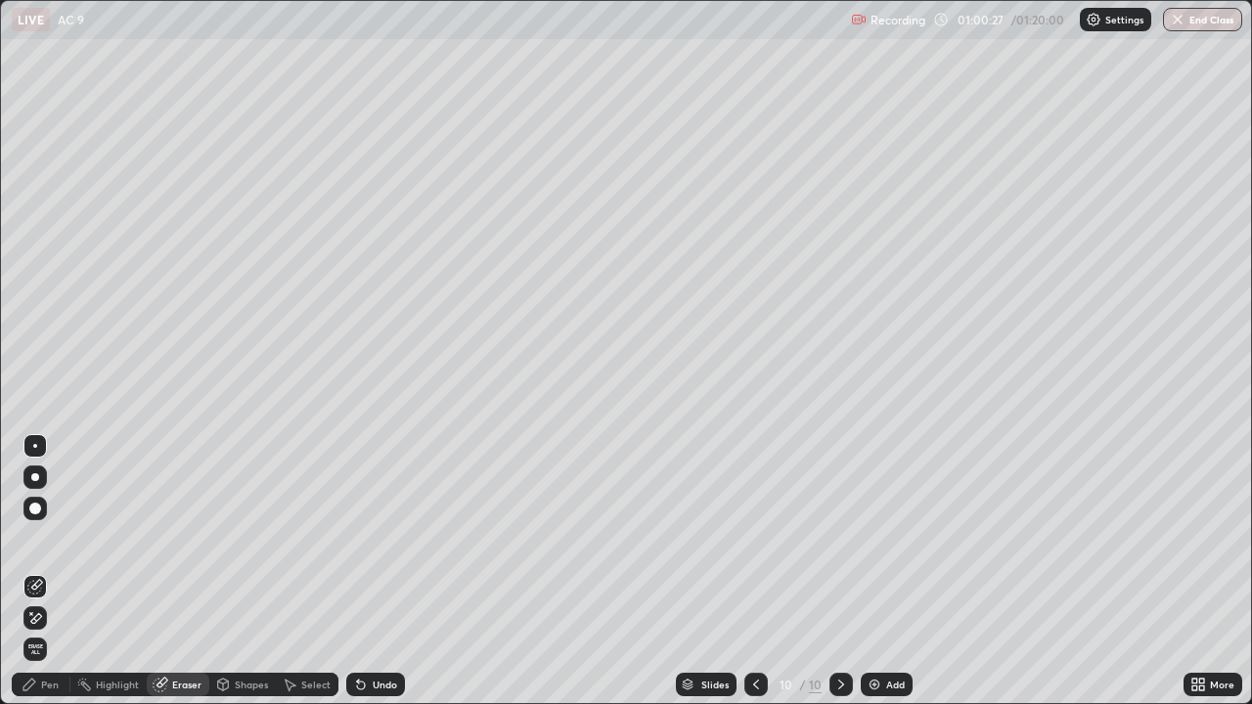
click at [53, 571] on div "Pen" at bounding box center [50, 685] width 18 height 10
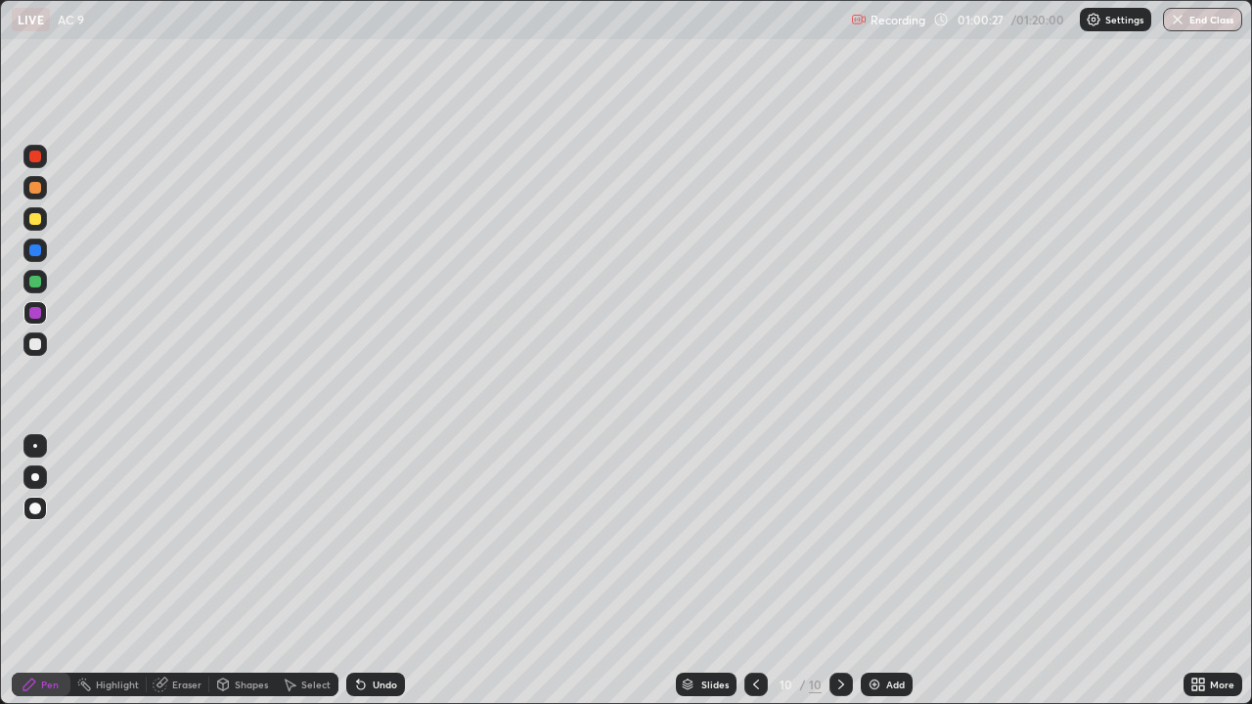
click at [34, 251] on div at bounding box center [35, 251] width 12 height 12
click at [364, 571] on icon at bounding box center [361, 685] width 16 height 16
click at [365, 571] on icon at bounding box center [361, 685] width 16 height 16
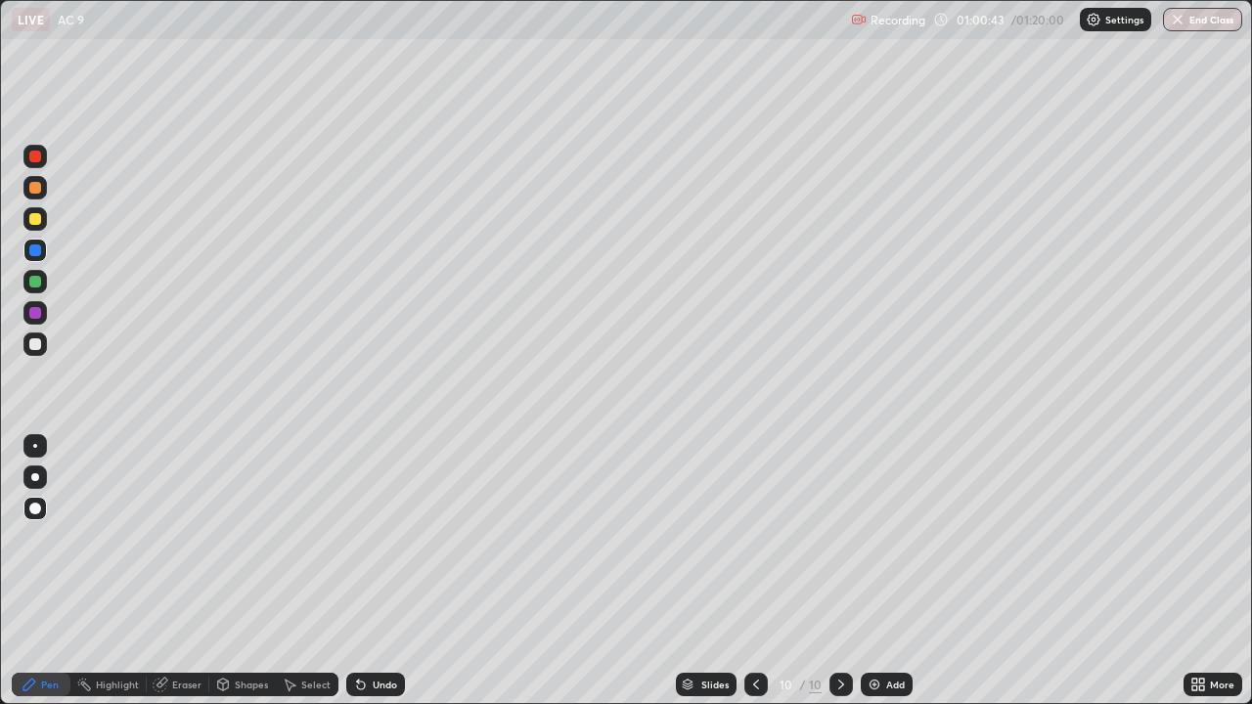
click at [365, 571] on icon at bounding box center [361, 685] width 16 height 16
click at [366, 571] on div "Undo" at bounding box center [375, 684] width 59 height 23
click at [834, 571] on icon at bounding box center [842, 685] width 16 height 16
click at [876, 571] on img at bounding box center [875, 685] width 16 height 16
click at [36, 339] on div at bounding box center [35, 345] width 12 height 12
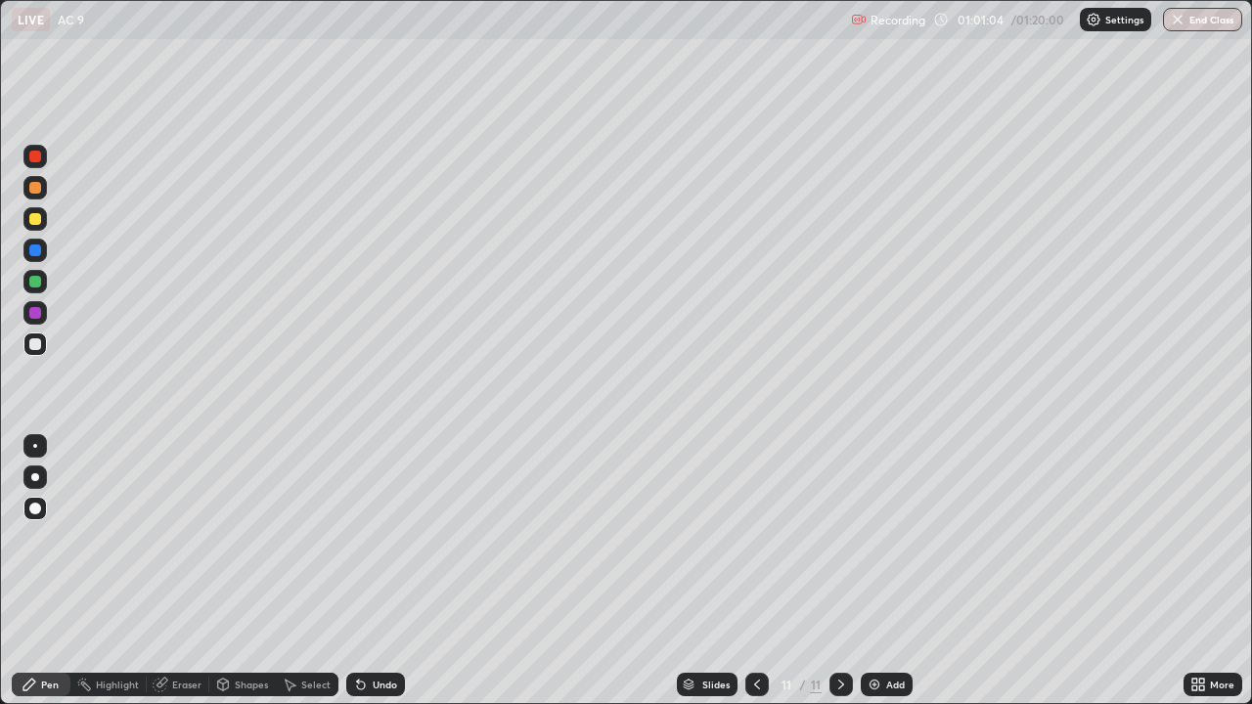
click at [367, 571] on div "Undo" at bounding box center [375, 684] width 59 height 23
click at [297, 571] on div "Select" at bounding box center [307, 684] width 63 height 23
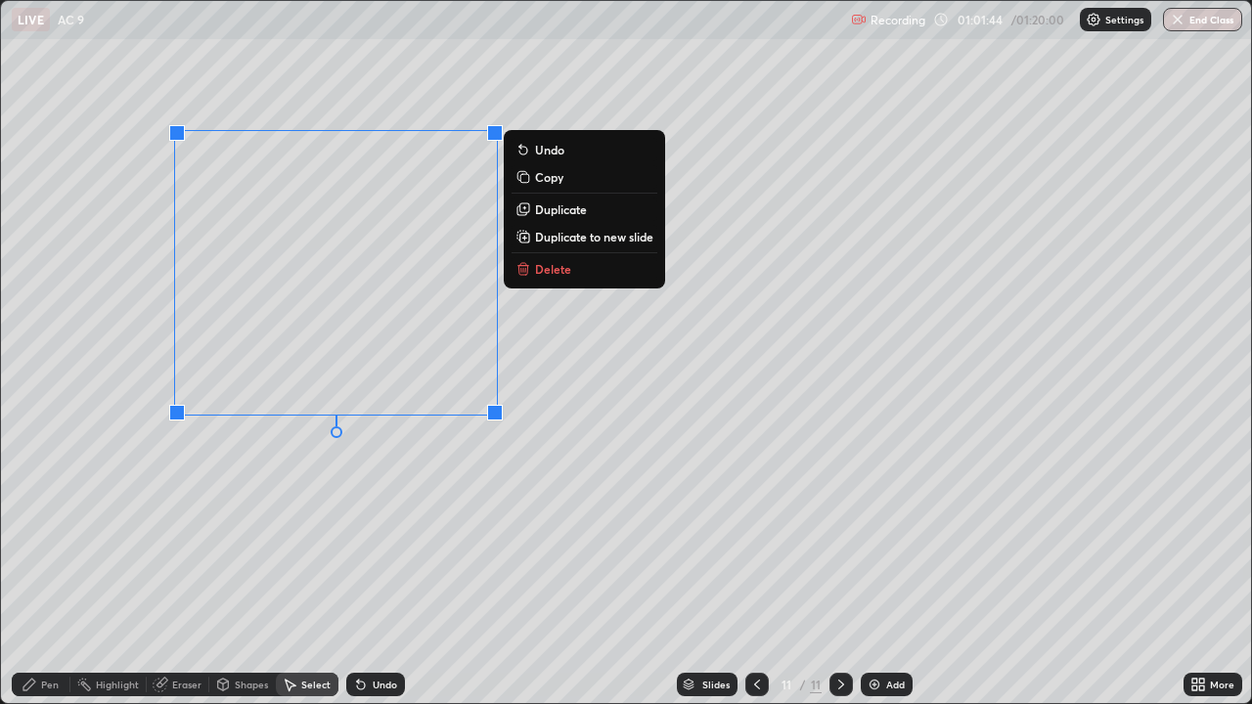
click at [566, 267] on p "Delete" at bounding box center [553, 269] width 36 height 16
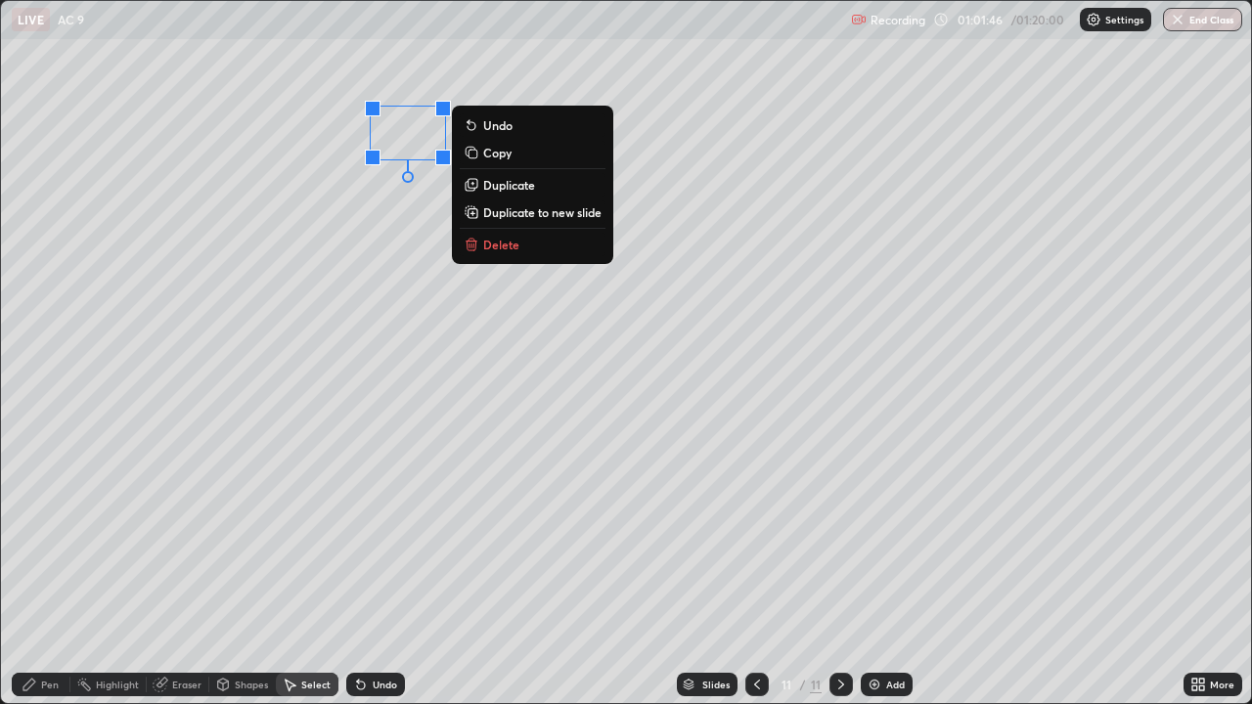
click at [503, 241] on p "Delete" at bounding box center [501, 245] width 36 height 16
click at [508, 247] on div "0 ° Undo Copy Duplicate Duplicate to new slide Delete" at bounding box center [626, 352] width 1250 height 702
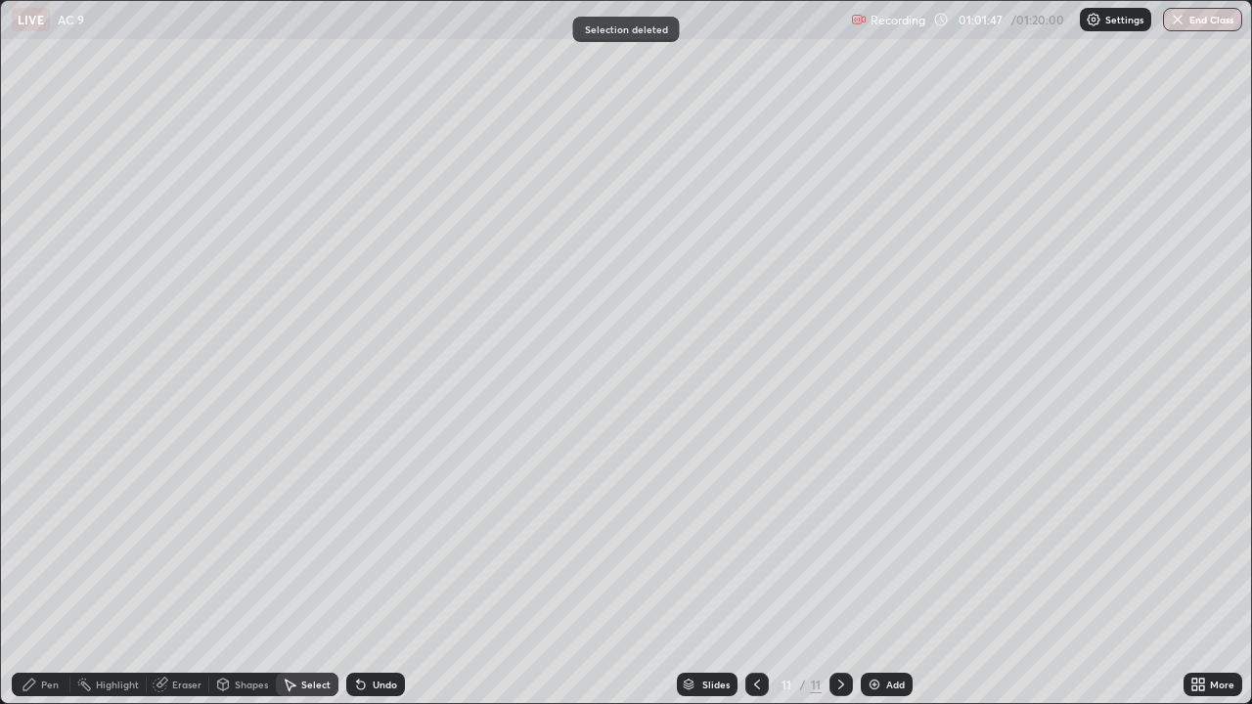
click at [41, 571] on div "Pen" at bounding box center [50, 685] width 18 height 10
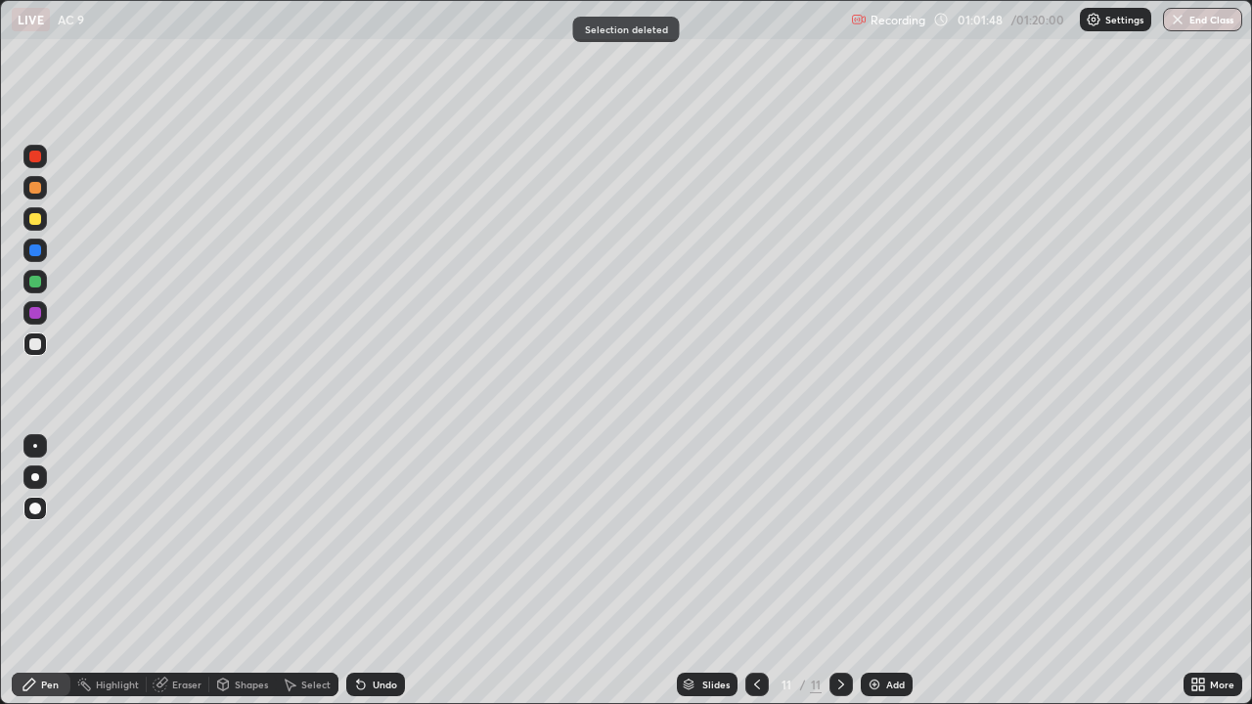
click at [32, 354] on div at bounding box center [34, 344] width 23 height 23
click at [385, 571] on div "Undo" at bounding box center [385, 685] width 24 height 10
click at [374, 571] on div "Undo" at bounding box center [385, 685] width 24 height 10
click at [370, 571] on div "Undo" at bounding box center [375, 684] width 59 height 23
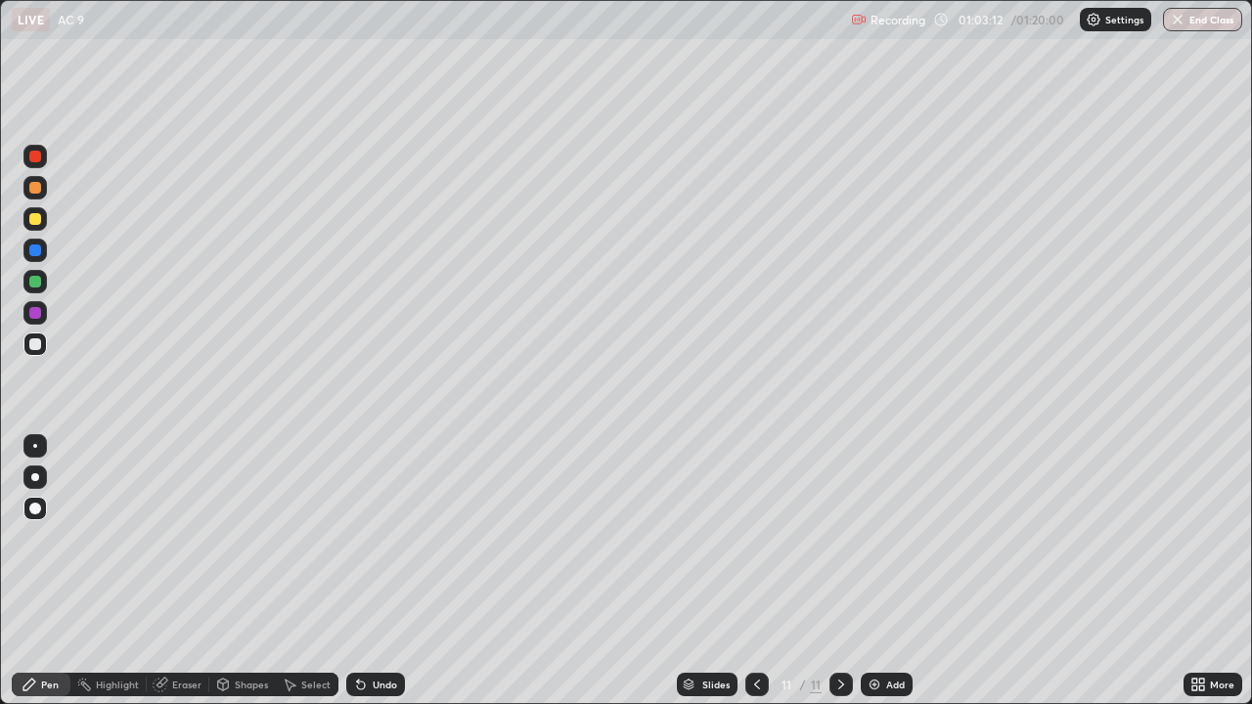
click at [373, 571] on div "Undo" at bounding box center [385, 685] width 24 height 10
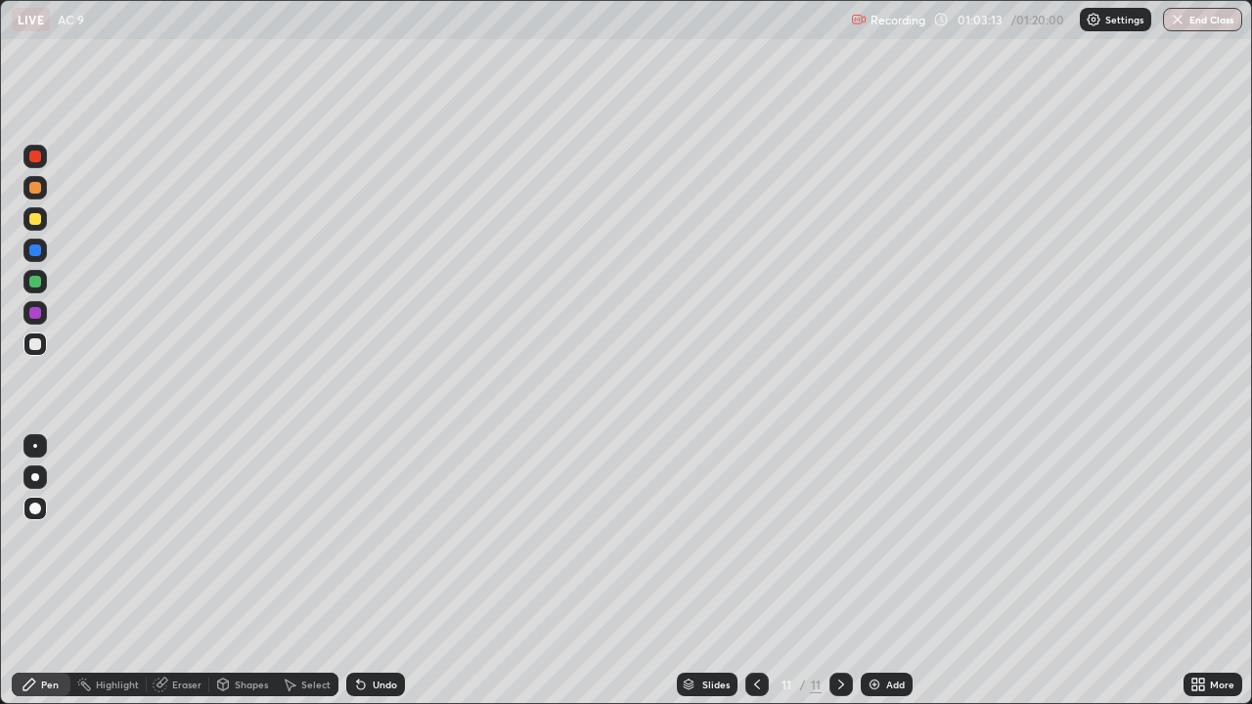
click at [373, 571] on div "Undo" at bounding box center [385, 685] width 24 height 10
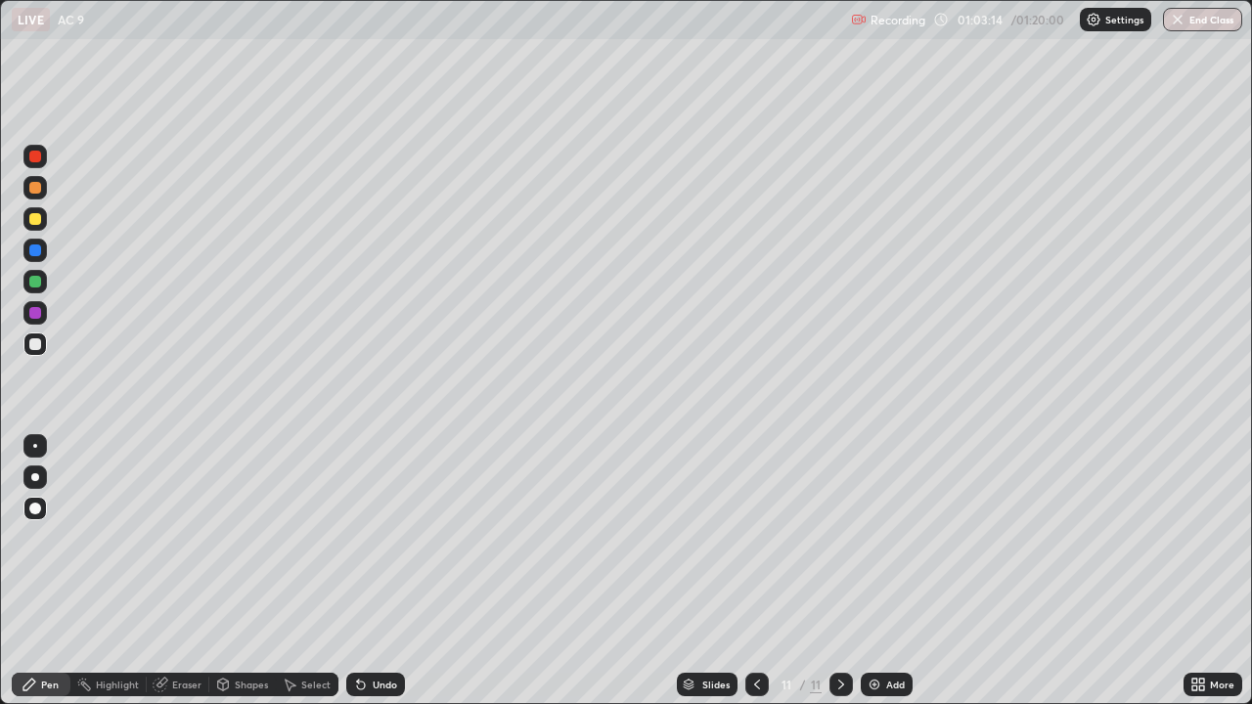
click at [373, 571] on div "Undo" at bounding box center [385, 685] width 24 height 10
click at [305, 571] on div "Select" at bounding box center [315, 685] width 29 height 10
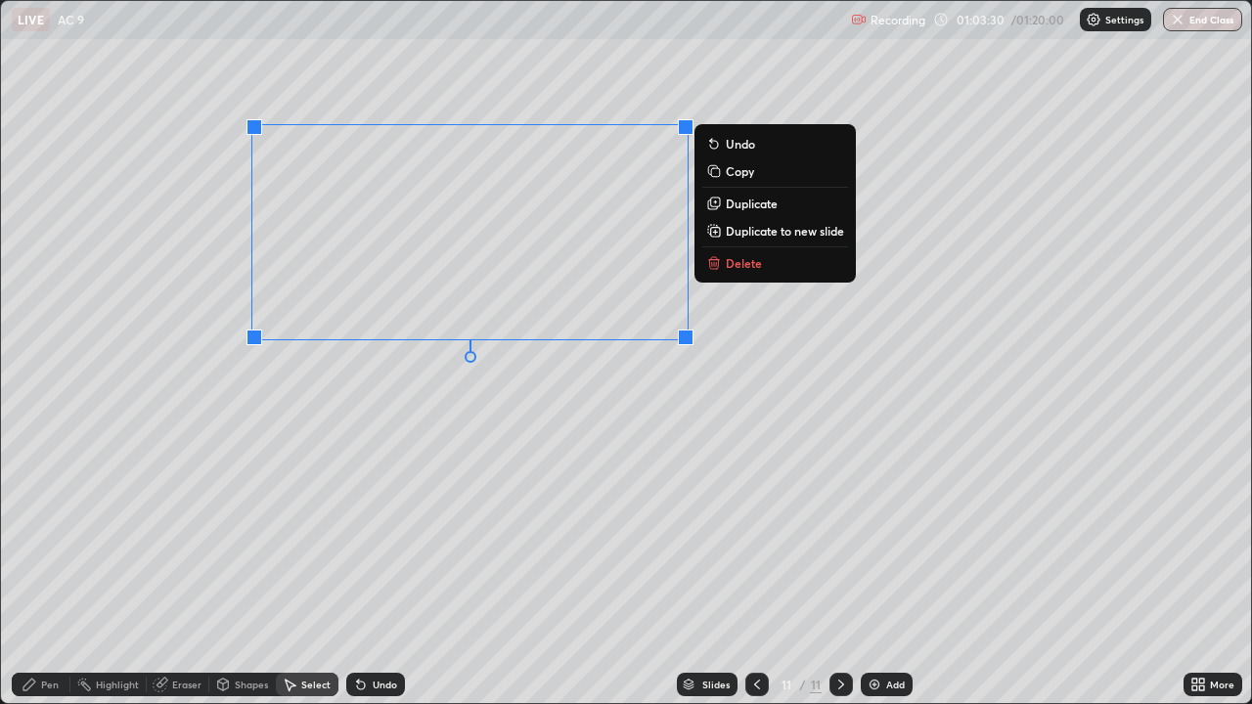
click at [744, 203] on p "Duplicate" at bounding box center [752, 204] width 52 height 16
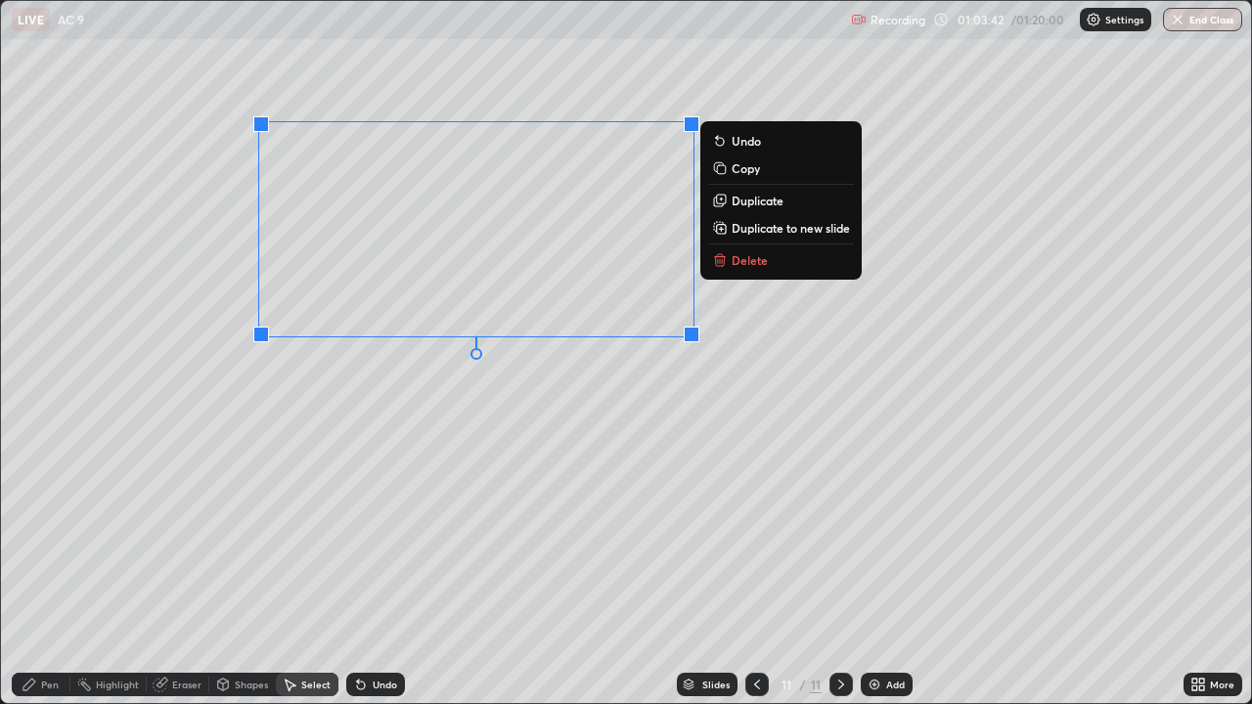
click at [392, 392] on div "0 ° Undo Copy Duplicate Duplicate to new slide Delete" at bounding box center [626, 352] width 1250 height 702
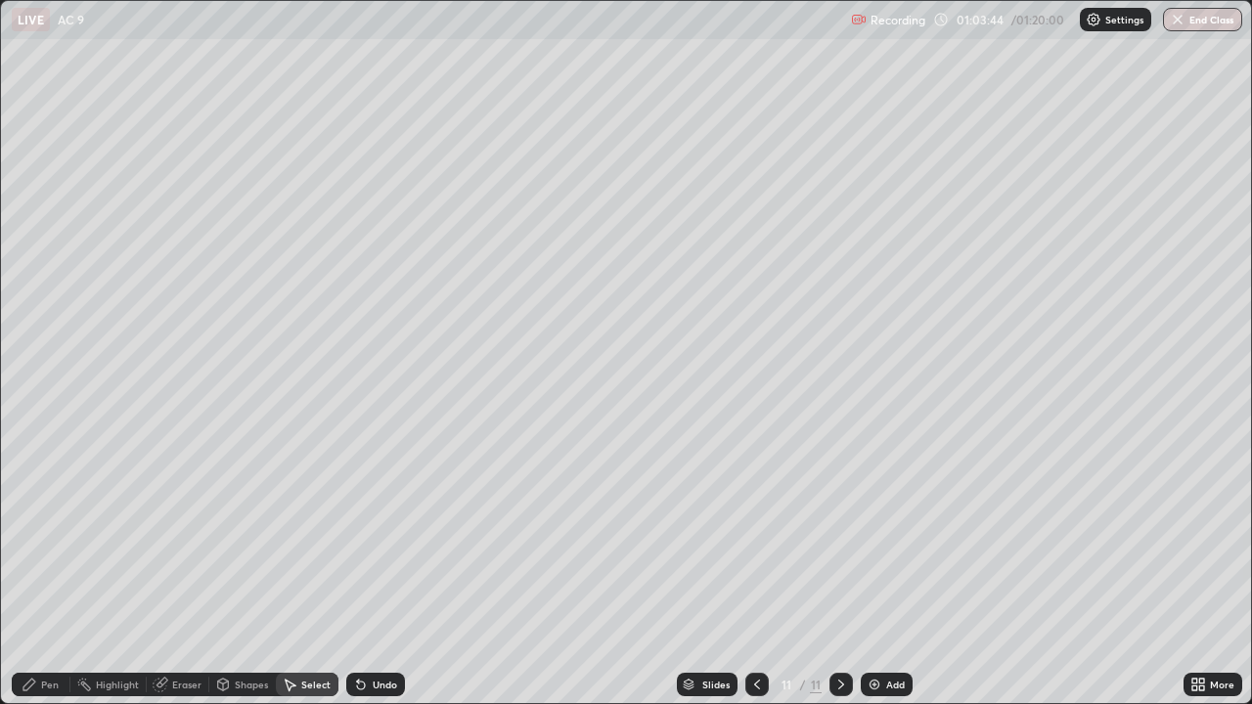
click at [53, 571] on div "Pen" at bounding box center [50, 685] width 18 height 10
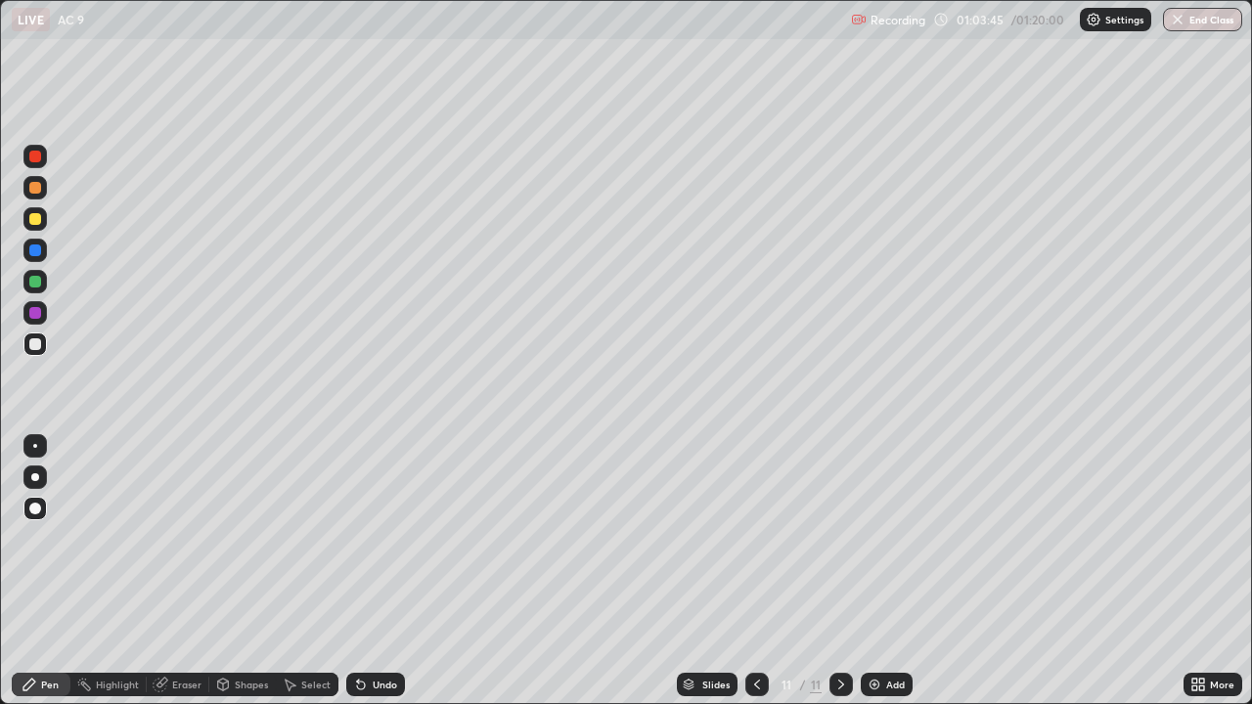
click at [26, 341] on div at bounding box center [34, 344] width 23 height 23
click at [178, 571] on div "Eraser" at bounding box center [186, 685] width 29 height 10
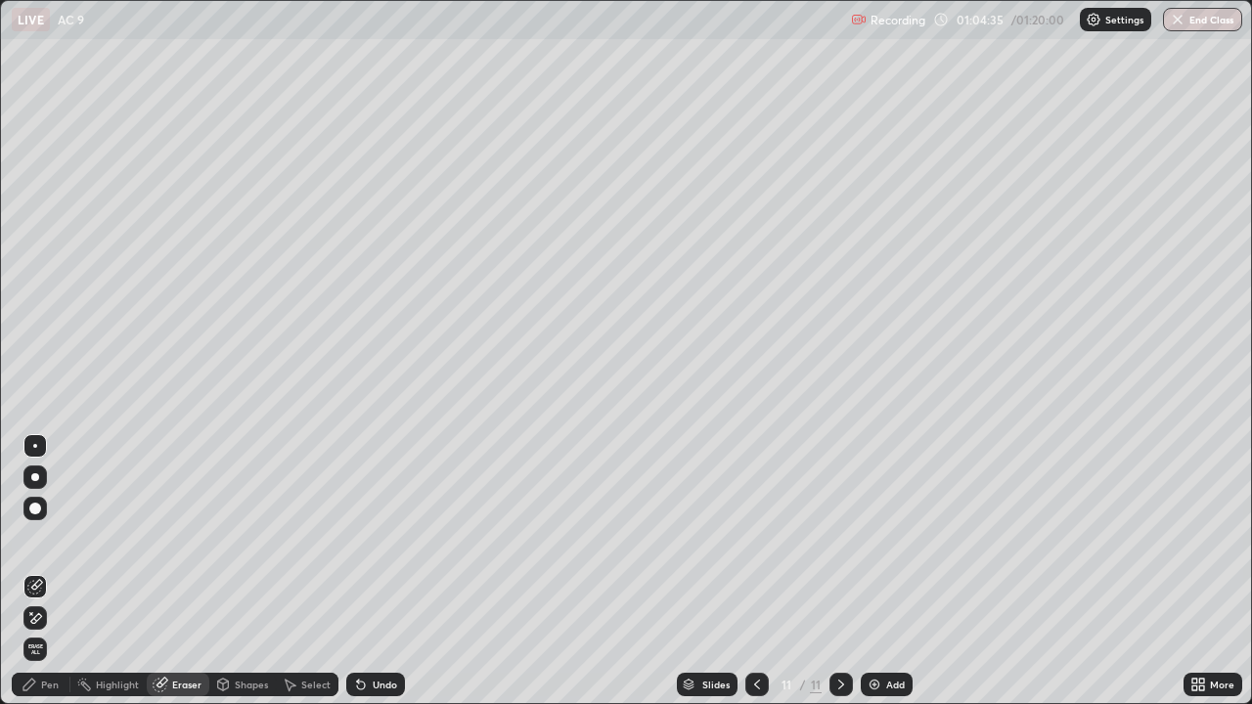
click at [55, 571] on div "Pen" at bounding box center [50, 685] width 18 height 10
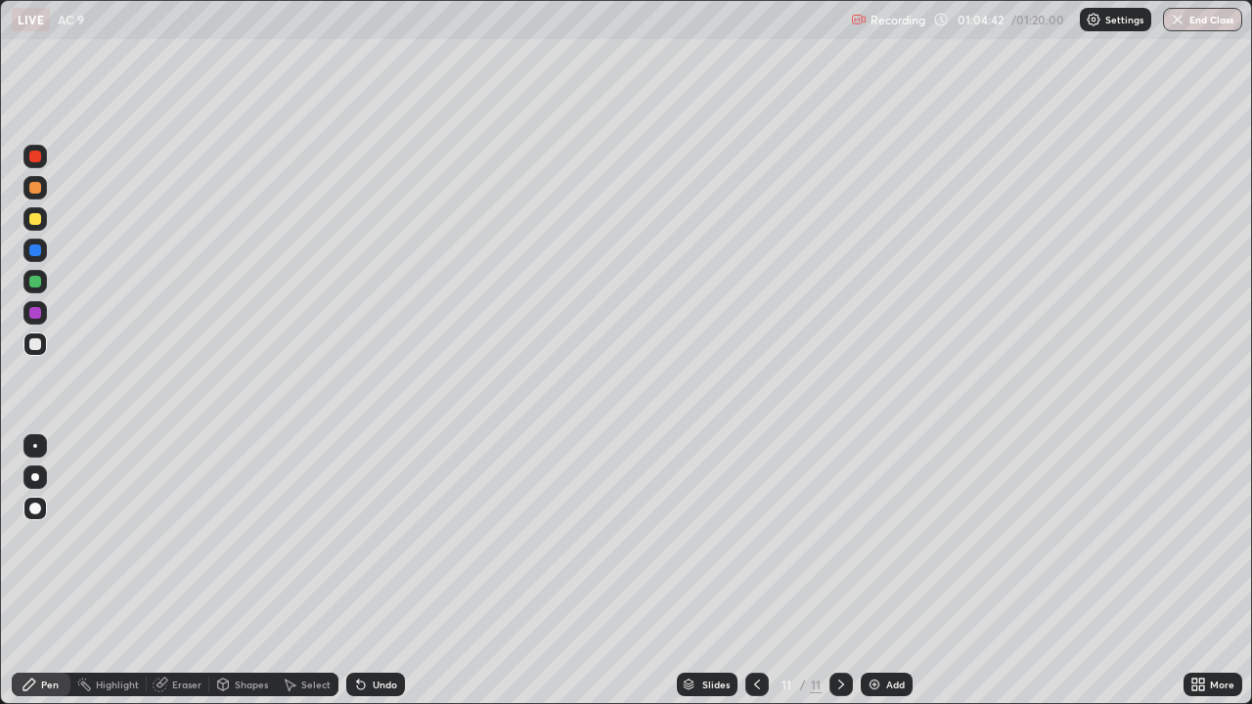
click at [44, 350] on div at bounding box center [34, 344] width 23 height 23
click at [33, 220] on div at bounding box center [35, 219] width 12 height 12
click at [39, 571] on div "Pen" at bounding box center [41, 684] width 59 height 23
click at [34, 313] on div at bounding box center [35, 313] width 12 height 12
click at [188, 571] on div "Eraser" at bounding box center [186, 685] width 29 height 10
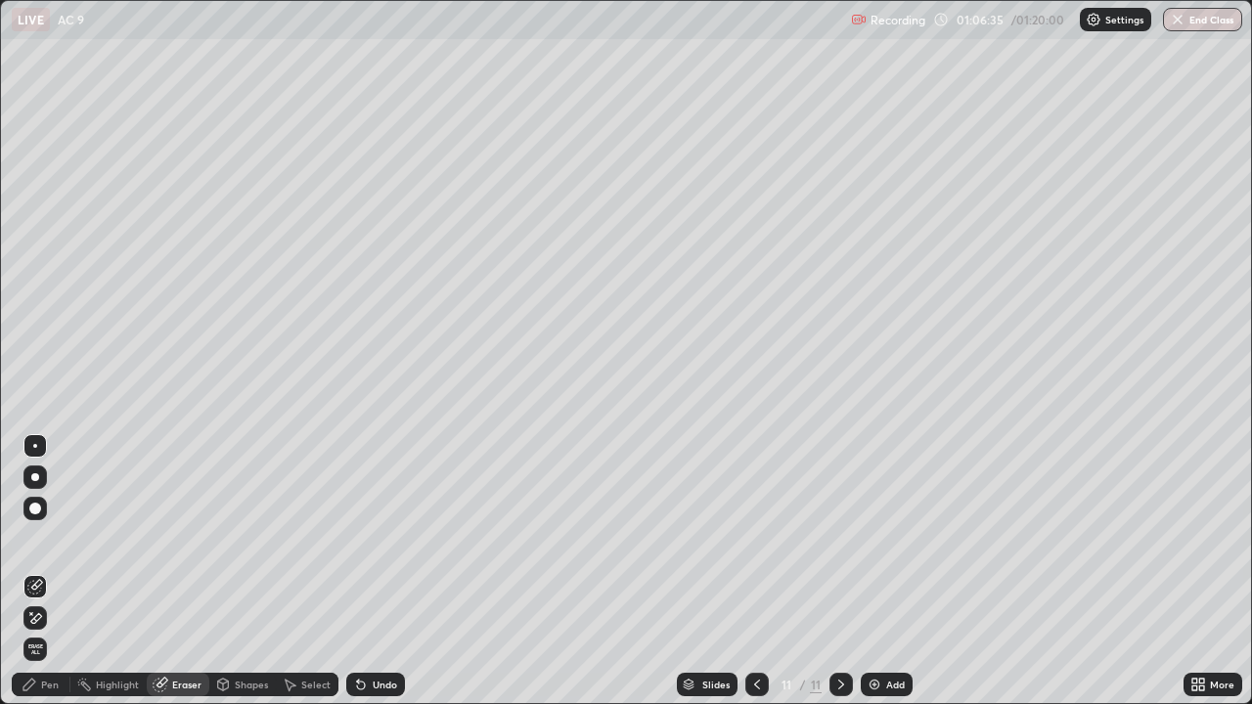
click at [54, 571] on div "Pen" at bounding box center [50, 685] width 18 height 10
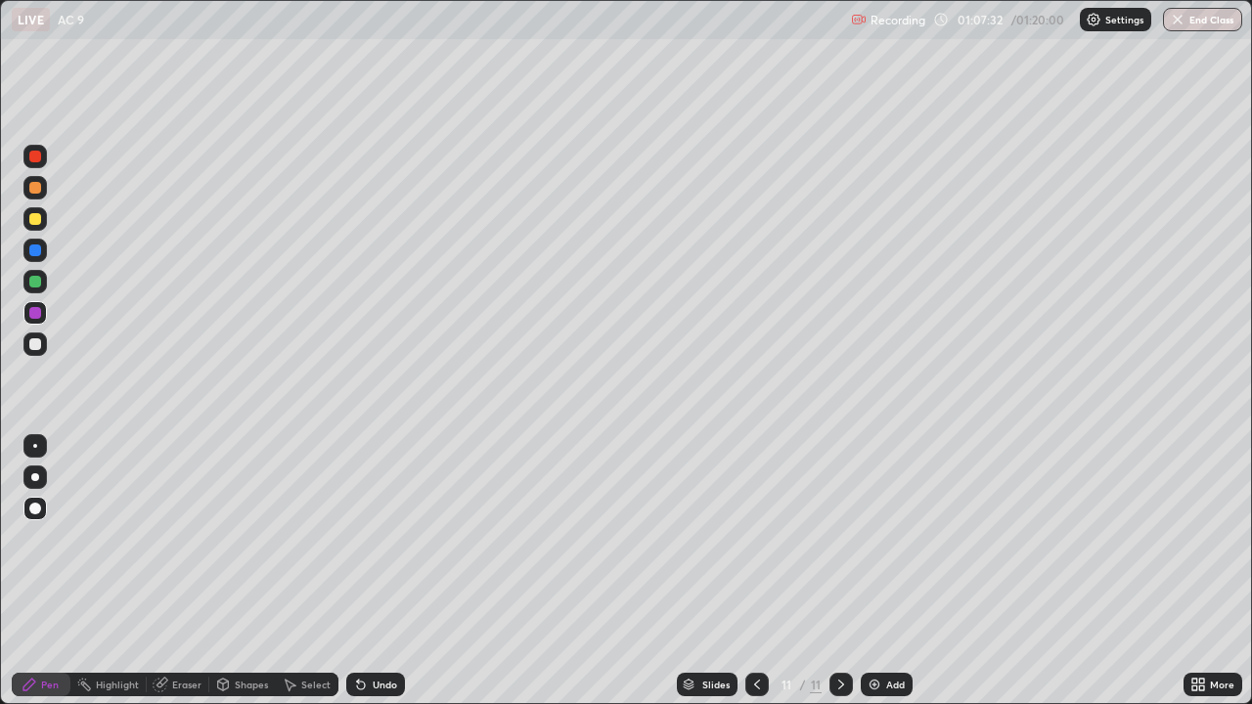
click at [378, 571] on div "Undo" at bounding box center [385, 685] width 24 height 10
click at [375, 571] on div "Undo" at bounding box center [385, 685] width 24 height 10
click at [379, 571] on div "Undo" at bounding box center [385, 685] width 24 height 10
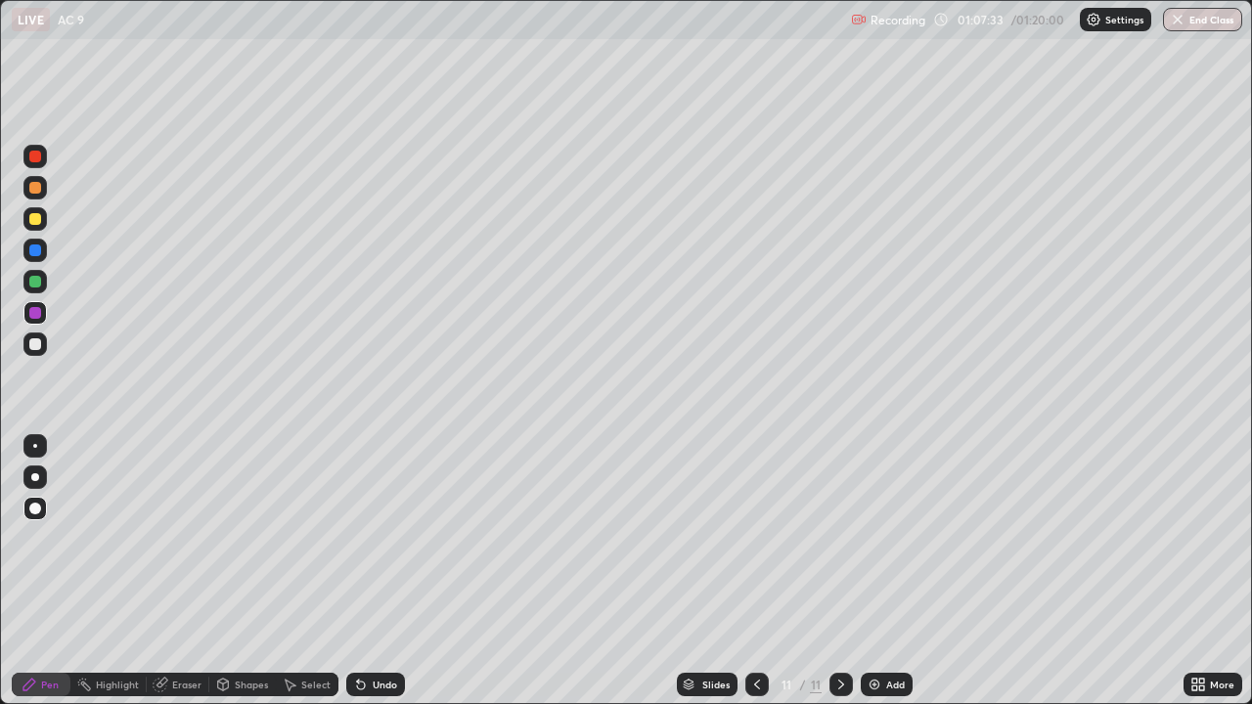
click at [380, 571] on div "Undo" at bounding box center [385, 685] width 24 height 10
click at [188, 571] on div "Eraser" at bounding box center [186, 685] width 29 height 10
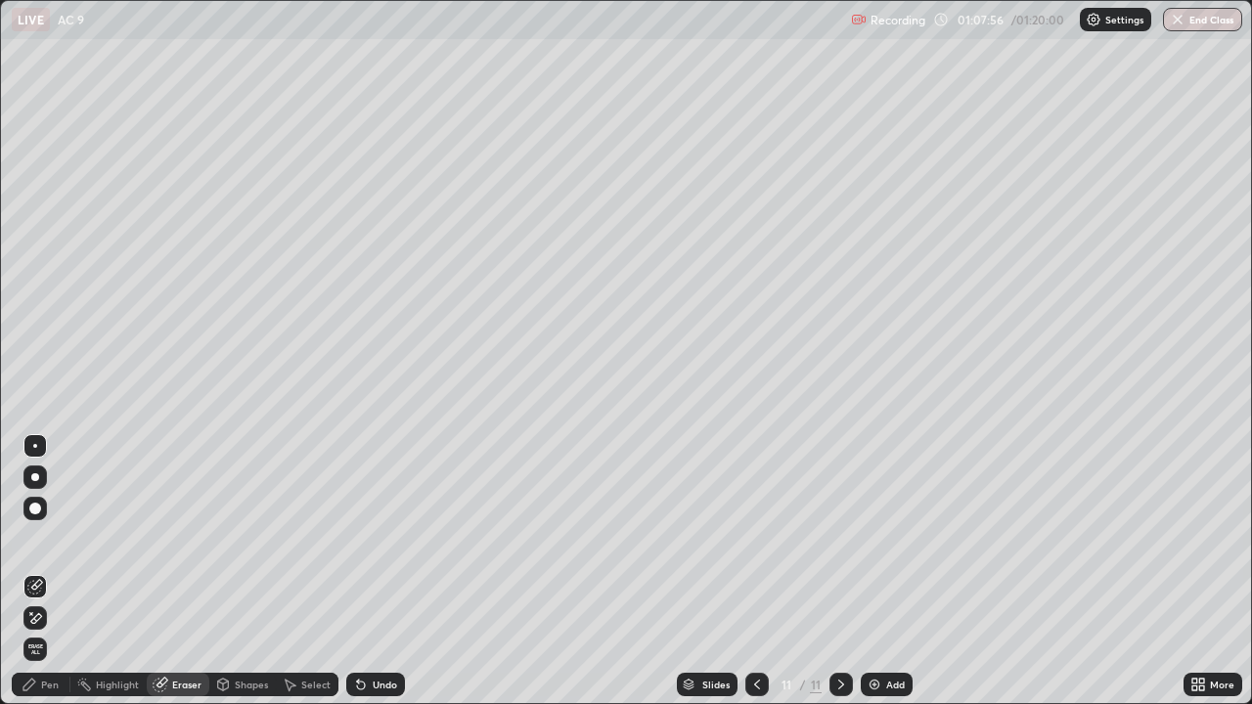
click at [39, 571] on div "Pen" at bounding box center [41, 684] width 59 height 23
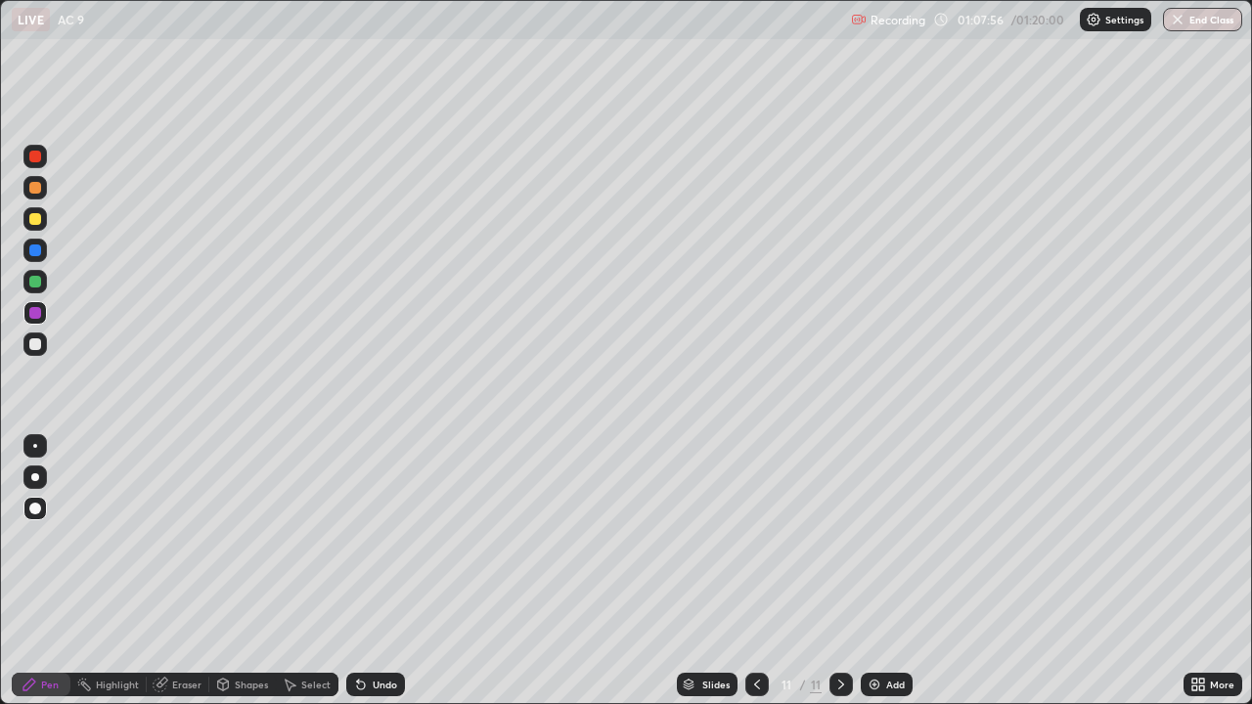
click at [35, 571] on icon at bounding box center [30, 685] width 16 height 16
click at [28, 290] on div at bounding box center [34, 281] width 23 height 23
click at [374, 571] on div "Undo" at bounding box center [385, 685] width 24 height 10
click at [373, 571] on div "Undo" at bounding box center [385, 685] width 24 height 10
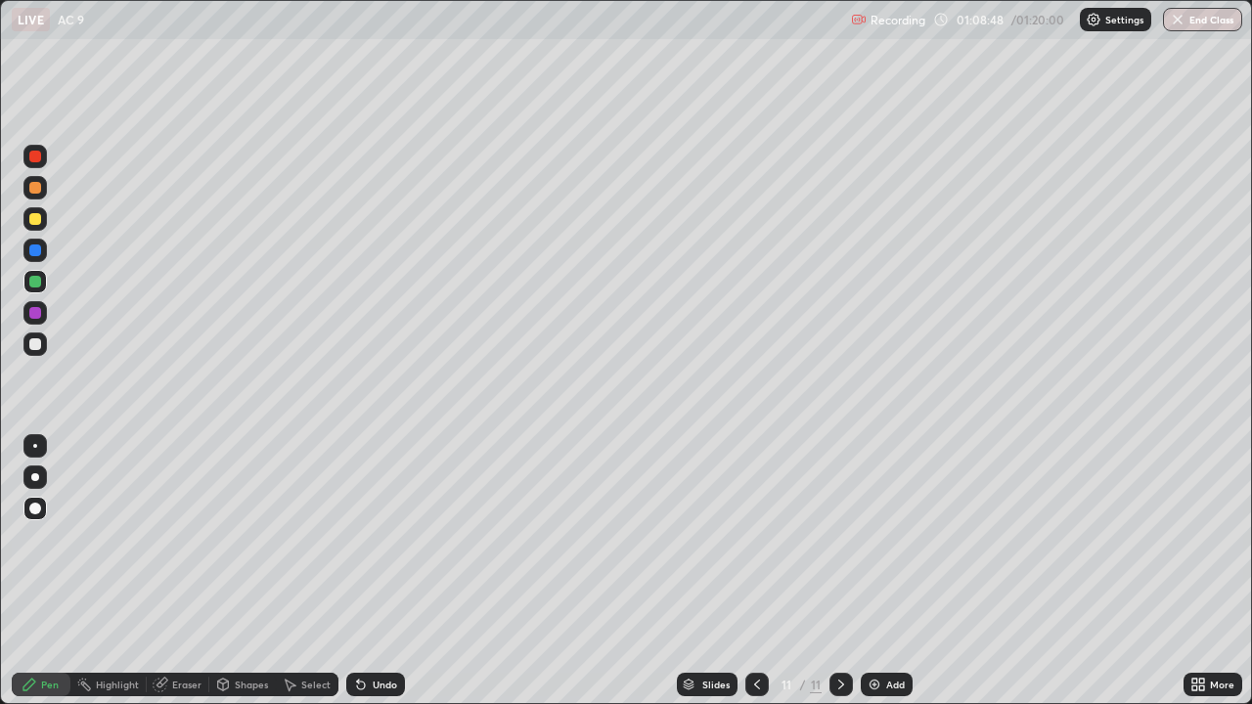
click at [373, 571] on div "Undo" at bounding box center [385, 685] width 24 height 10
click at [360, 571] on icon at bounding box center [361, 686] width 8 height 8
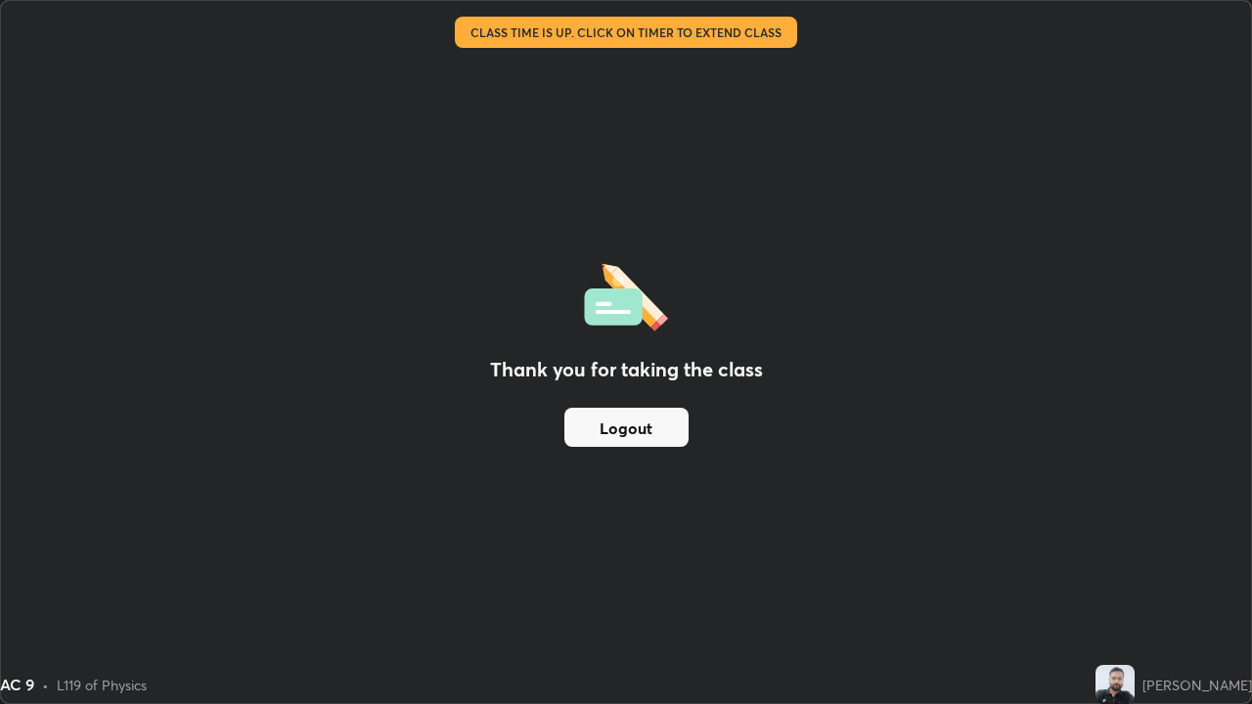
click at [644, 429] on button "Logout" at bounding box center [627, 427] width 124 height 39
